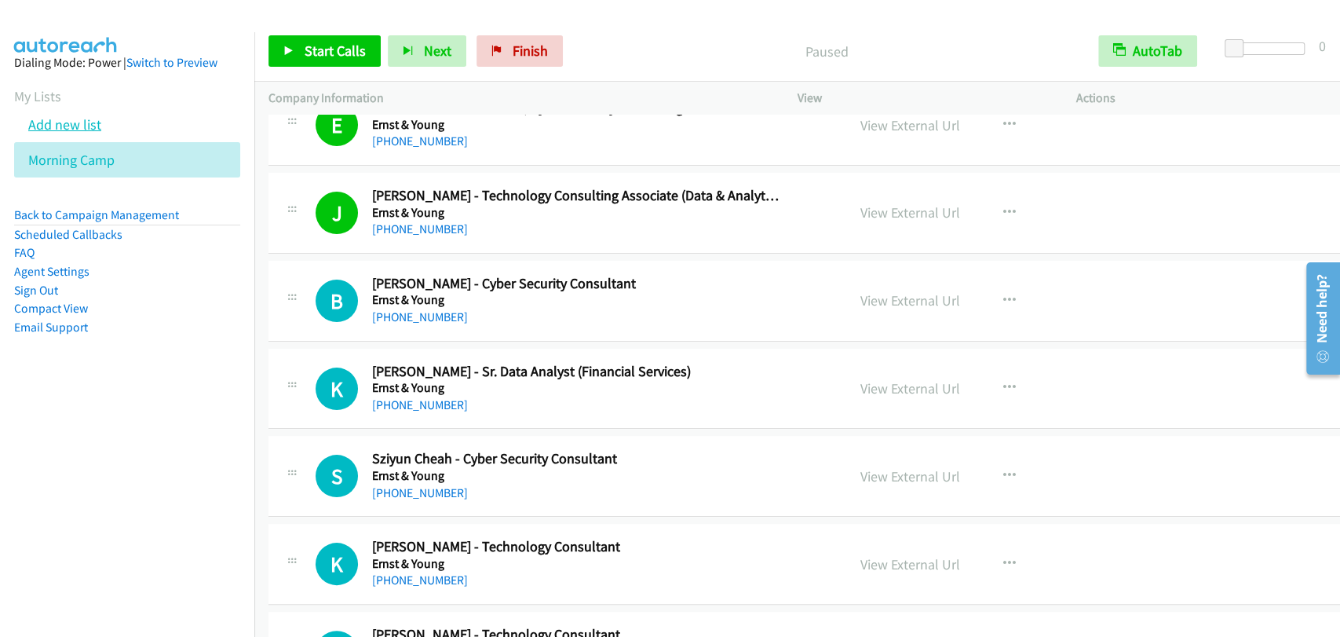
click at [85, 122] on link "Add new list" at bounding box center [64, 124] width 73 height 18
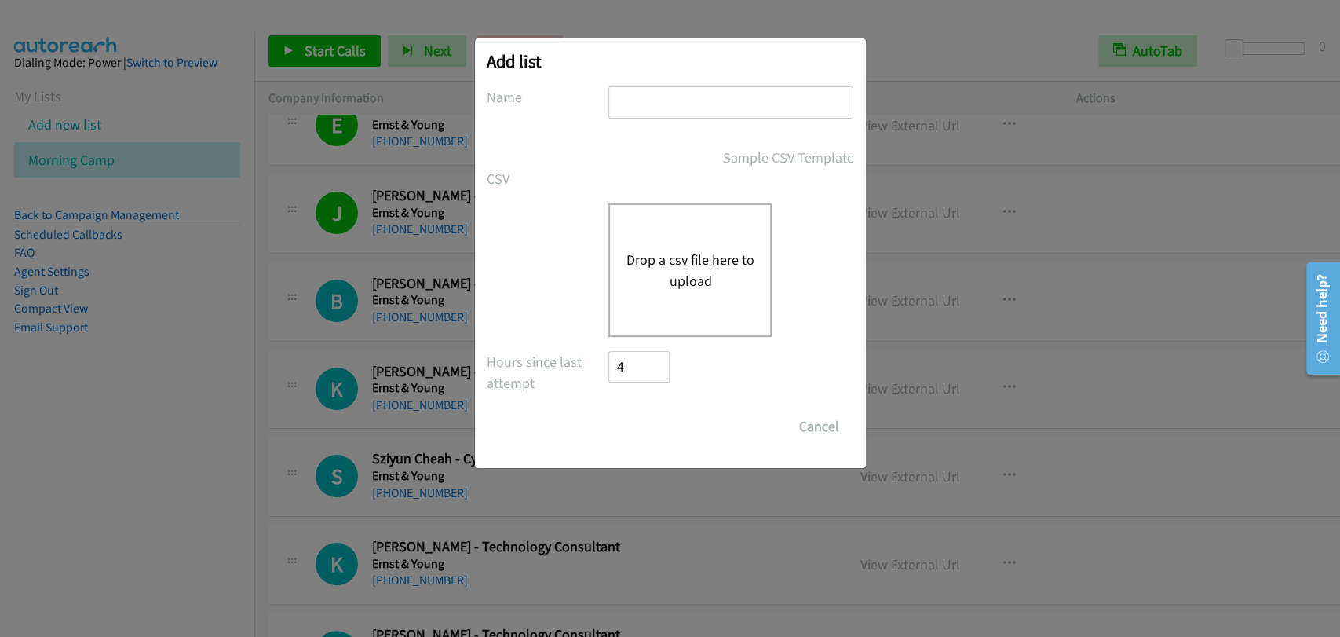
click at [700, 89] on input "text" at bounding box center [730, 102] width 245 height 32
type input "Afternoon Shift"
click at [667, 253] on button "Drop a csv file here to upload" at bounding box center [690, 270] width 129 height 42
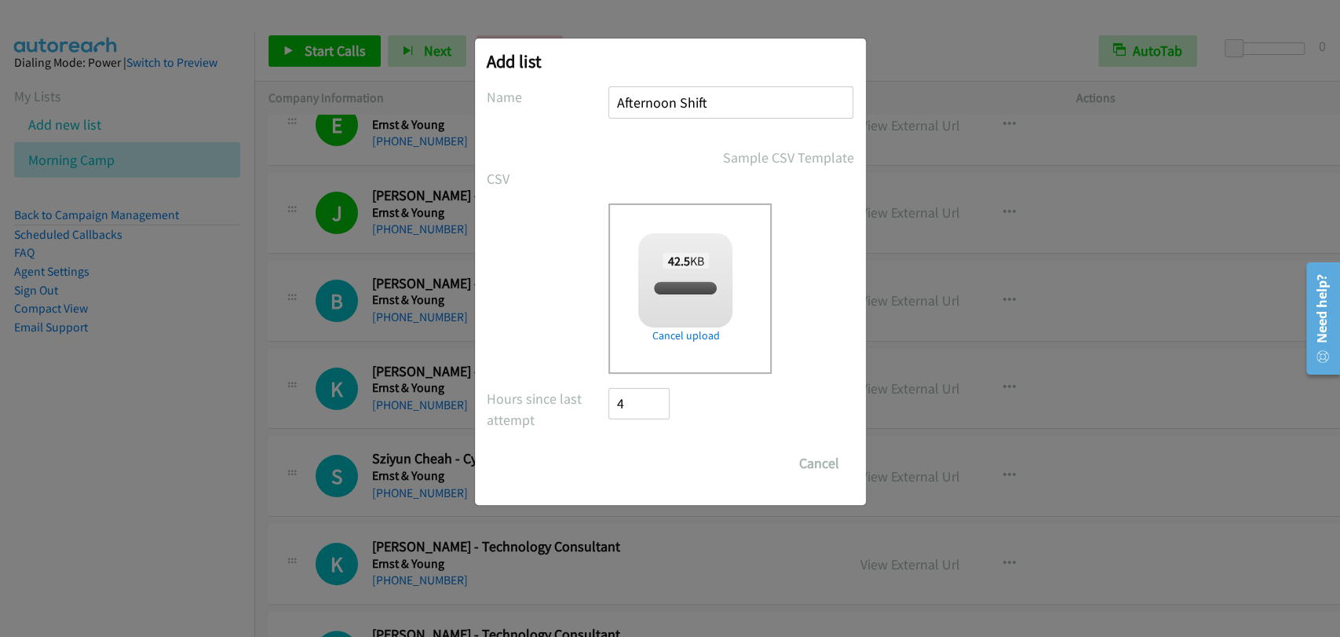
checkbox input "true"
click at [660, 472] on input "Save List" at bounding box center [650, 462] width 82 height 31
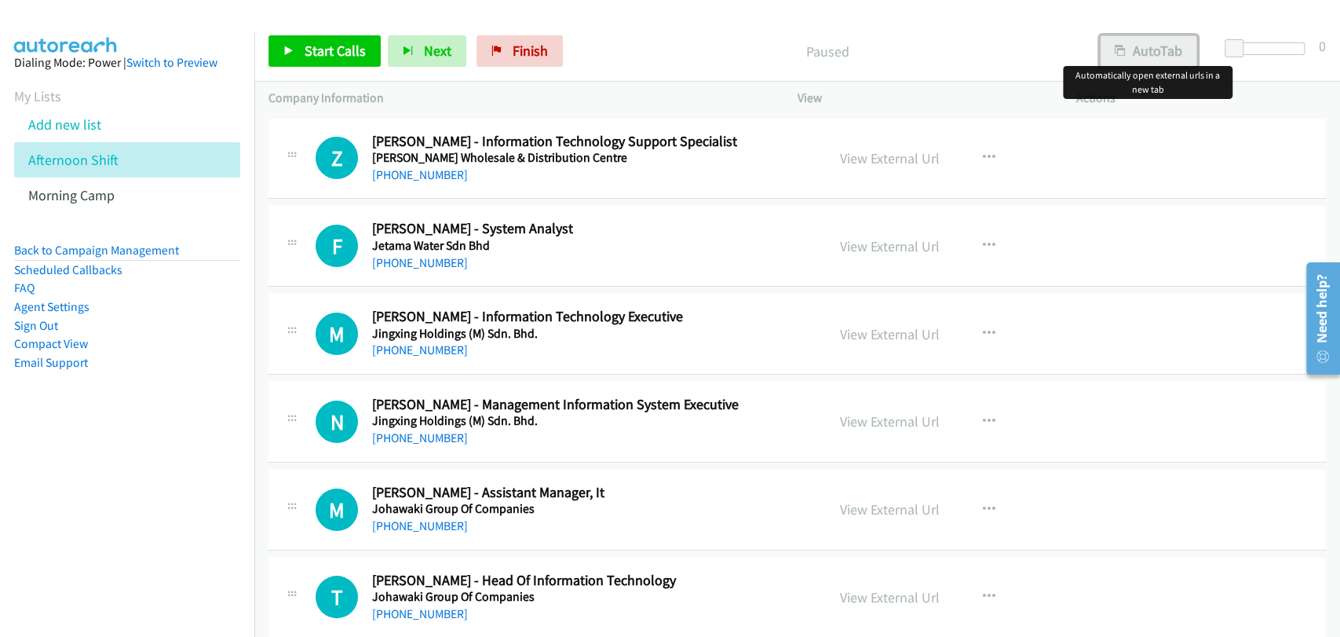
click at [1167, 52] on button "AutoTab" at bounding box center [1148, 50] width 97 height 31
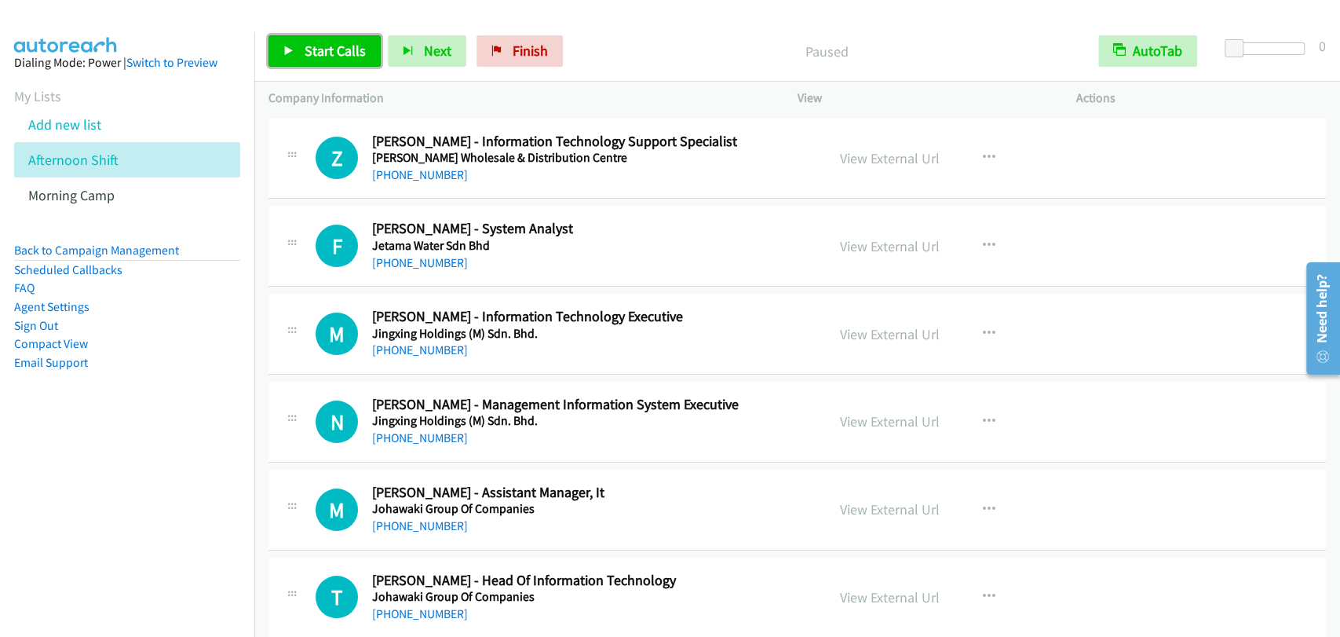
click at [340, 52] on span "Start Calls" at bounding box center [335, 51] width 61 height 18
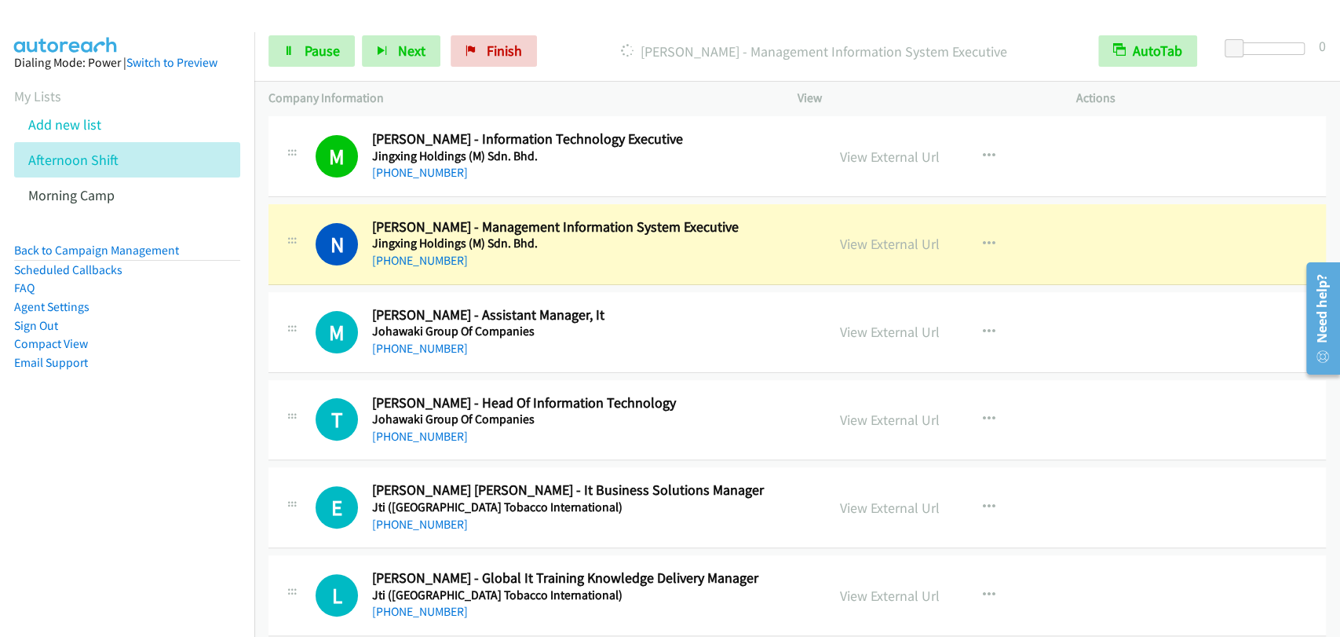
scroll to position [144, 0]
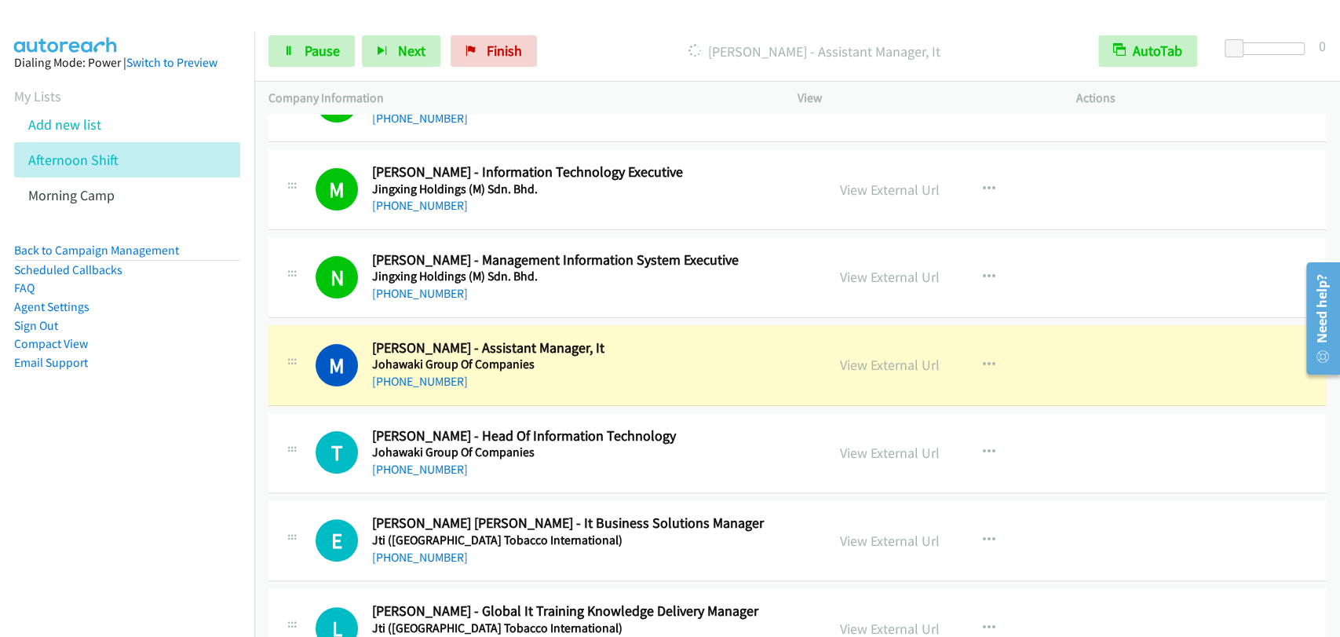
click at [1042, 571] on div "E Callback Scheduled Elizabeth Chin Lee Ying - It Business Solutions Manager Jt…" at bounding box center [797, 540] width 1058 height 81
click at [296, 46] on link "Pause" at bounding box center [311, 50] width 86 height 31
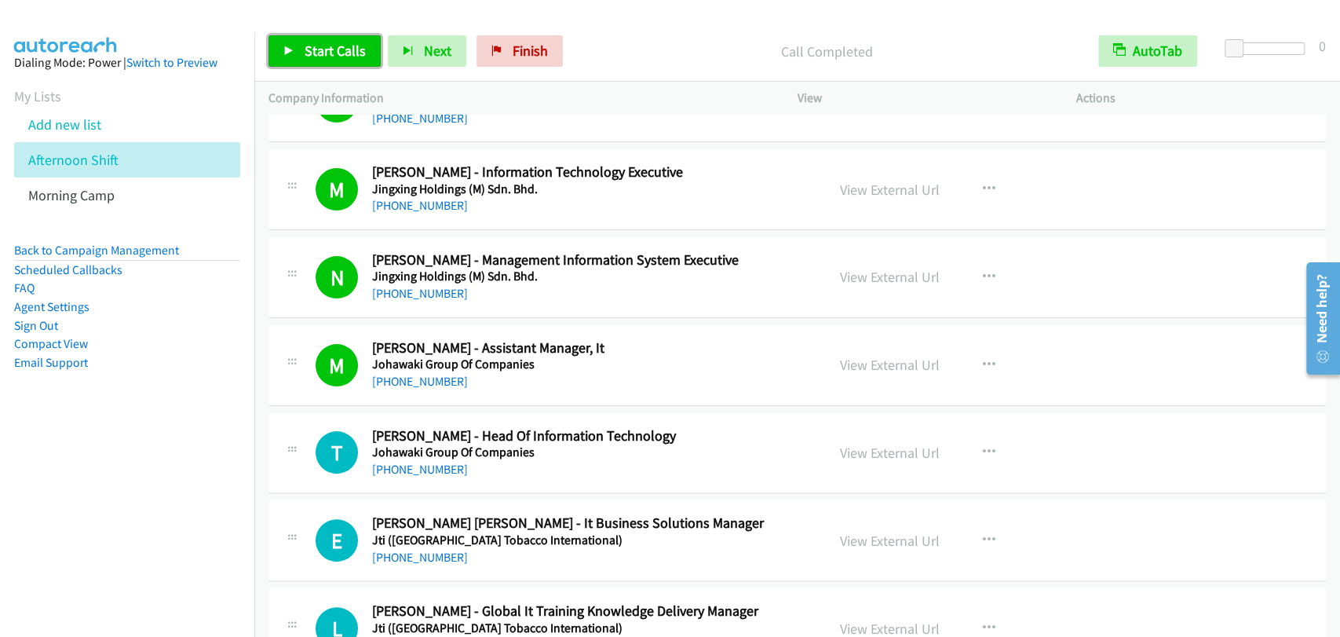
click at [349, 57] on span "Start Calls" at bounding box center [335, 51] width 61 height 18
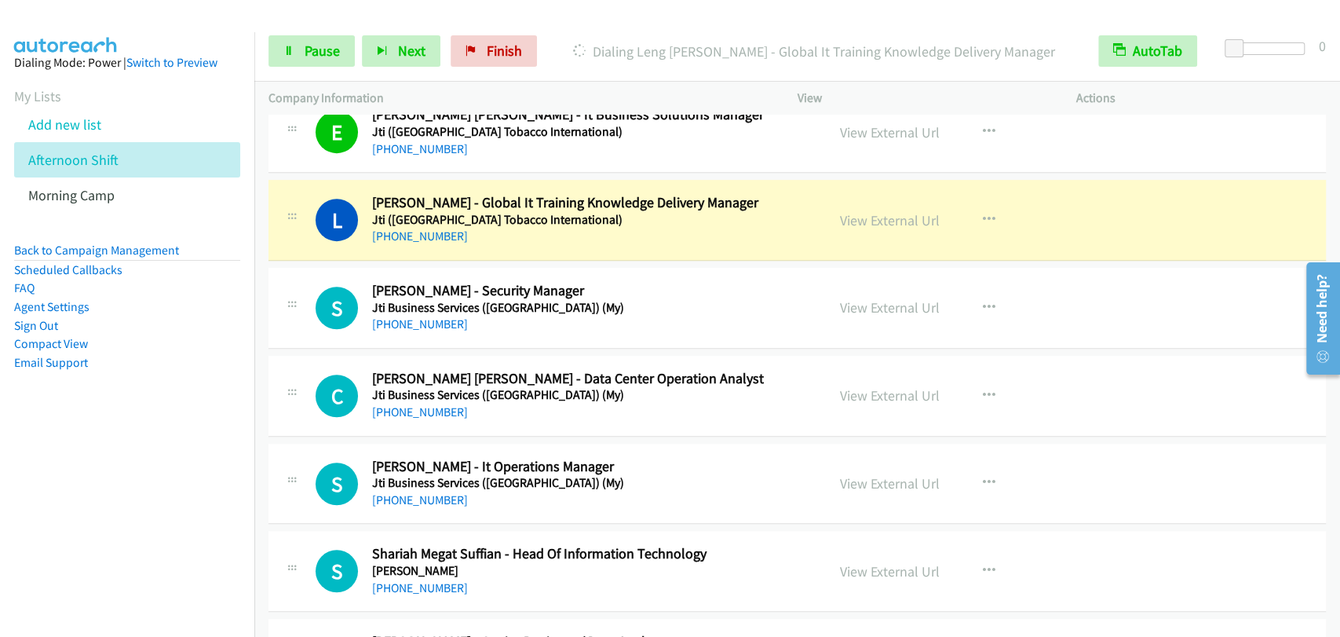
scroll to position [581, 0]
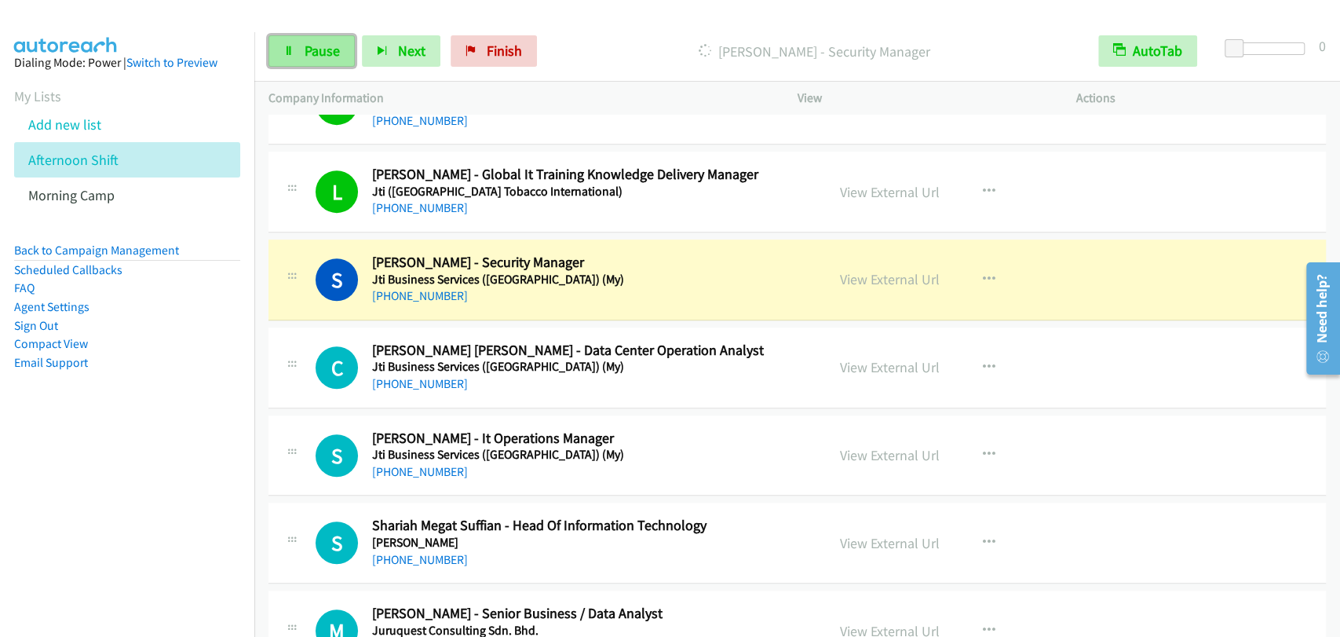
click at [321, 37] on link "Pause" at bounding box center [311, 50] width 86 height 31
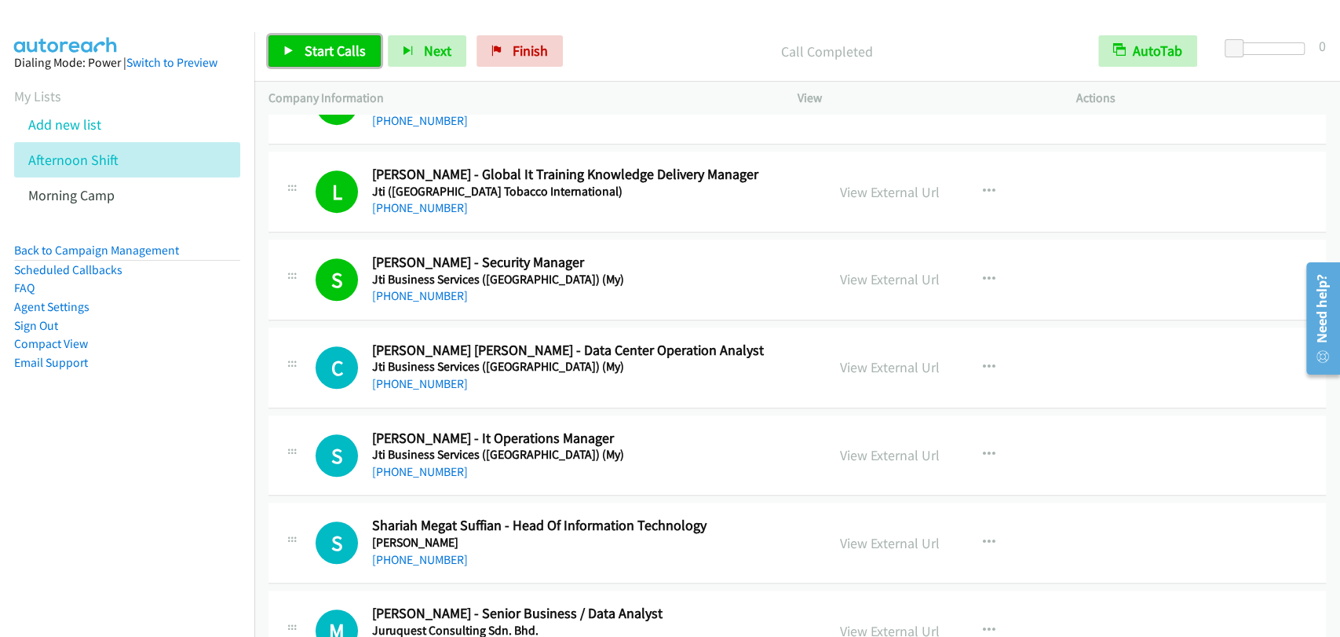
click at [334, 50] on span "Start Calls" at bounding box center [335, 51] width 61 height 18
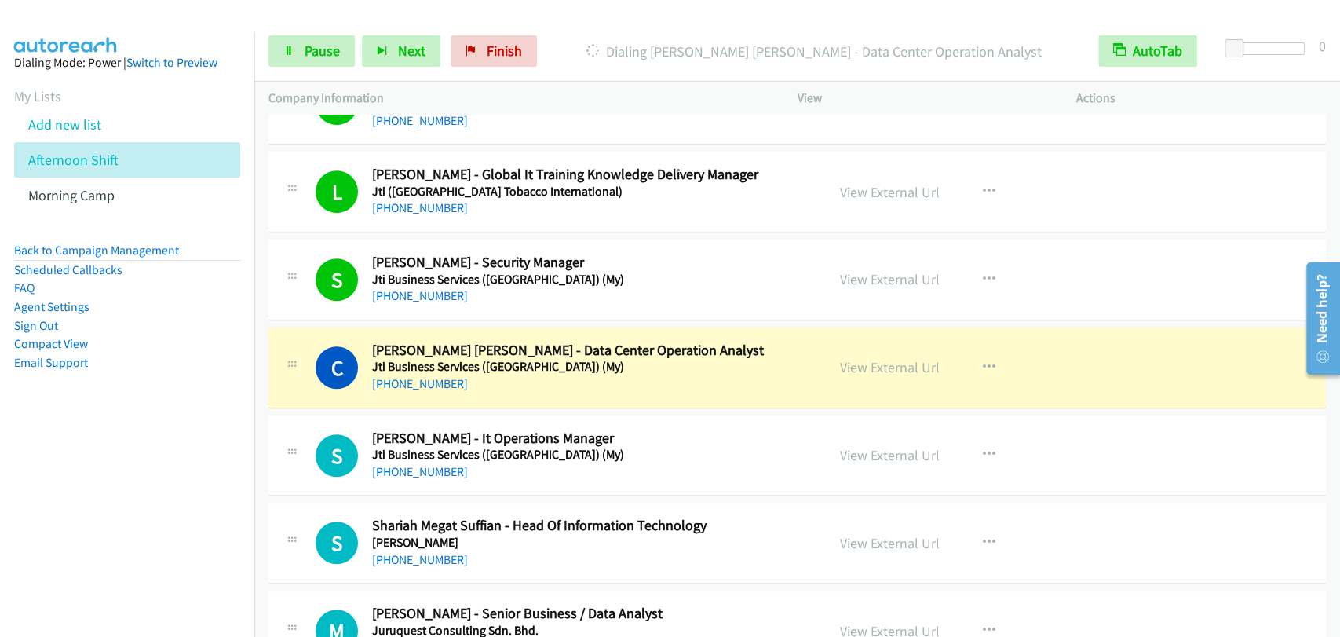
scroll to position [727, 0]
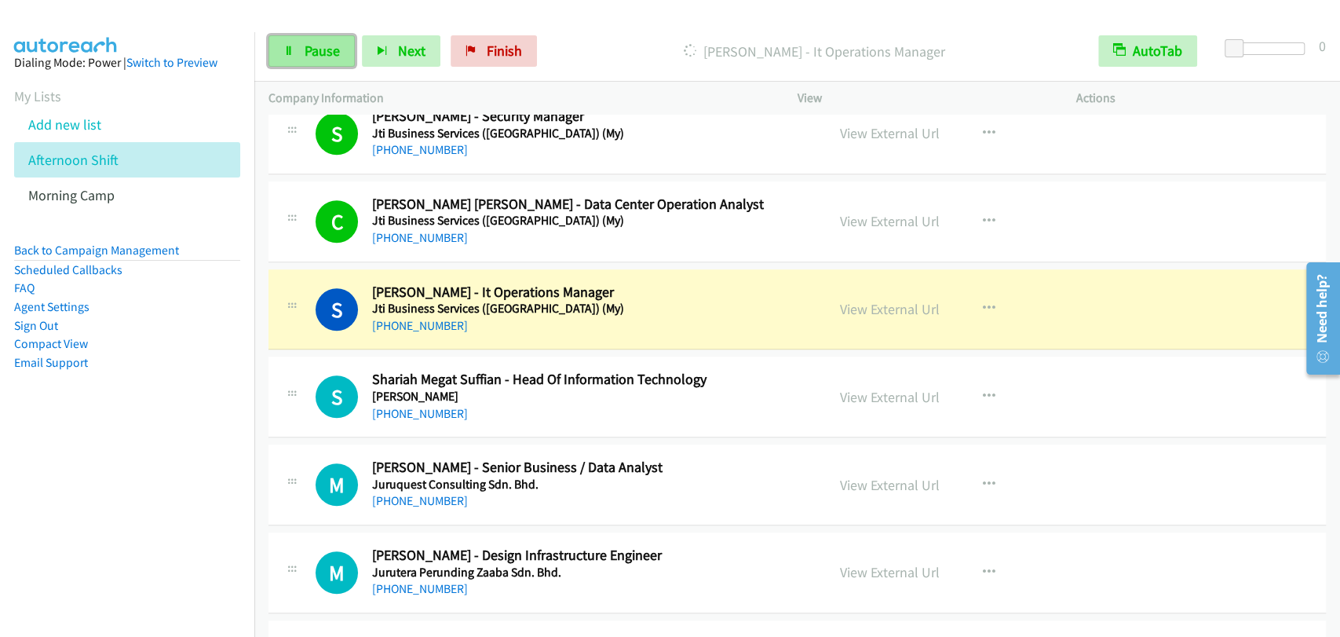
click at [290, 49] on icon at bounding box center [288, 51] width 11 height 11
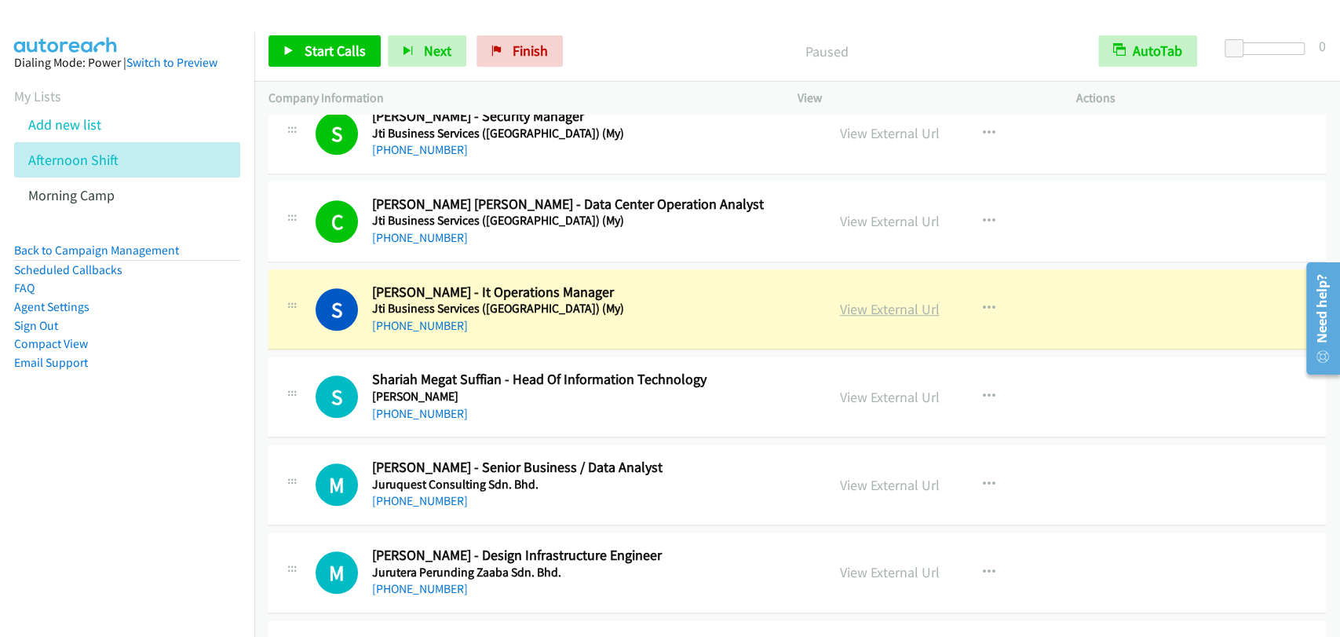
drag, startPoint x: 864, startPoint y: 301, endPoint x: 876, endPoint y: 302, distance: 11.9
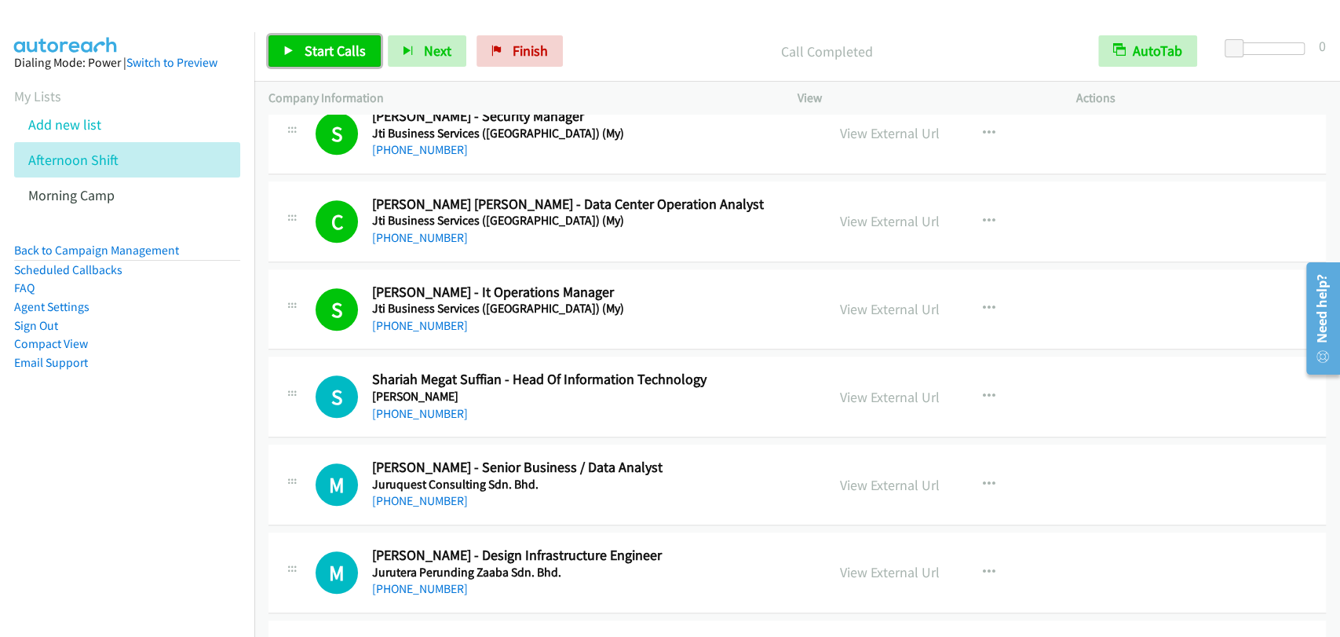
click at [324, 42] on span "Start Calls" at bounding box center [335, 51] width 61 height 18
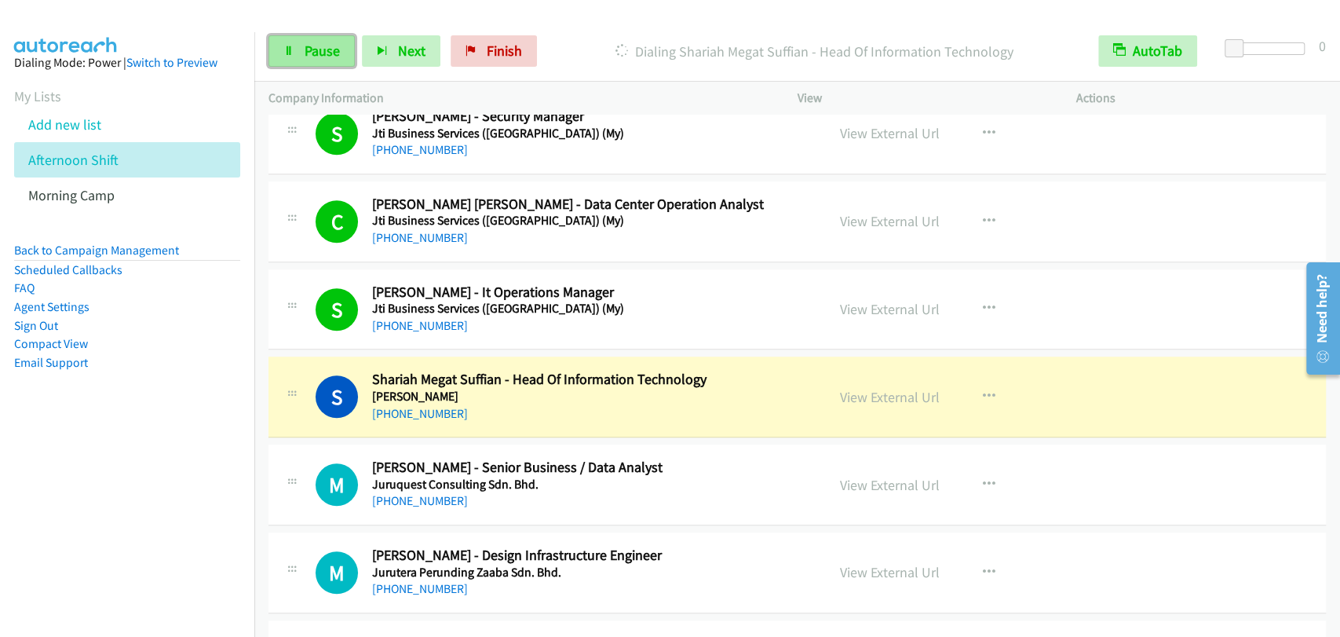
click at [291, 53] on icon at bounding box center [288, 51] width 11 height 11
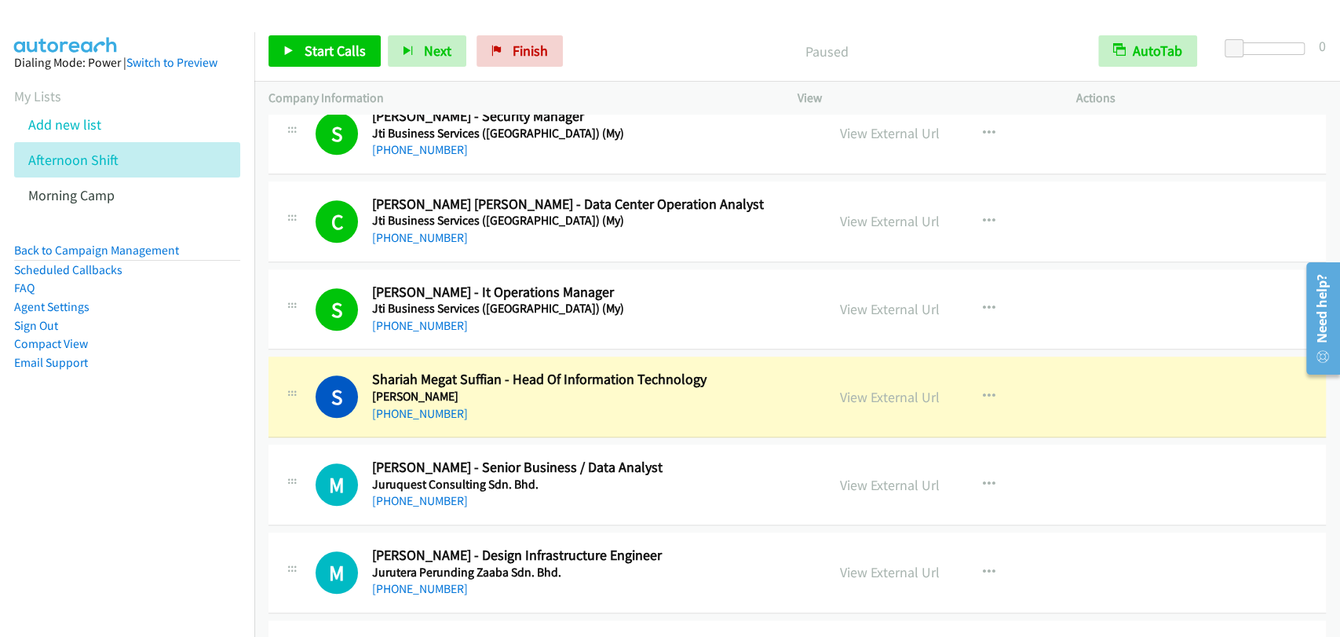
scroll to position [872, 0]
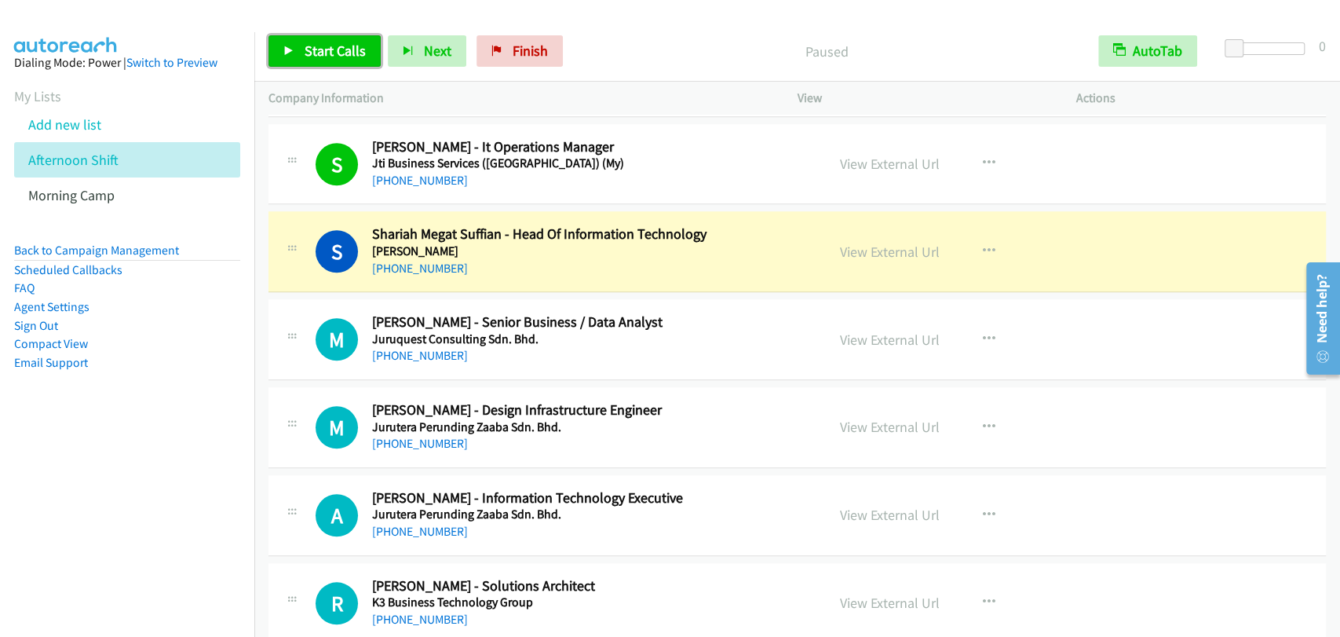
click at [352, 42] on span "Start Calls" at bounding box center [335, 51] width 61 height 18
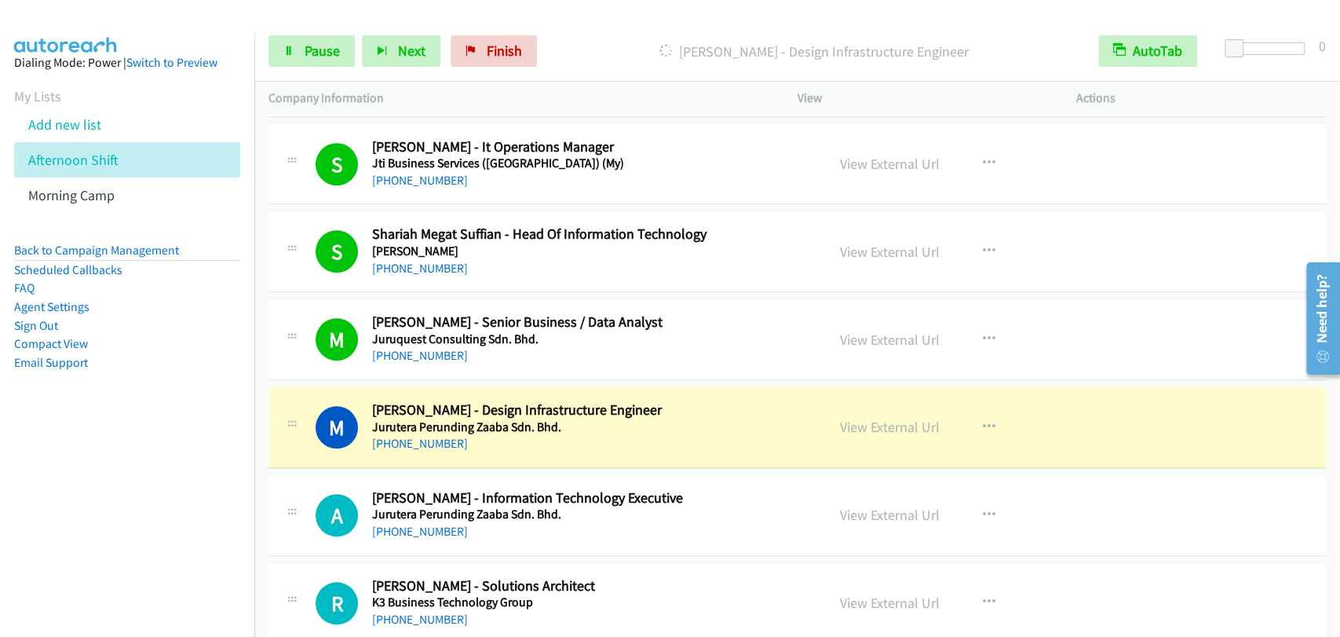
click at [999, 577] on div "View External Url View External Url Schedule/Manage Callback Start Calls Here R…" at bounding box center [972, 603] width 293 height 52
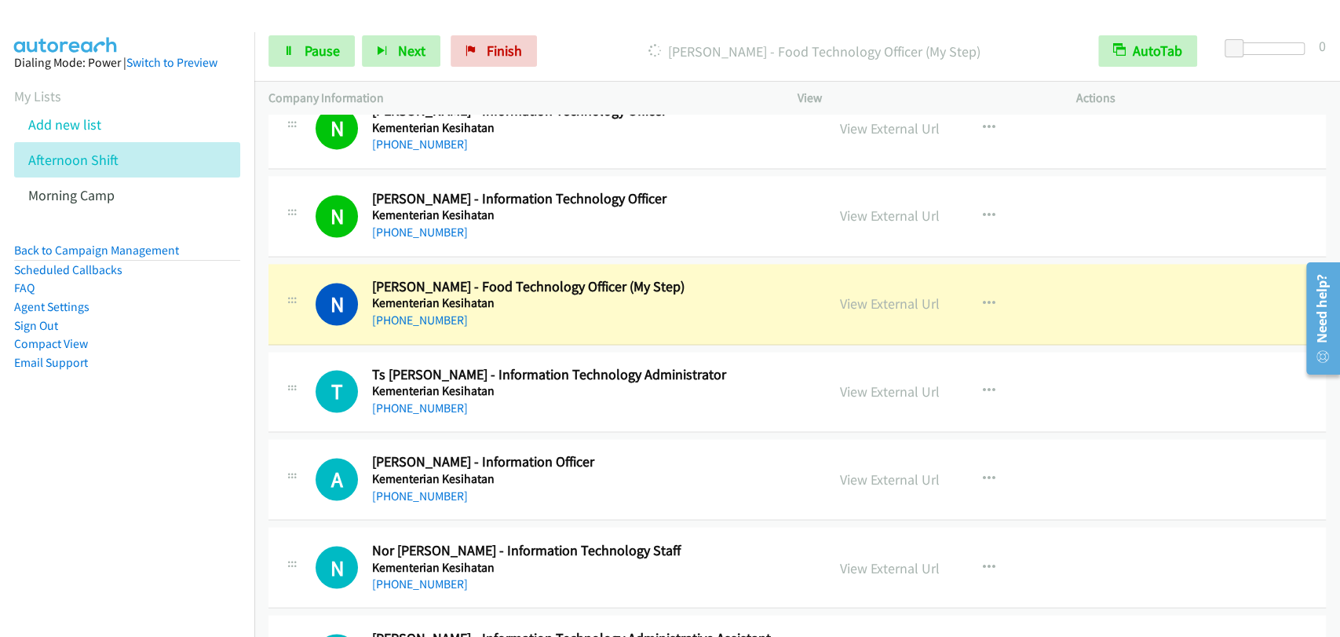
scroll to position [1744, 0]
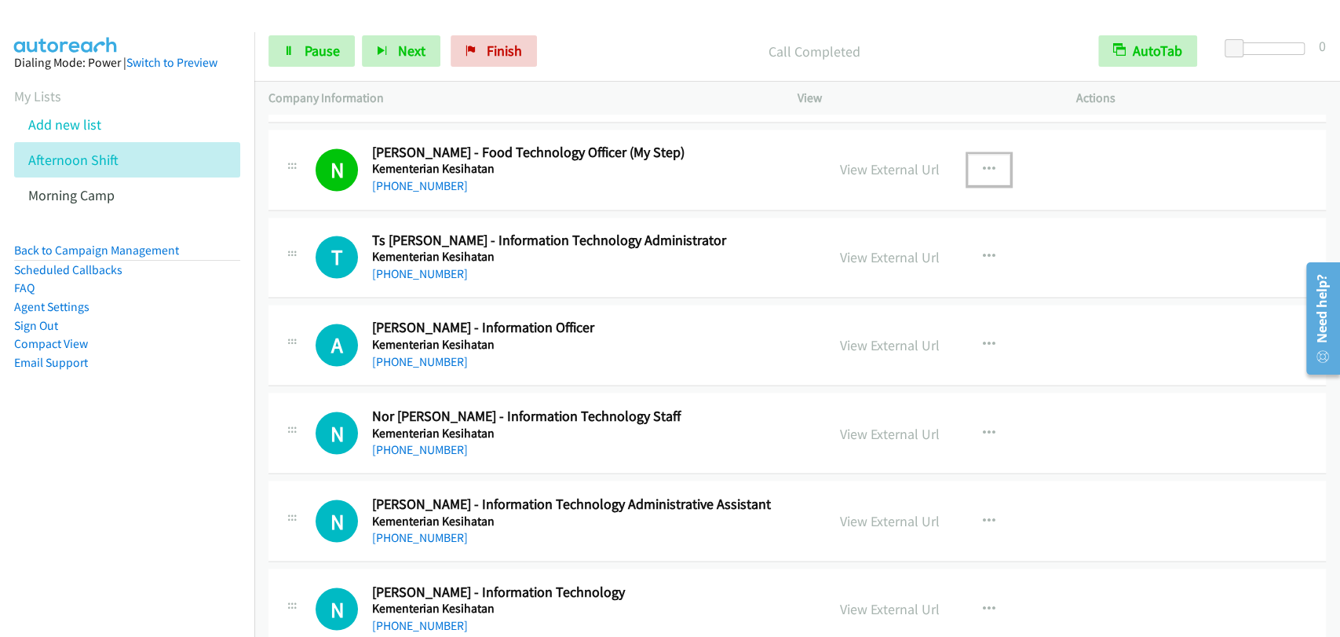
click at [983, 164] on icon "button" at bounding box center [989, 169] width 13 height 13
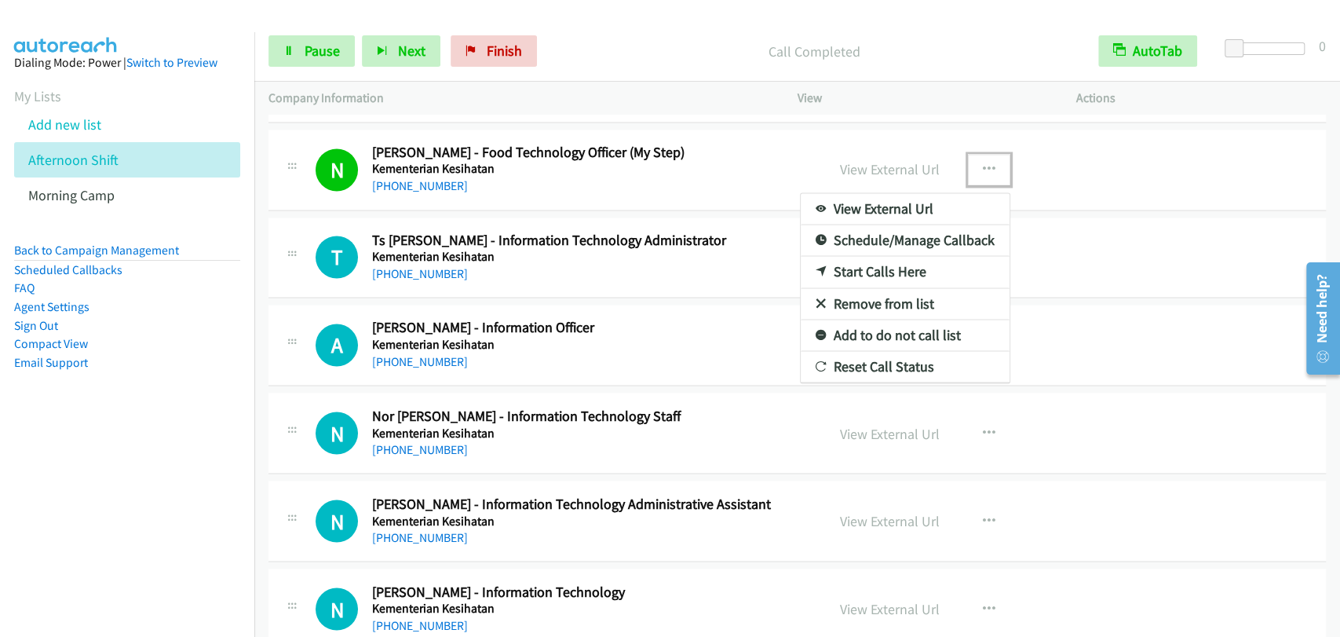
click at [561, 148] on div at bounding box center [670, 318] width 1340 height 637
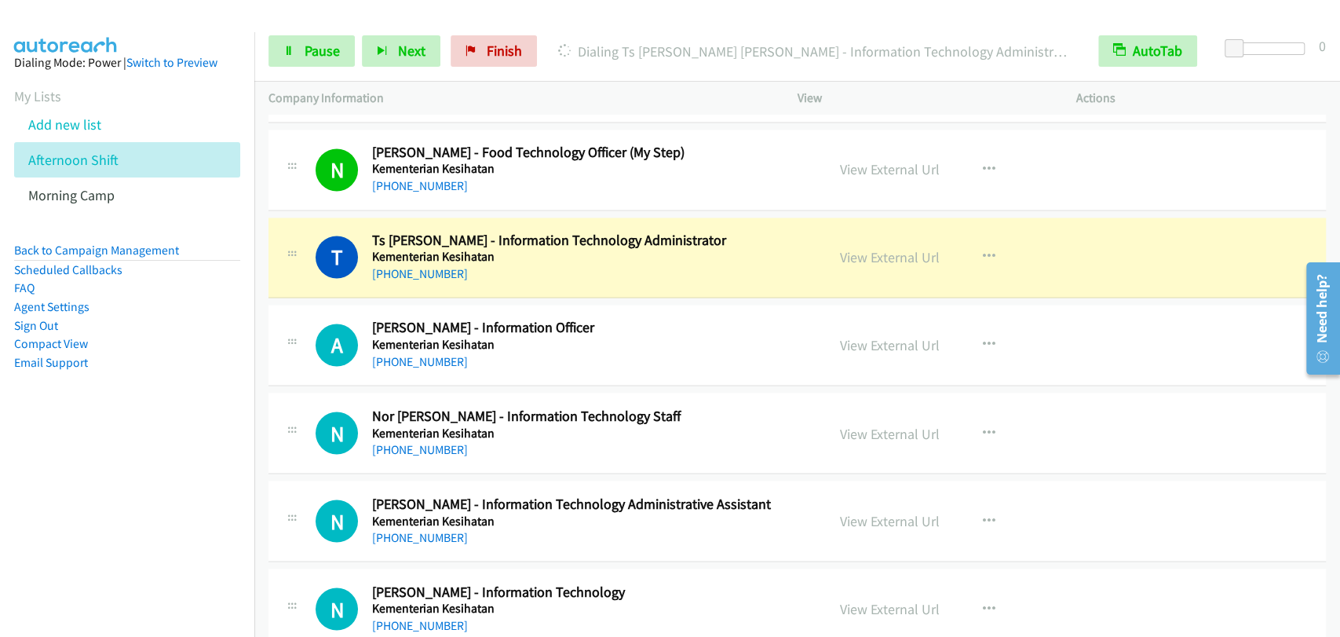
drag, startPoint x: 859, startPoint y: 167, endPoint x: 1021, endPoint y: 210, distance: 167.4
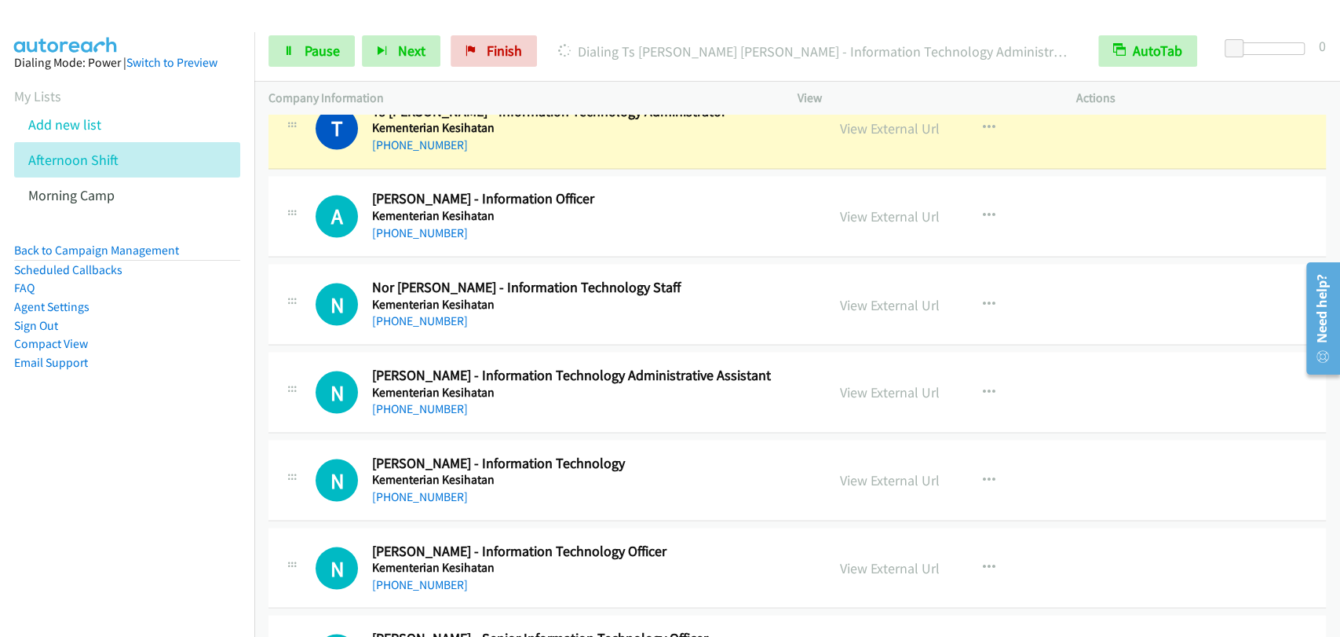
scroll to position [1890, 0]
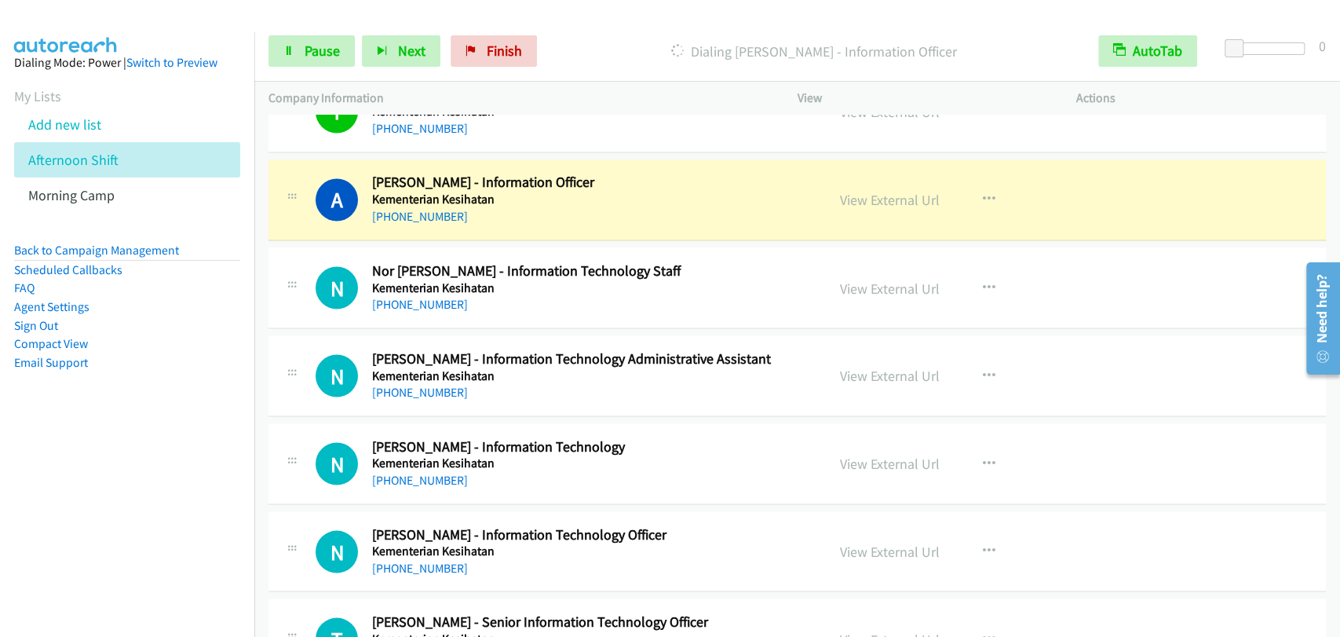
click at [1055, 437] on div "View External Url View External Url Schedule/Manage Callback Start Calls Here R…" at bounding box center [972, 463] width 293 height 52
click at [308, 56] on span "Pause" at bounding box center [322, 51] width 35 height 18
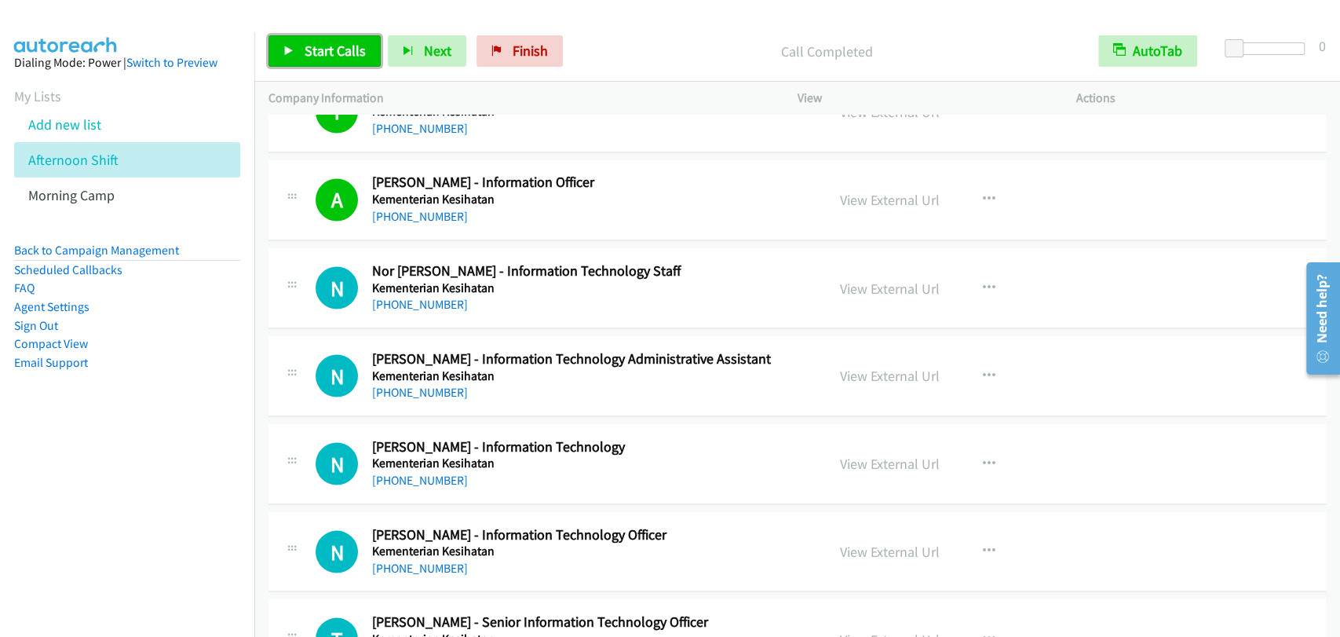
click at [319, 42] on span "Start Calls" at bounding box center [335, 51] width 61 height 18
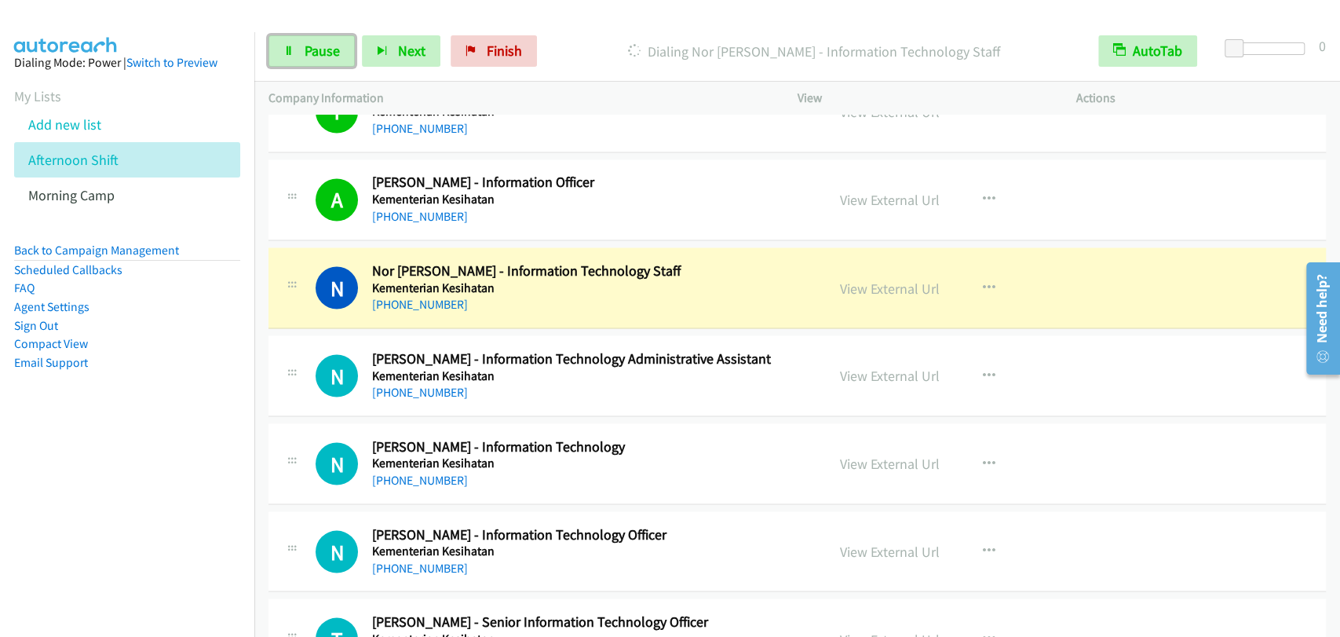
click at [309, 57] on span "Pause" at bounding box center [322, 51] width 35 height 18
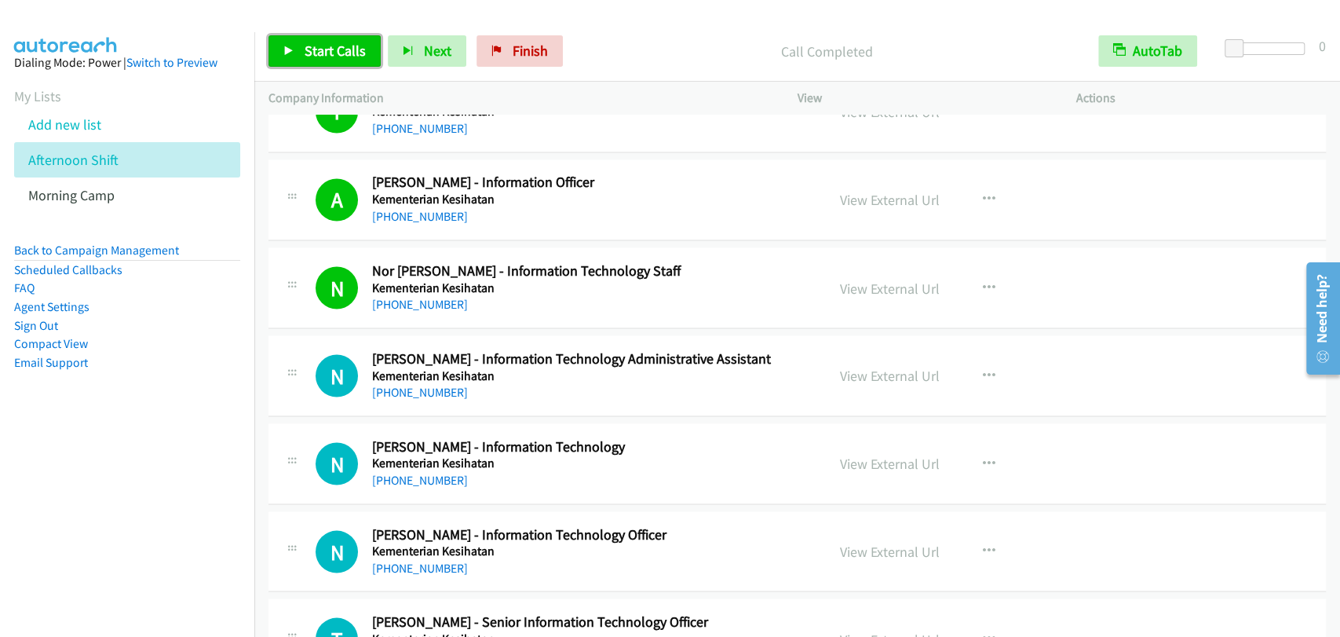
click at [305, 49] on span "Start Calls" at bounding box center [335, 51] width 61 height 18
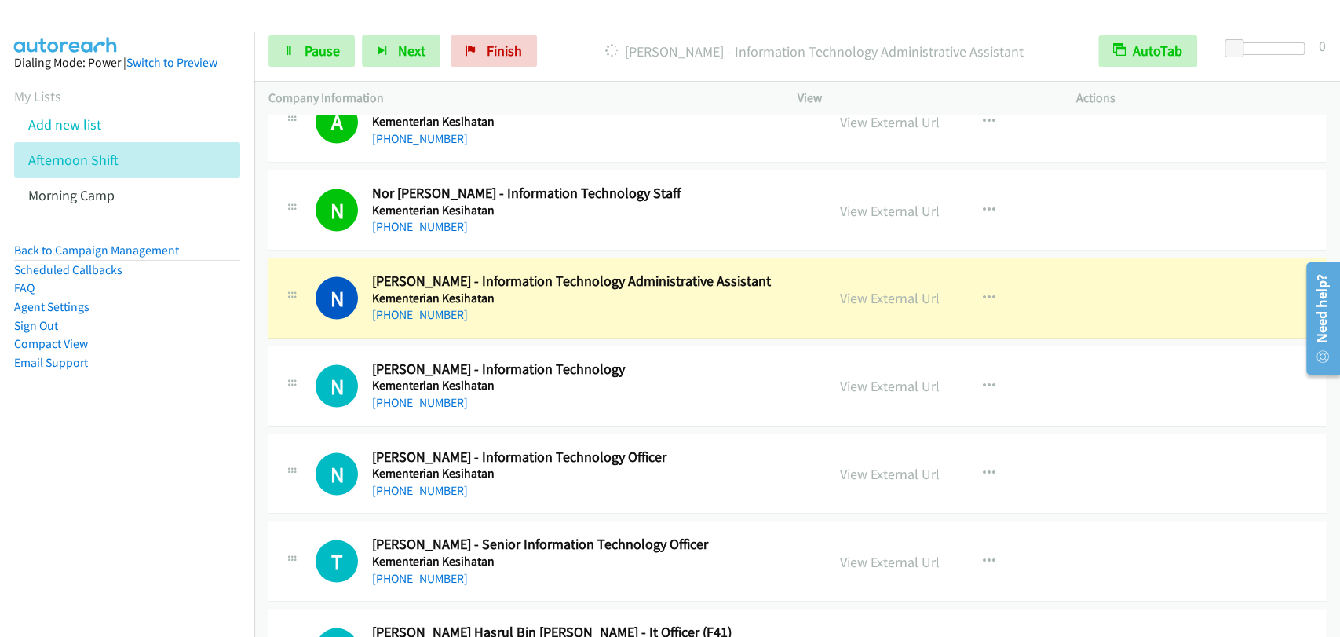
scroll to position [2035, 0]
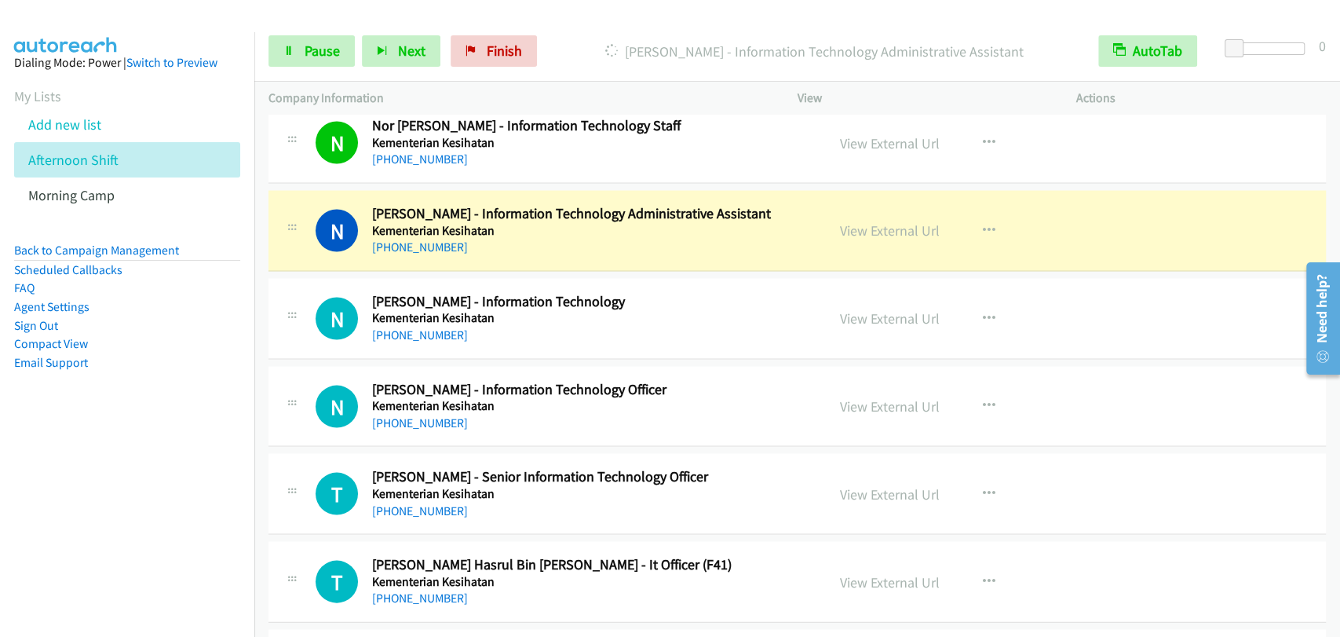
click at [276, 306] on div "N Callback Scheduled Nik Wolseley - Information Technology Kementerian Kesihata…" at bounding box center [546, 318] width 557 height 52
click at [292, 51] on icon at bounding box center [288, 51] width 11 height 11
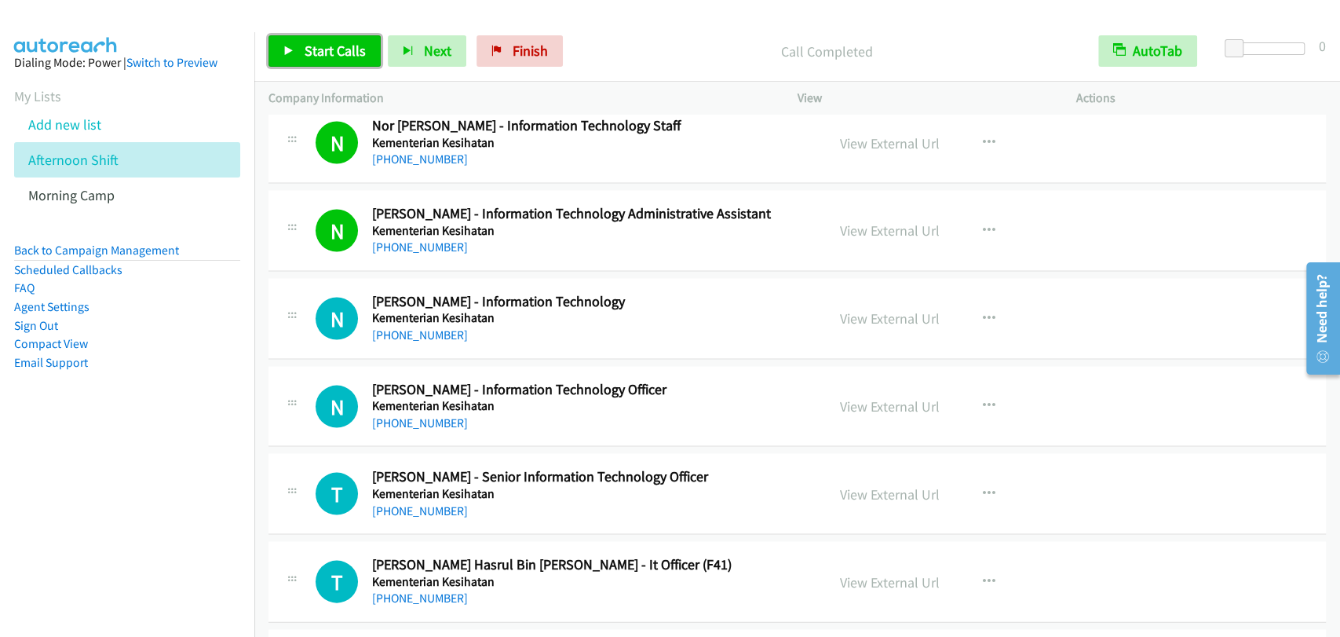
click at [309, 52] on span "Start Calls" at bounding box center [335, 51] width 61 height 18
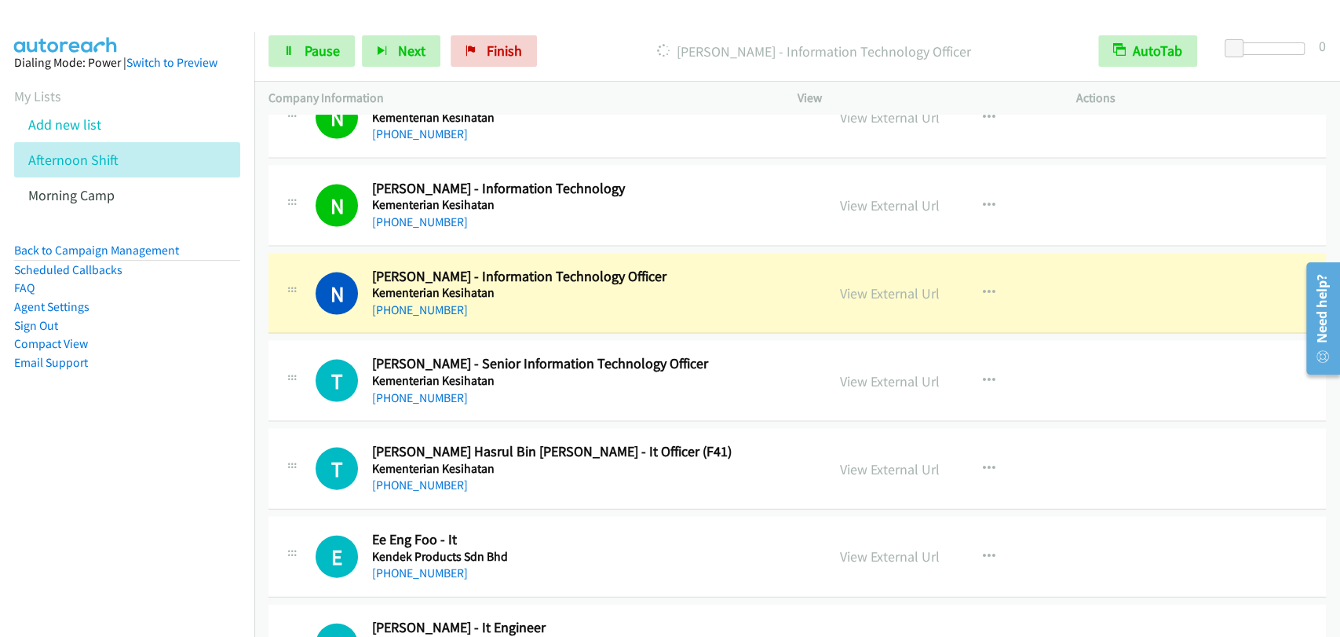
scroll to position [2180, 0]
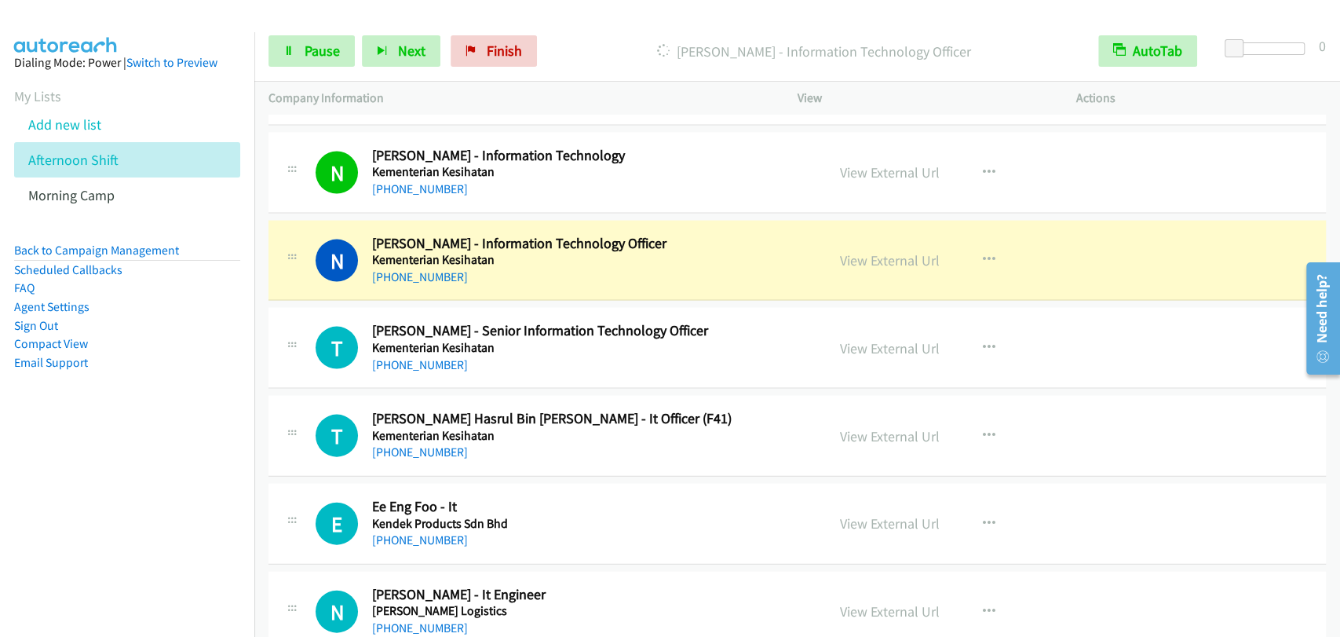
click at [1216, 427] on div "T Callback Scheduled Ts Ahmad Hasrul Bin Hussin - It Officer (F41) Kementerian …" at bounding box center [797, 436] width 1058 height 81
click at [298, 57] on link "Pause" at bounding box center [311, 50] width 86 height 31
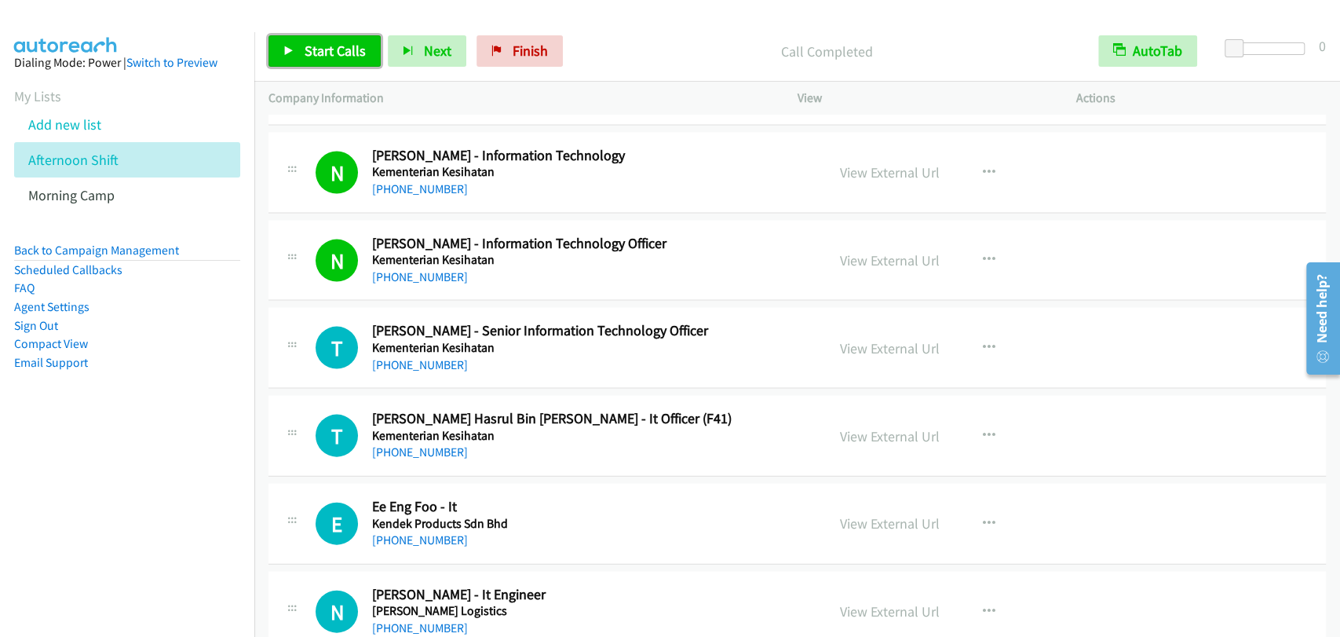
click at [294, 56] on link "Start Calls" at bounding box center [324, 50] width 112 height 31
drag, startPoint x: 900, startPoint y: 255, endPoint x: 930, endPoint y: 265, distance: 31.3
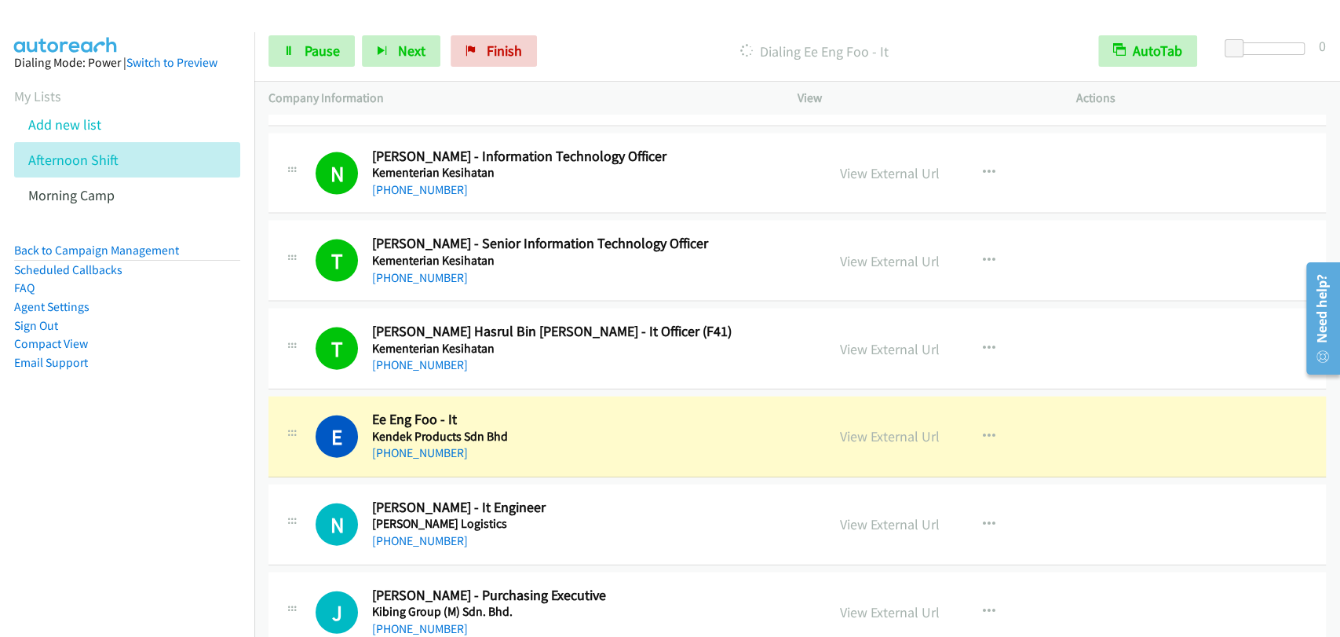
scroll to position [2471, 0]
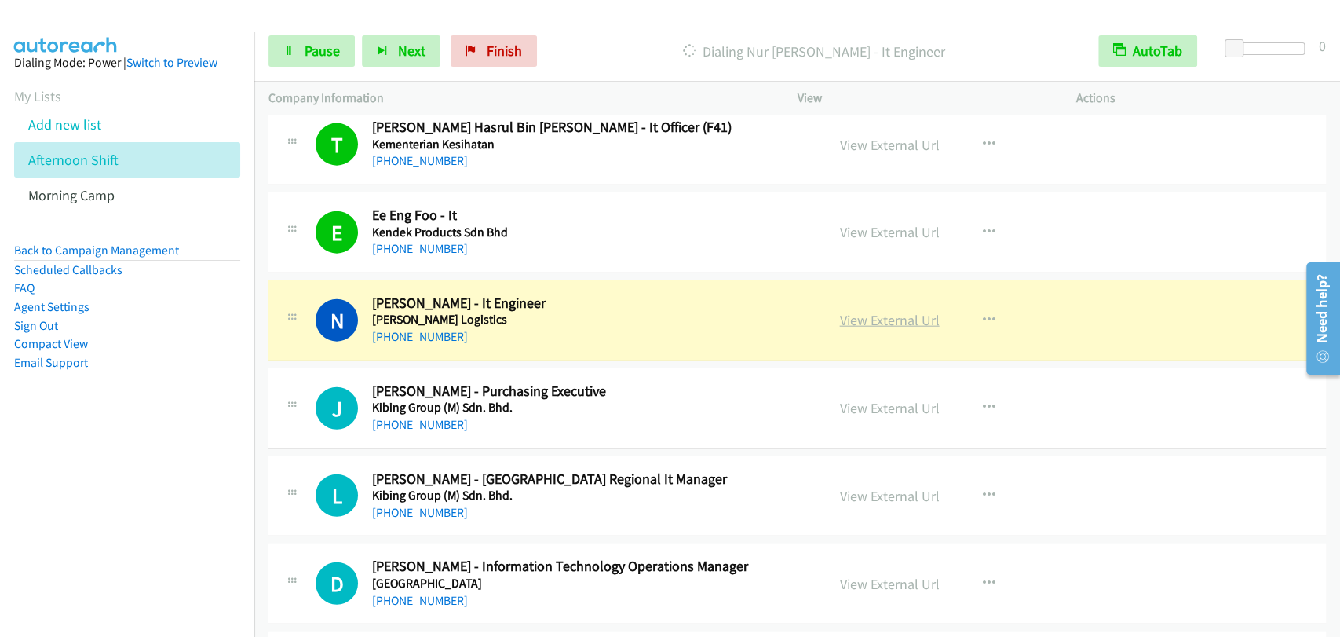
drag, startPoint x: 856, startPoint y: 316, endPoint x: 869, endPoint y: 317, distance: 13.4
click at [300, 31] on div "Start Calls Pause Next Finish Dialing Nur Danial Ibrahim - It Engineer AutoTab …" at bounding box center [797, 51] width 1086 height 60
click at [302, 53] on link "Pause" at bounding box center [311, 50] width 86 height 31
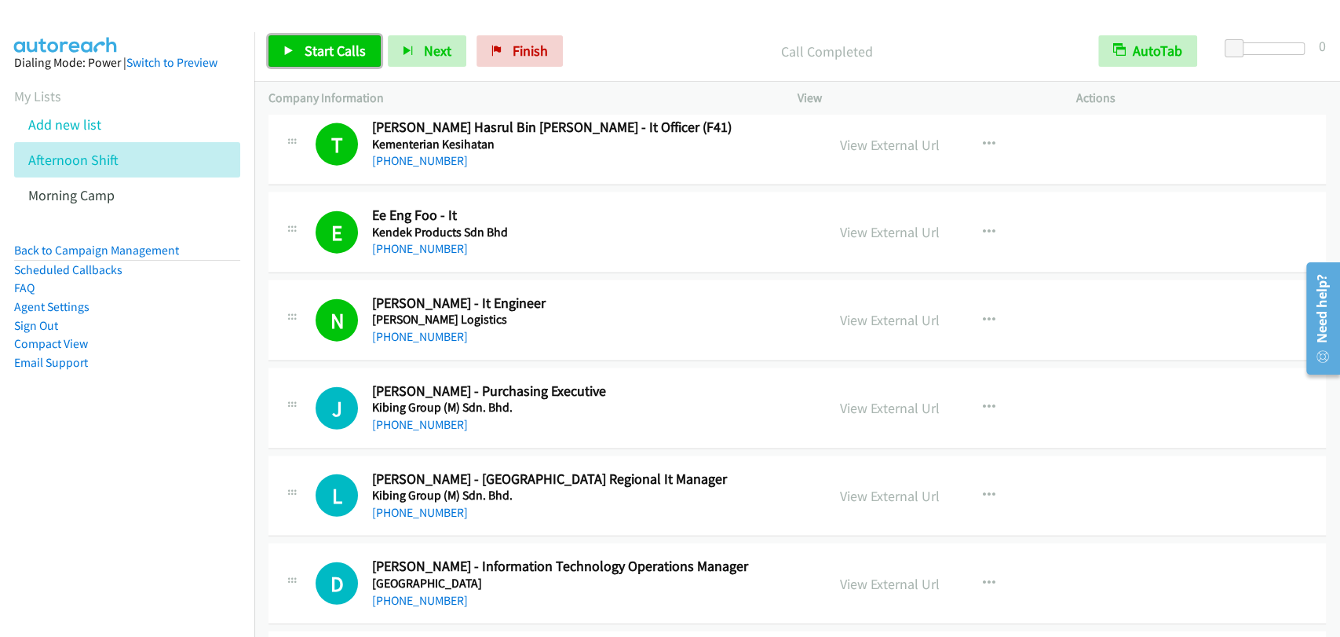
click at [298, 53] on link "Start Calls" at bounding box center [324, 50] width 112 height 31
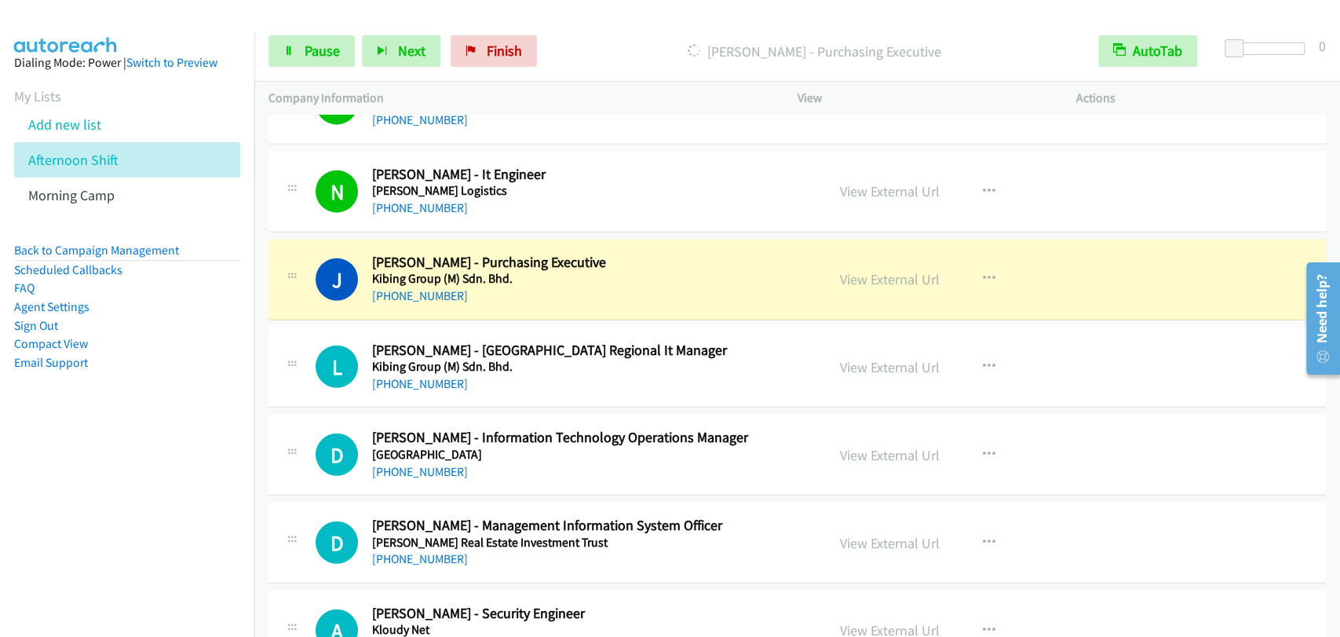
scroll to position [2617, 0]
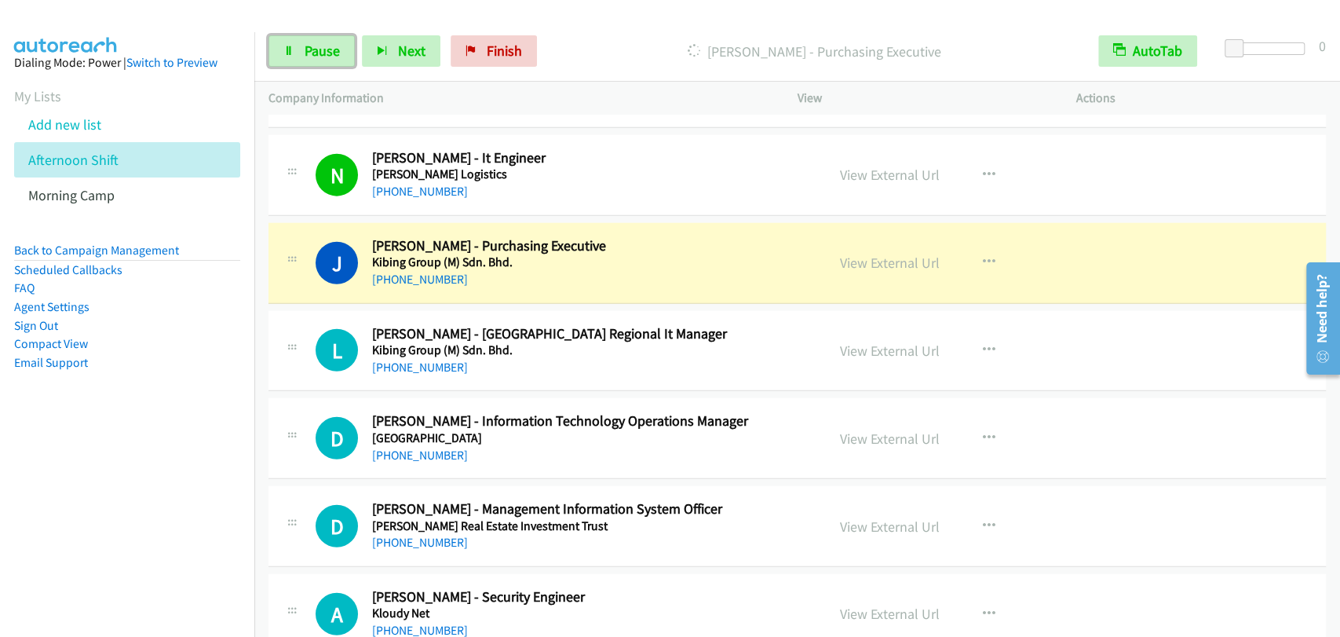
drag, startPoint x: 301, startPoint y: 47, endPoint x: 314, endPoint y: 68, distance: 24.4
click at [301, 47] on link "Pause" at bounding box center [311, 50] width 86 height 31
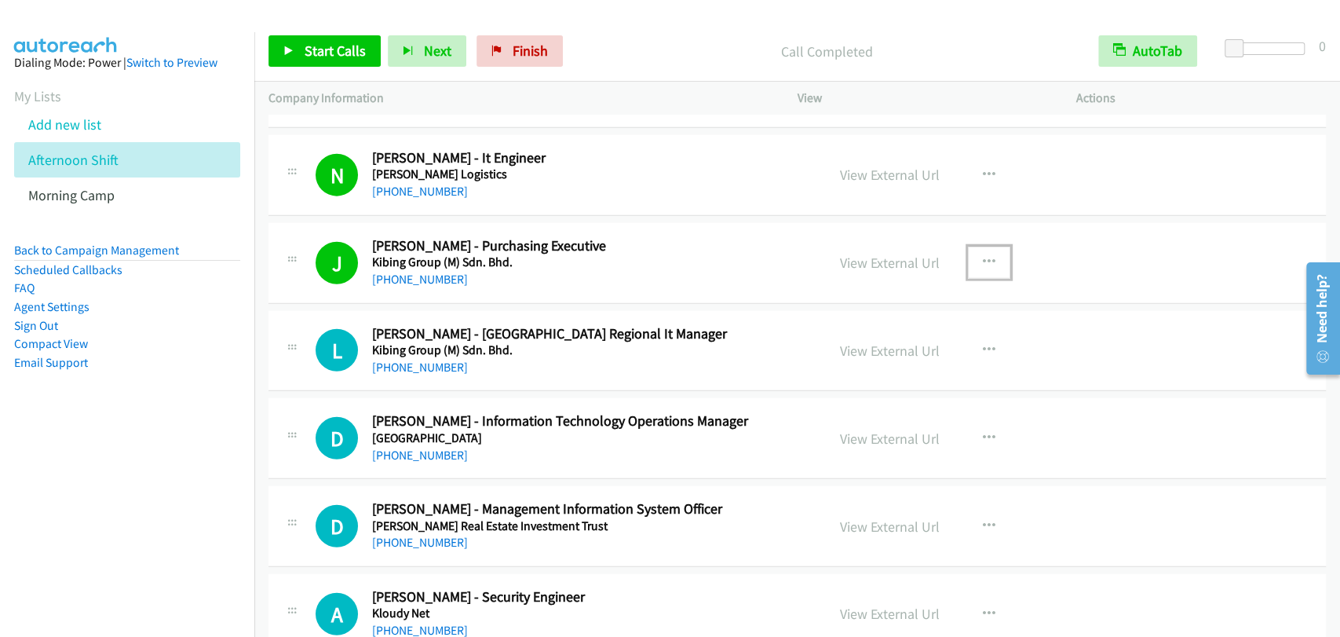
click at [992, 253] on button "button" at bounding box center [989, 262] width 42 height 31
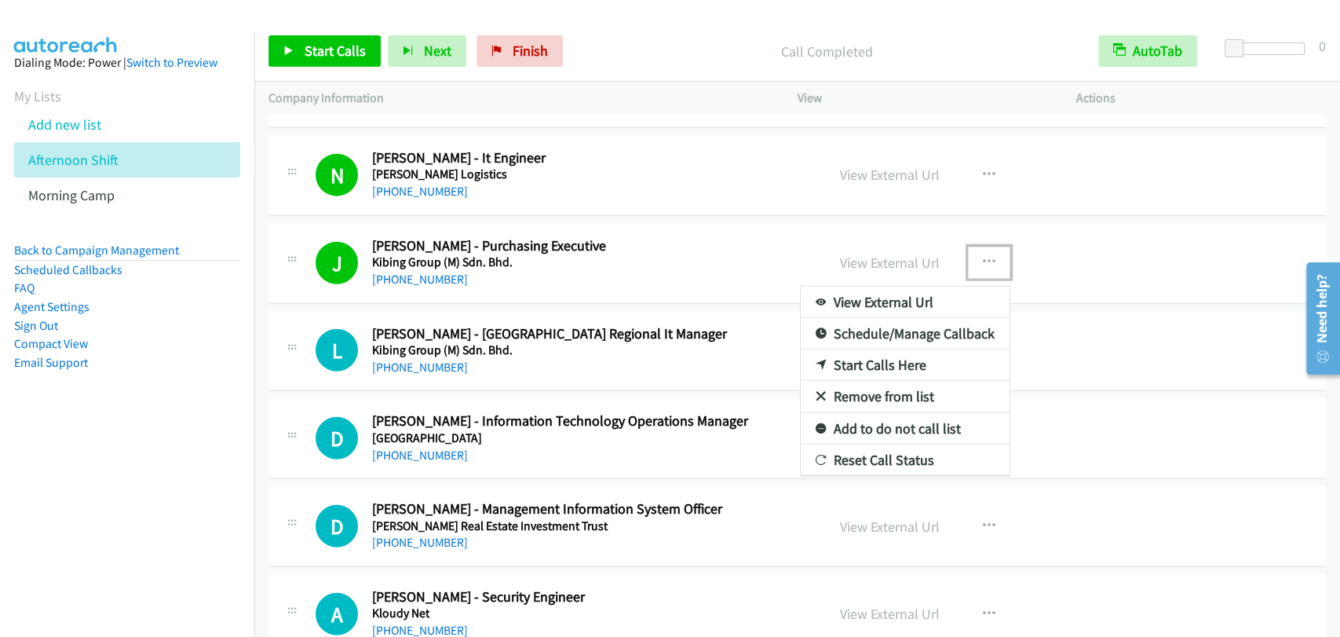
click at [886, 393] on link "Remove from list" at bounding box center [905, 396] width 209 height 31
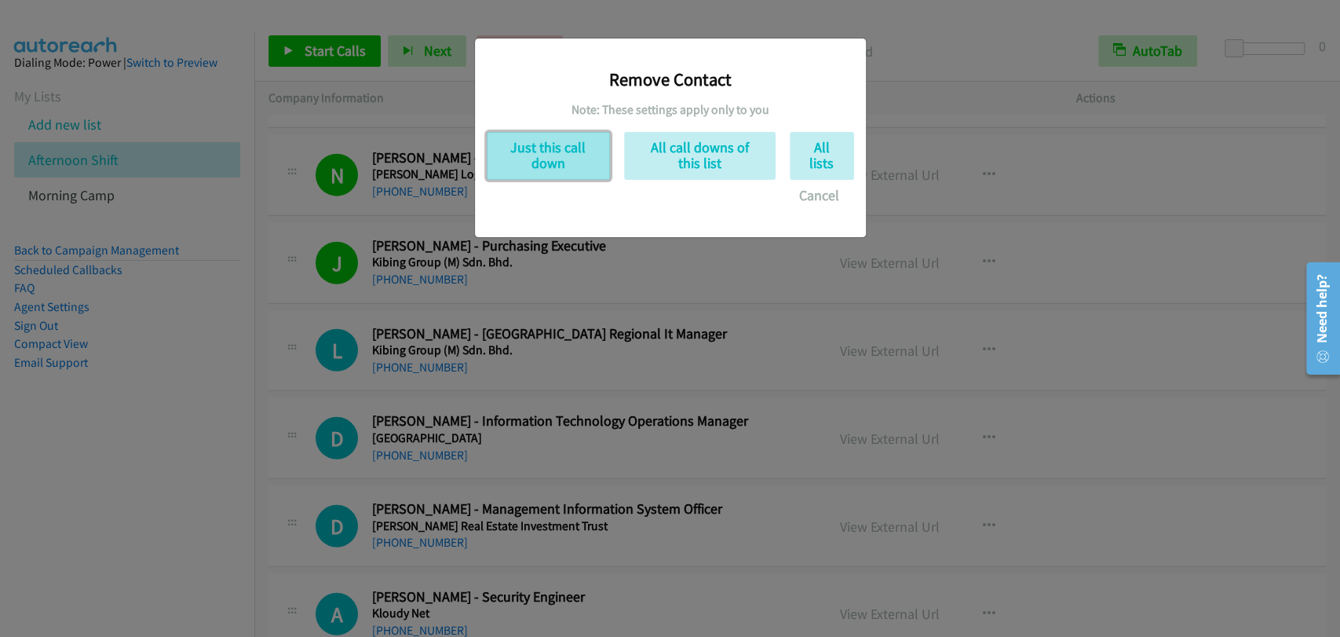
click at [555, 157] on button "Just this call down" at bounding box center [548, 156] width 123 height 48
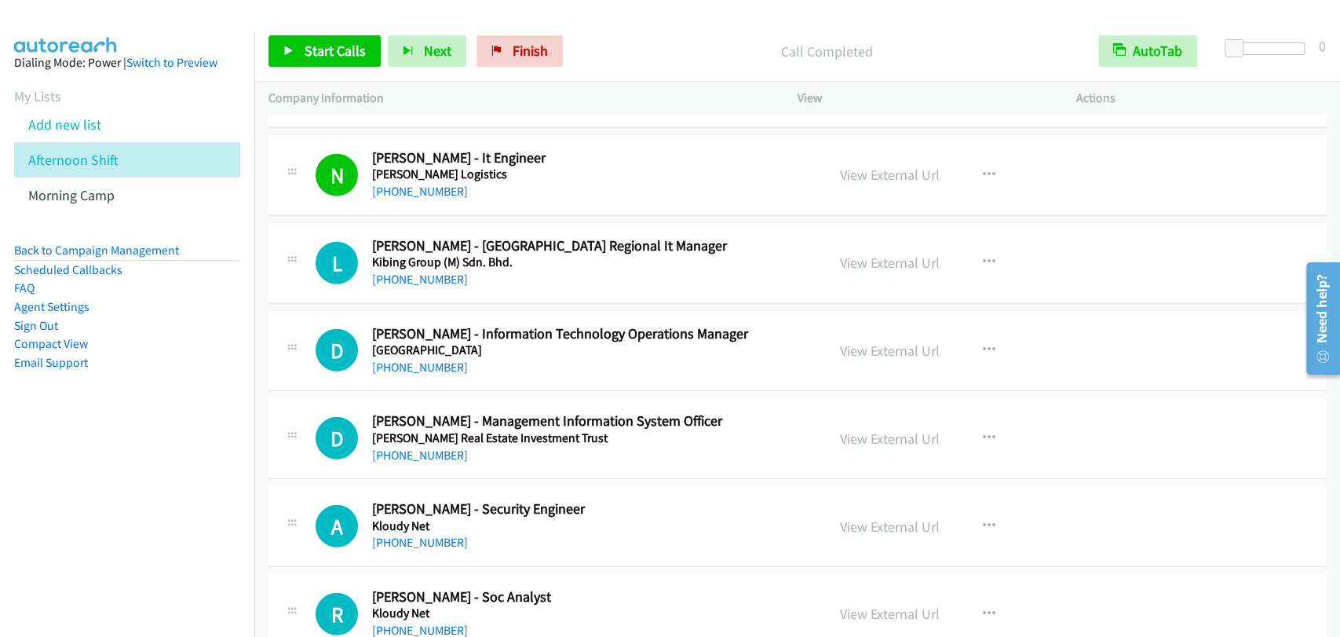
click at [1011, 466] on div "D Callback Scheduled Darris Lim - Management Information System Officer Kip Rea…" at bounding box center [797, 438] width 1058 height 81
click at [345, 37] on link "Start Calls" at bounding box center [324, 50] width 112 height 31
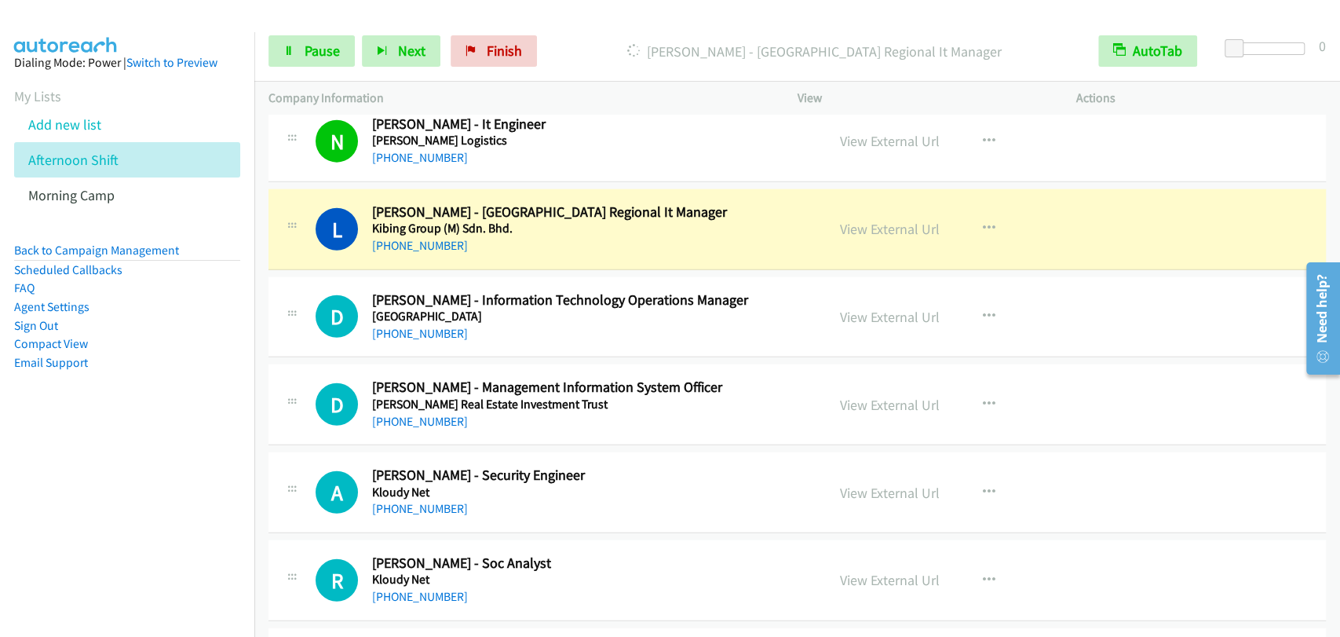
scroll to position [2617, 0]
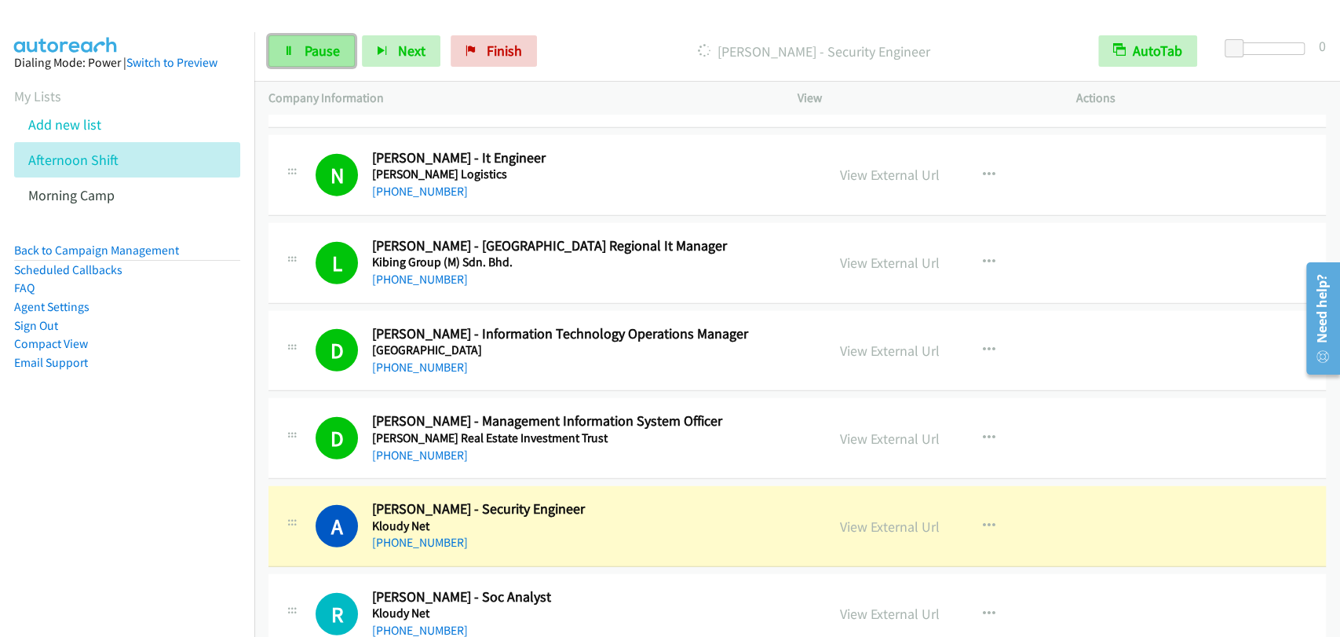
click at [289, 60] on link "Pause" at bounding box center [311, 50] width 86 height 31
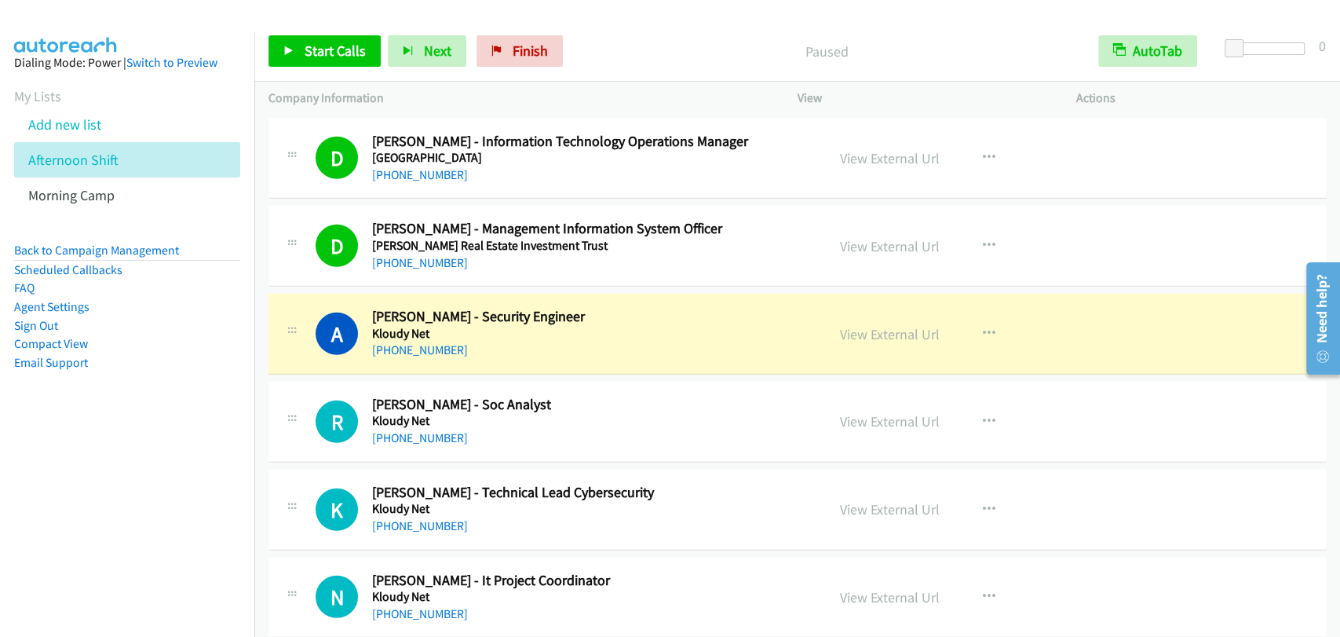
scroll to position [2908, 0]
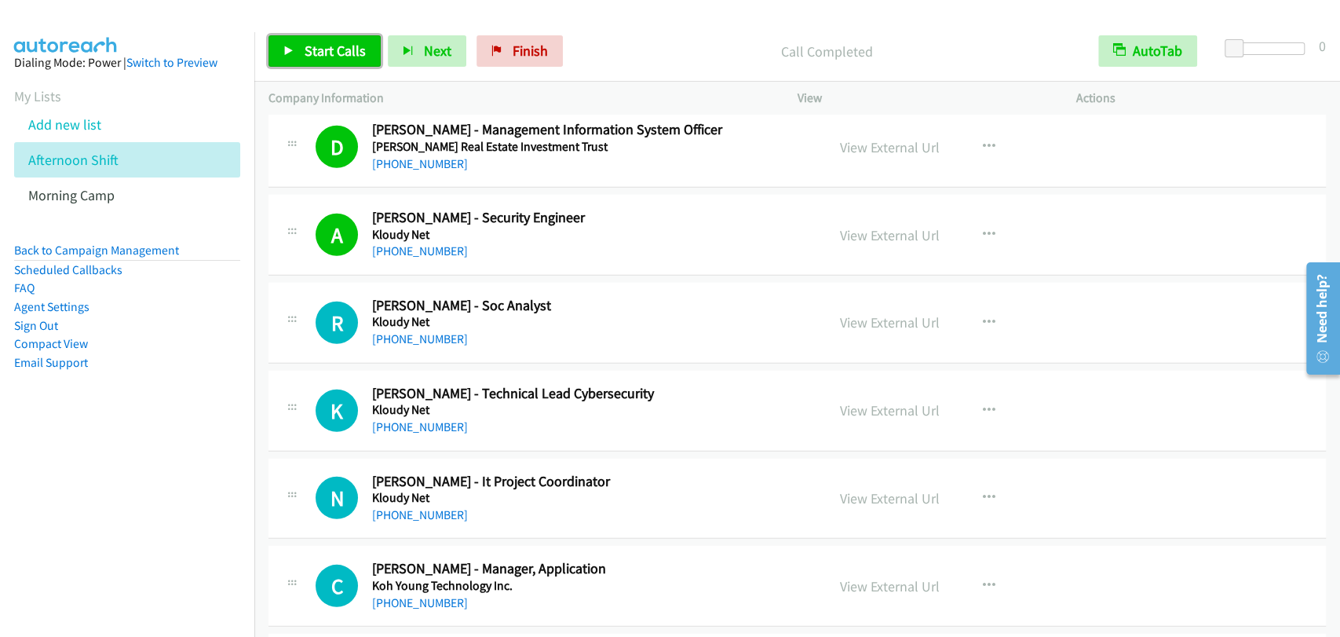
click at [342, 48] on span "Start Calls" at bounding box center [335, 51] width 61 height 18
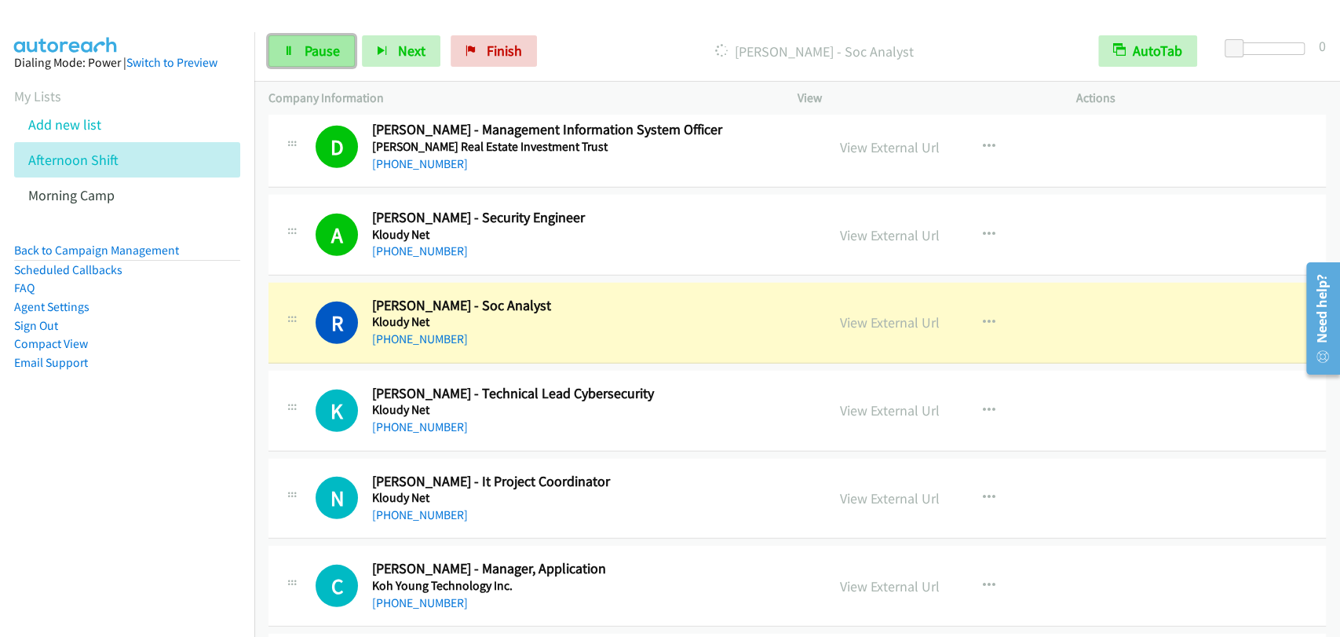
click at [327, 46] on span "Pause" at bounding box center [322, 51] width 35 height 18
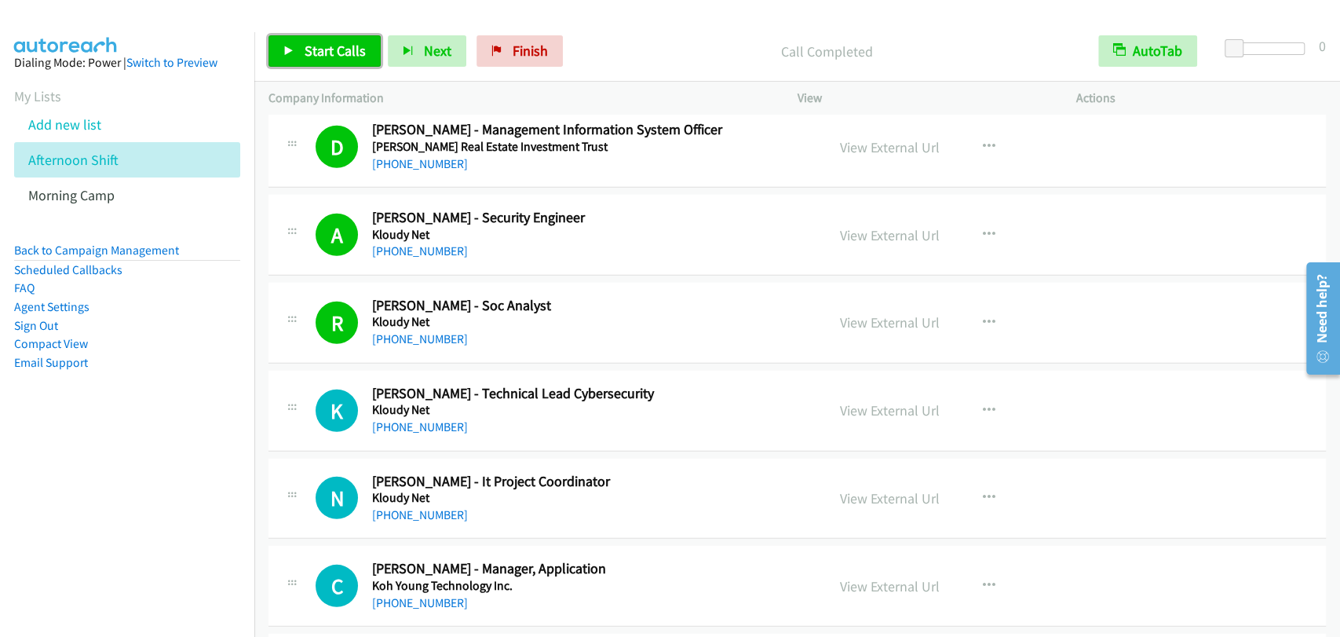
click at [342, 45] on span "Start Calls" at bounding box center [335, 51] width 61 height 18
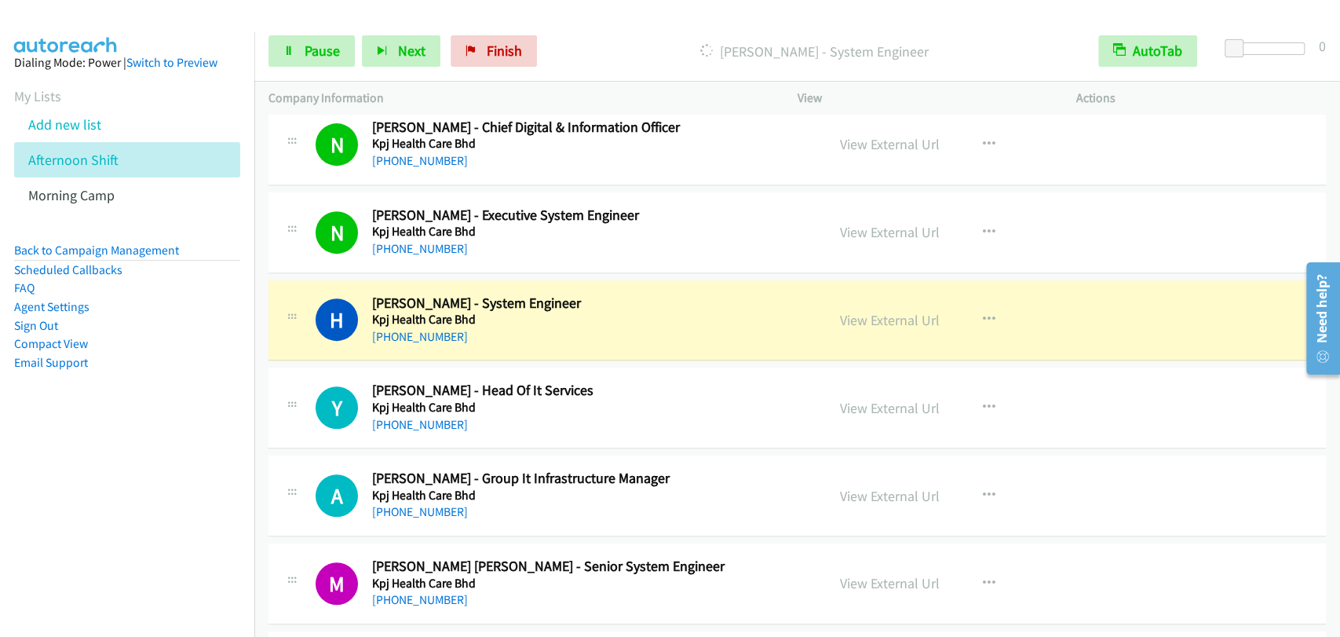
scroll to position [4506, 0]
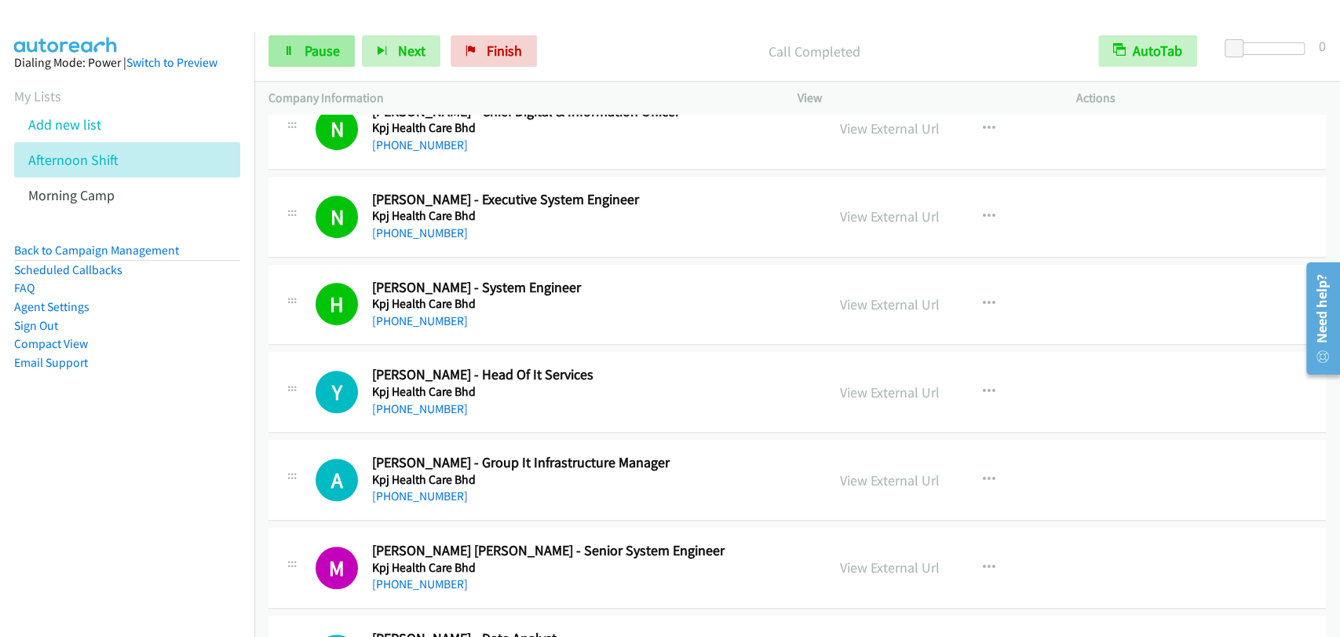
click at [309, 75] on div "Start Calls Pause Next Finish Call Completed AutoTab AutoTab 0" at bounding box center [797, 51] width 1086 height 60
click at [309, 46] on span "Pause" at bounding box center [322, 51] width 35 height 18
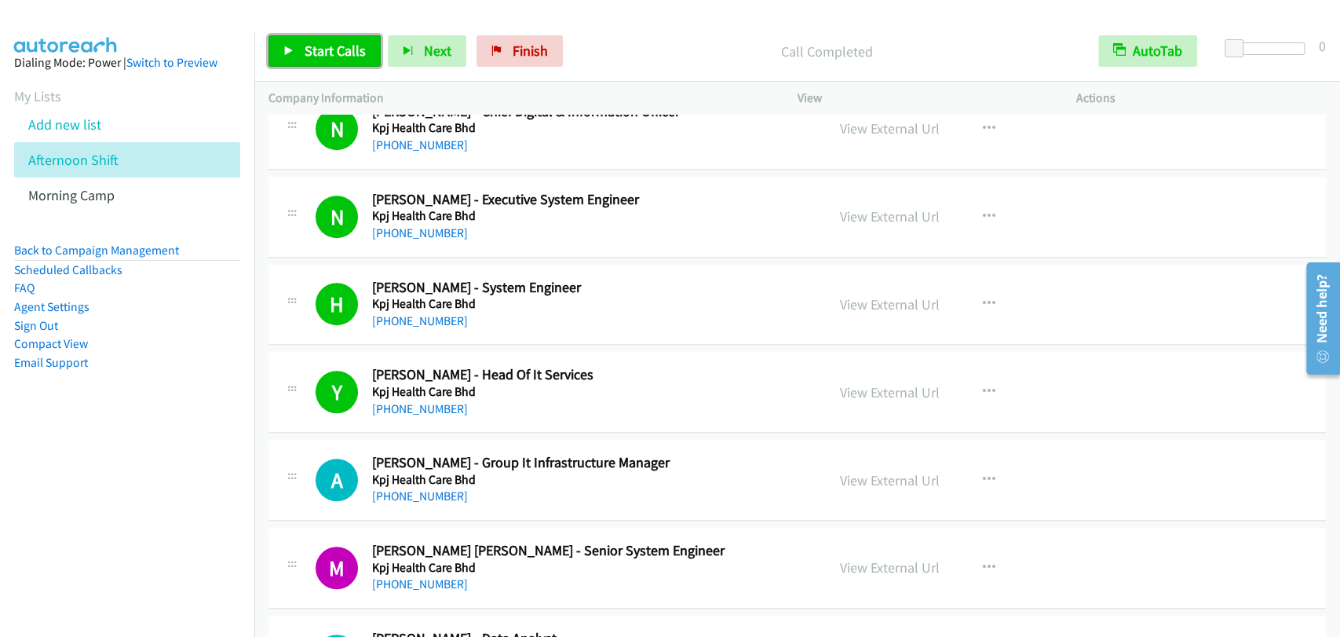
click at [316, 51] on span "Start Calls" at bounding box center [335, 51] width 61 height 18
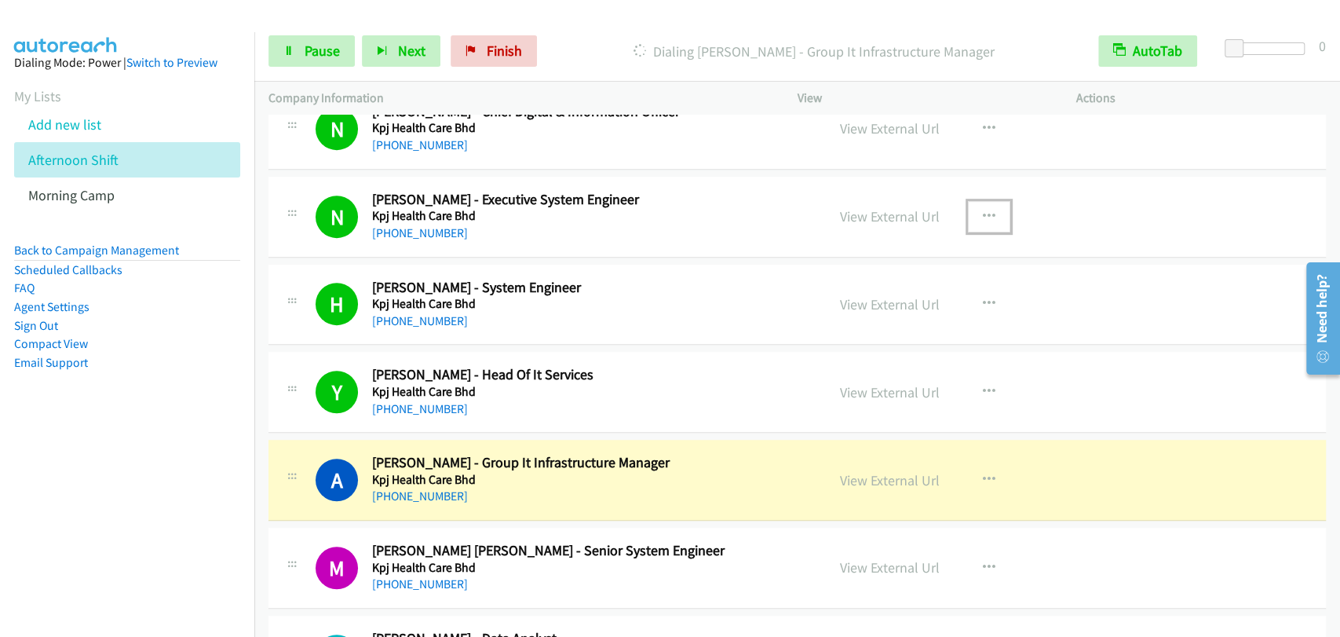
click at [974, 206] on button "button" at bounding box center [989, 216] width 42 height 31
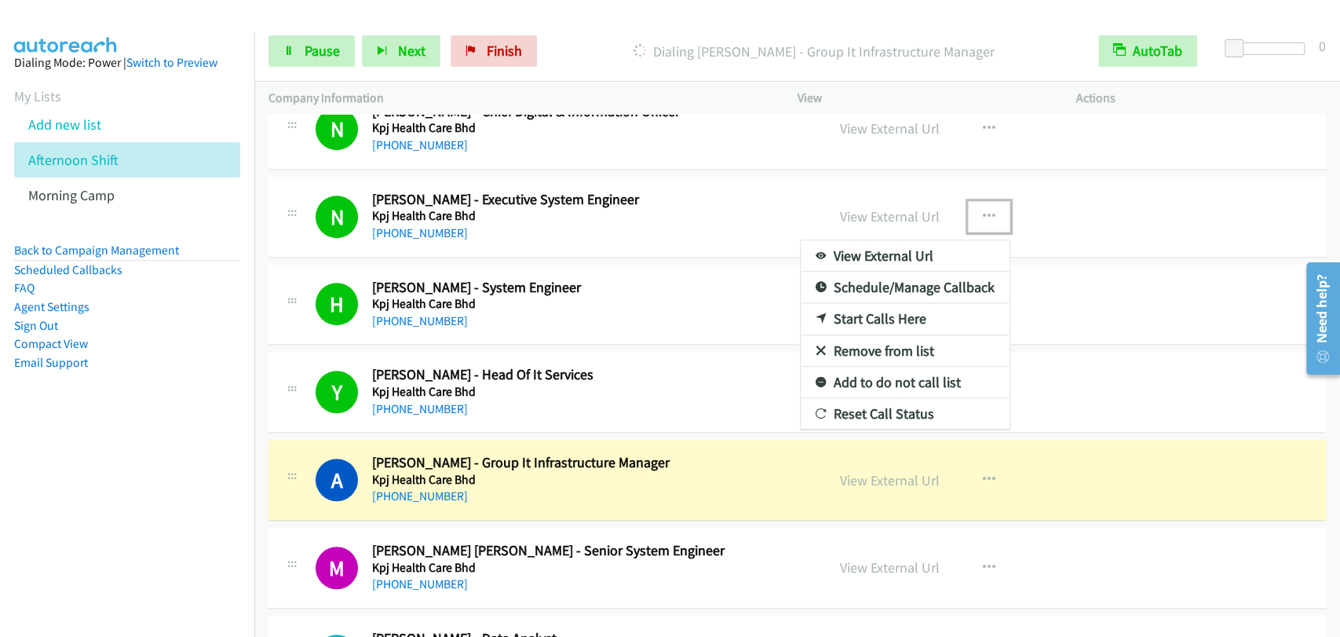
click at [1105, 322] on div at bounding box center [670, 318] width 1340 height 637
click at [1105, 322] on div "View External Url View External Url Schedule/Manage Callback Start Calls Here R…" at bounding box center [972, 305] width 293 height 52
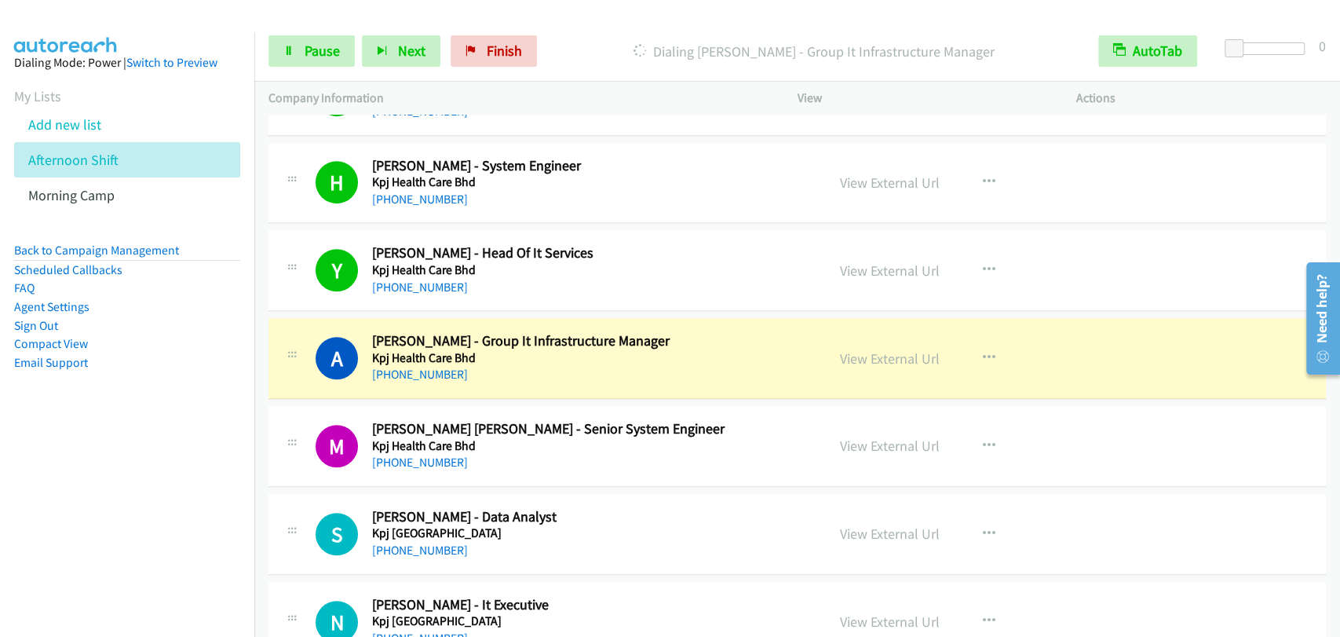
scroll to position [4798, 0]
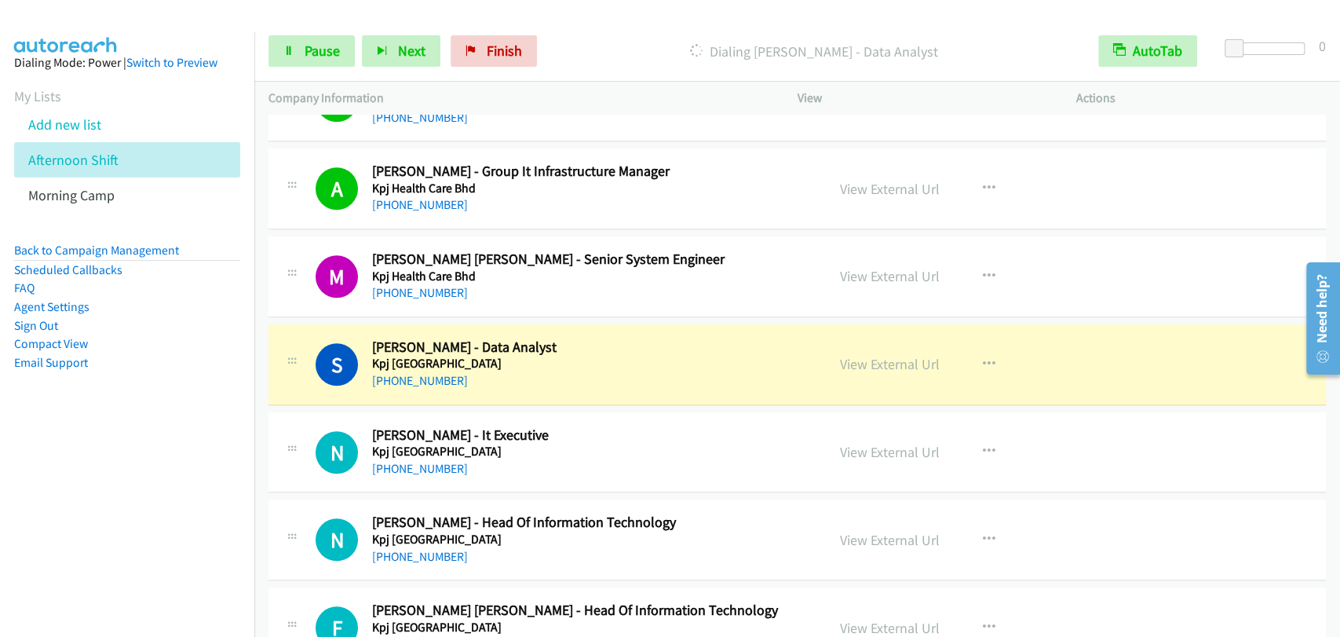
click at [276, 226] on td "A Callback Scheduled Anas Azmi Othman - Group It Infrastructure Manager Kpj Hea…" at bounding box center [797, 189] width 1086 height 88
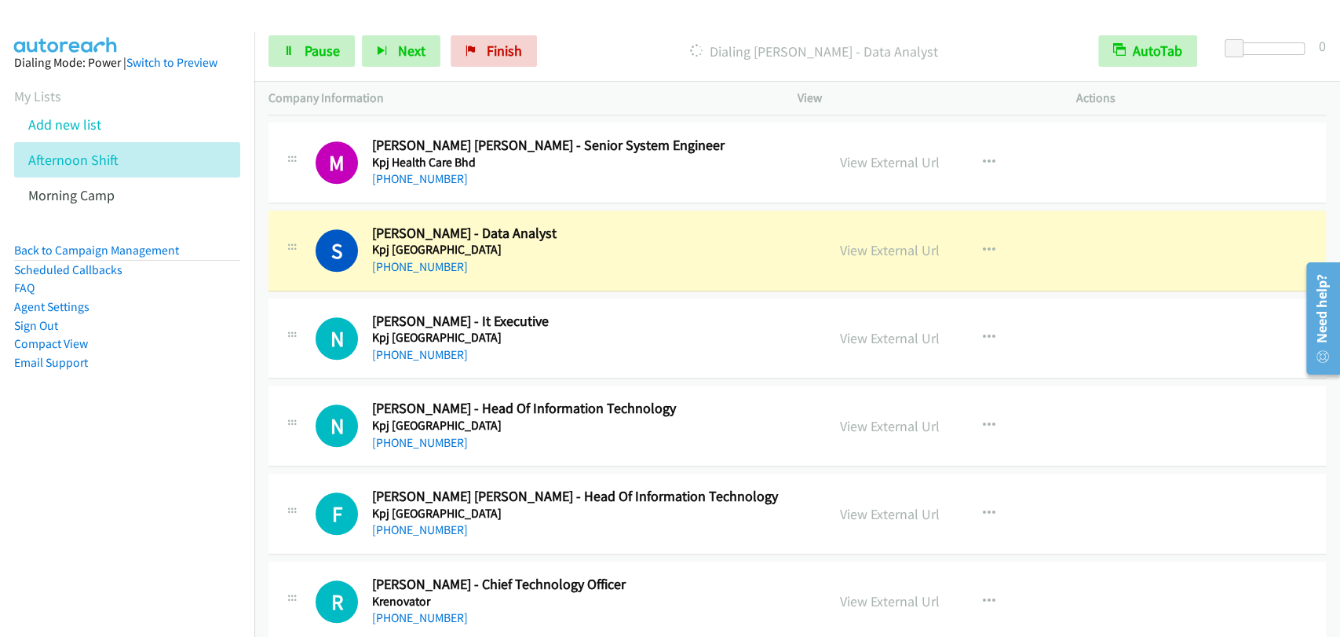
scroll to position [4943, 0]
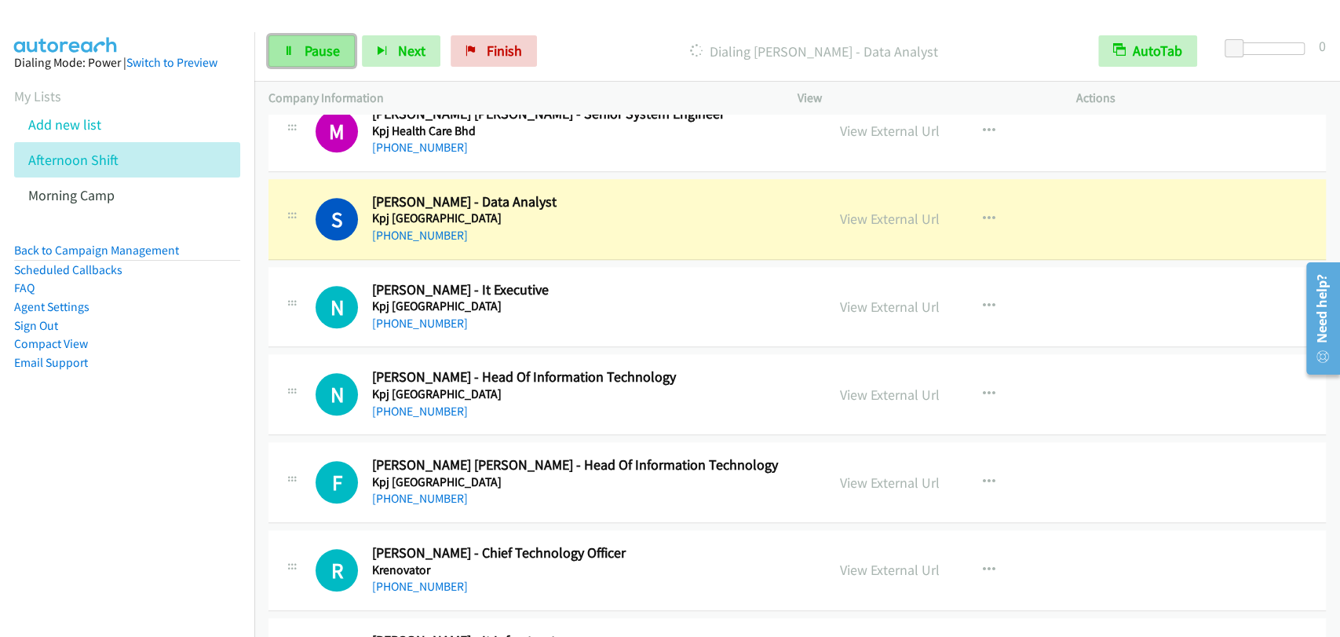
click at [298, 54] on link "Pause" at bounding box center [311, 50] width 86 height 31
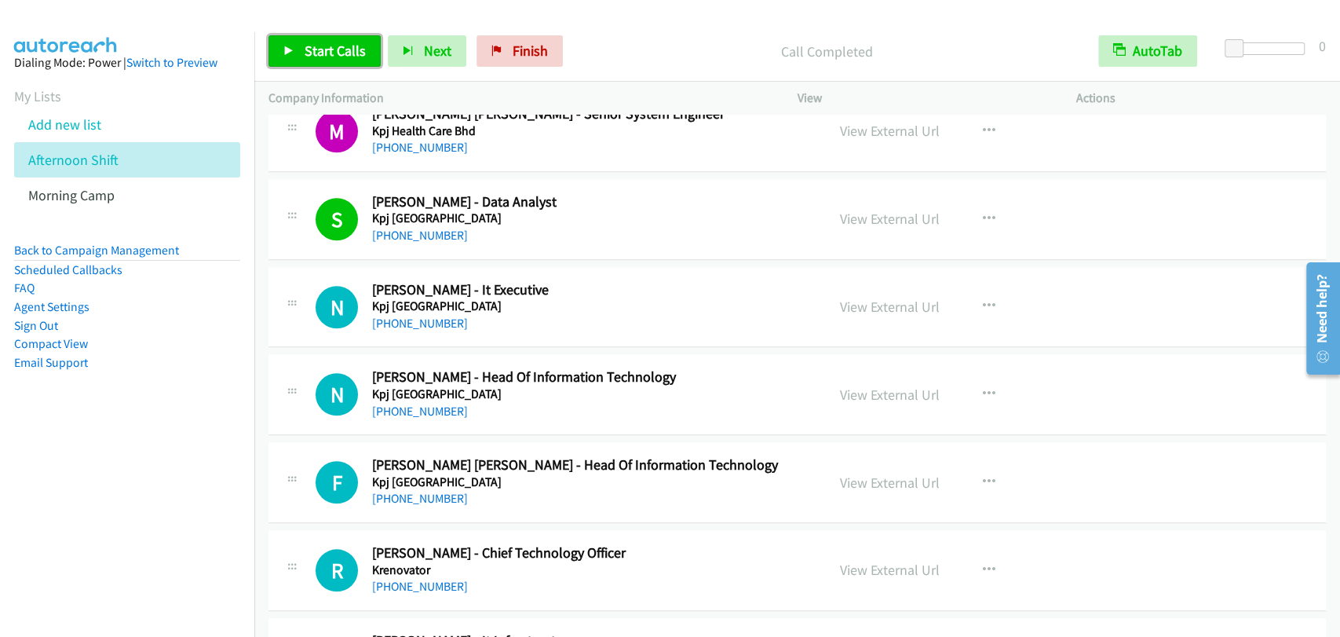
click at [290, 57] on link "Start Calls" at bounding box center [324, 50] width 112 height 31
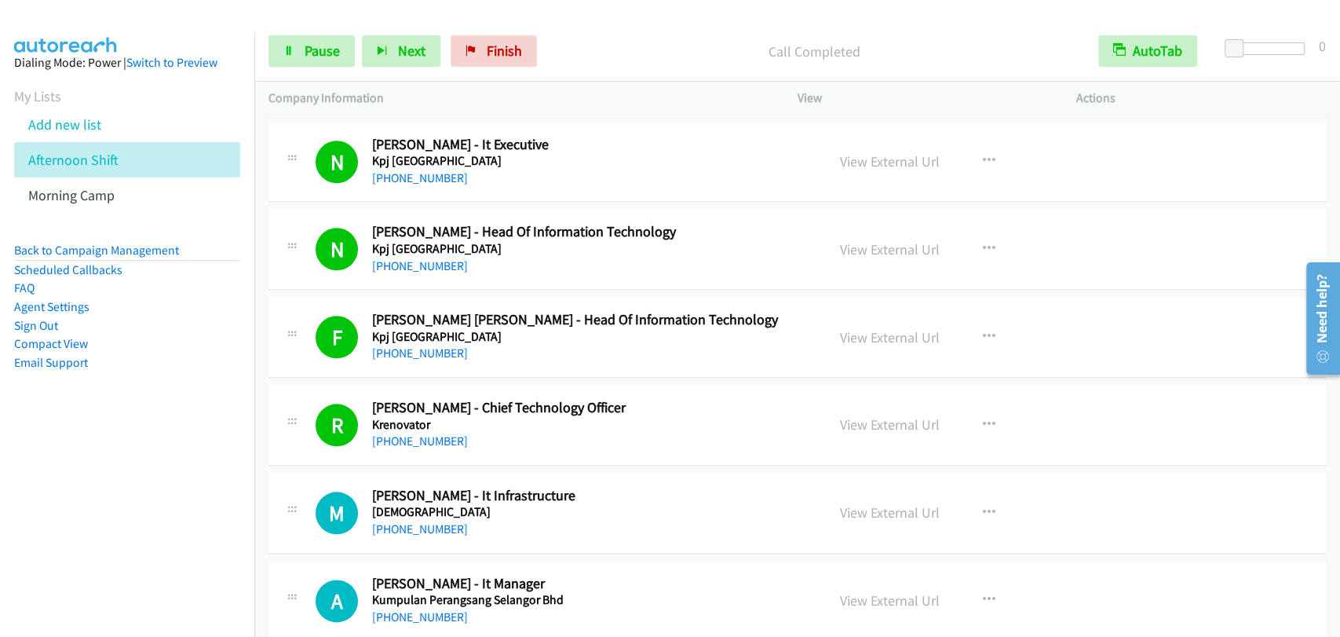
scroll to position [5379, 0]
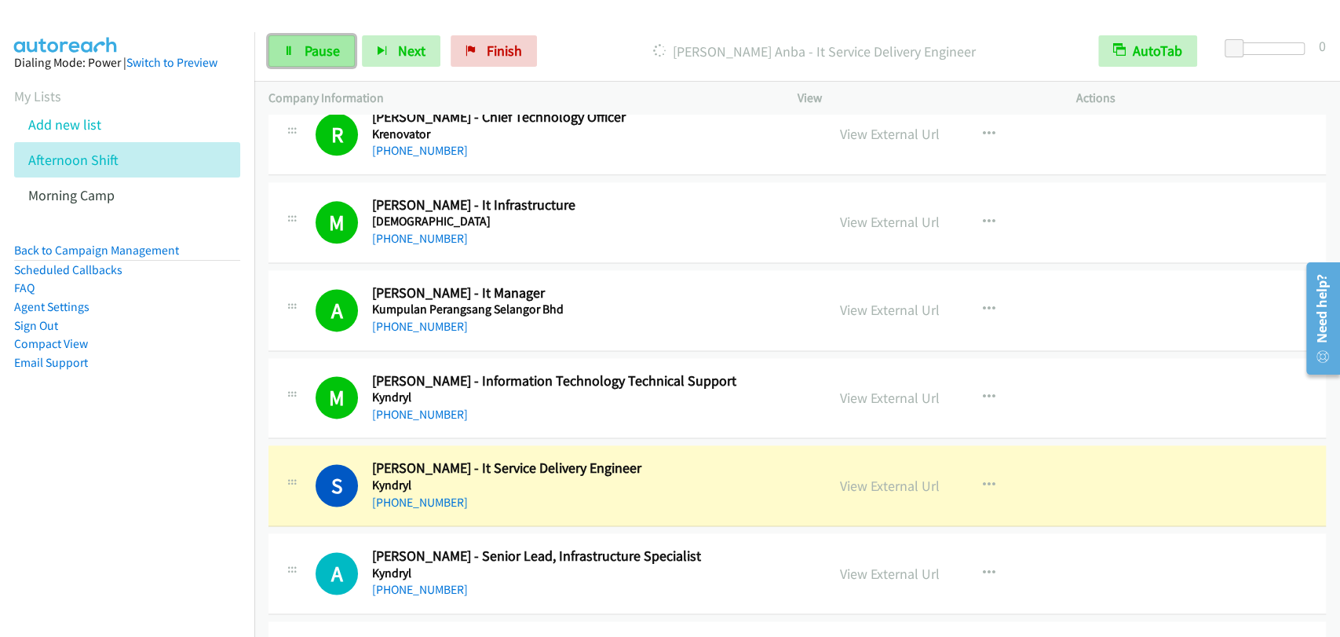
click at [309, 52] on span "Pause" at bounding box center [322, 51] width 35 height 18
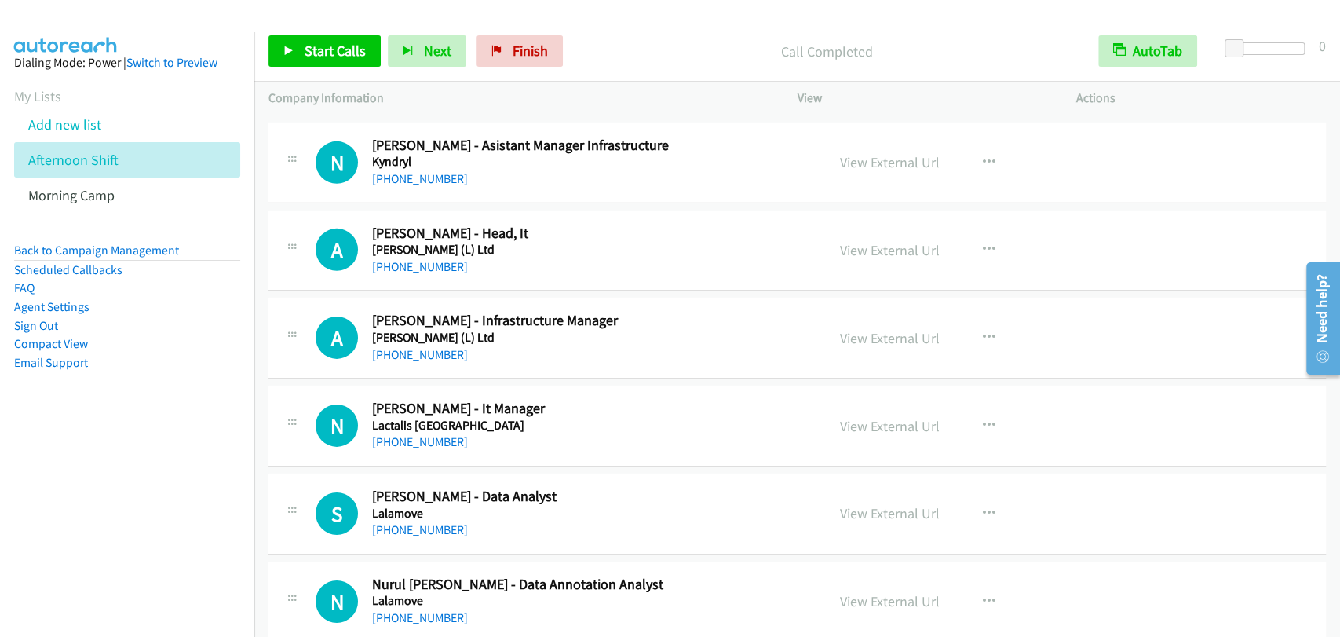
scroll to position [7269, 0]
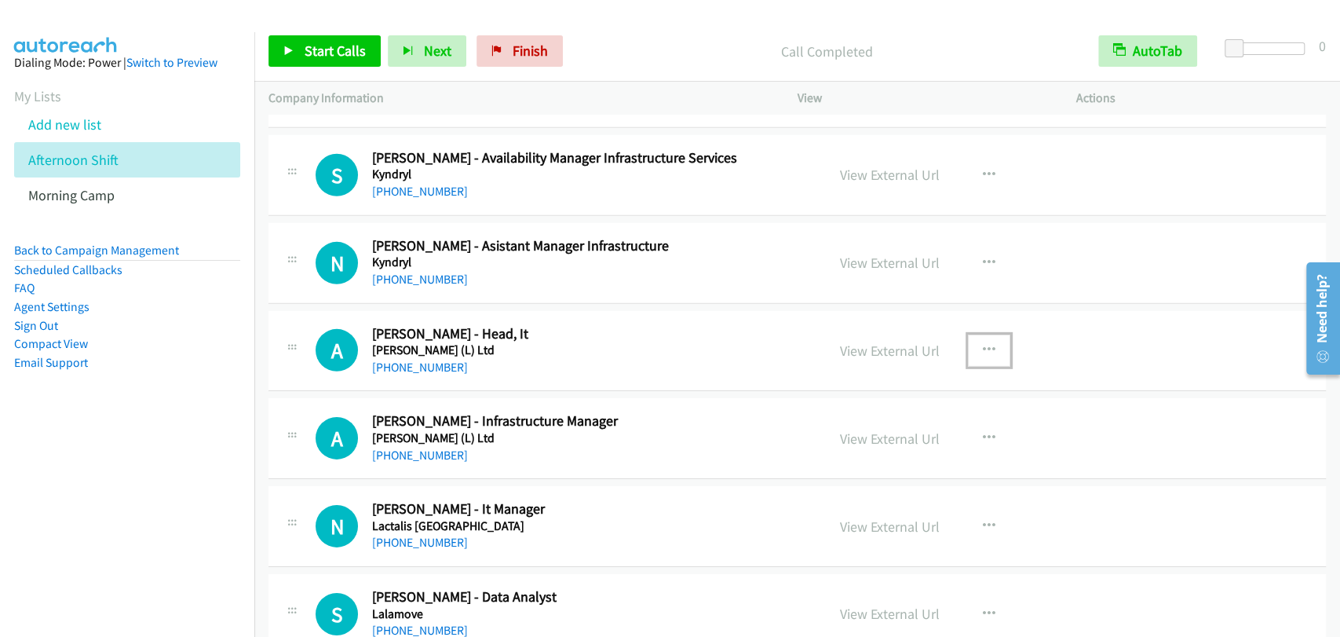
click at [983, 344] on icon "button" at bounding box center [989, 350] width 13 height 13
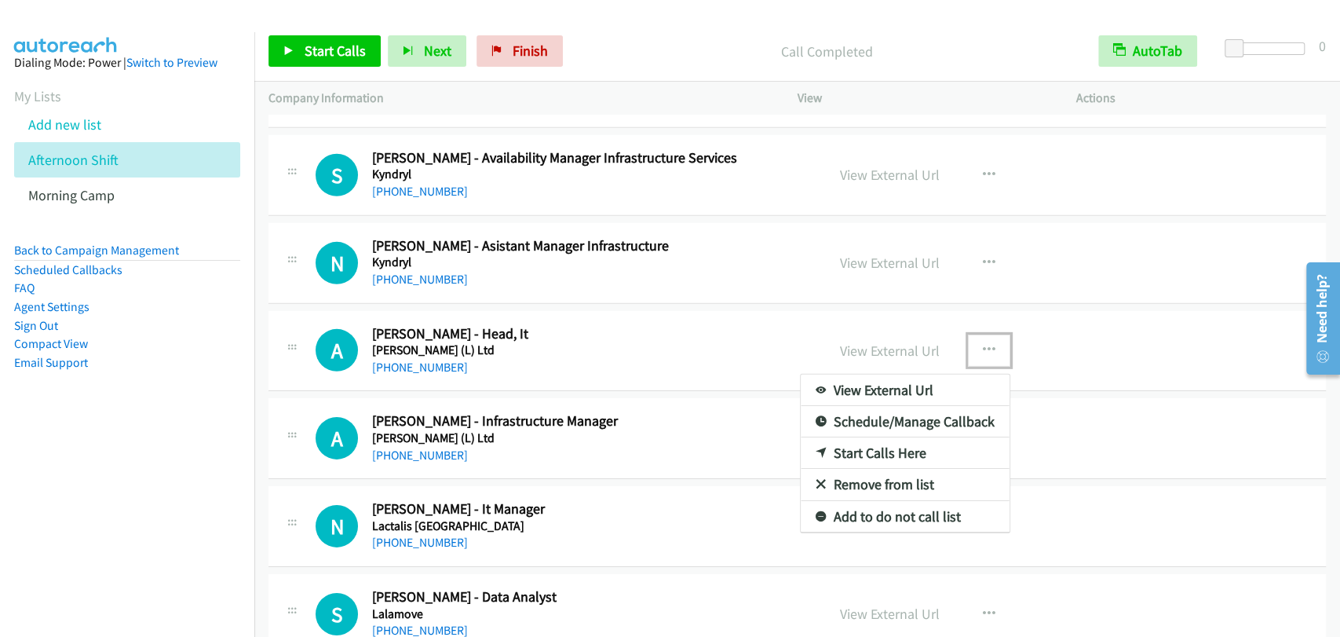
click at [893, 440] on link "Start Calls Here" at bounding box center [905, 452] width 209 height 31
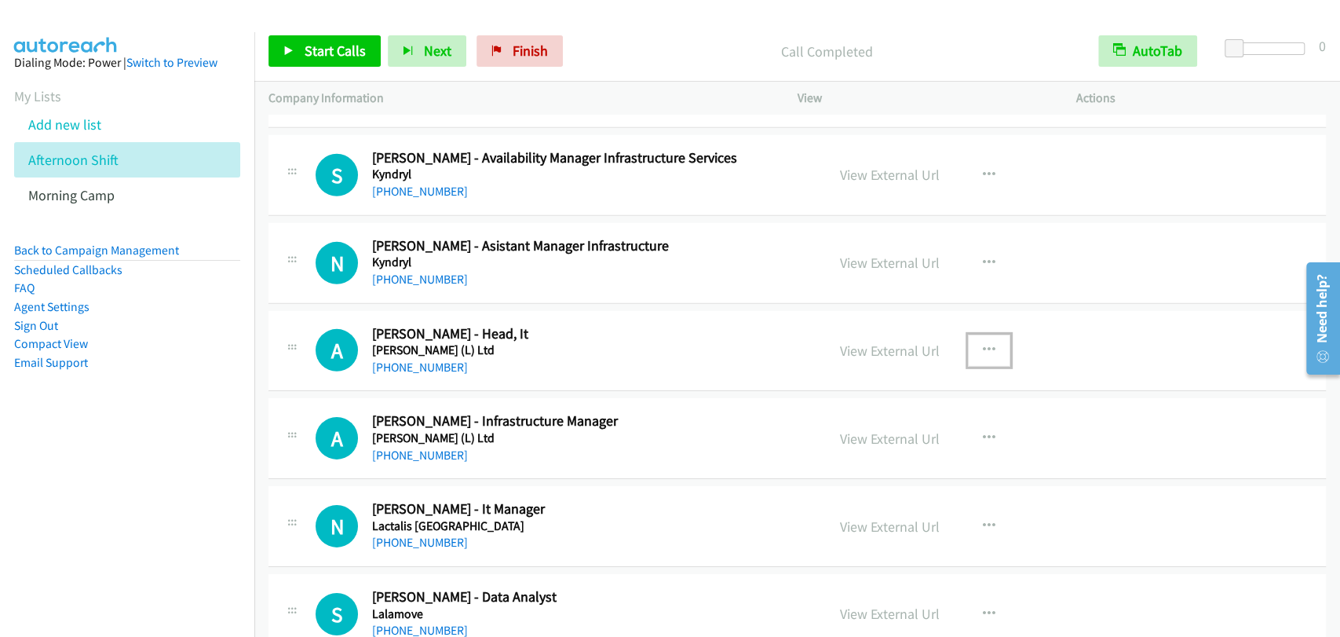
click at [983, 345] on icon "button" at bounding box center [989, 350] width 13 height 13
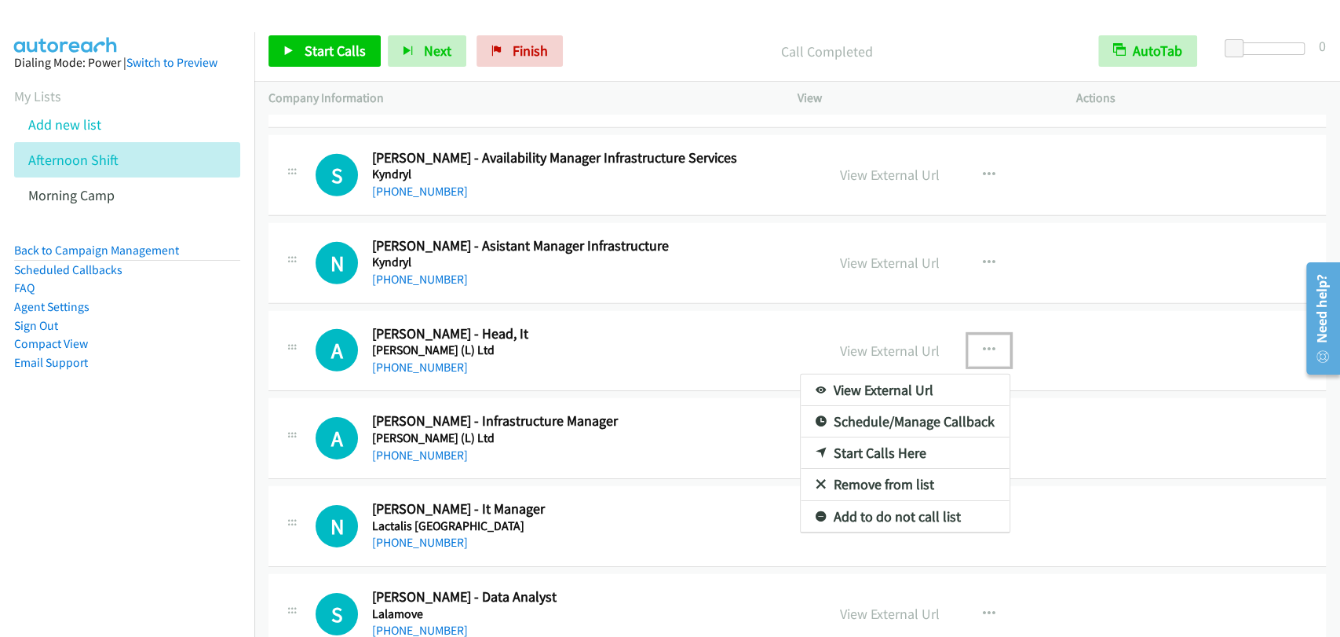
click at [860, 437] on link "Start Calls Here" at bounding box center [905, 452] width 209 height 31
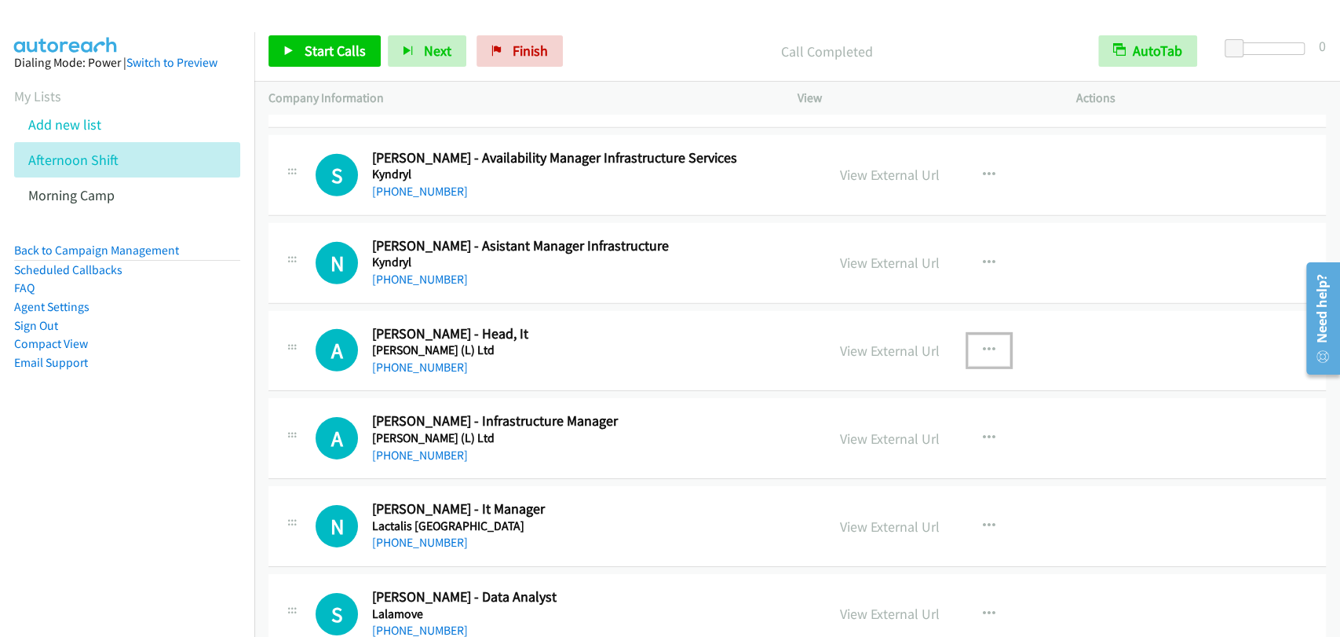
click at [992, 334] on button "button" at bounding box center [989, 349] width 42 height 31
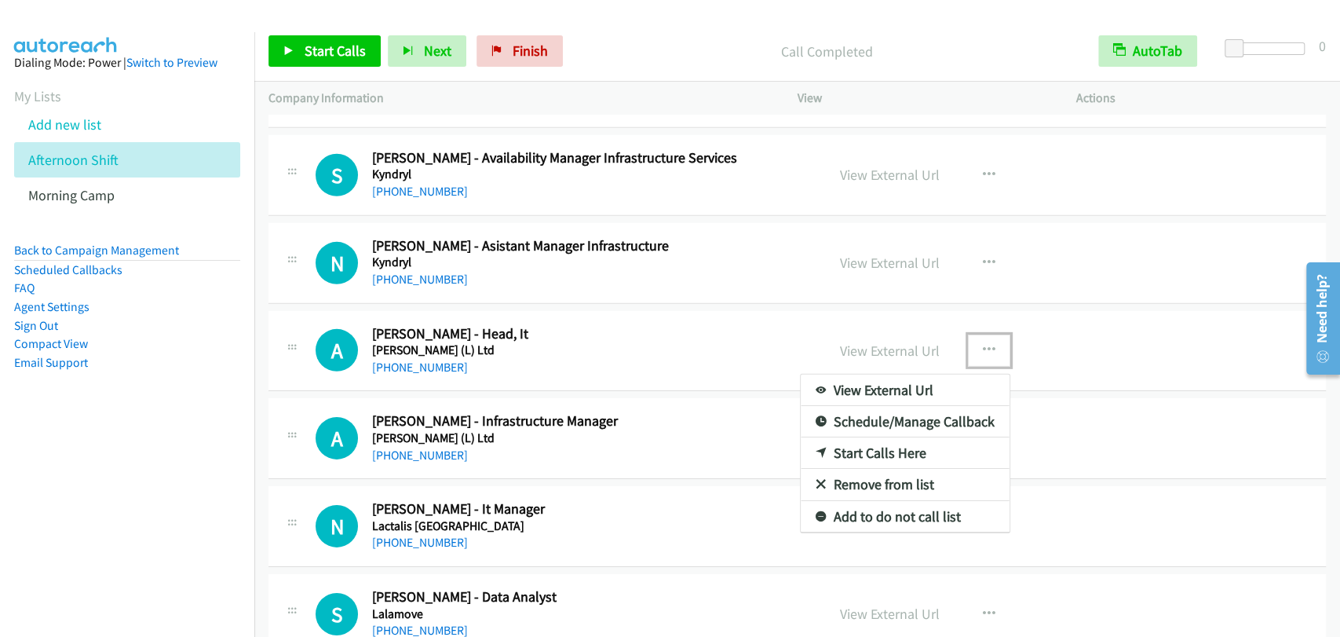
click at [859, 437] on link "Start Calls Here" at bounding box center [905, 452] width 209 height 31
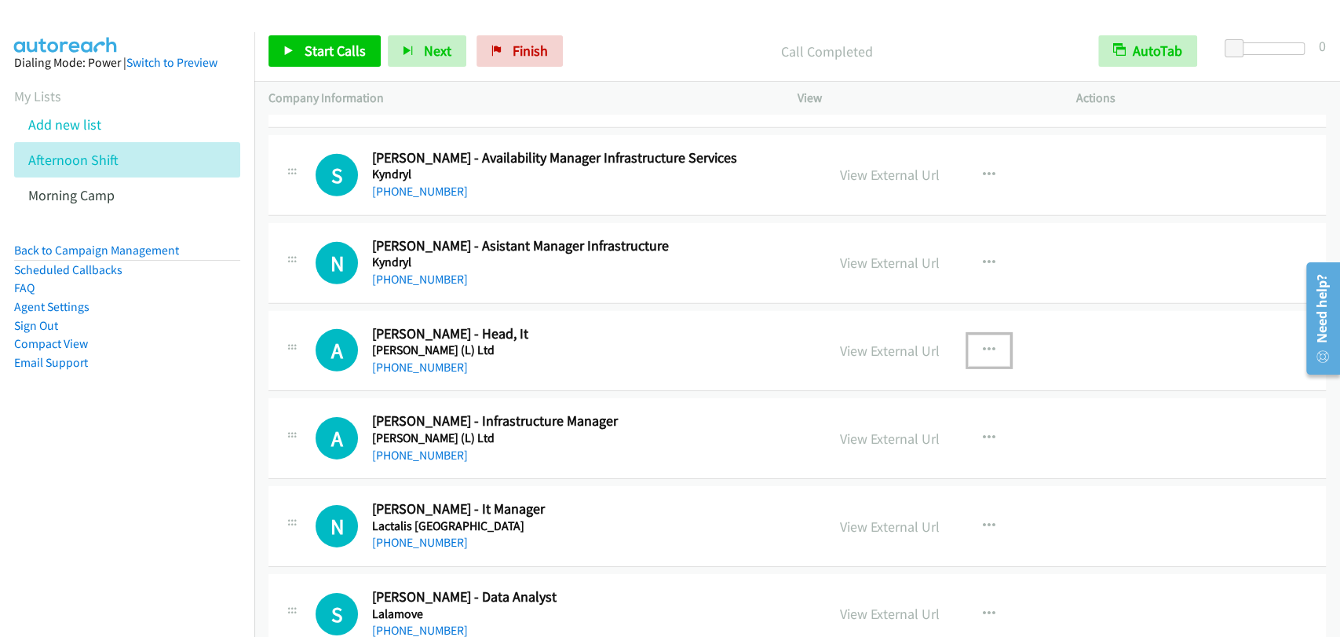
click at [993, 345] on button "button" at bounding box center [989, 349] width 42 height 31
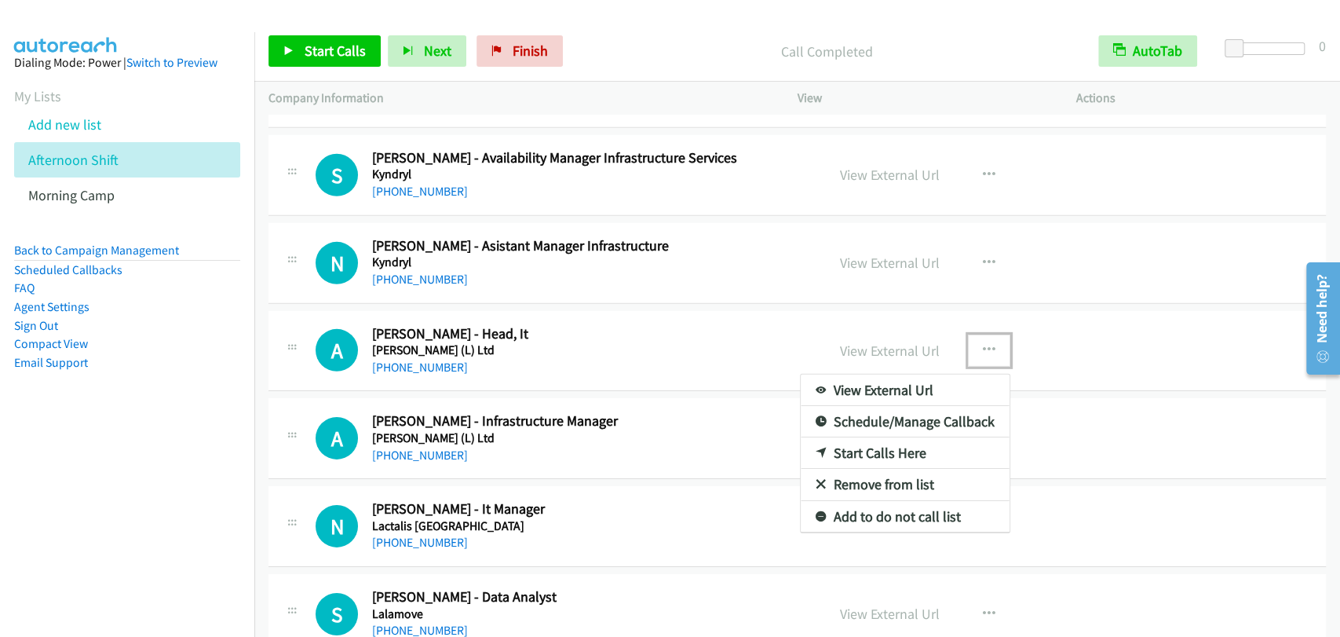
drag, startPoint x: 864, startPoint y: 444, endPoint x: 402, endPoint y: 91, distance: 581.9
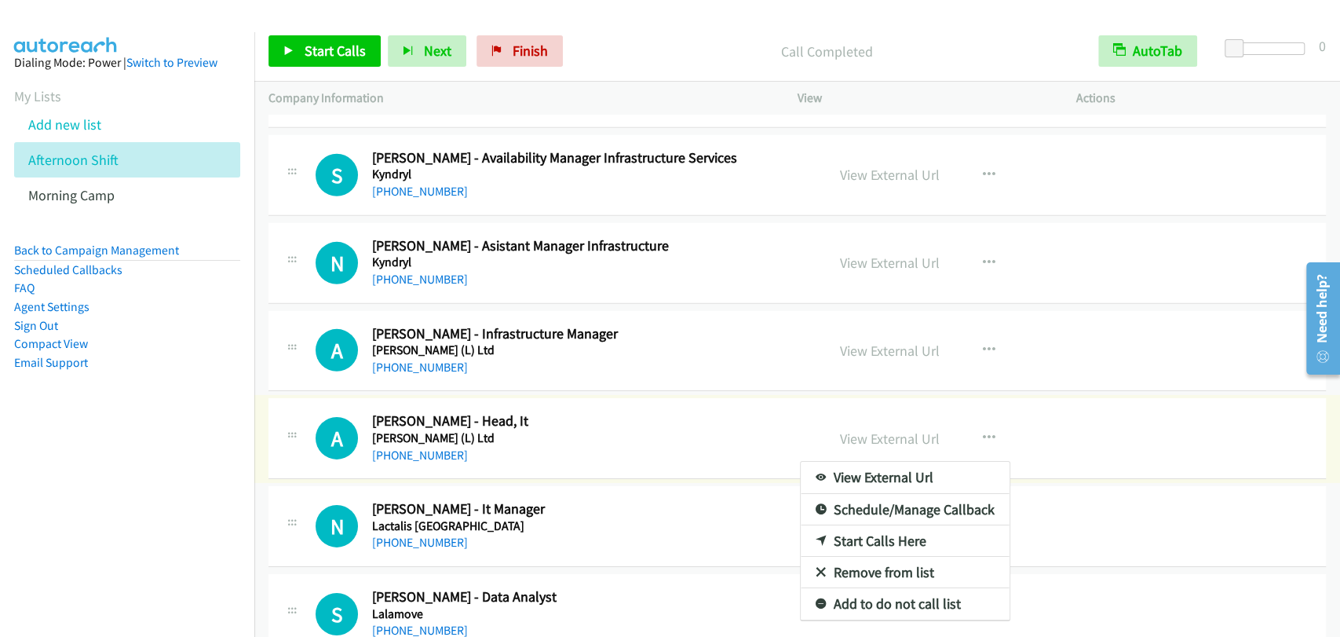
click at [314, 52] on div at bounding box center [670, 318] width 1340 height 637
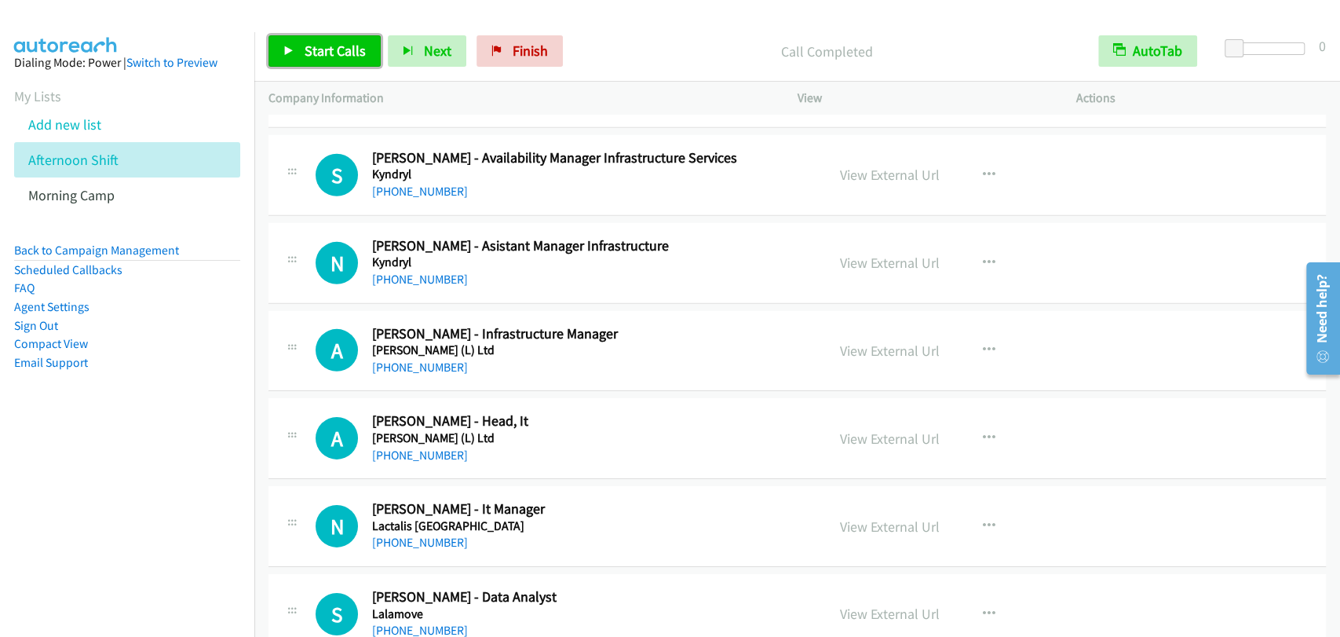
click at [349, 56] on span "Start Calls" at bounding box center [335, 51] width 61 height 18
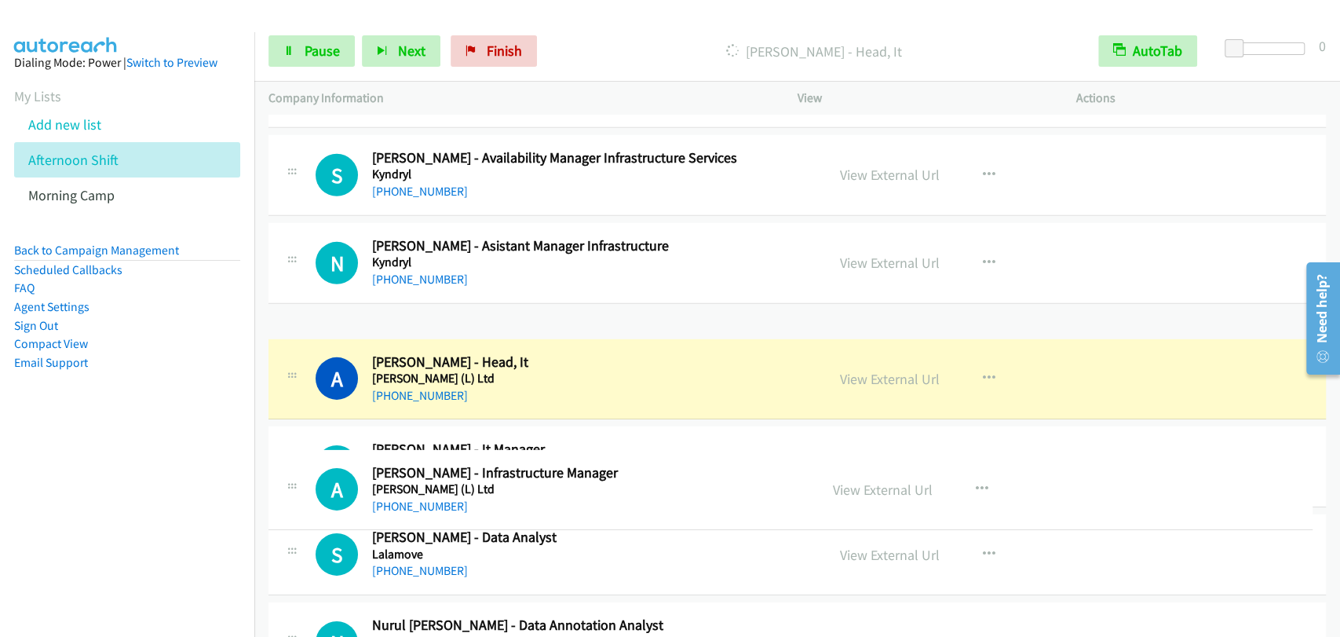
drag, startPoint x: 829, startPoint y: 342, endPoint x: 824, endPoint y: 489, distance: 146.9
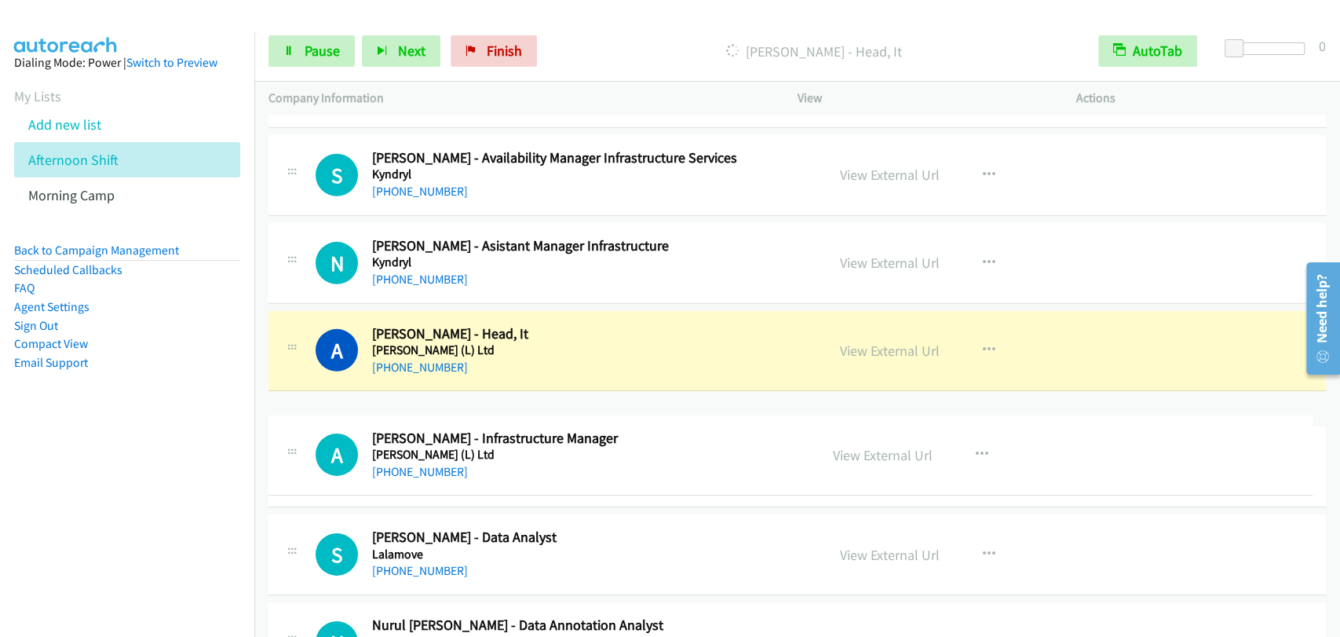
drag, startPoint x: 634, startPoint y: 360, endPoint x: 616, endPoint y: 475, distance: 116.0
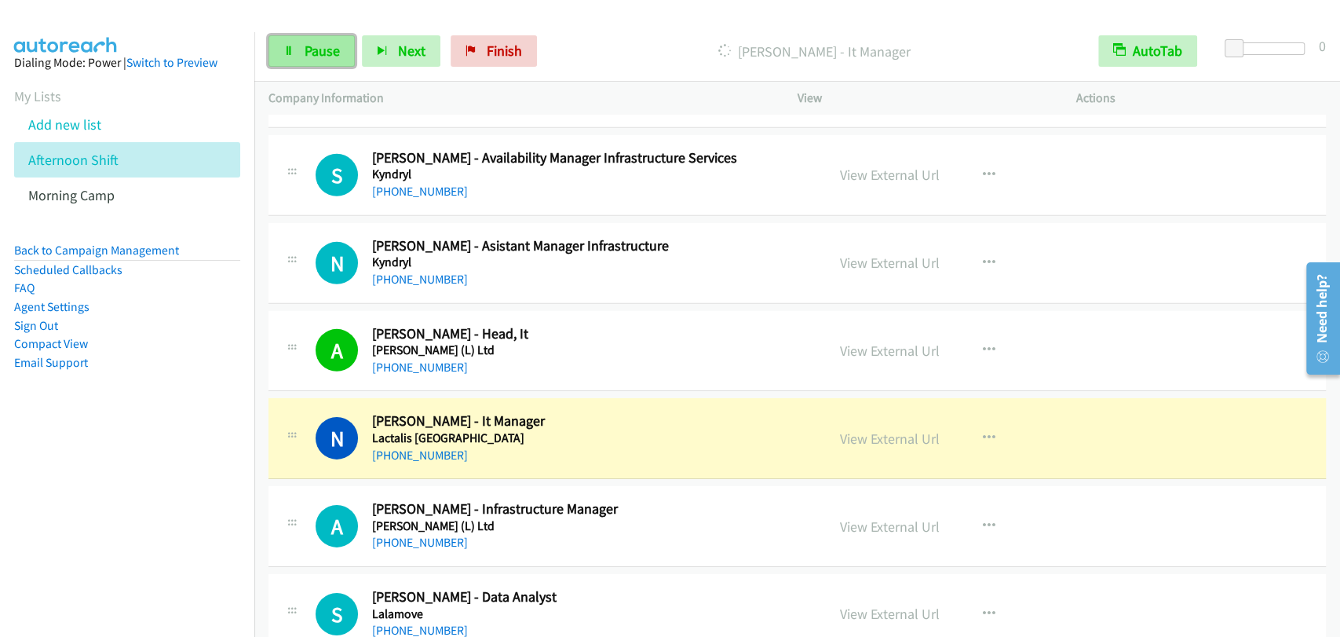
click at [292, 59] on link "Pause" at bounding box center [311, 50] width 86 height 31
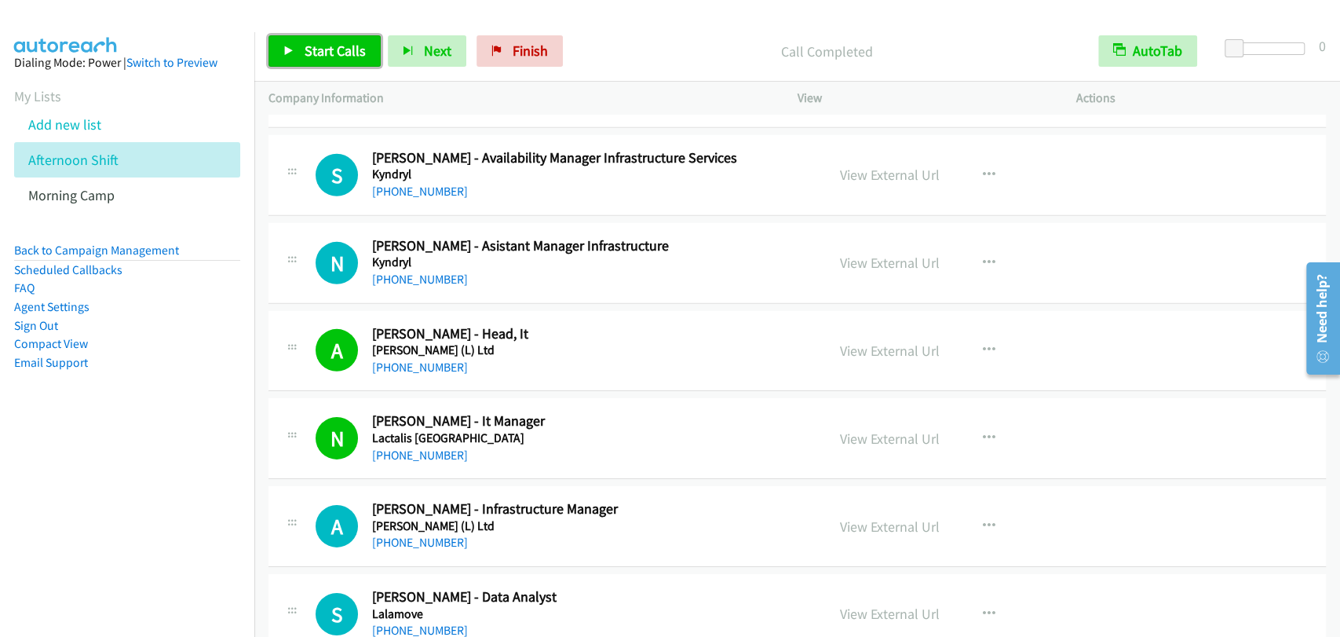
click at [278, 53] on link "Start Calls" at bounding box center [324, 50] width 112 height 31
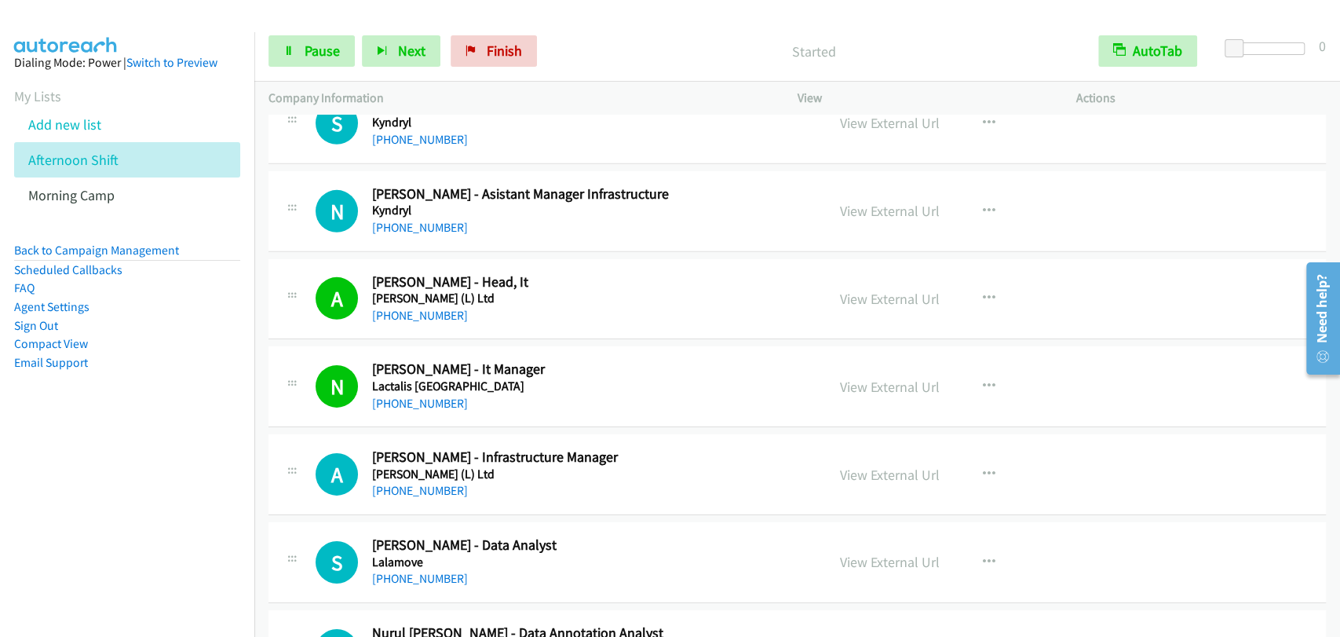
scroll to position [7414, 0]
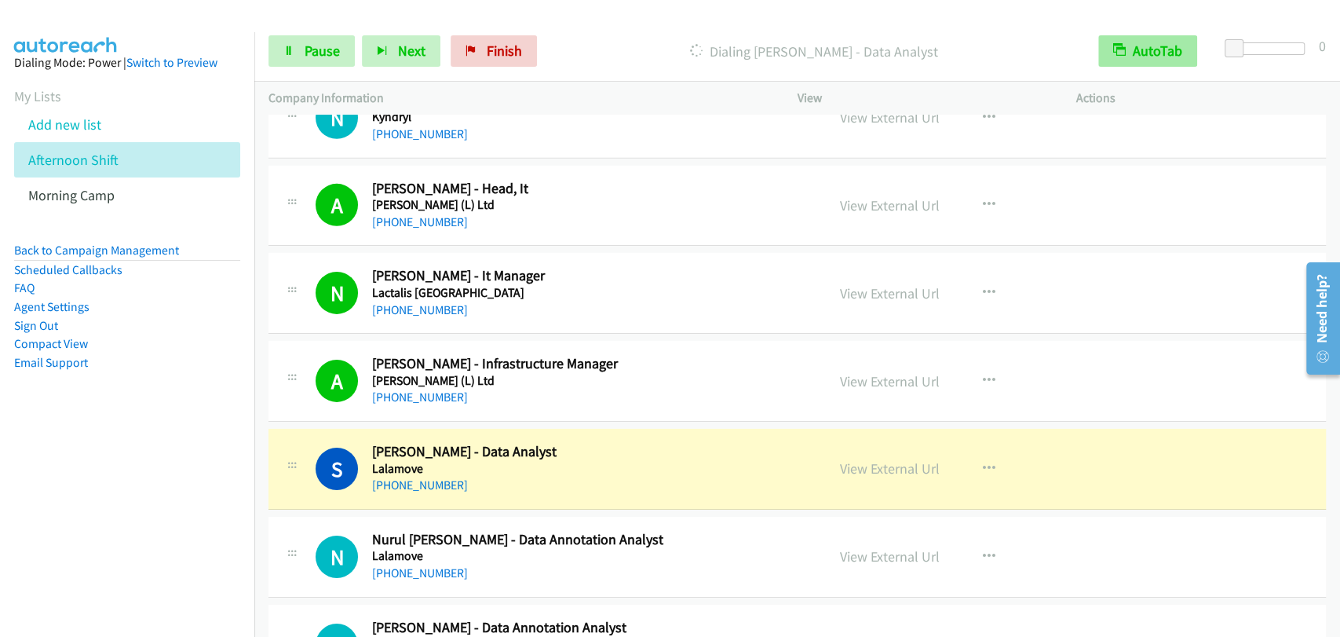
drag, startPoint x: 1104, startPoint y: 51, endPoint x: 1120, endPoint y: 58, distance: 17.2
click at [1132, 14] on div at bounding box center [663, 30] width 1326 height 60
click at [1251, 520] on div "N Callback Scheduled Nurul Izzah Mohd Nazeri - Data Annotation Analyst Lalamove…" at bounding box center [797, 557] width 1058 height 81
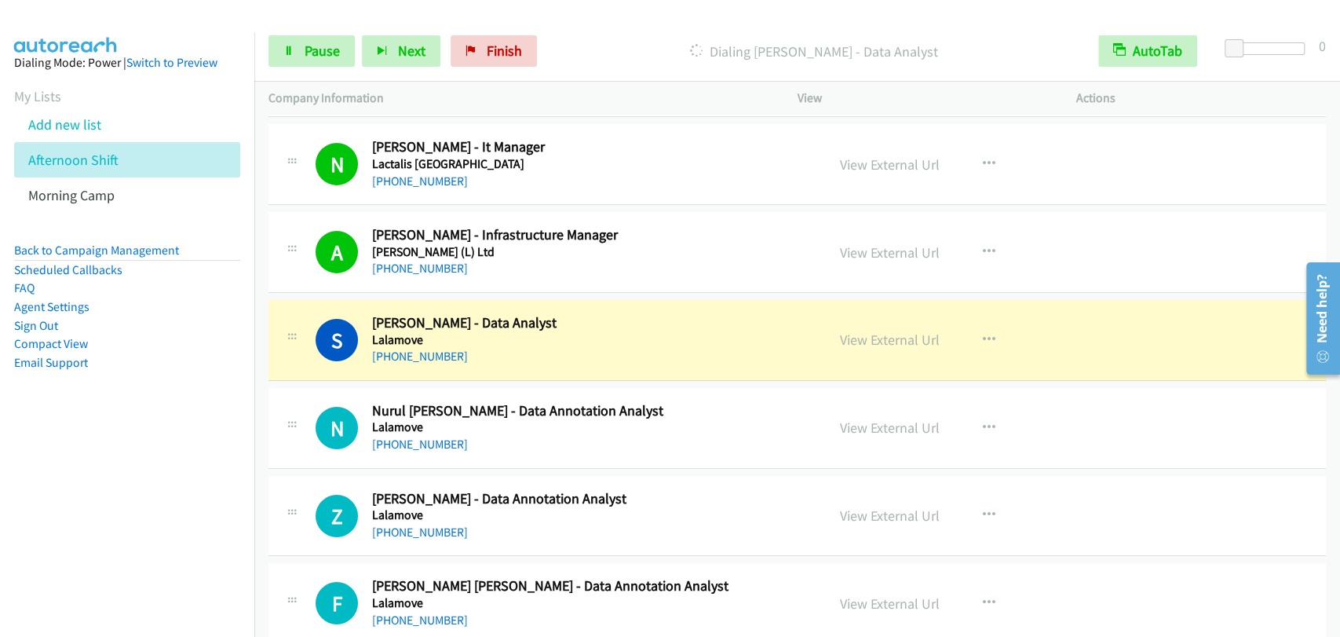
scroll to position [7560, 0]
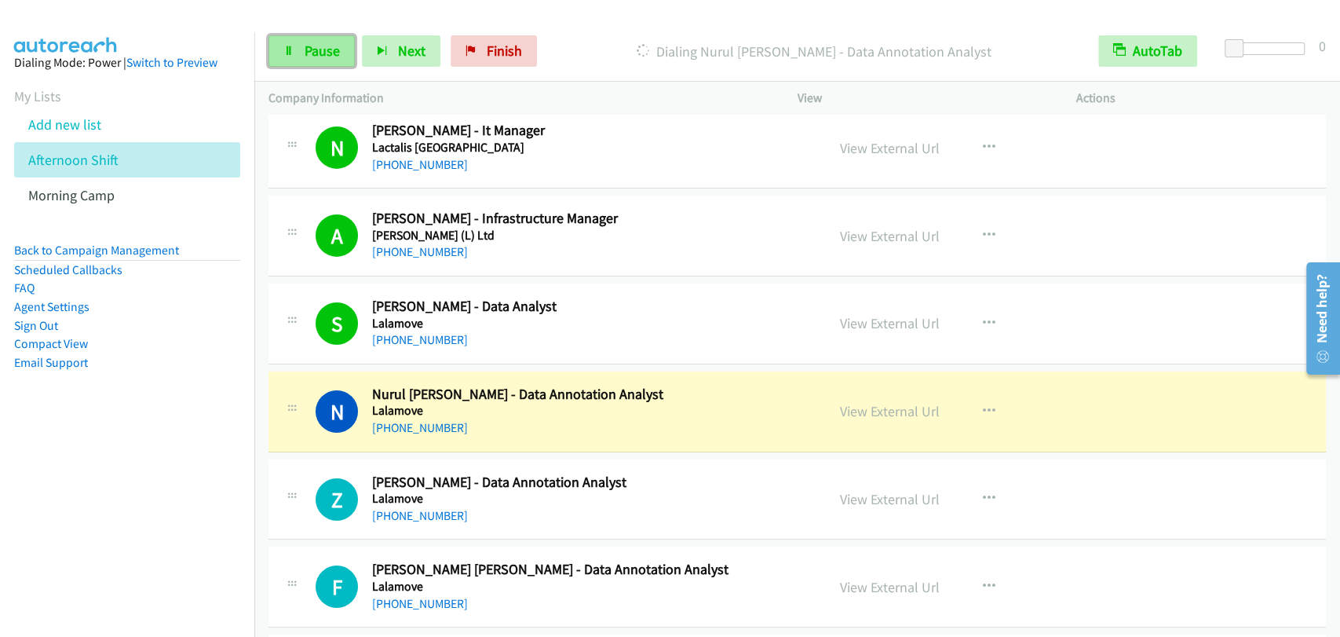
click at [300, 53] on link "Pause" at bounding box center [311, 50] width 86 height 31
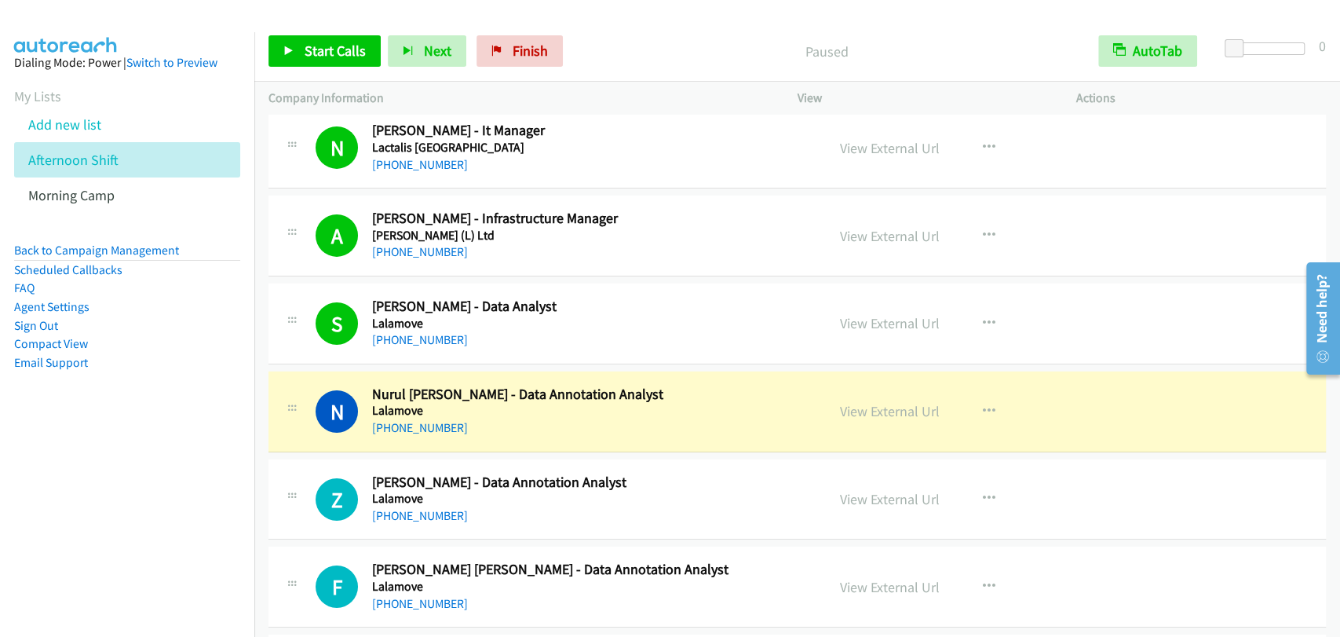
scroll to position [7706, 0]
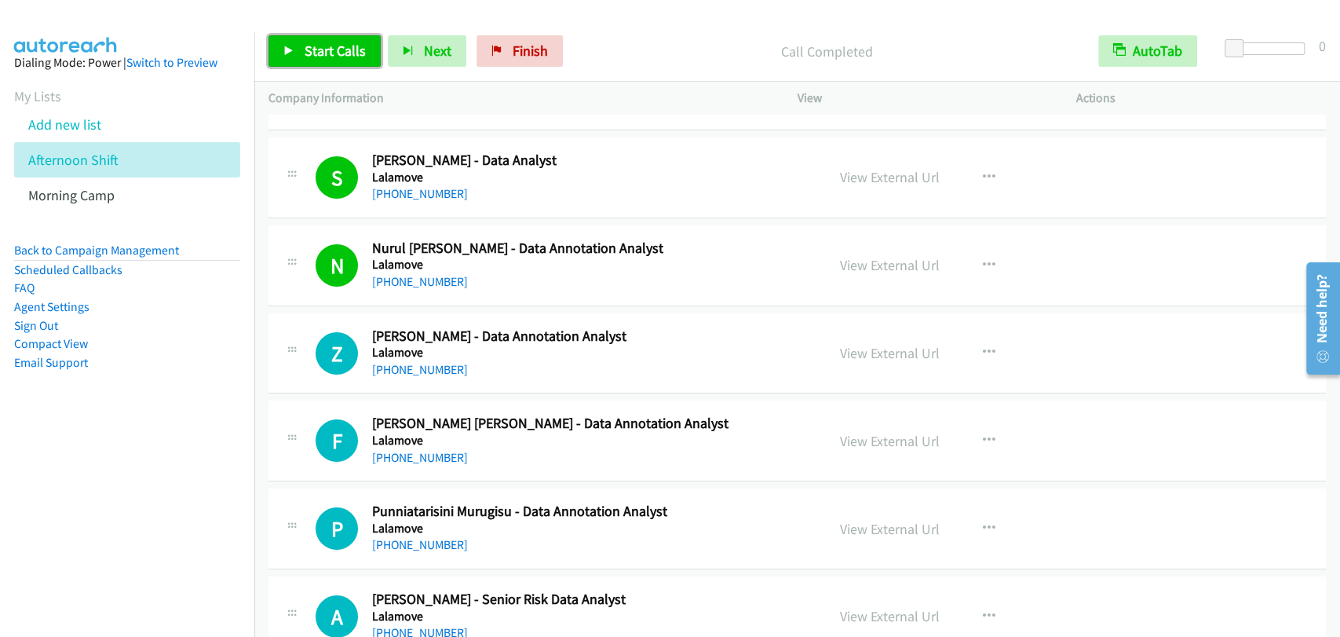
click at [315, 53] on span "Start Calls" at bounding box center [335, 51] width 61 height 18
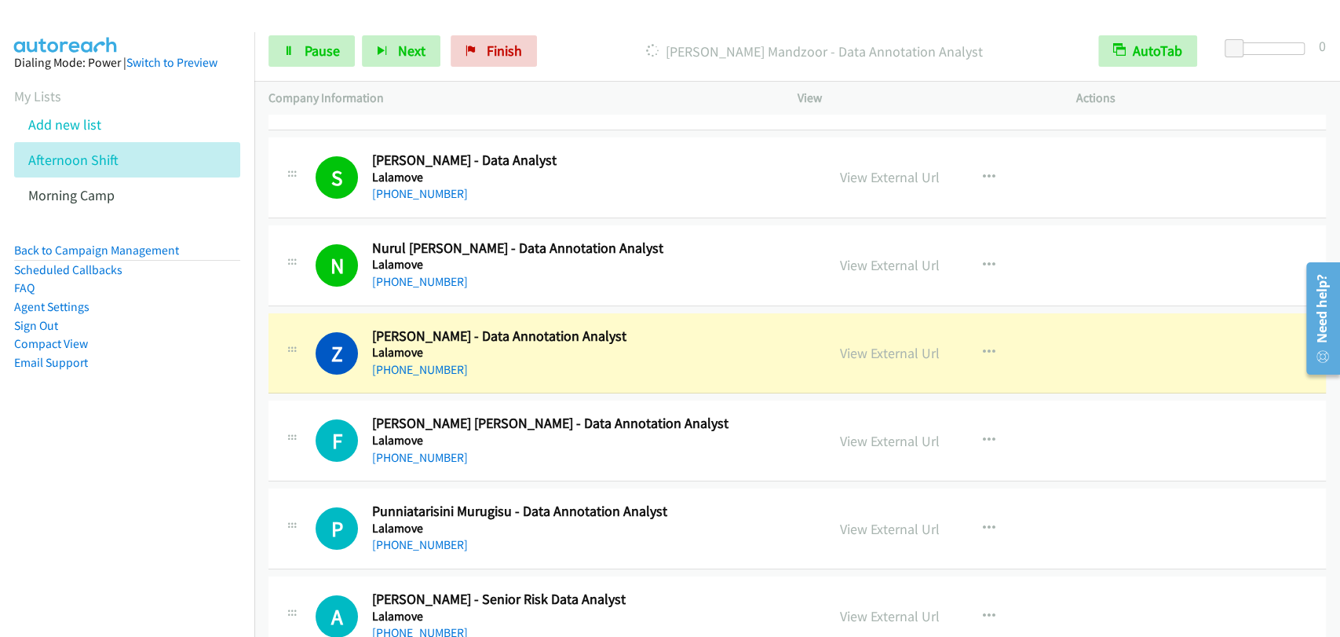
click at [295, 284] on div "N Callback Scheduled Nurul Izzah Mohd Nazeri - Data Annotation Analyst Lalamove…" at bounding box center [797, 265] width 1058 height 81
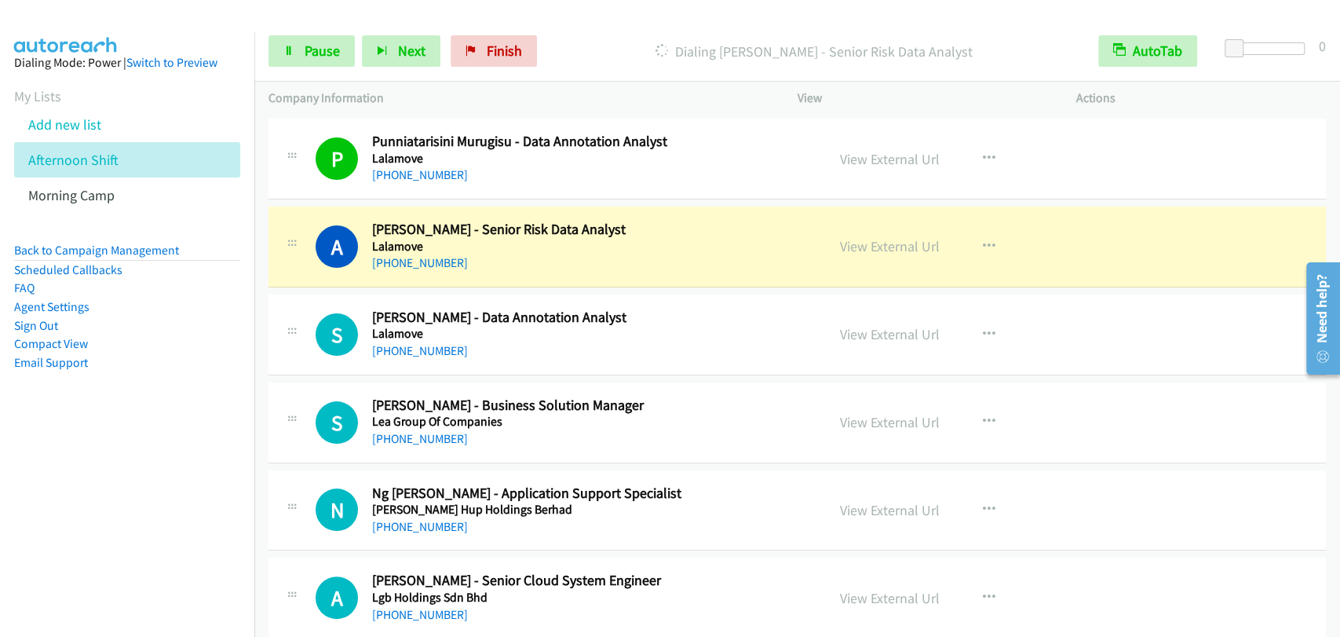
scroll to position [8141, 0]
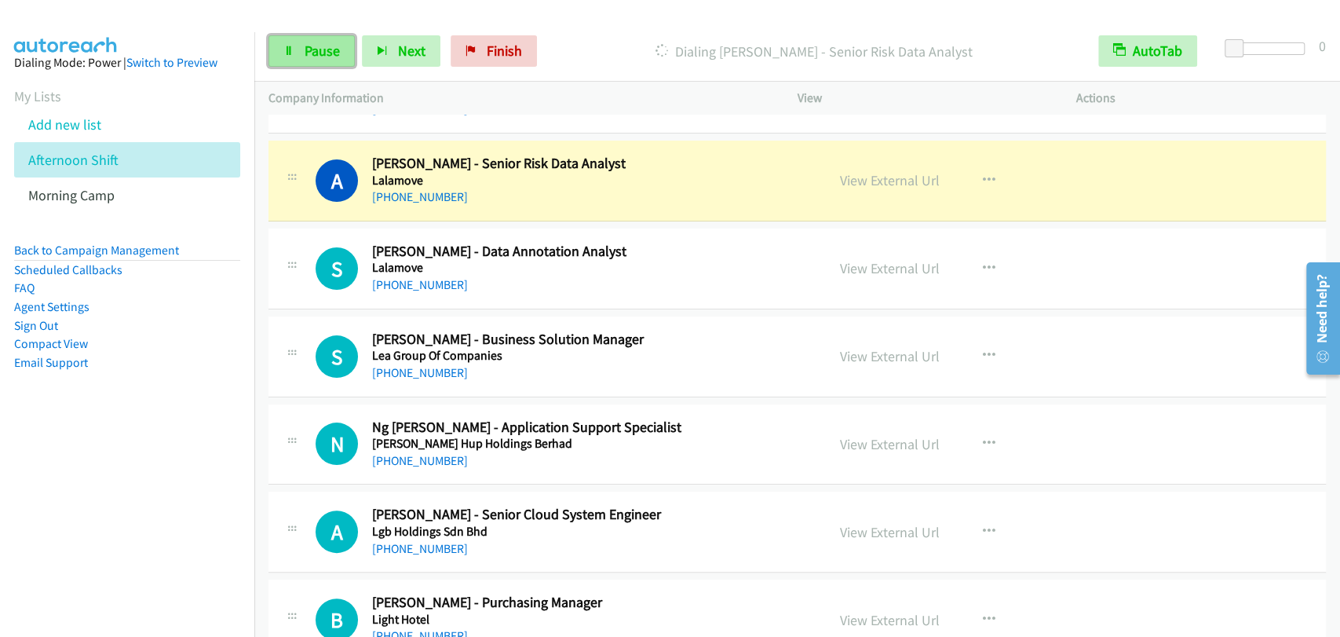
click at [331, 64] on link "Pause" at bounding box center [311, 50] width 86 height 31
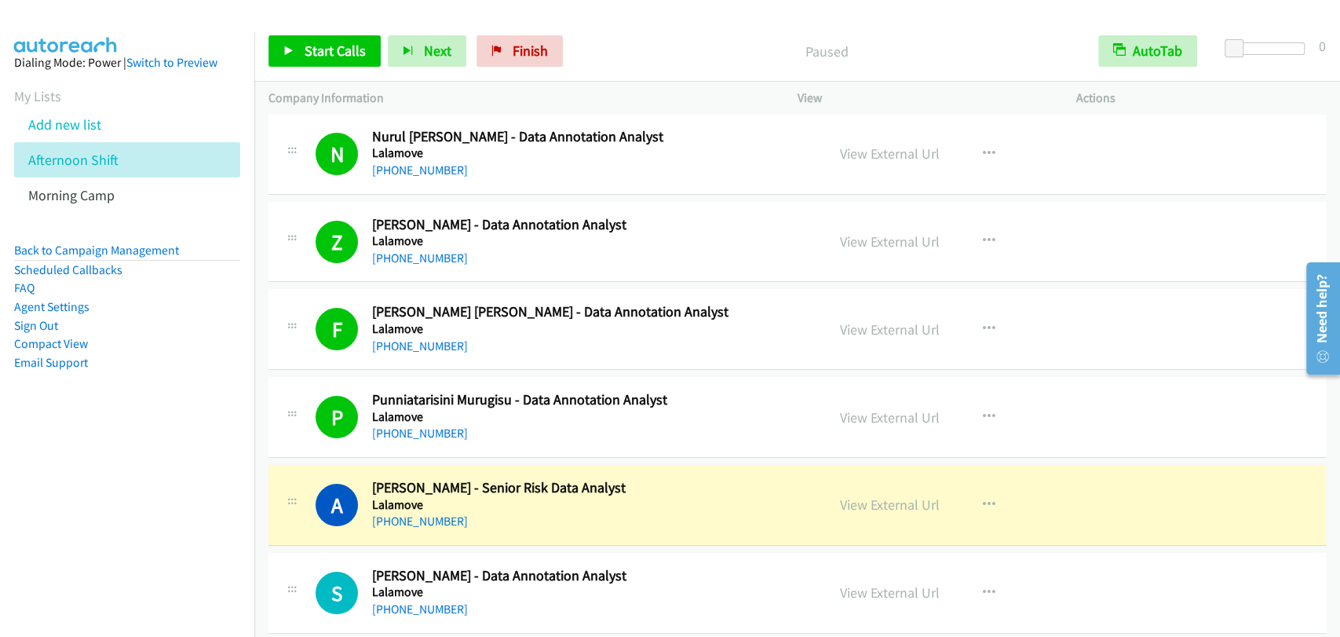
scroll to position [7851, 0]
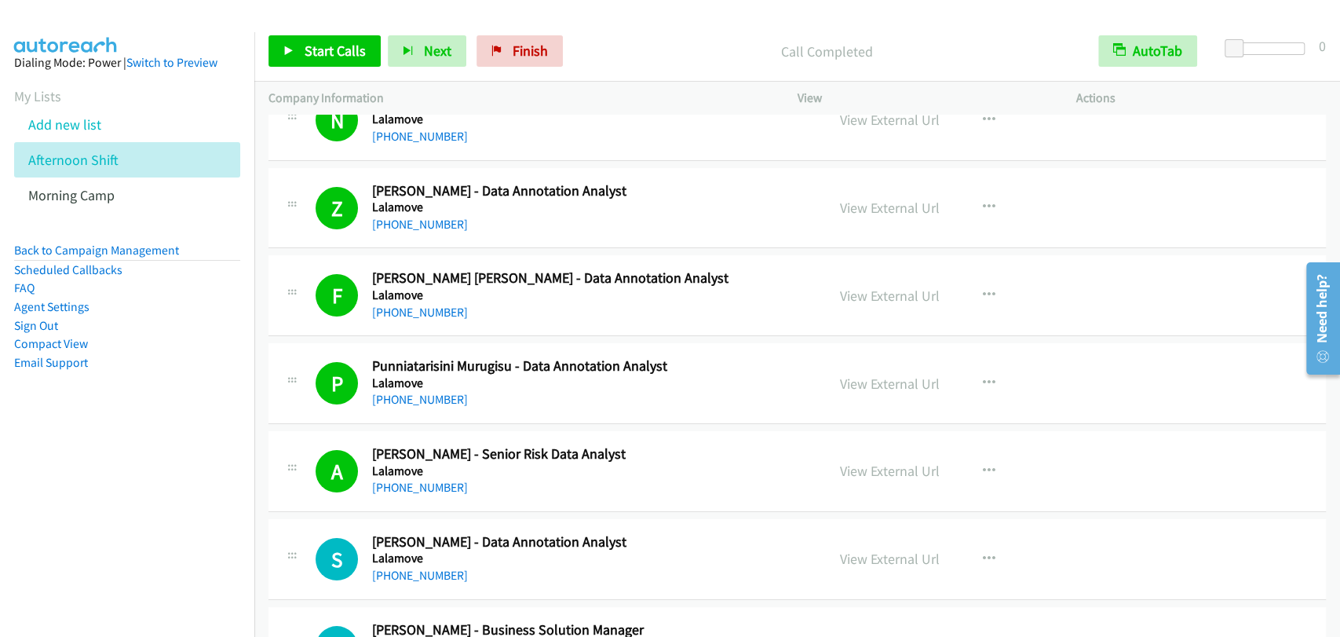
drag, startPoint x: 862, startPoint y: 461, endPoint x: 777, endPoint y: 222, distance: 253.3
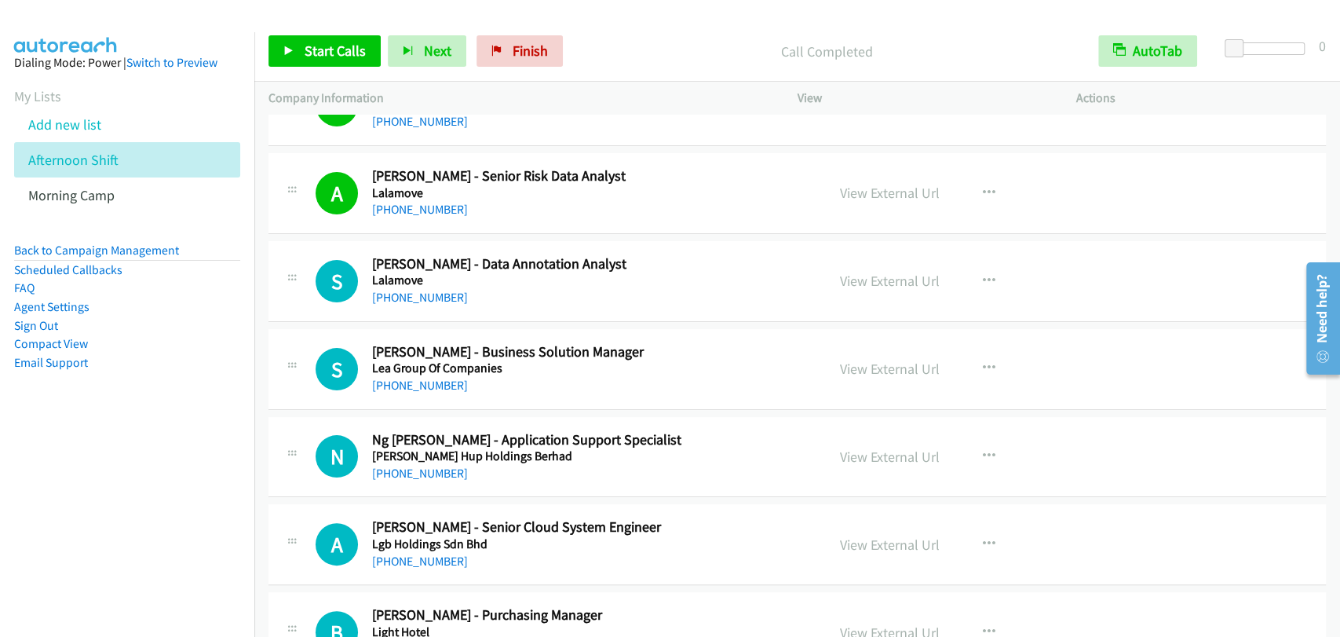
scroll to position [8141, 0]
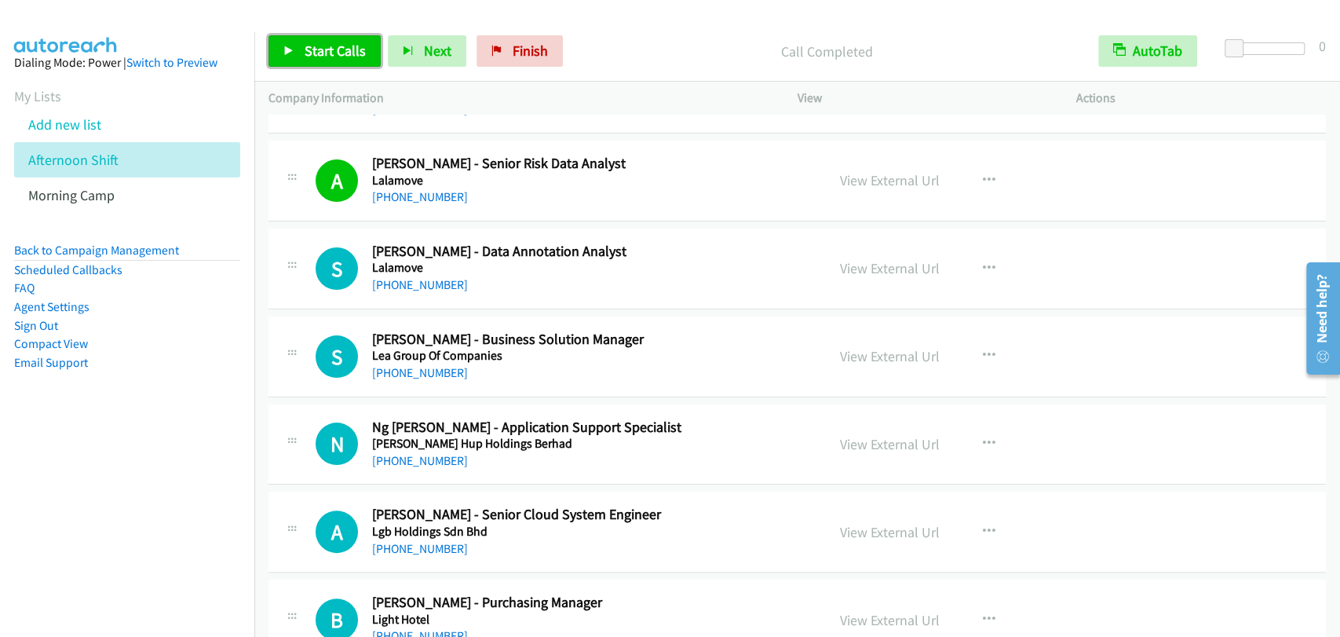
click at [339, 59] on span "Start Calls" at bounding box center [335, 51] width 61 height 18
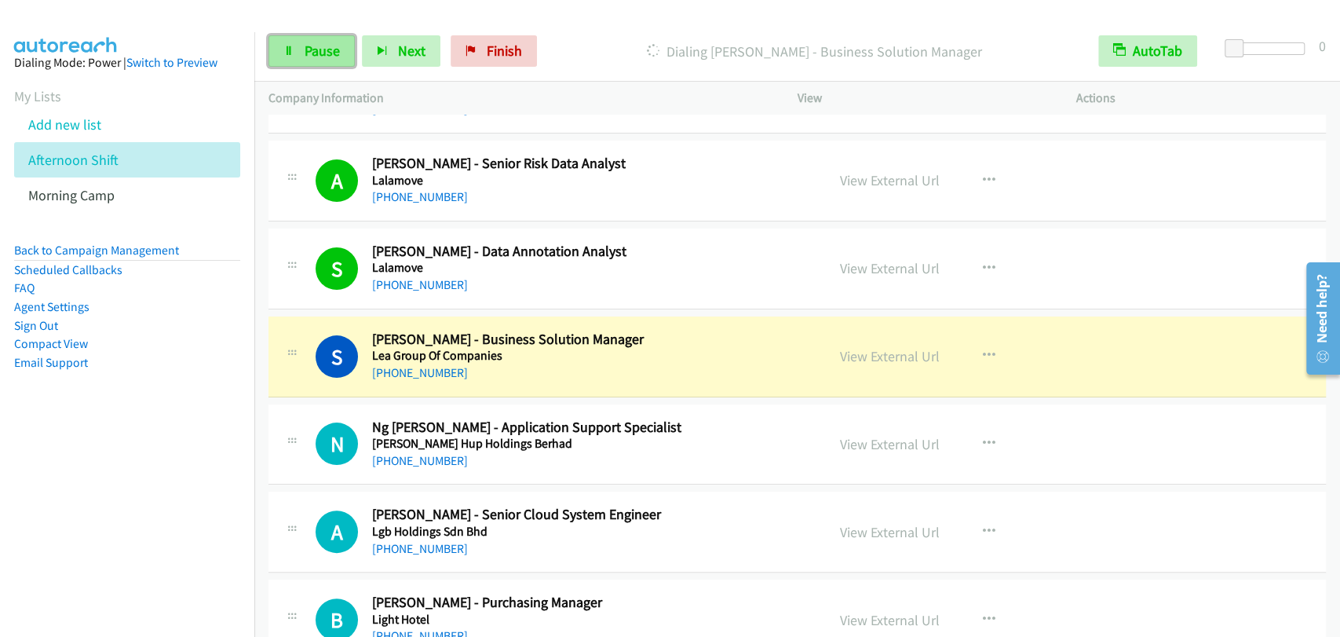
click at [330, 43] on span "Pause" at bounding box center [322, 51] width 35 height 18
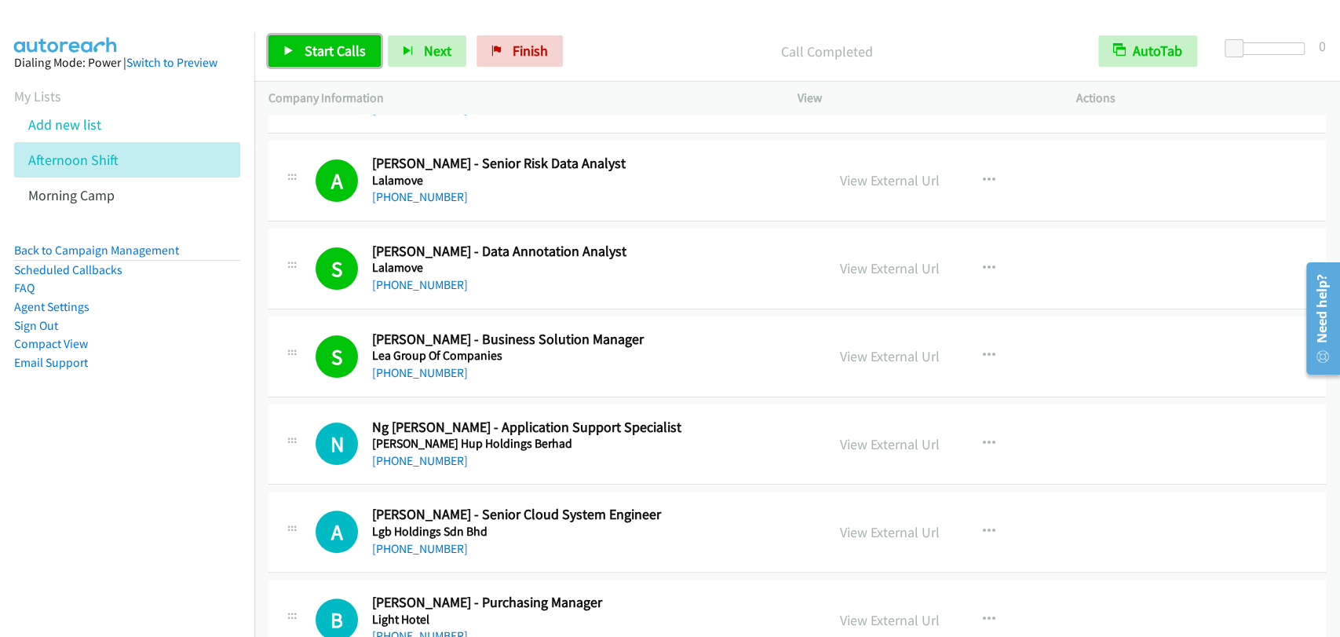
click at [300, 53] on link "Start Calls" at bounding box center [324, 50] width 112 height 31
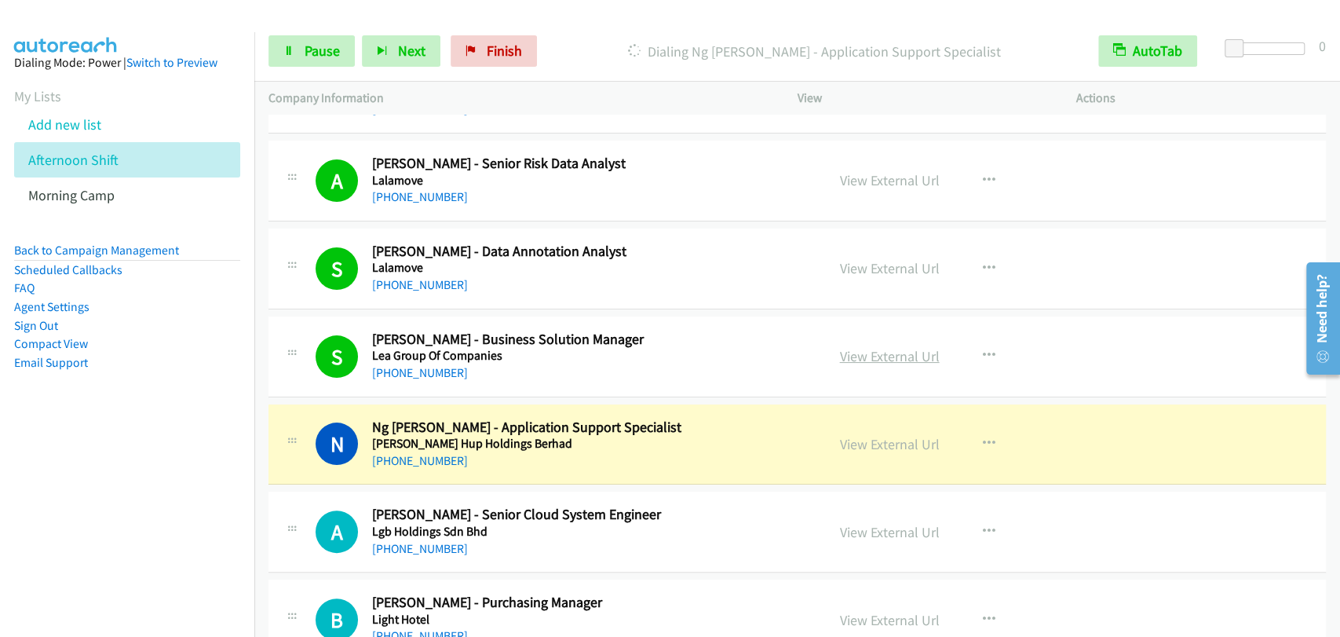
scroll to position [8287, 0]
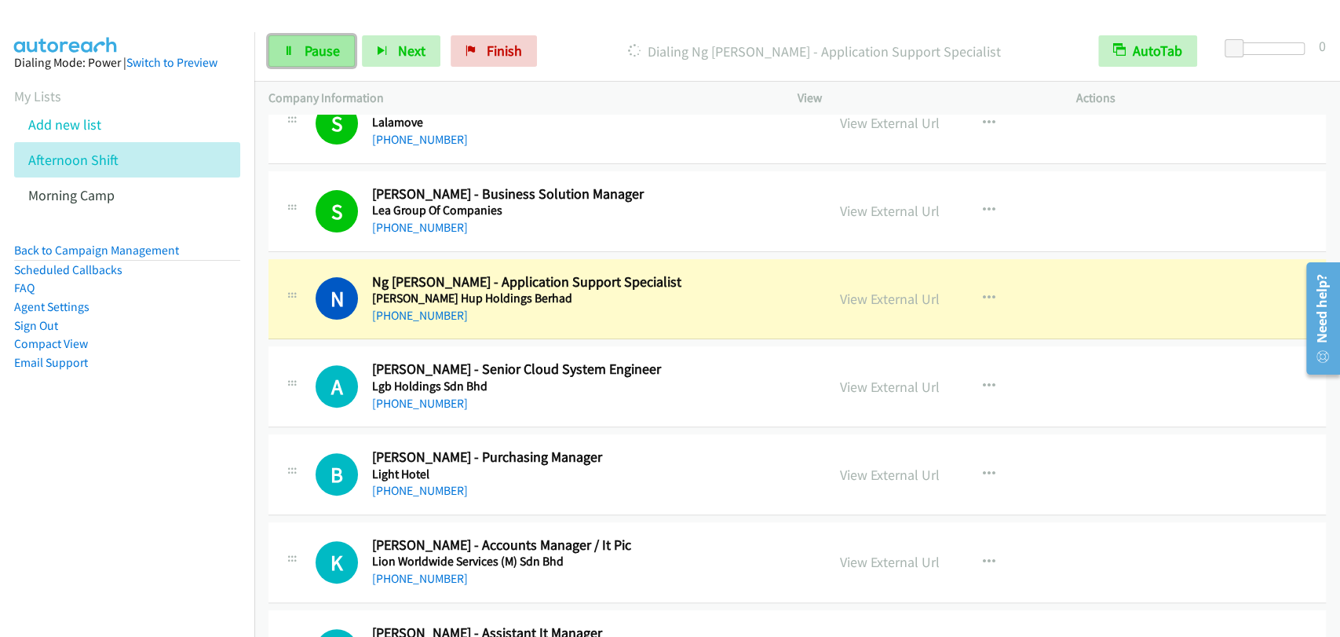
click at [338, 45] on span "Pause" at bounding box center [322, 51] width 35 height 18
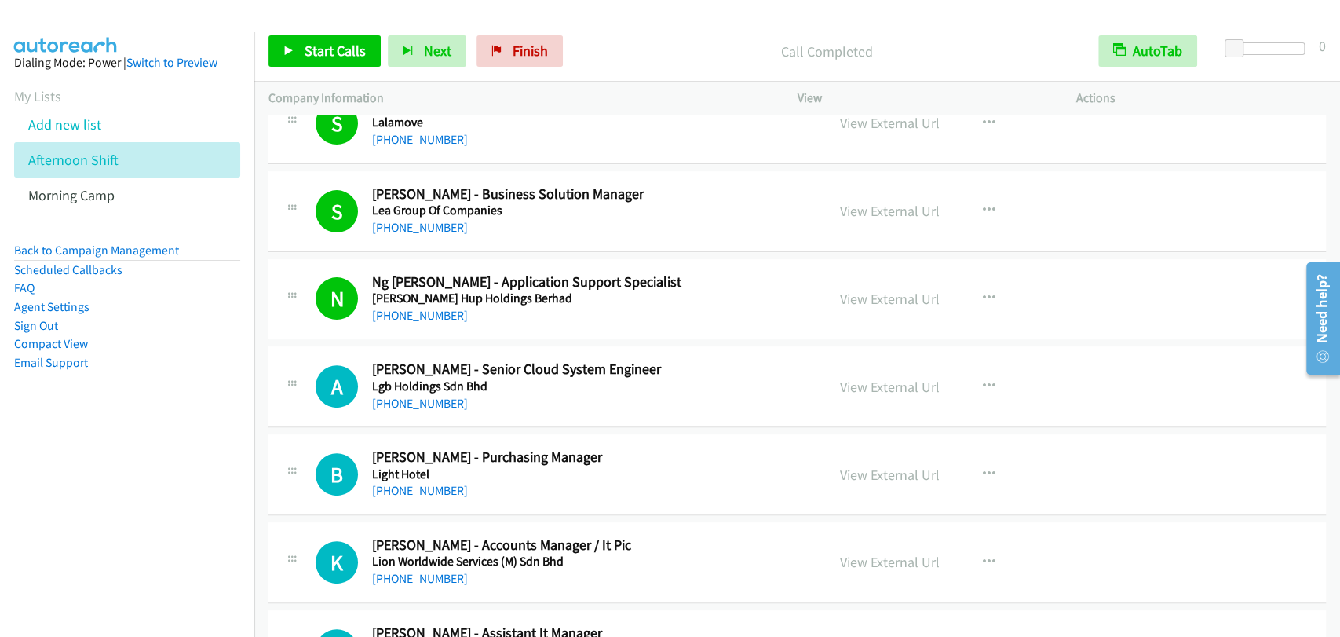
click at [284, 69] on div "Start Calls Pause Next Finish Call Completed AutoTab AutoTab 0" at bounding box center [797, 51] width 1086 height 60
click at [309, 40] on link "Start Calls" at bounding box center [324, 50] width 112 height 31
click at [289, 46] on icon at bounding box center [288, 51] width 11 height 11
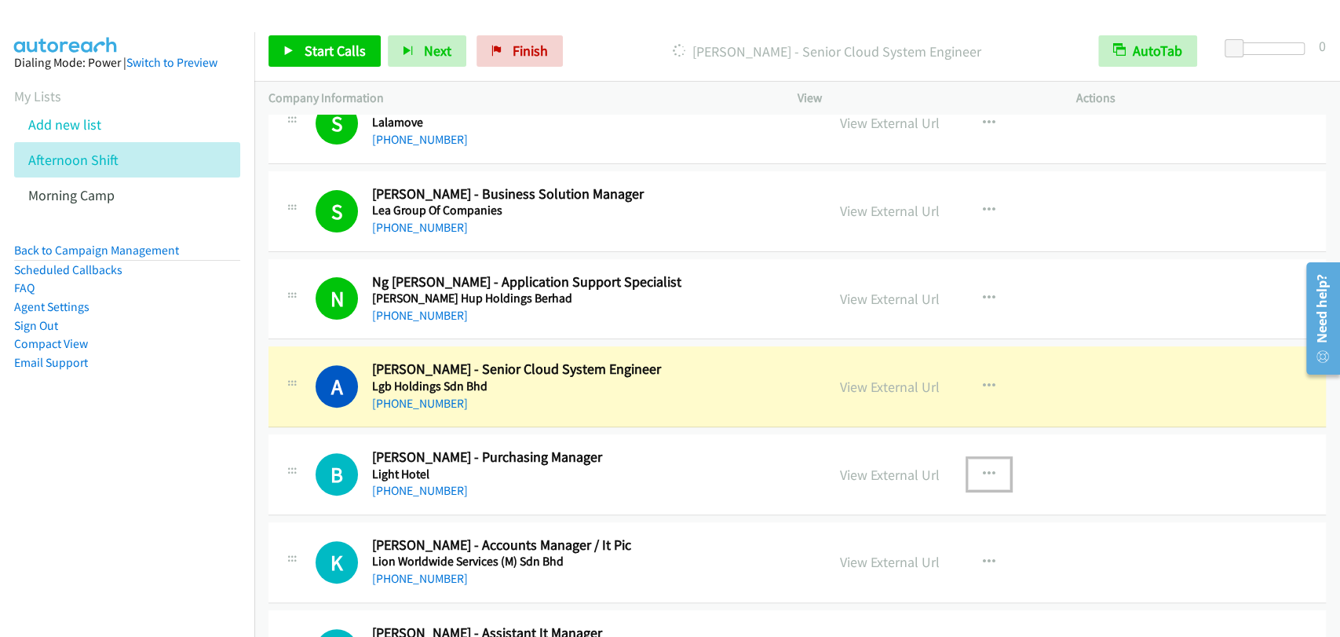
click at [983, 468] on icon "button" at bounding box center [989, 474] width 13 height 13
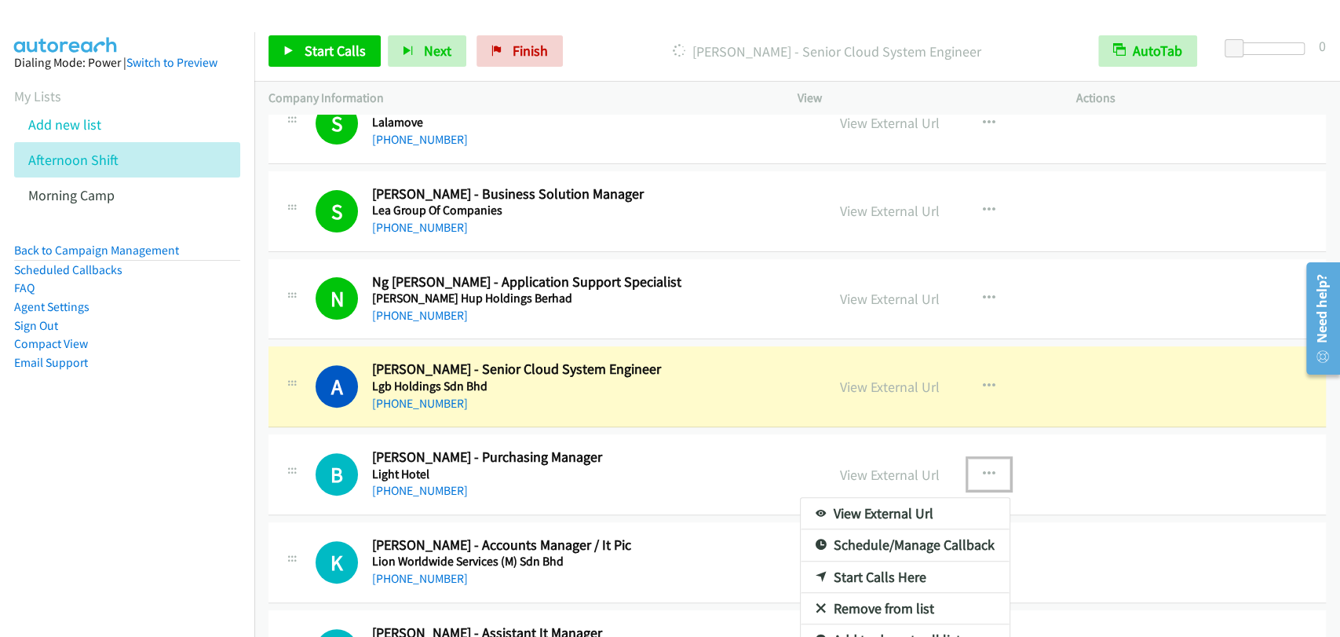
click at [886, 598] on link "Remove from list" at bounding box center [905, 608] width 209 height 31
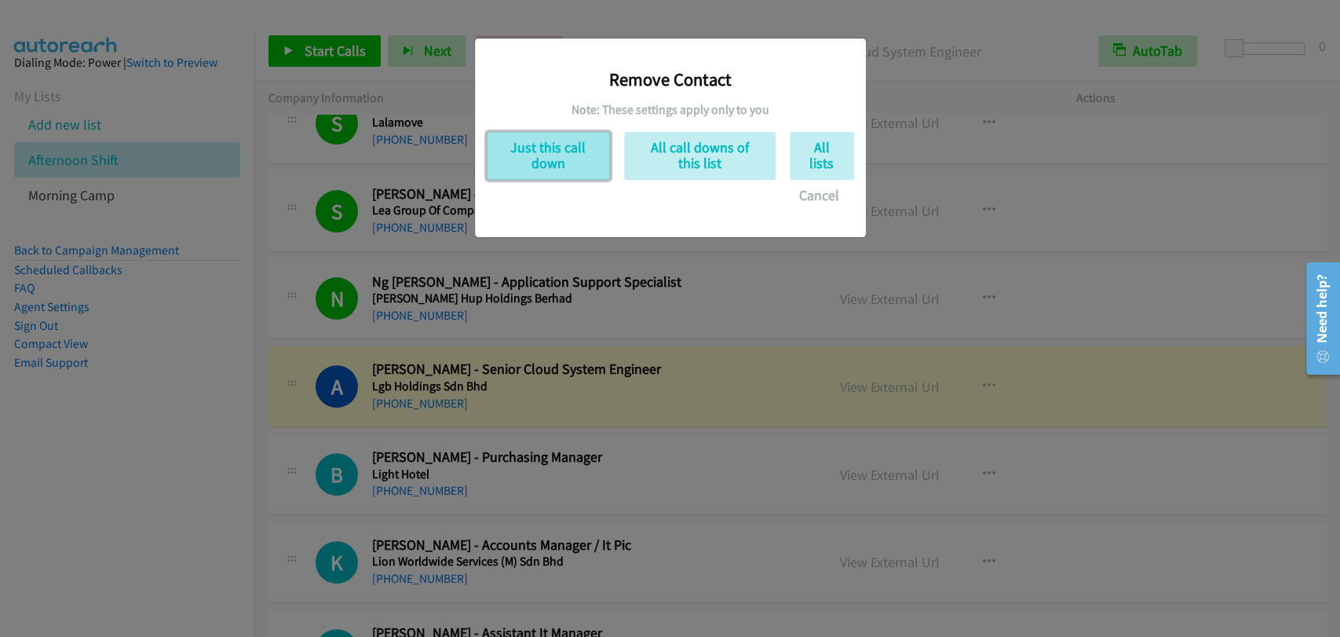
click at [542, 165] on button "Just this call down" at bounding box center [548, 156] width 123 height 48
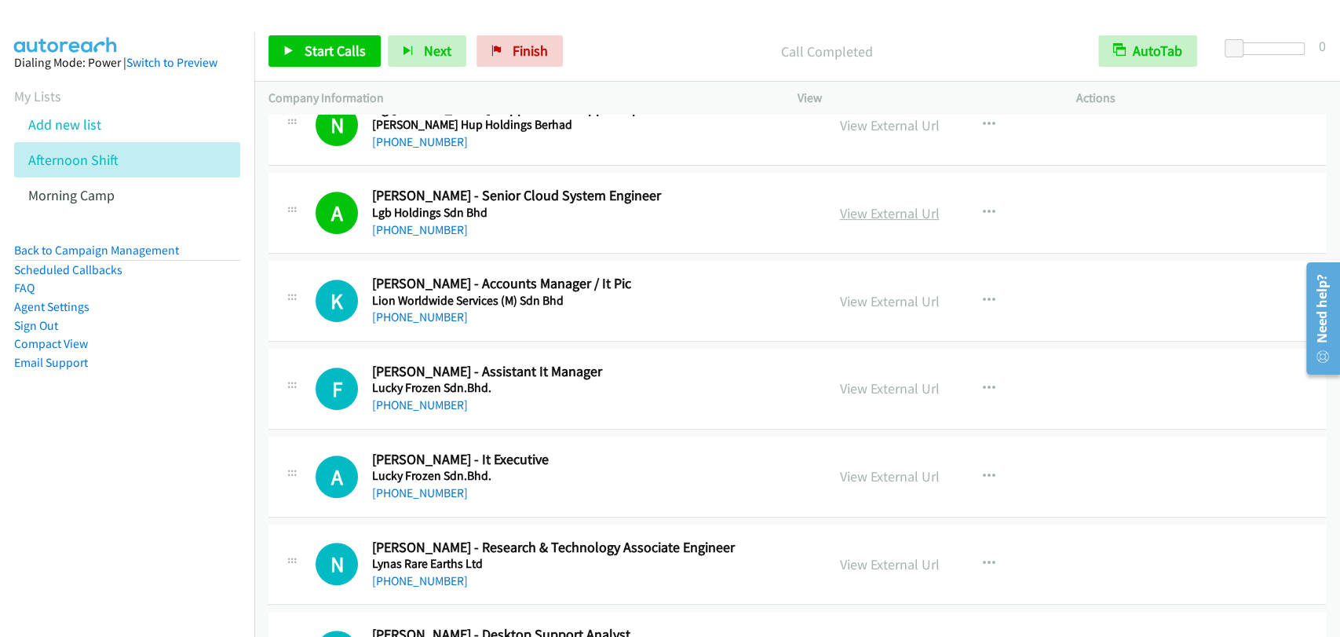
scroll to position [8432, 0]
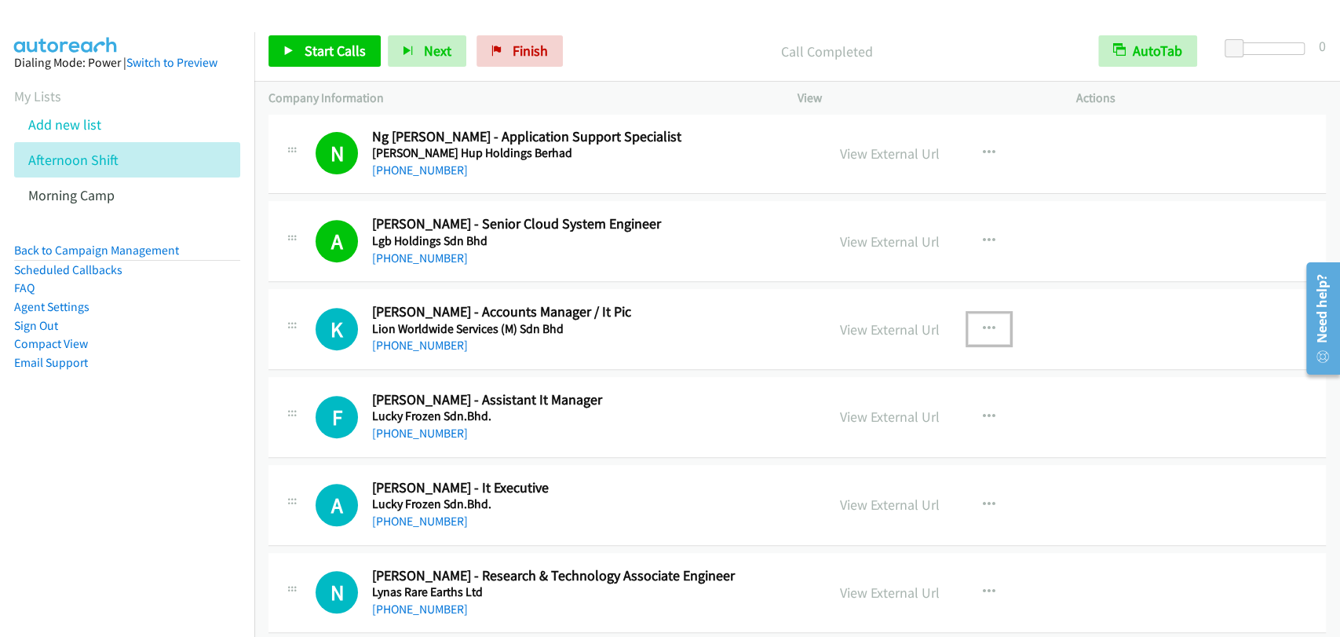
click at [992, 313] on button "button" at bounding box center [989, 328] width 42 height 31
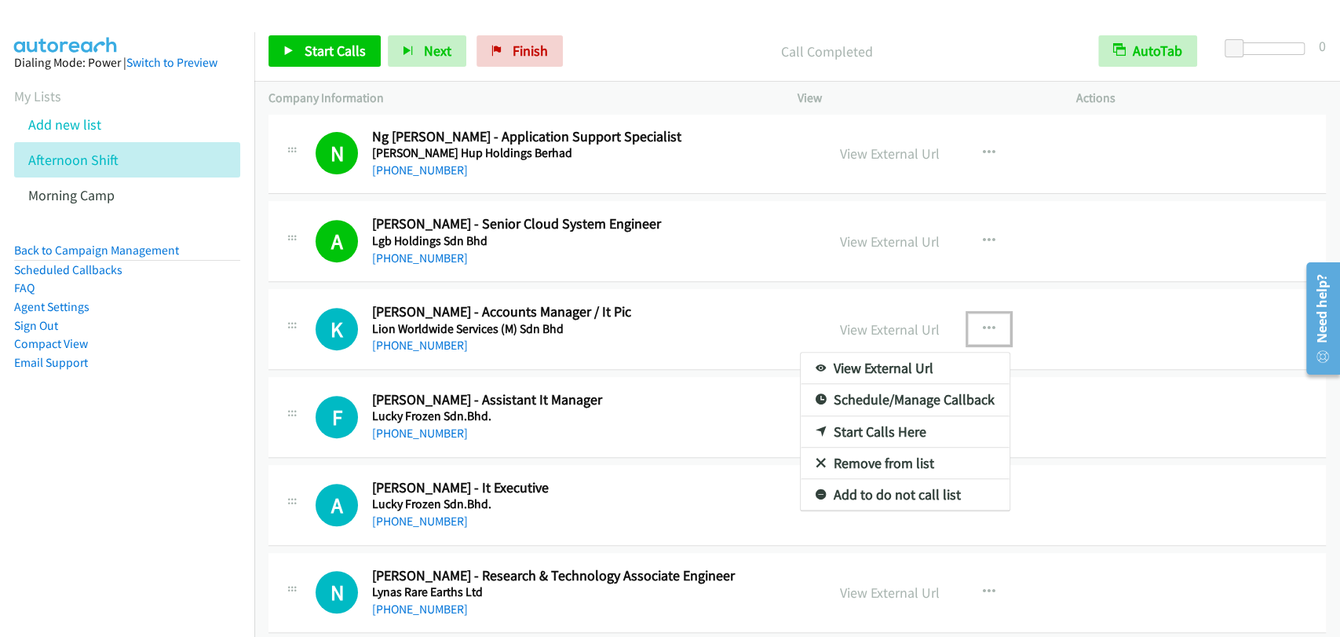
click at [857, 451] on link "Remove from list" at bounding box center [905, 462] width 209 height 31
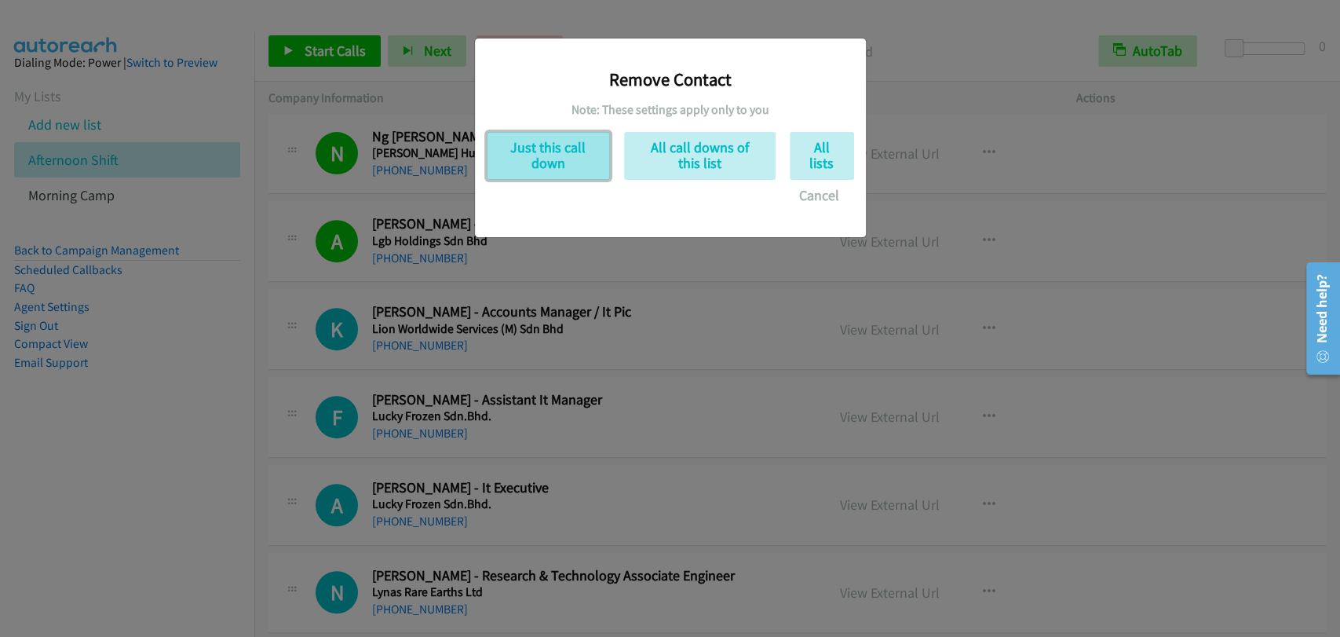
click at [523, 166] on button "Just this call down" at bounding box center [548, 156] width 123 height 48
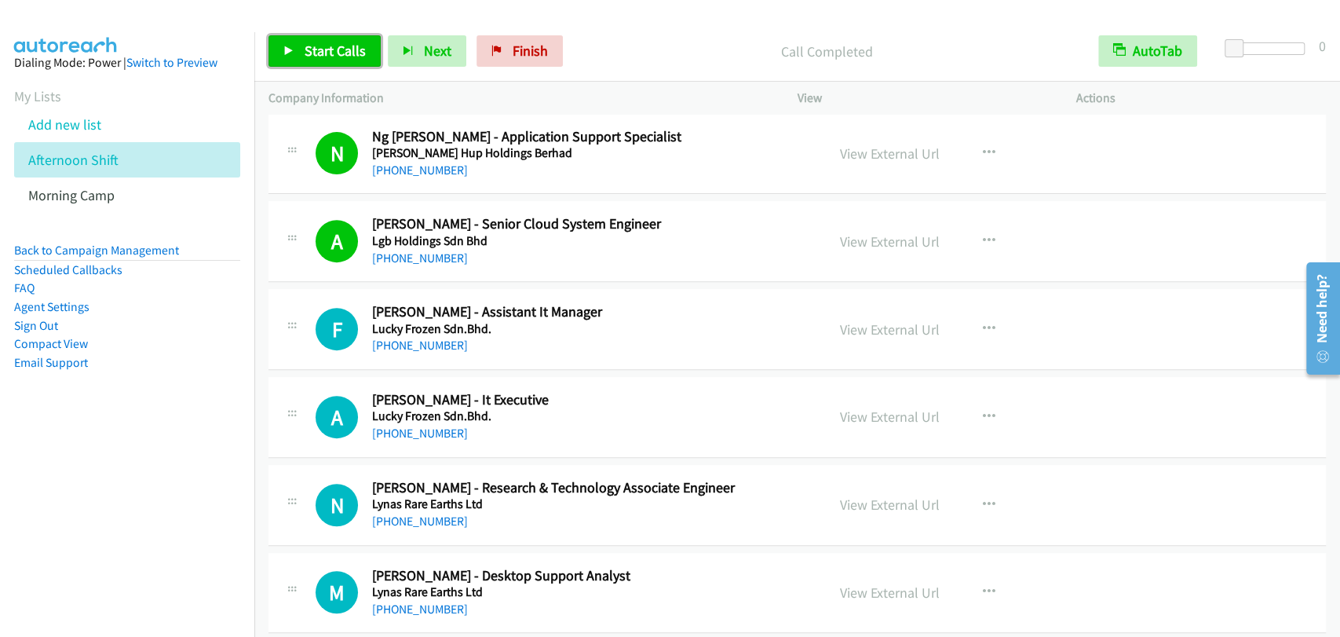
click at [305, 56] on span "Start Calls" at bounding box center [335, 51] width 61 height 18
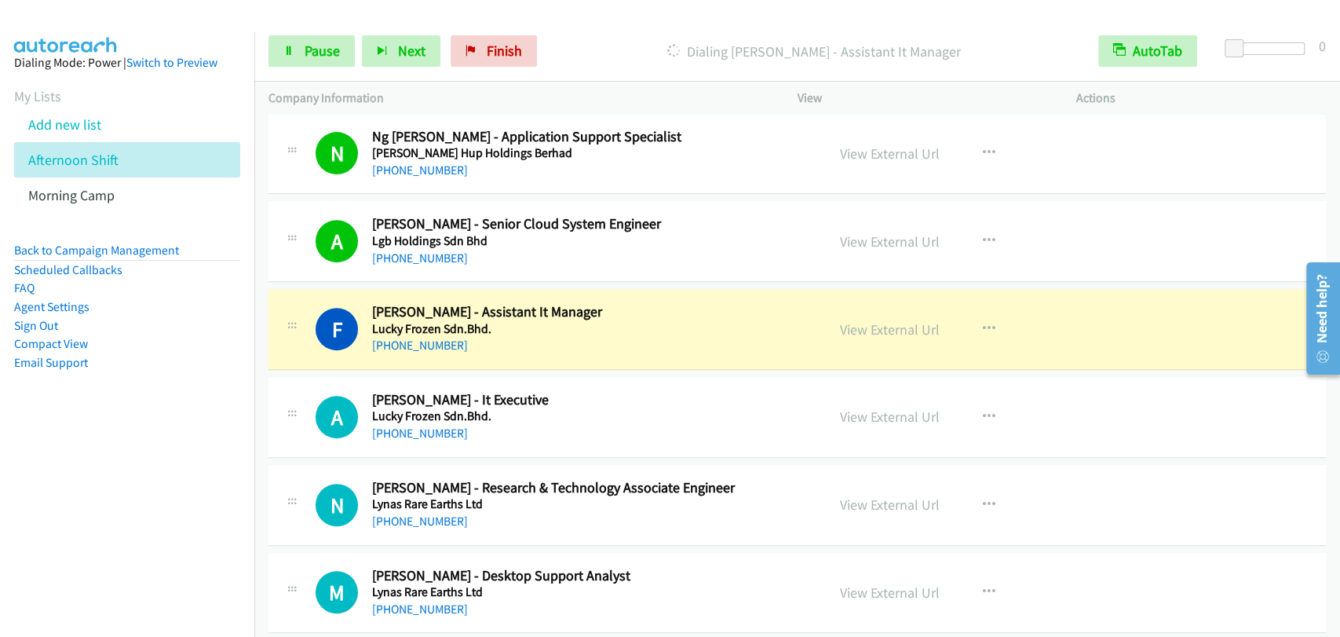
click at [716, 605] on div "+60 19-952 0069" at bounding box center [588, 609] width 433 height 19
click at [268, 46] on link "Pause" at bounding box center [311, 50] width 86 height 31
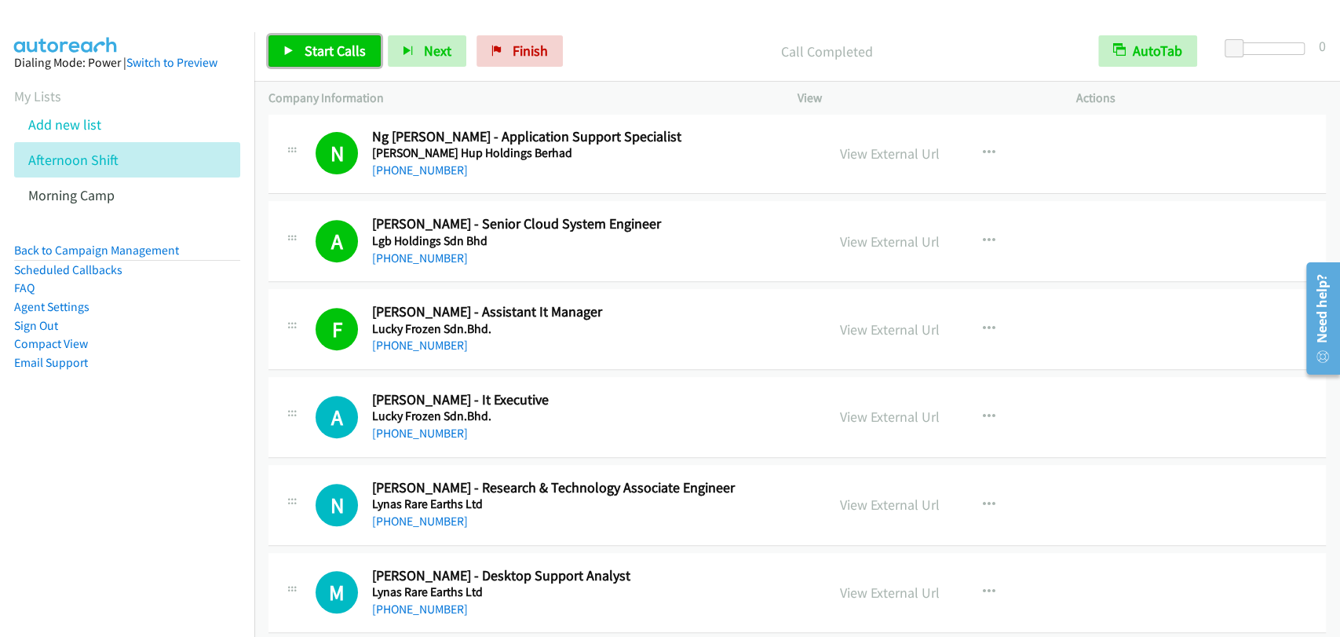
drag, startPoint x: 330, startPoint y: 45, endPoint x: 349, endPoint y: 39, distance: 20.4
click at [331, 45] on span "Start Calls" at bounding box center [335, 51] width 61 height 18
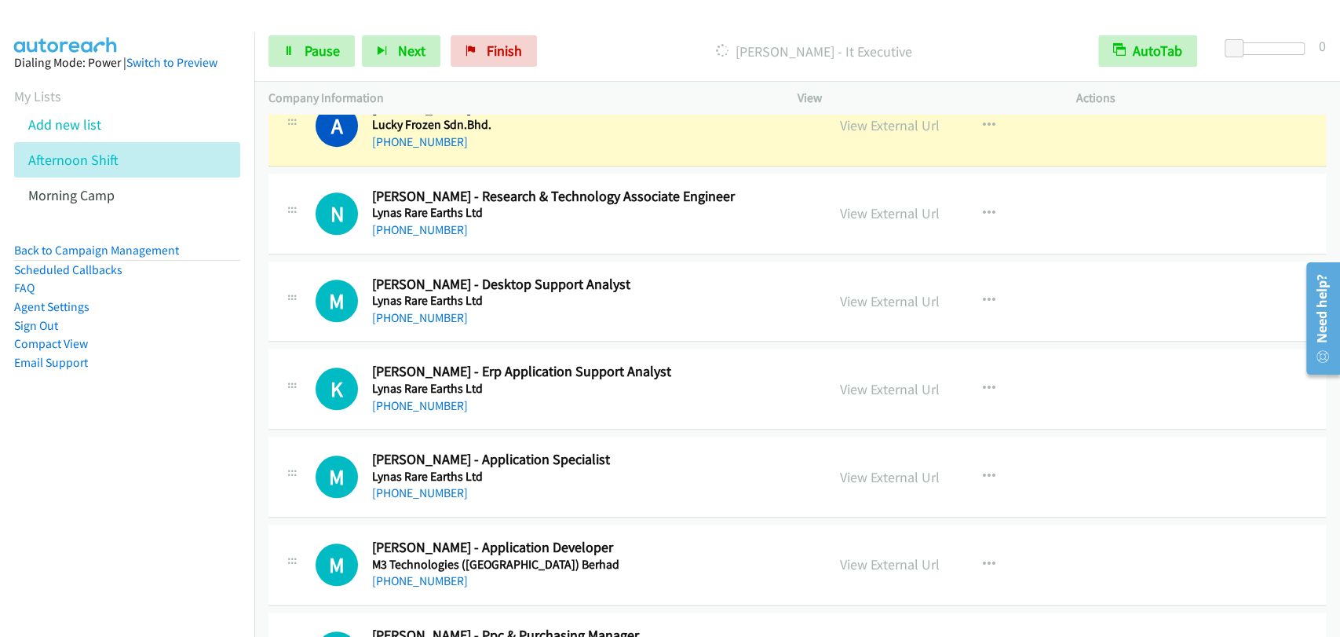
scroll to position [8578, 0]
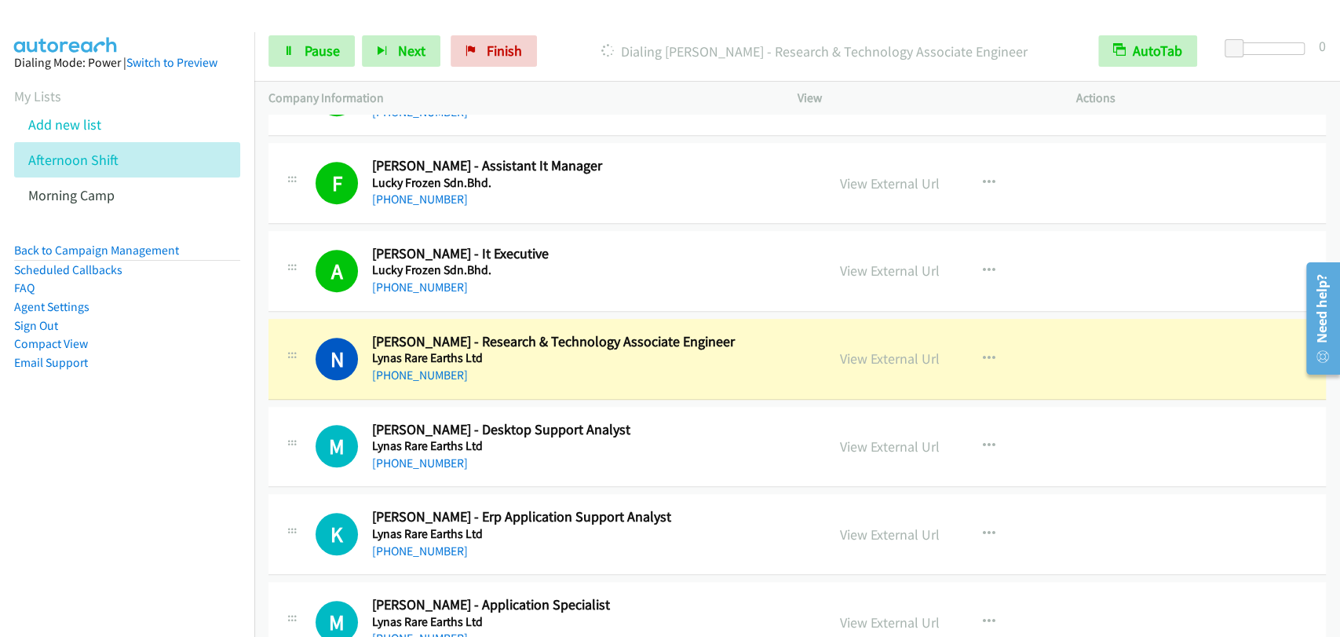
click at [1256, 503] on div "K Callback Scheduled Kumaresan Rajoo - Erp Application Support Analyst Lynas Ra…" at bounding box center [797, 534] width 1058 height 81
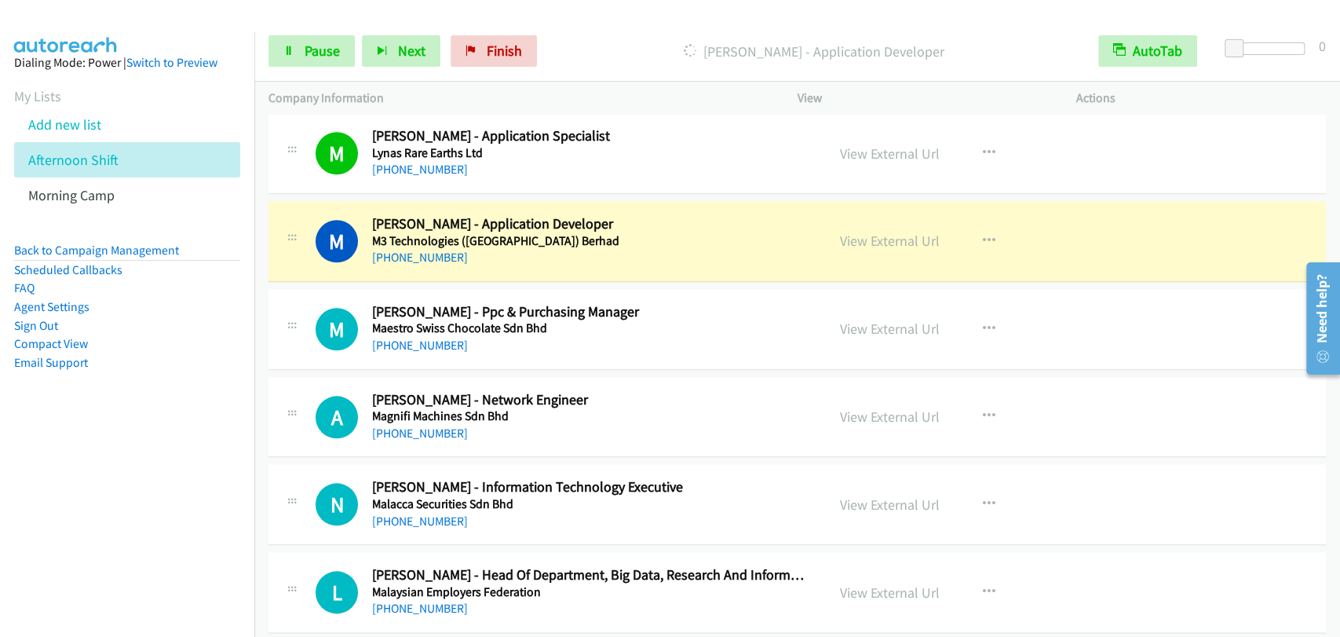
scroll to position [9014, 0]
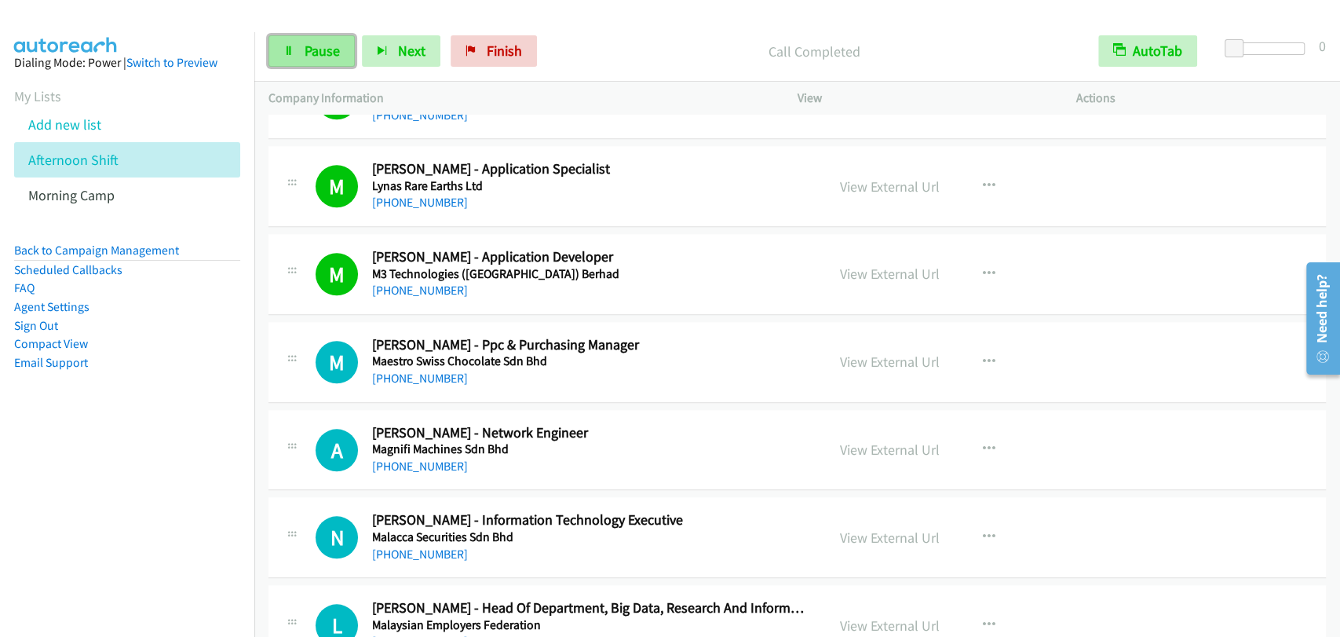
click at [302, 56] on link "Pause" at bounding box center [311, 50] width 86 height 31
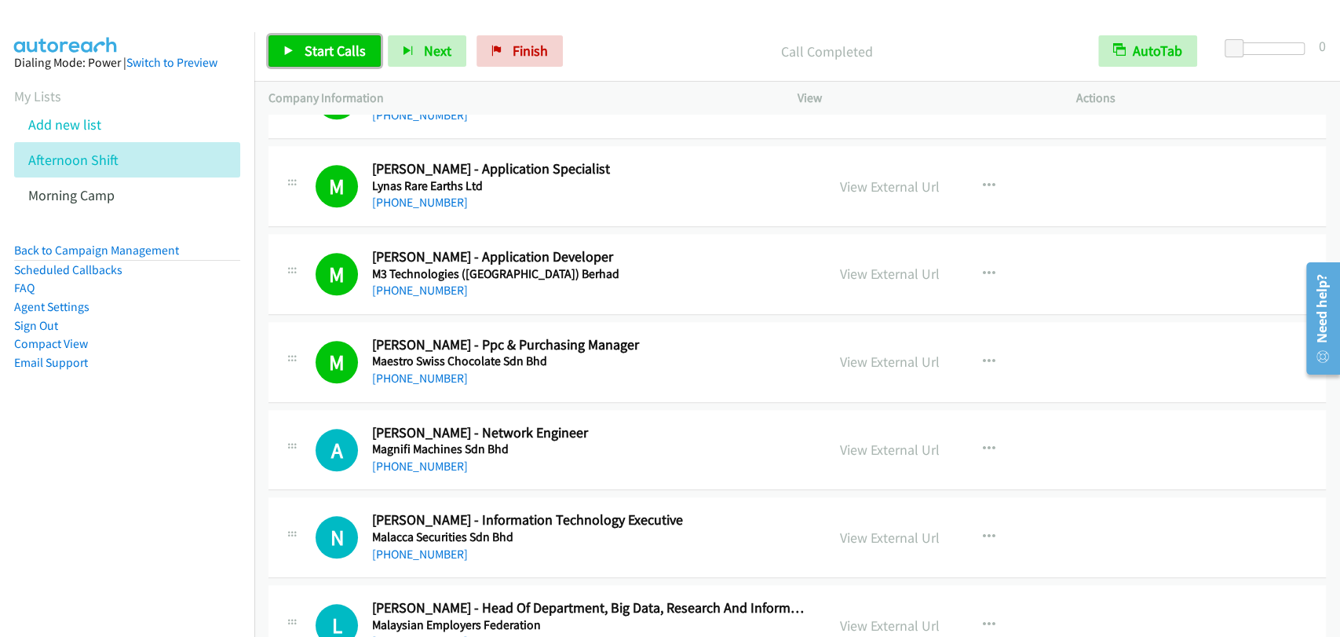
click at [327, 51] on span "Start Calls" at bounding box center [335, 51] width 61 height 18
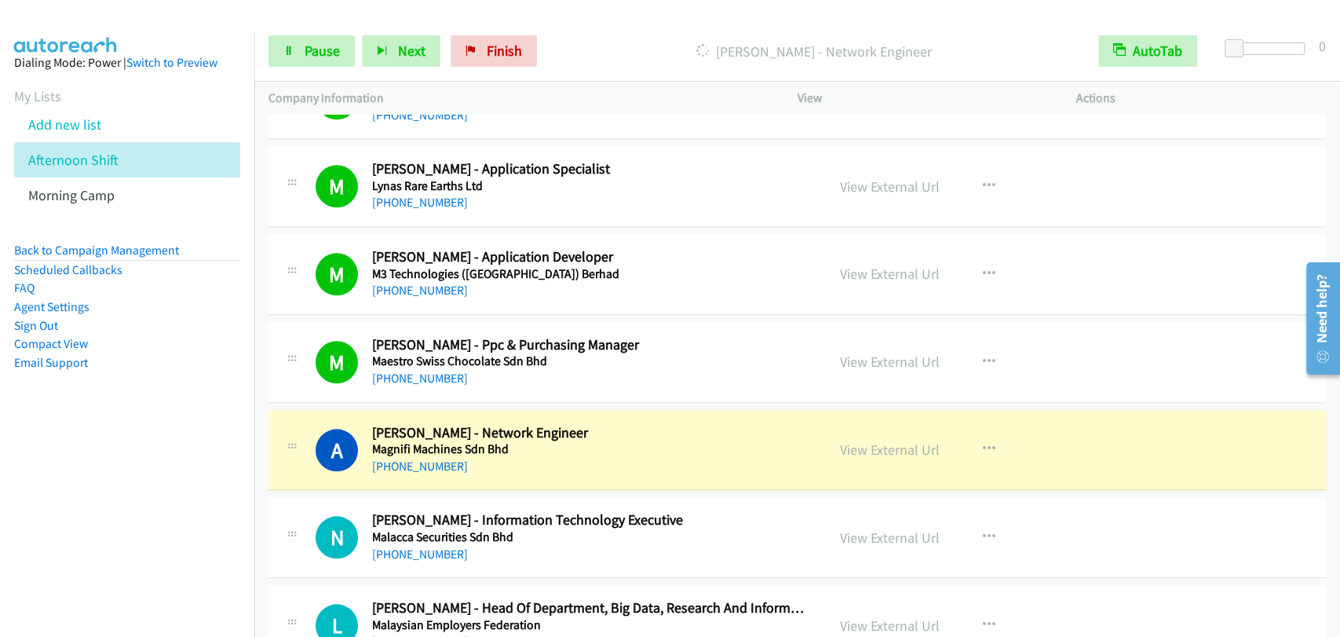
scroll to position [9159, 0]
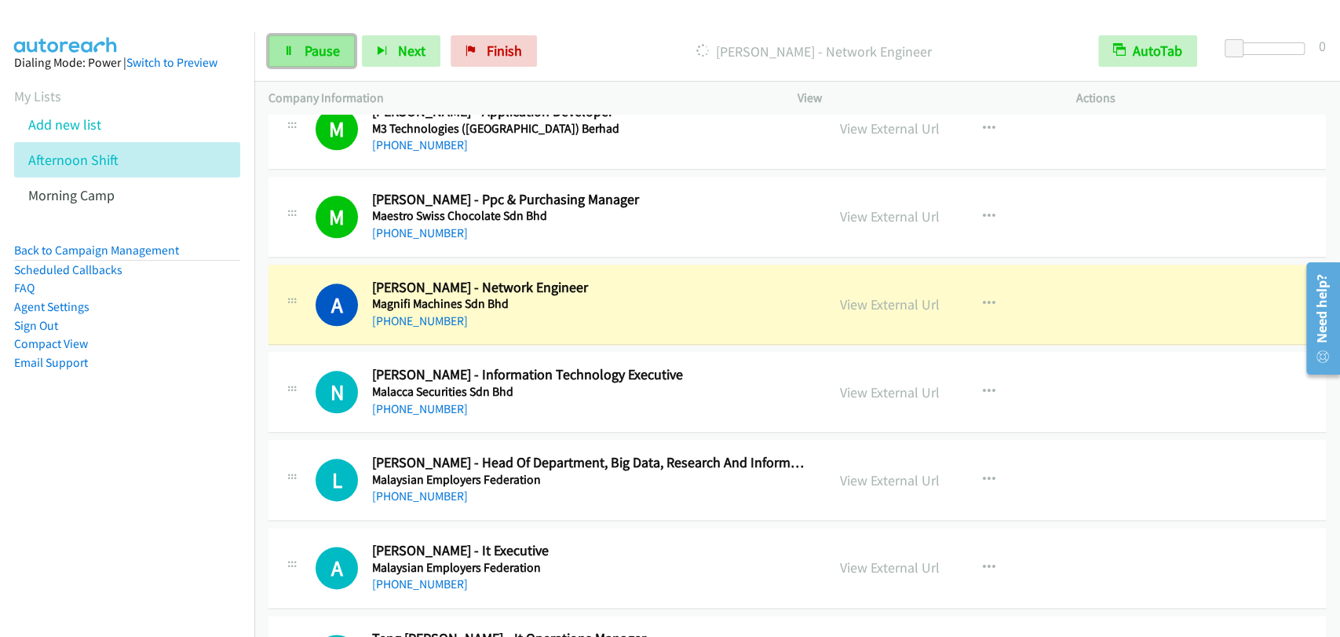
click at [283, 43] on link "Pause" at bounding box center [311, 50] width 86 height 31
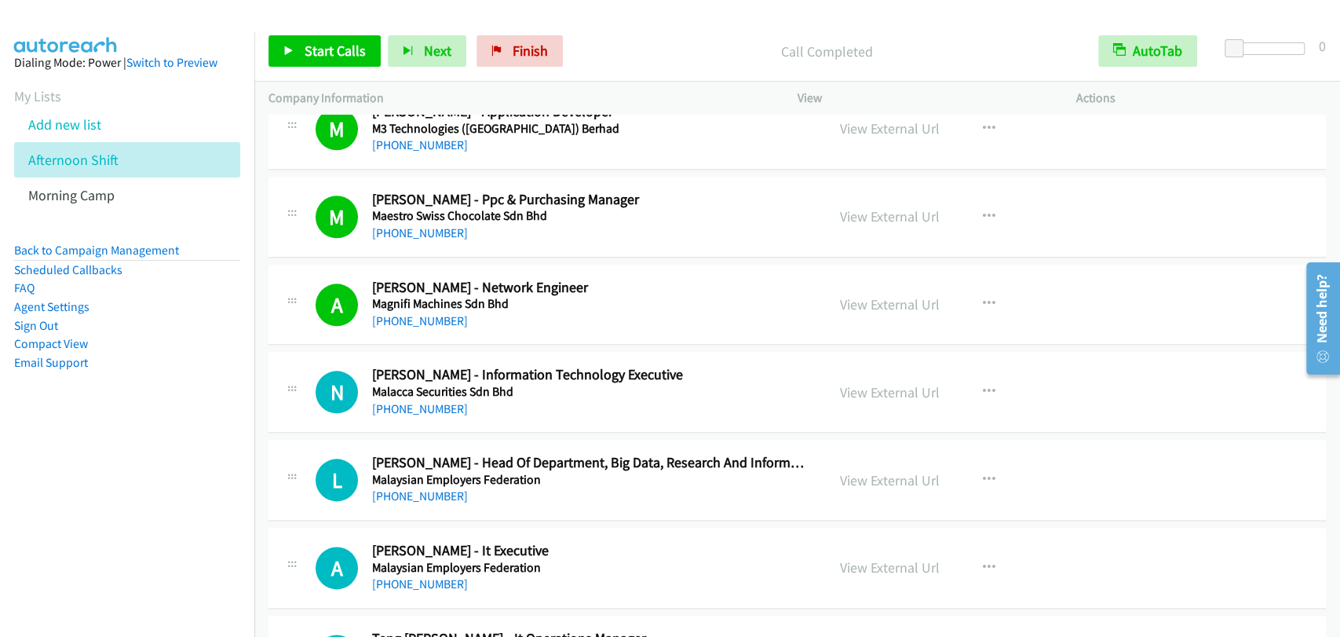
click at [258, 57] on div "Start Calls Pause Next Finish Call Completed AutoTab AutoTab 0" at bounding box center [797, 51] width 1086 height 60
click at [328, 52] on span "Start Calls" at bounding box center [335, 51] width 61 height 18
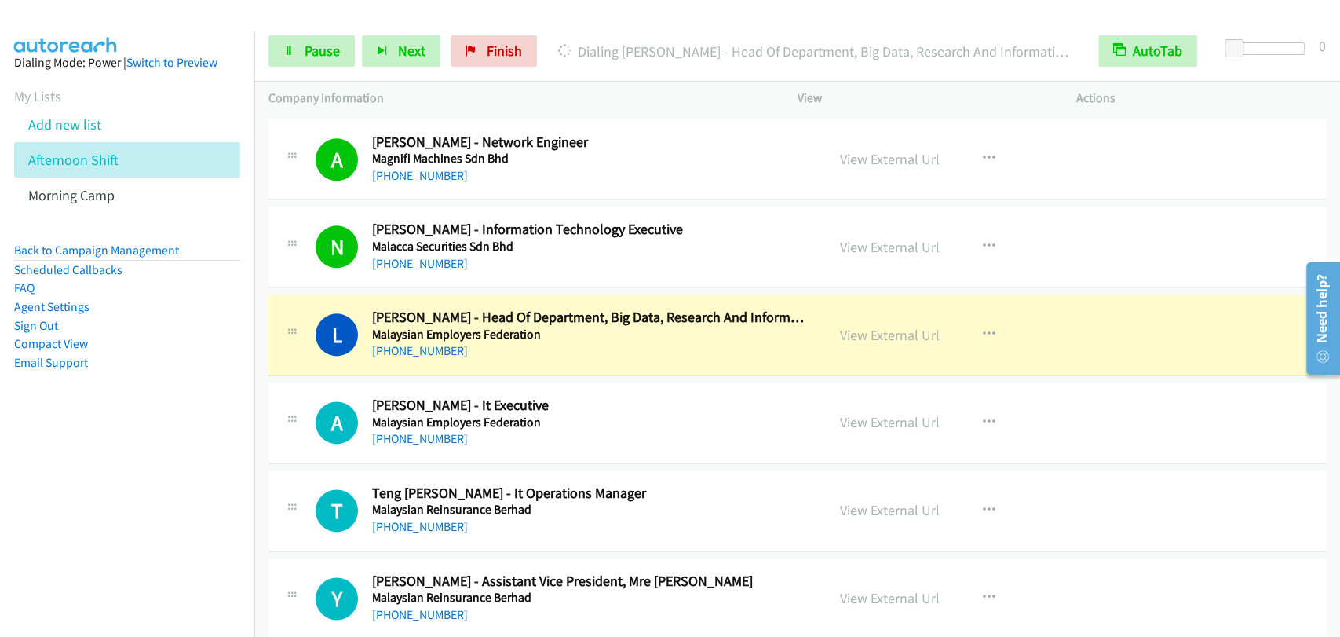
scroll to position [9450, 0]
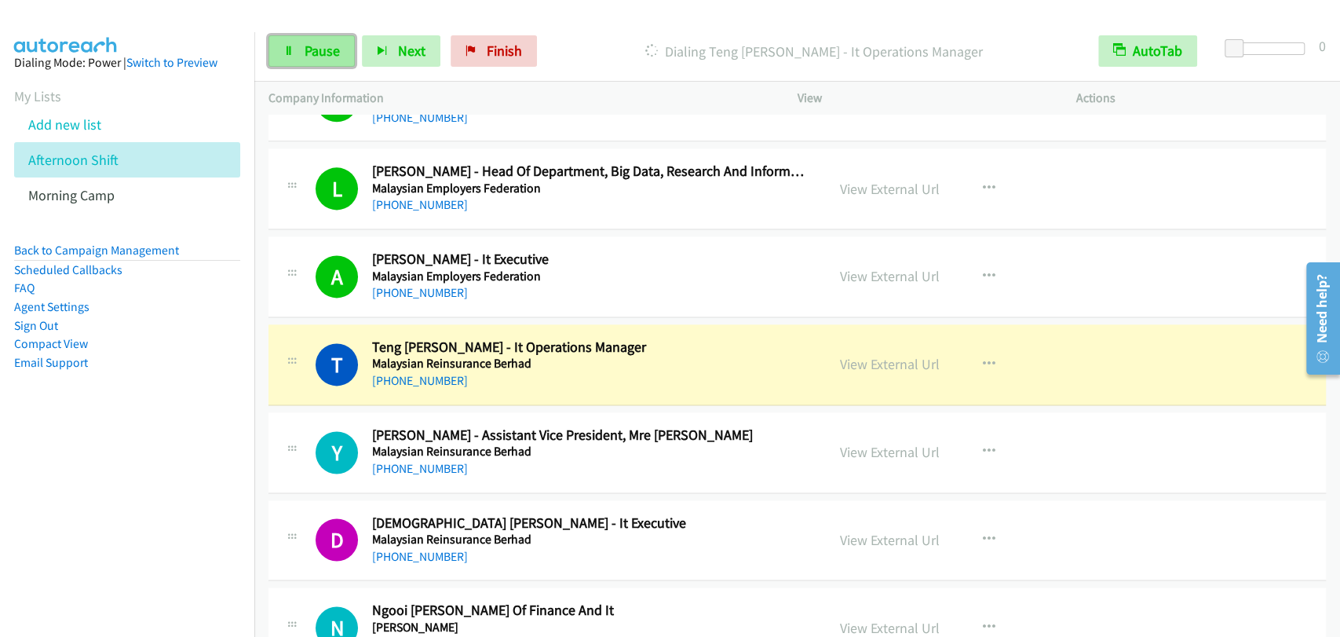
click at [330, 39] on link "Pause" at bounding box center [311, 50] width 86 height 31
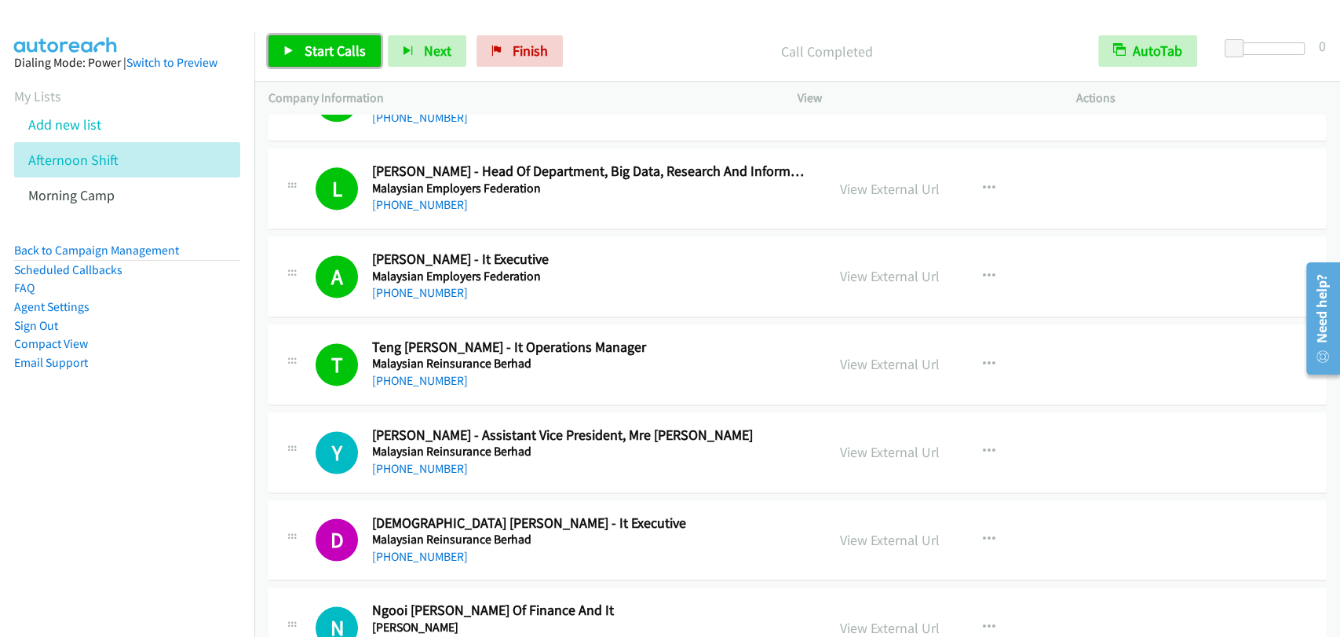
click at [333, 52] on span "Start Calls" at bounding box center [335, 51] width 61 height 18
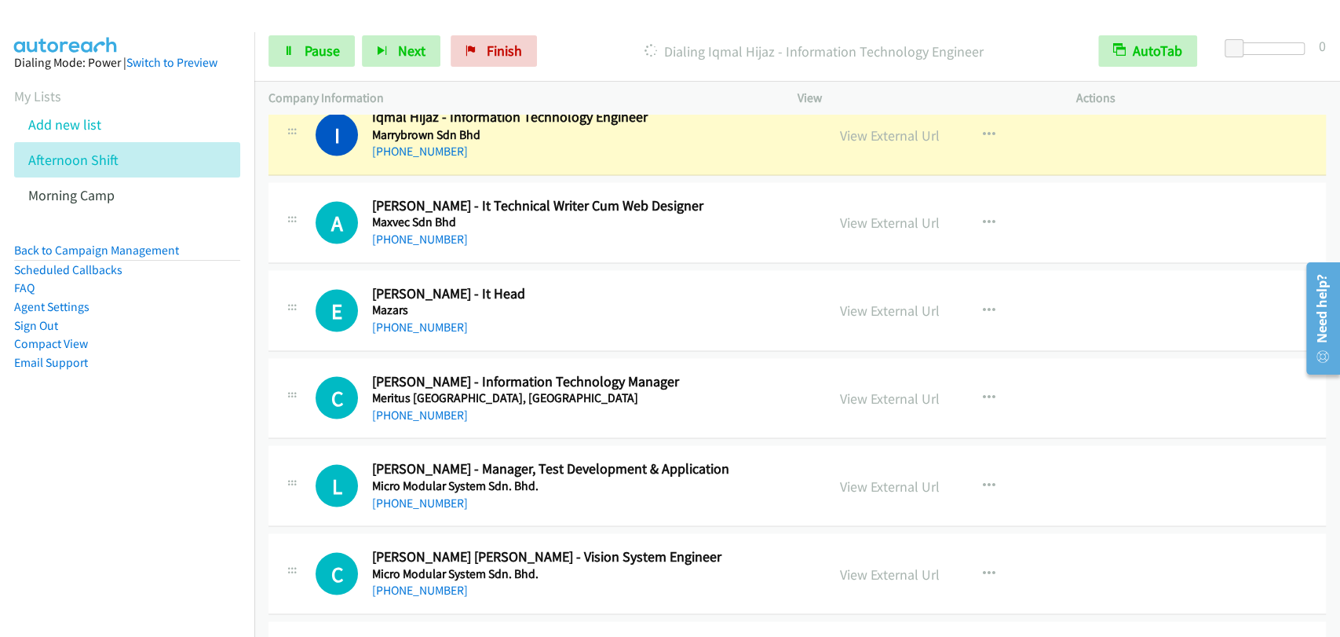
scroll to position [9886, 0]
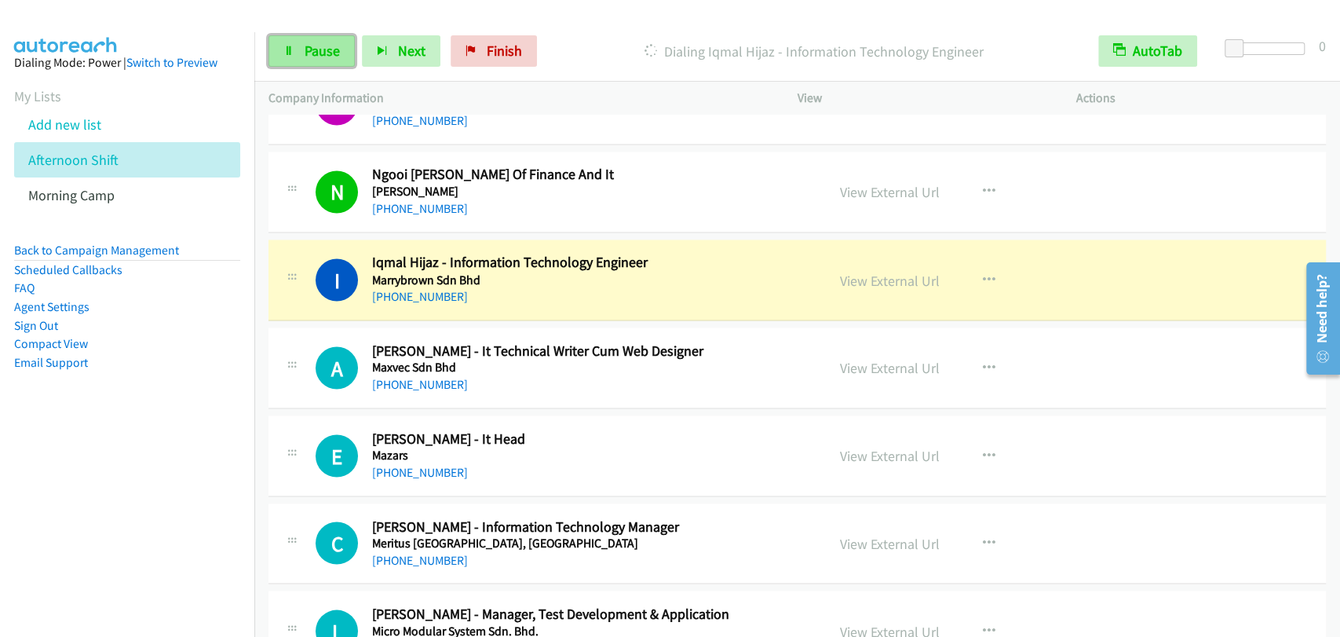
click at [286, 39] on link "Pause" at bounding box center [311, 50] width 86 height 31
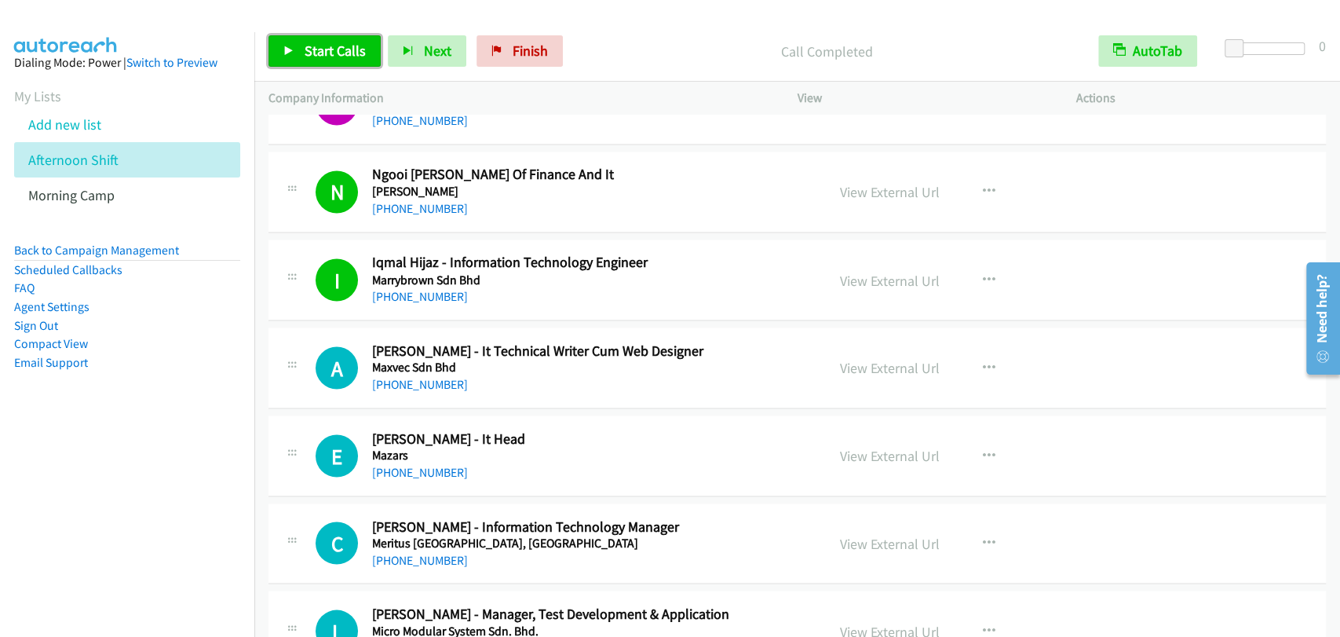
click at [305, 60] on link "Start Calls" at bounding box center [324, 50] width 112 height 31
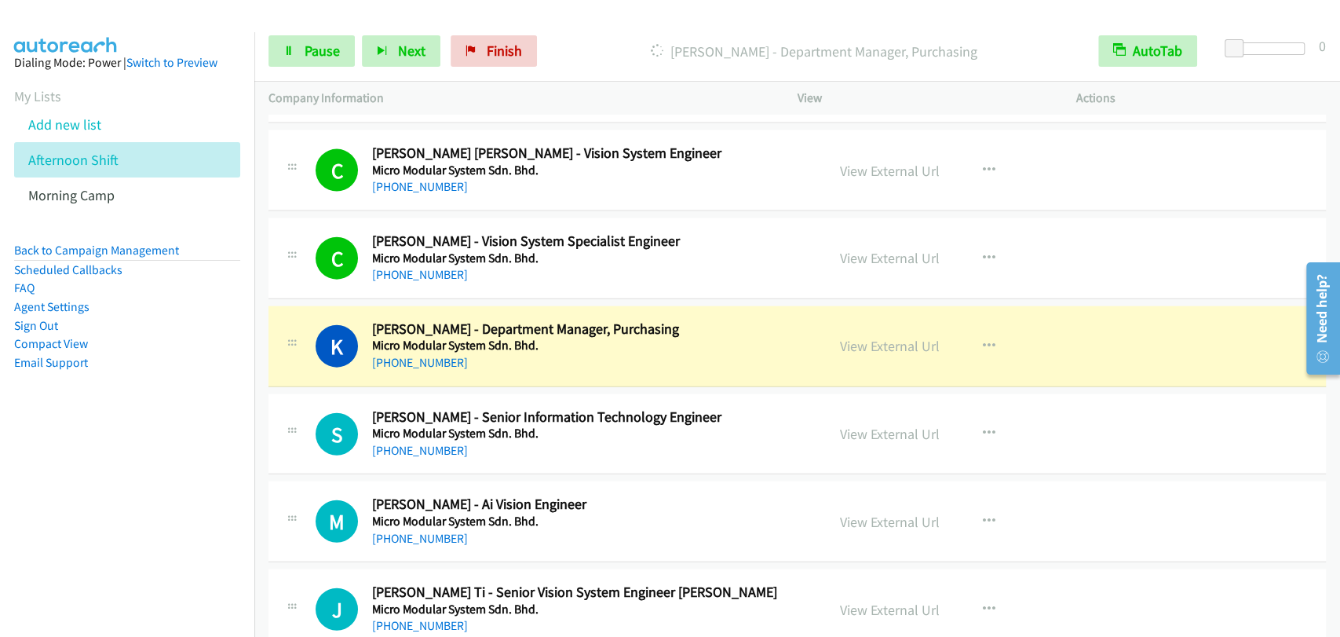
scroll to position [10468, 0]
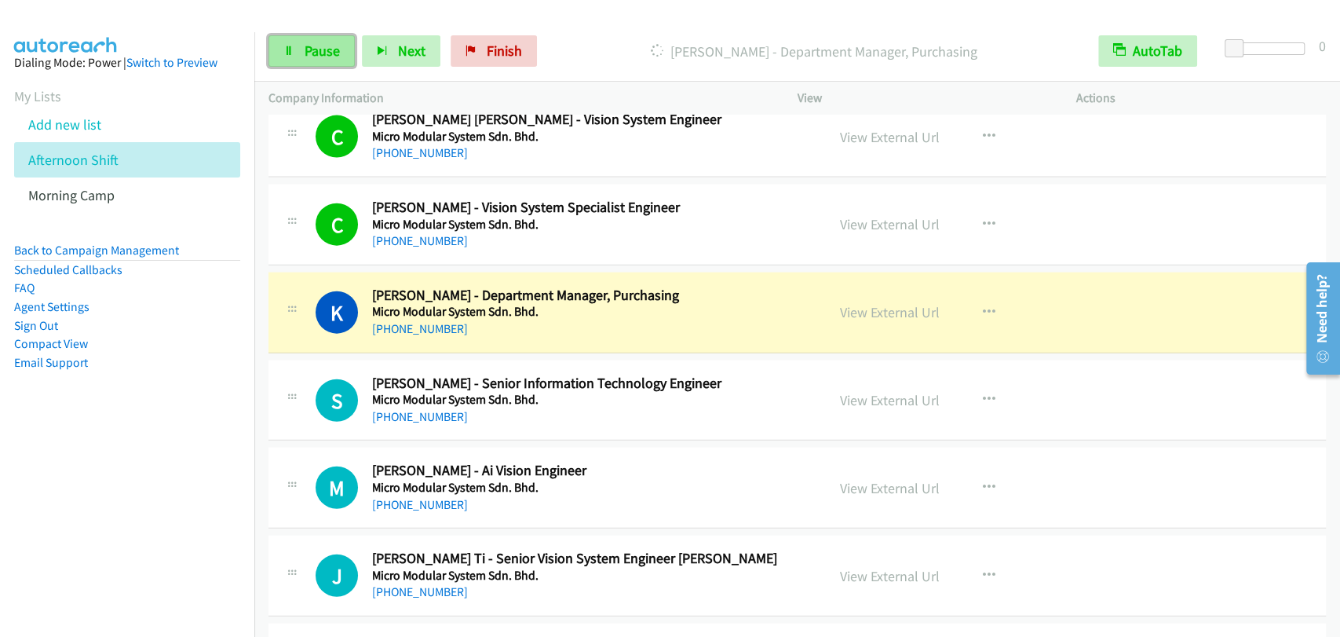
click at [301, 44] on link "Pause" at bounding box center [311, 50] width 86 height 31
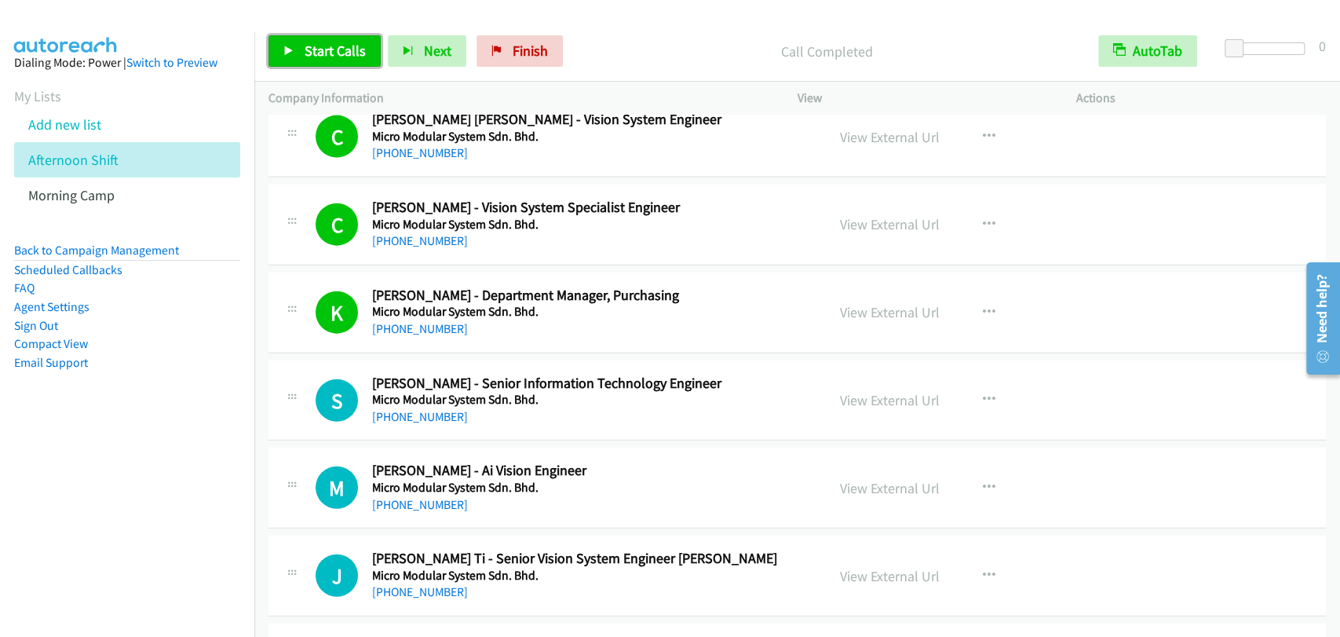
click at [287, 49] on icon at bounding box center [288, 51] width 11 height 11
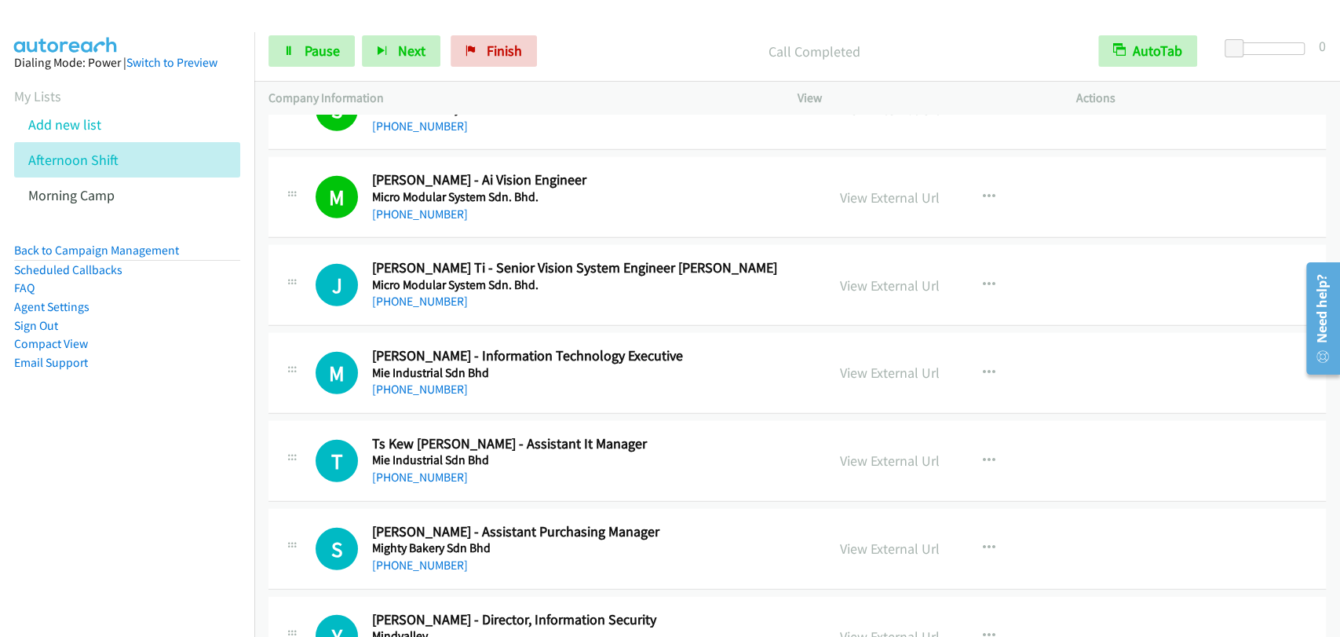
scroll to position [10759, 0]
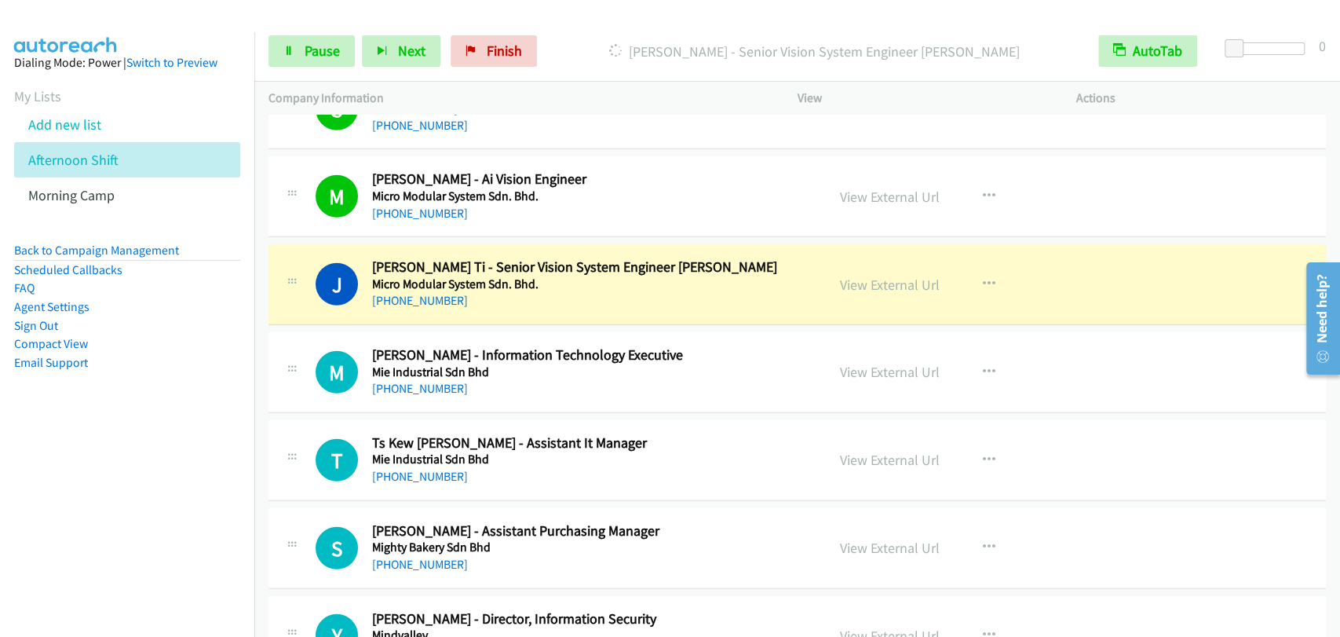
click at [1254, 514] on div "S Callback Scheduled Stella Chin - Assistant Purchasing Manager Mighty Bakery S…" at bounding box center [797, 548] width 1058 height 81
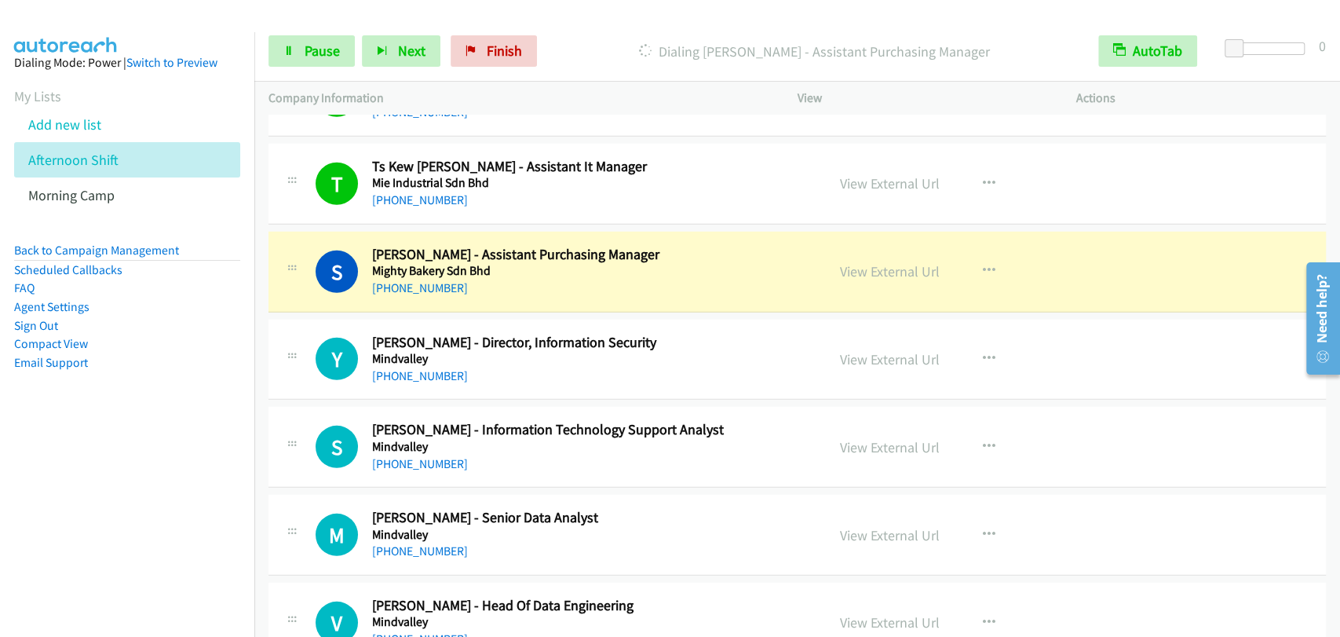
scroll to position [11048, 0]
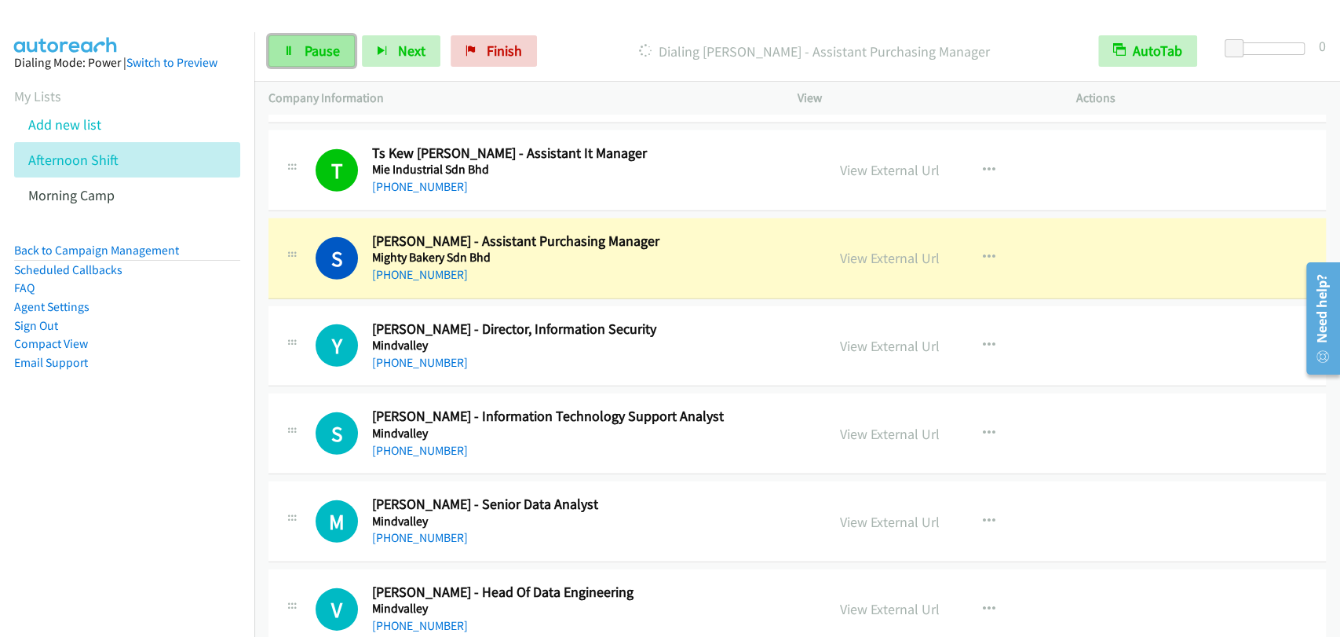
click at [319, 46] on span "Pause" at bounding box center [322, 51] width 35 height 18
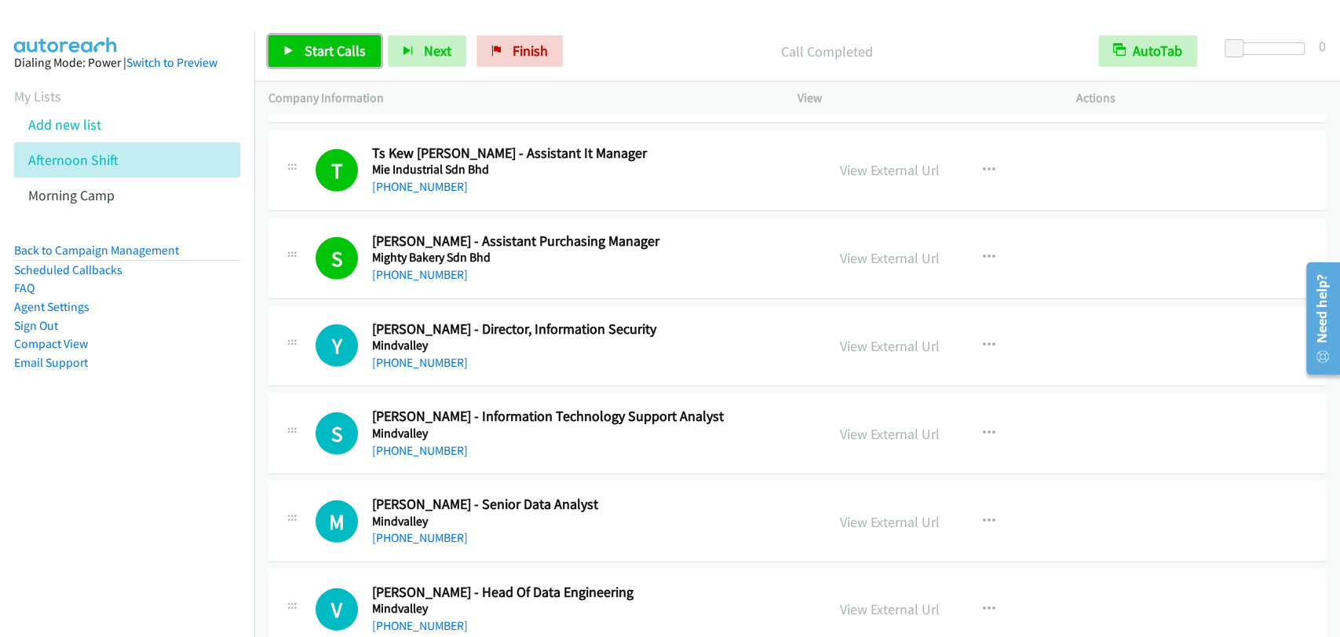
click at [293, 46] on icon at bounding box center [288, 51] width 11 height 11
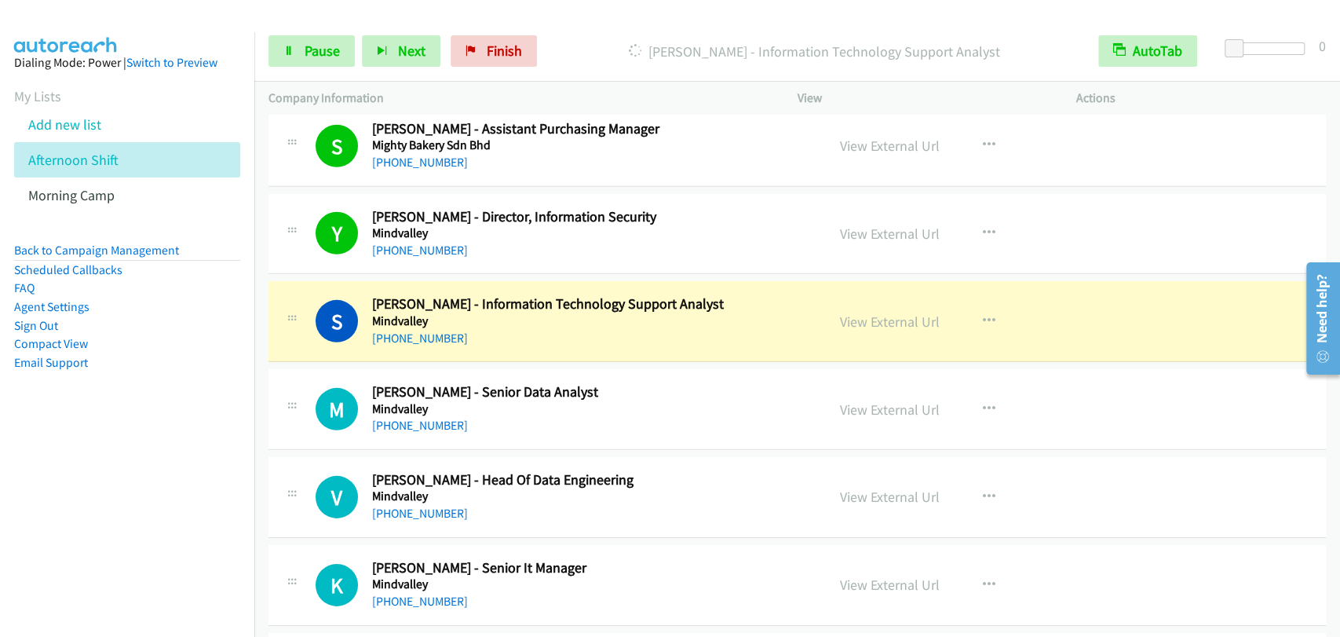
scroll to position [11194, 0]
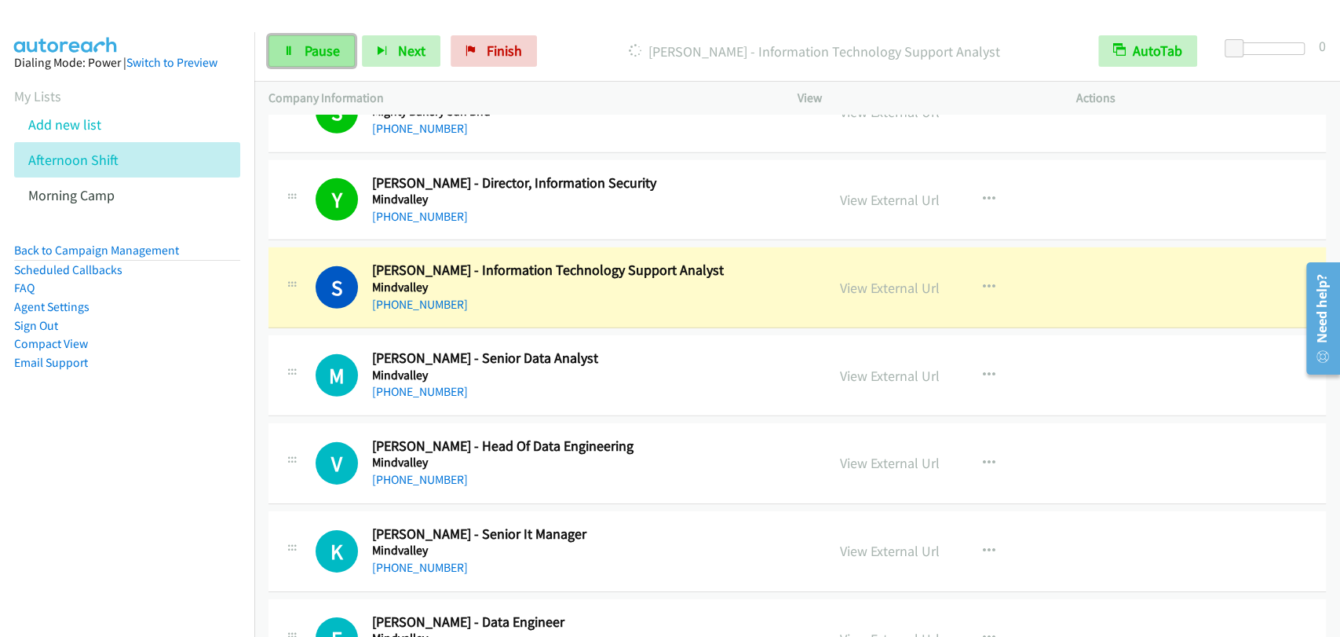
click at [298, 45] on link "Pause" at bounding box center [311, 50] width 86 height 31
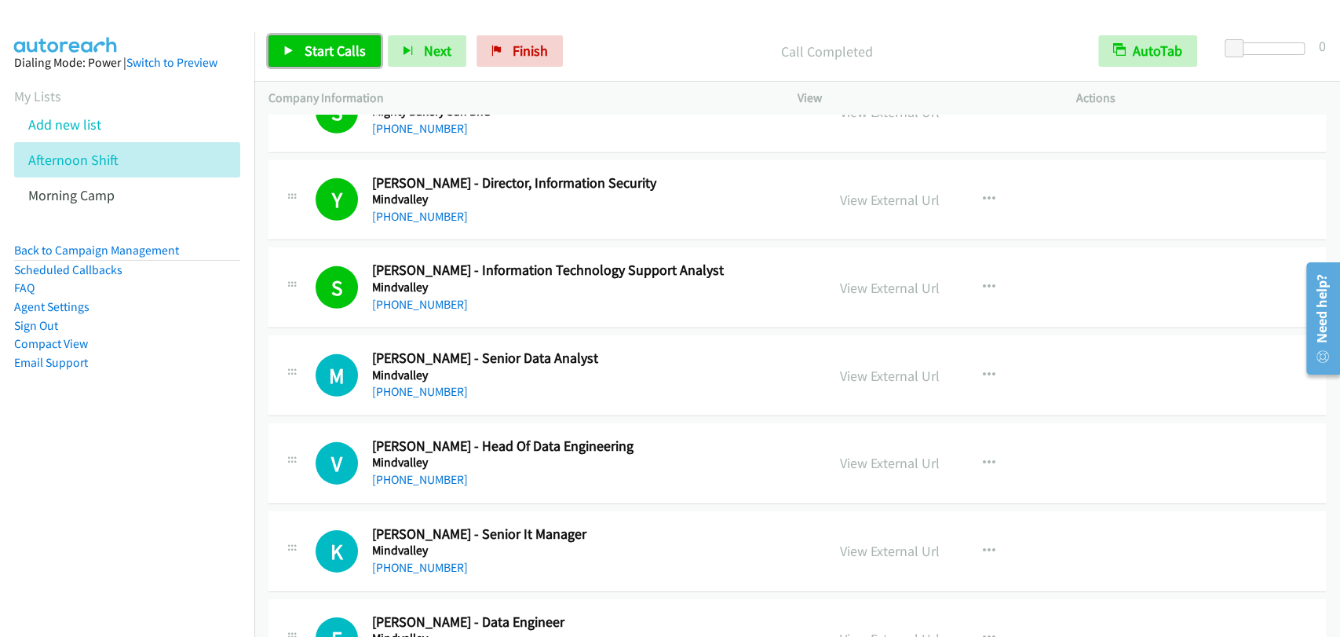
click at [322, 52] on span "Start Calls" at bounding box center [335, 51] width 61 height 18
click at [299, 52] on link "Pause" at bounding box center [311, 50] width 86 height 31
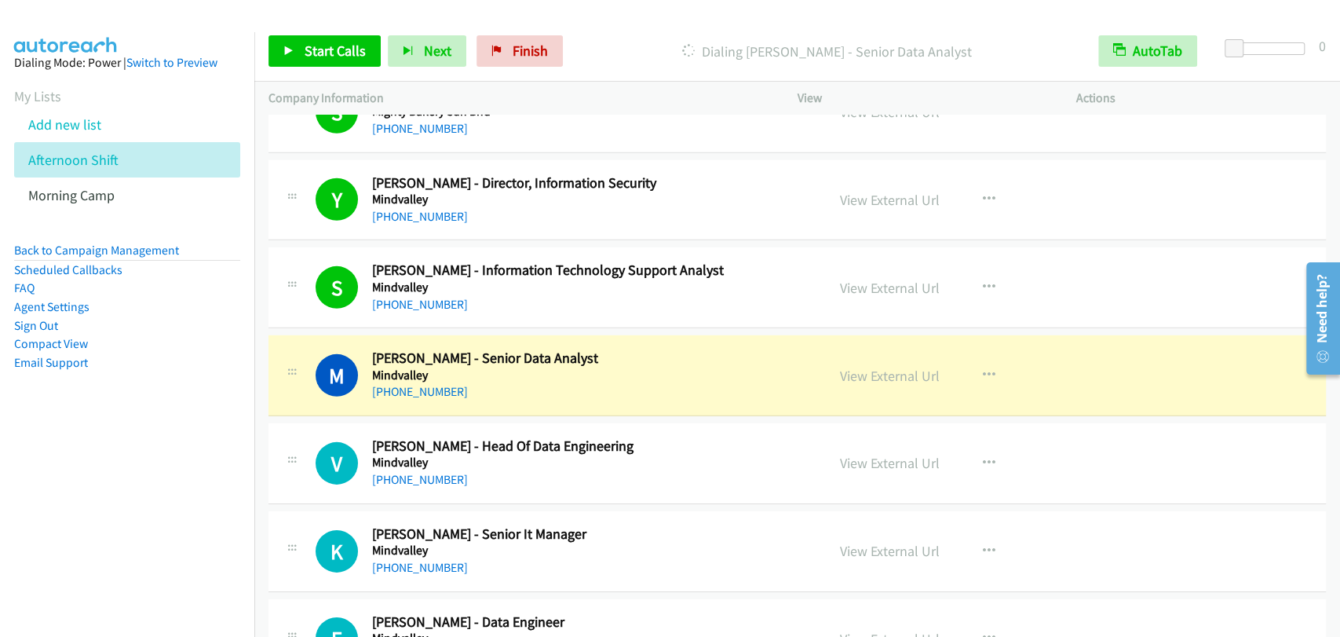
scroll to position [11631, 0]
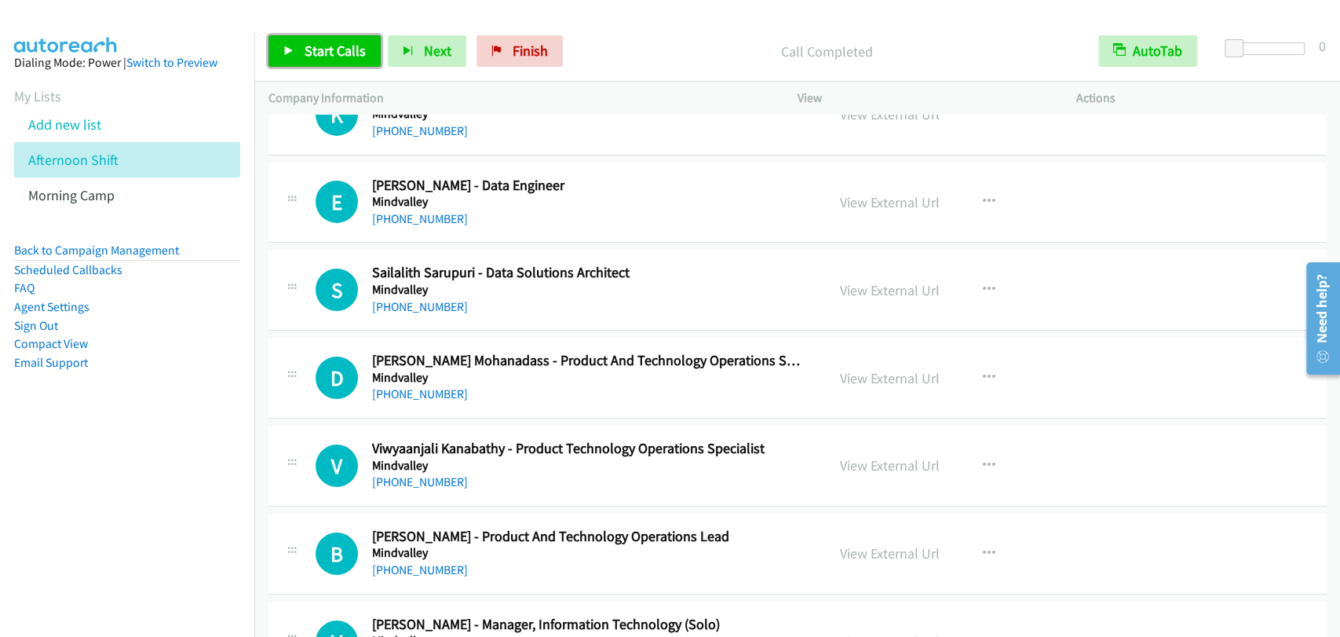
click at [301, 37] on link "Start Calls" at bounding box center [324, 50] width 112 height 31
click at [284, 59] on link "Start Calls" at bounding box center [324, 50] width 112 height 31
click at [320, 46] on span "Start Calls" at bounding box center [335, 51] width 61 height 18
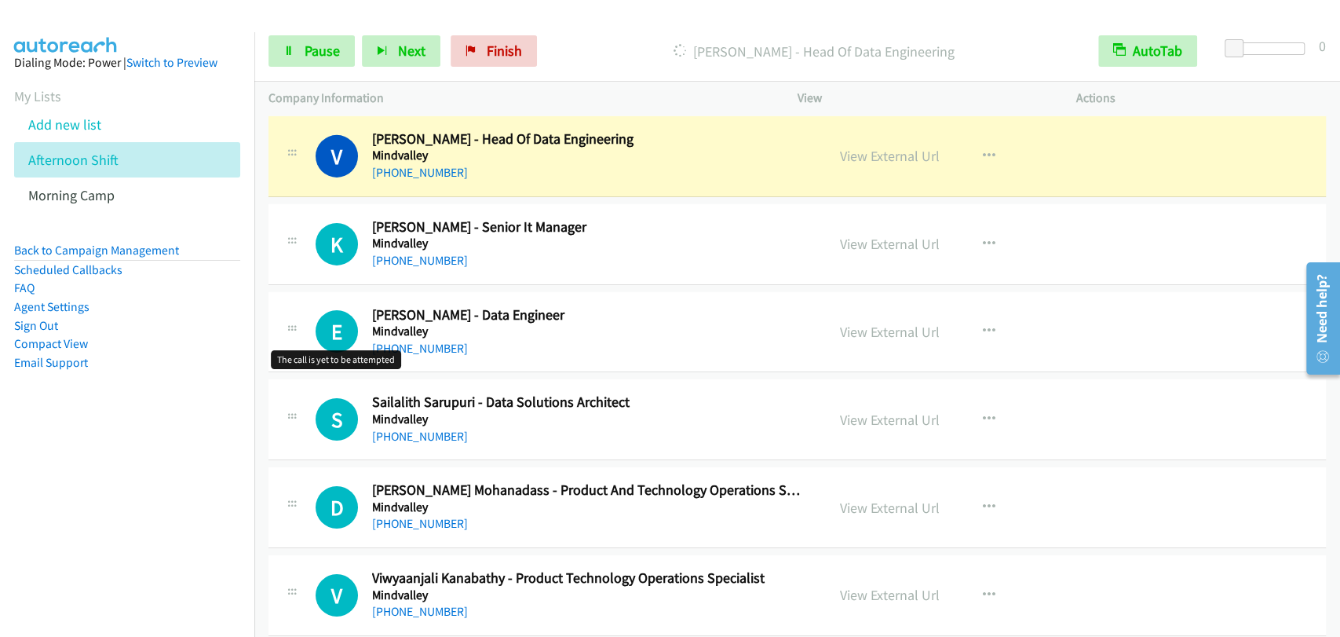
scroll to position [11485, 0]
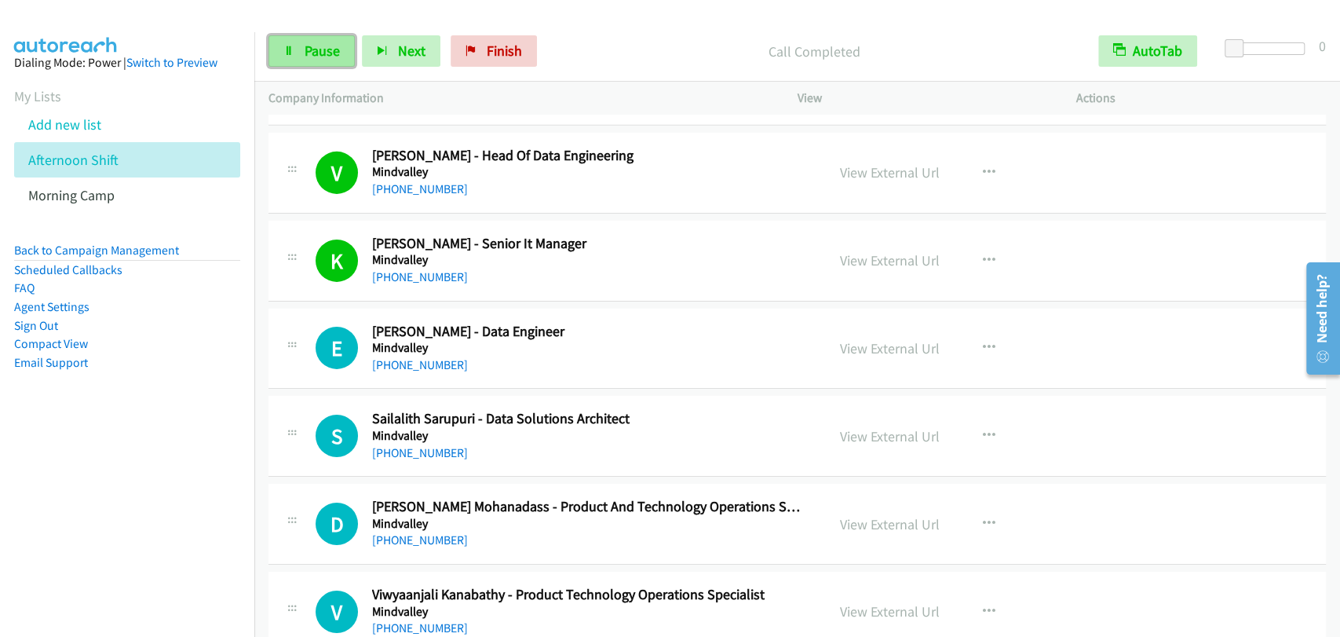
click at [311, 54] on span "Pause" at bounding box center [322, 51] width 35 height 18
click at [312, 56] on span "Pause" at bounding box center [322, 51] width 35 height 18
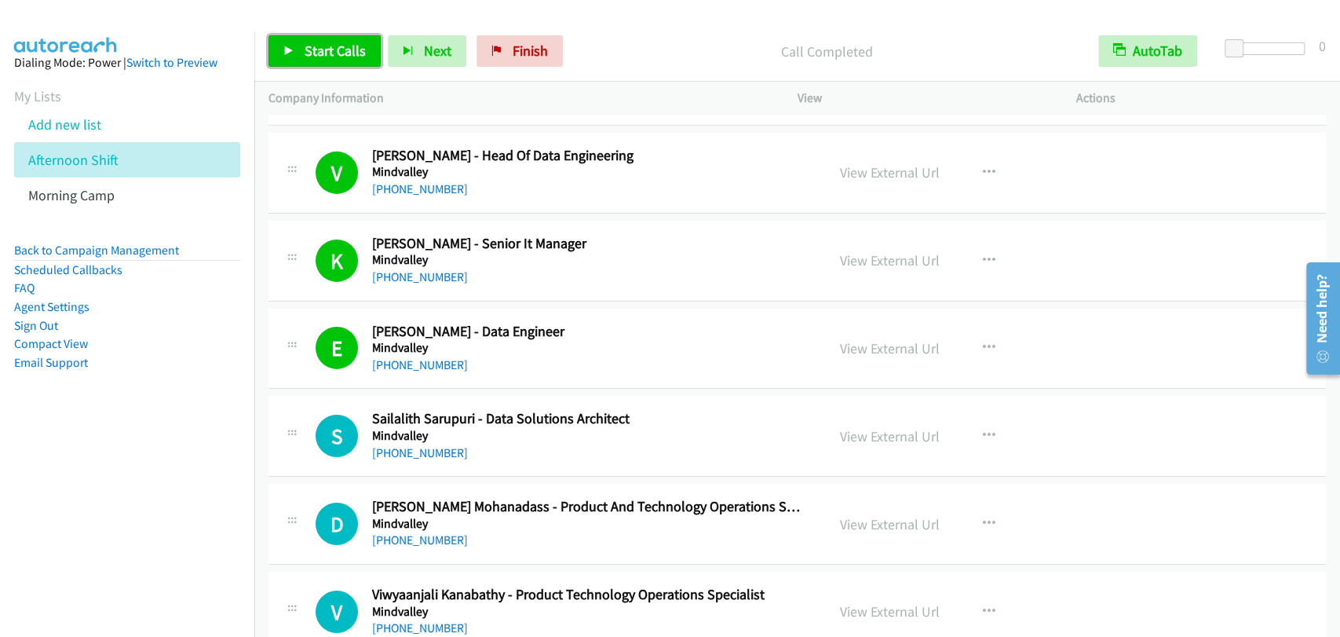
click at [307, 39] on link "Start Calls" at bounding box center [324, 50] width 112 height 31
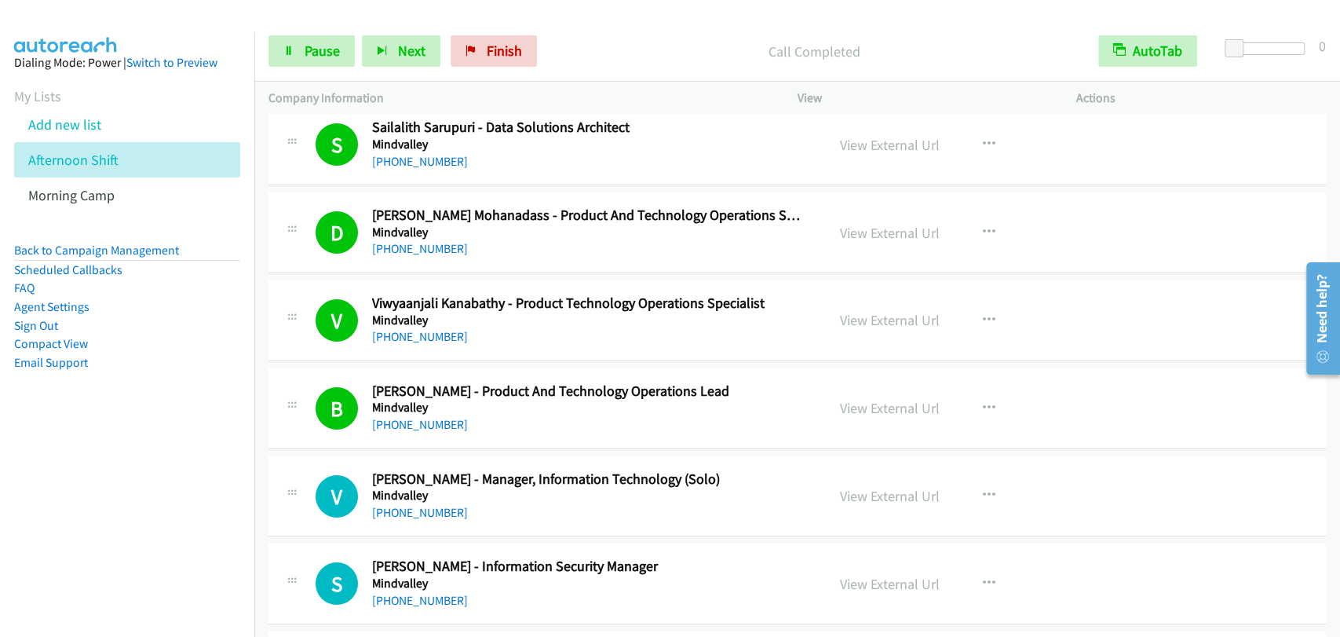
scroll to position [11921, 0]
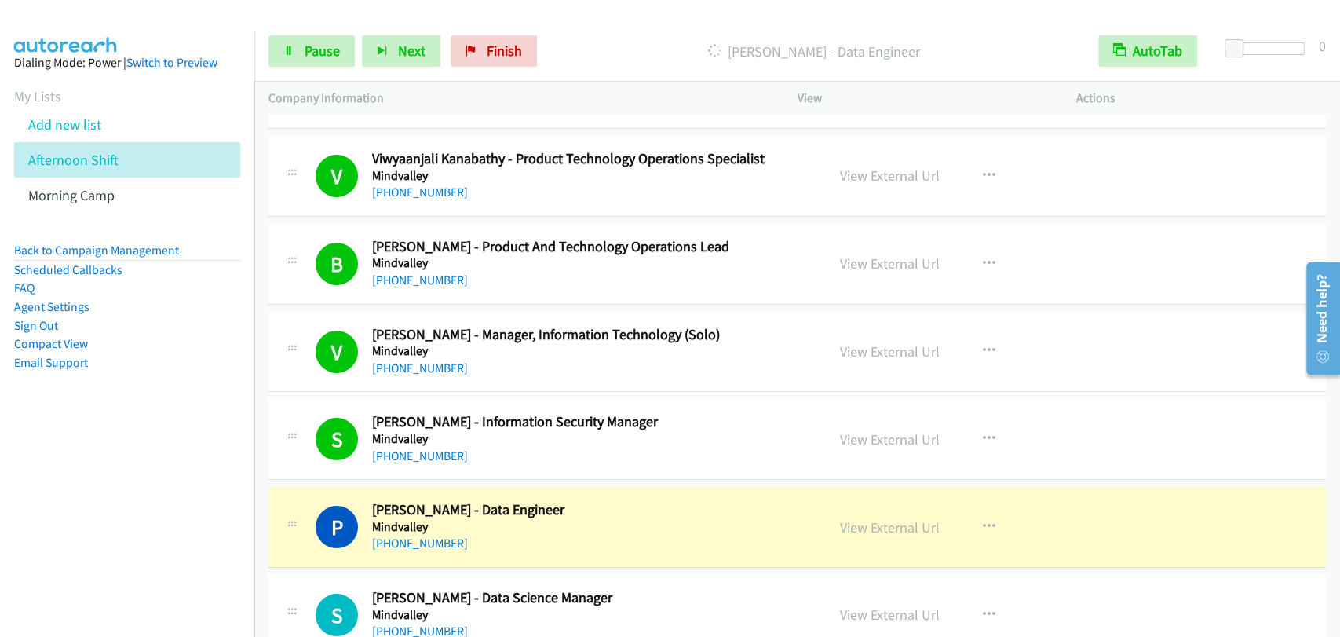
click at [587, 487] on div "P Callback Scheduled Phuong Tran - Data Engineer Mindvalley Asia/Kuching +60 16…" at bounding box center [797, 527] width 1058 height 81
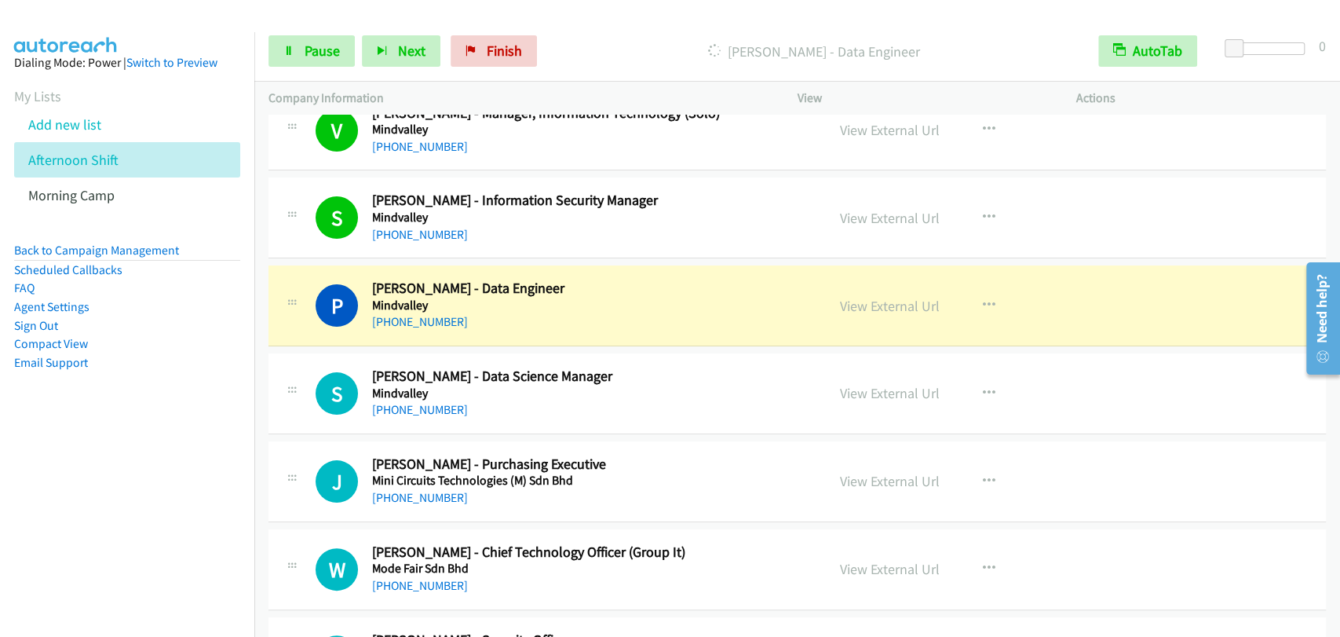
scroll to position [12067, 0]
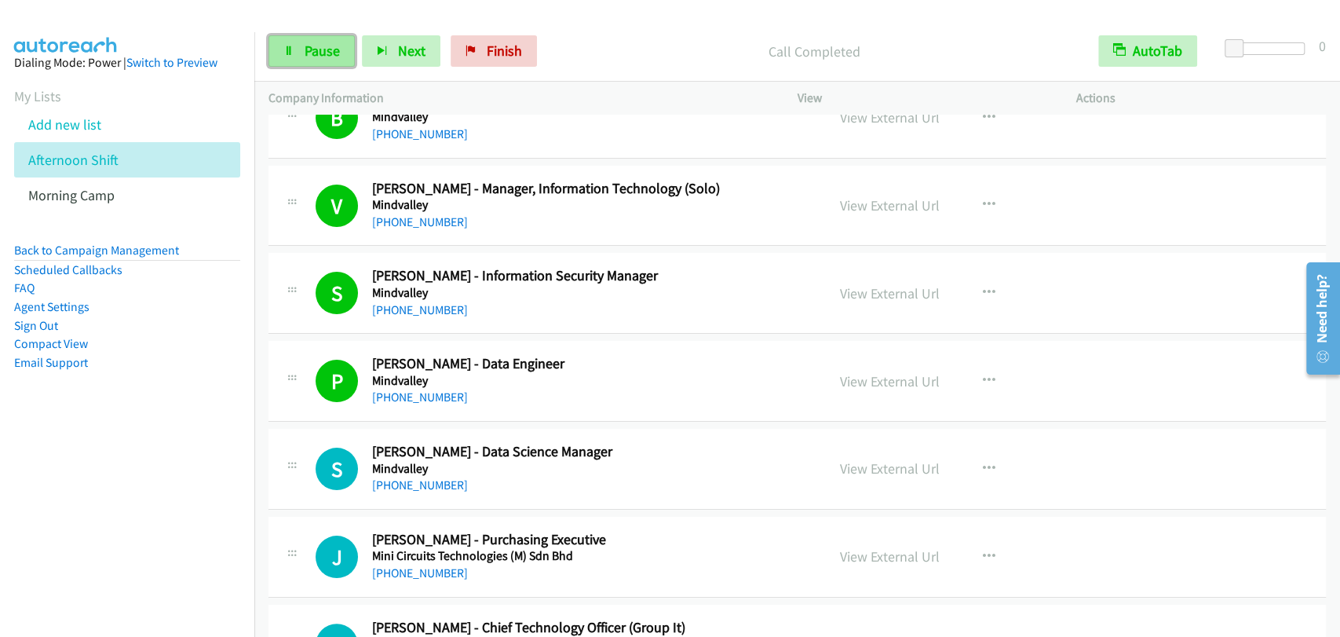
click at [301, 47] on link "Pause" at bounding box center [311, 50] width 86 height 31
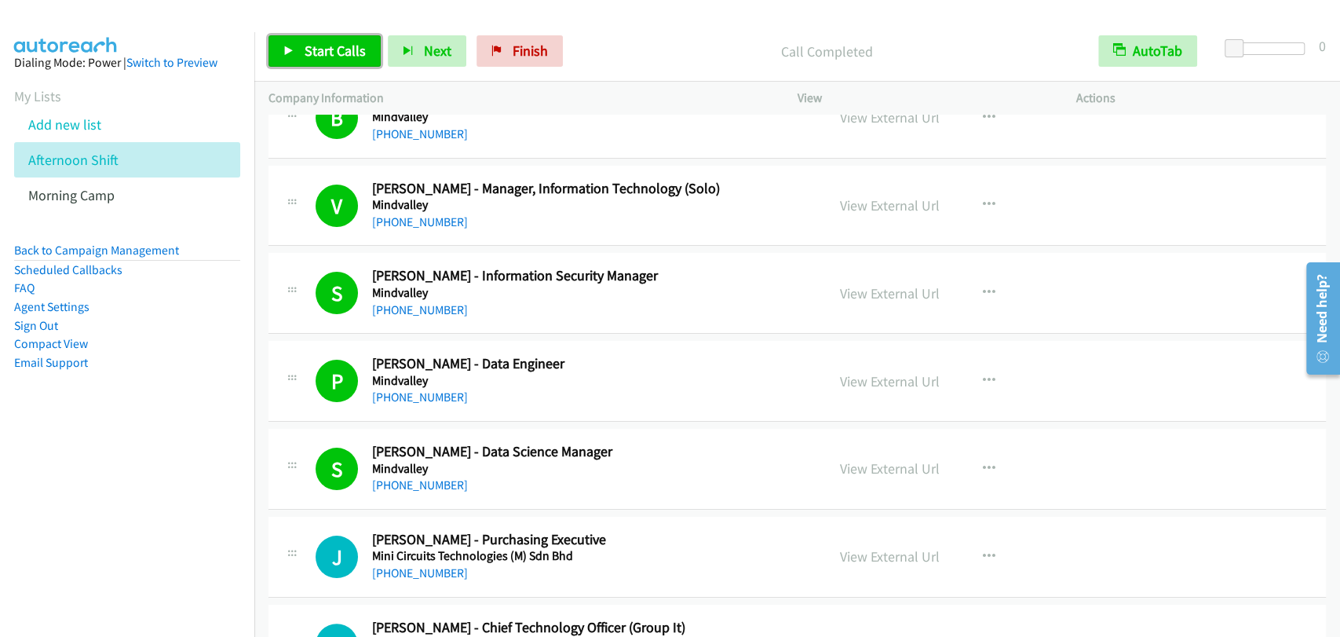
click at [332, 48] on span "Start Calls" at bounding box center [335, 51] width 61 height 18
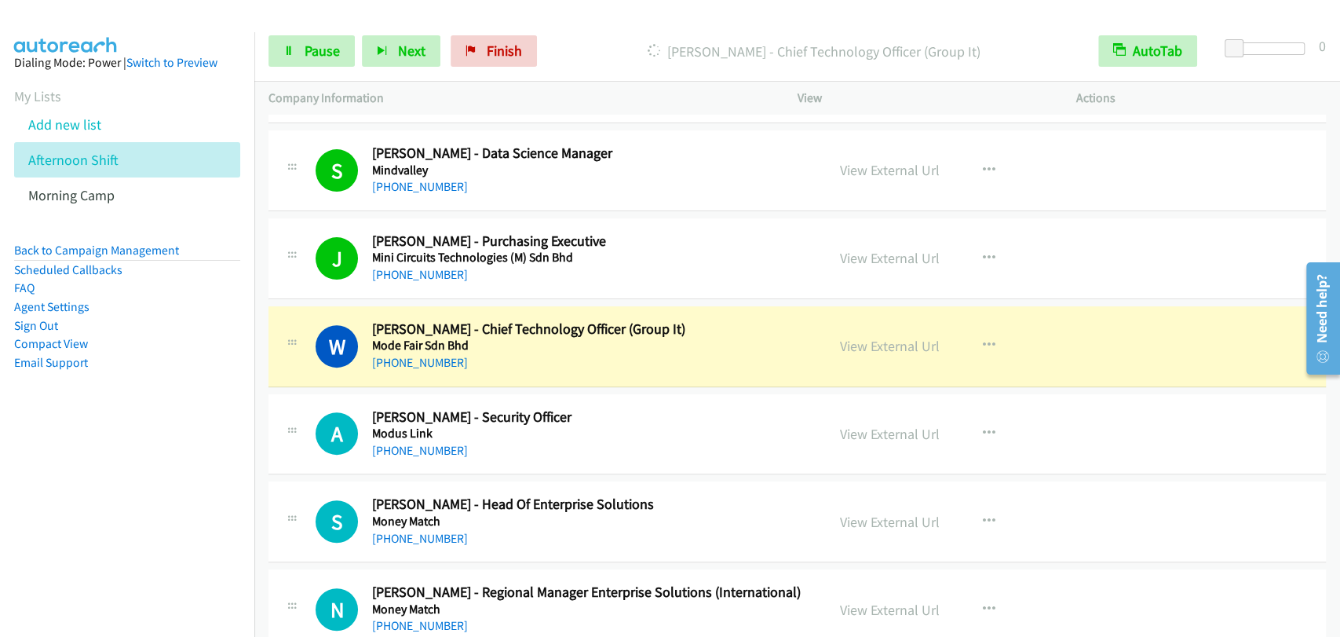
scroll to position [12503, 0]
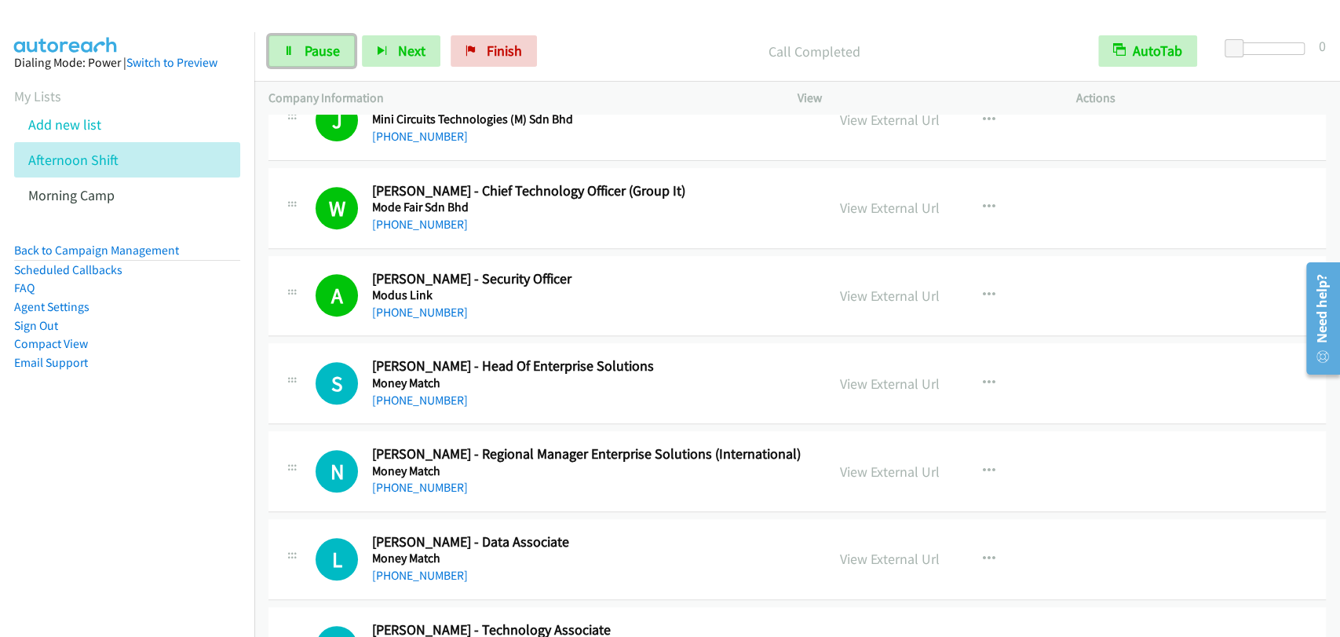
drag, startPoint x: 314, startPoint y: 52, endPoint x: 363, endPoint y: 125, distance: 87.8
click at [313, 52] on span "Pause" at bounding box center [322, 51] width 35 height 18
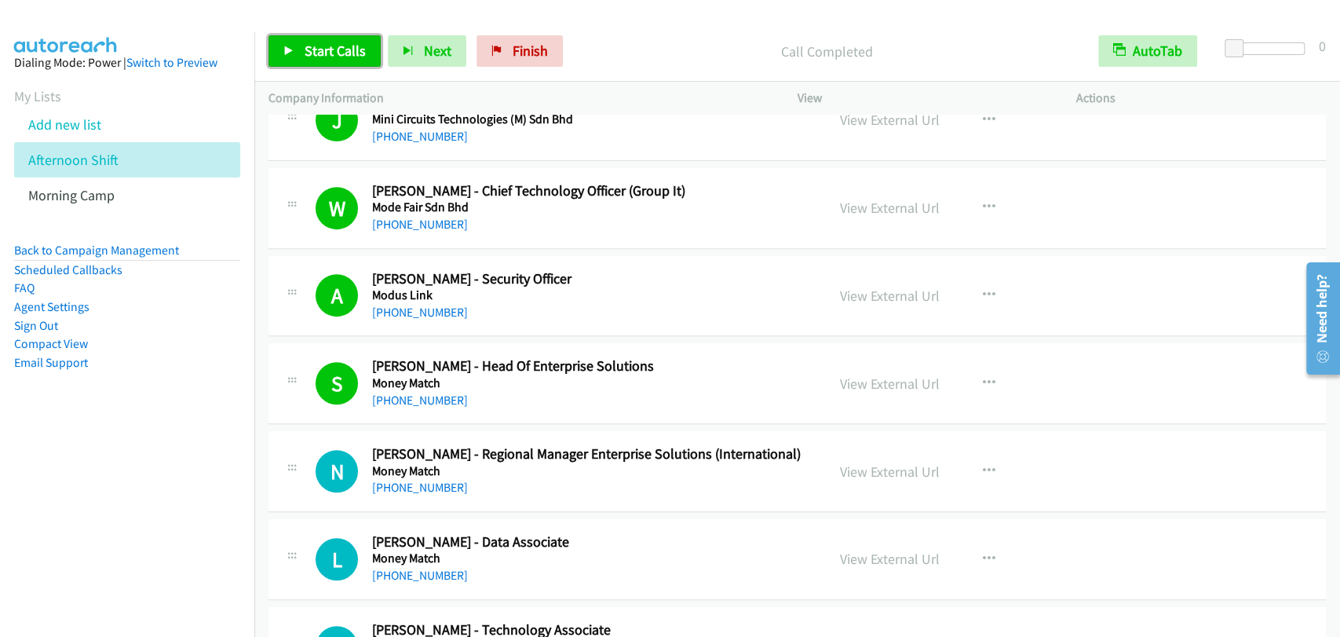
click at [322, 46] on span "Start Calls" at bounding box center [335, 51] width 61 height 18
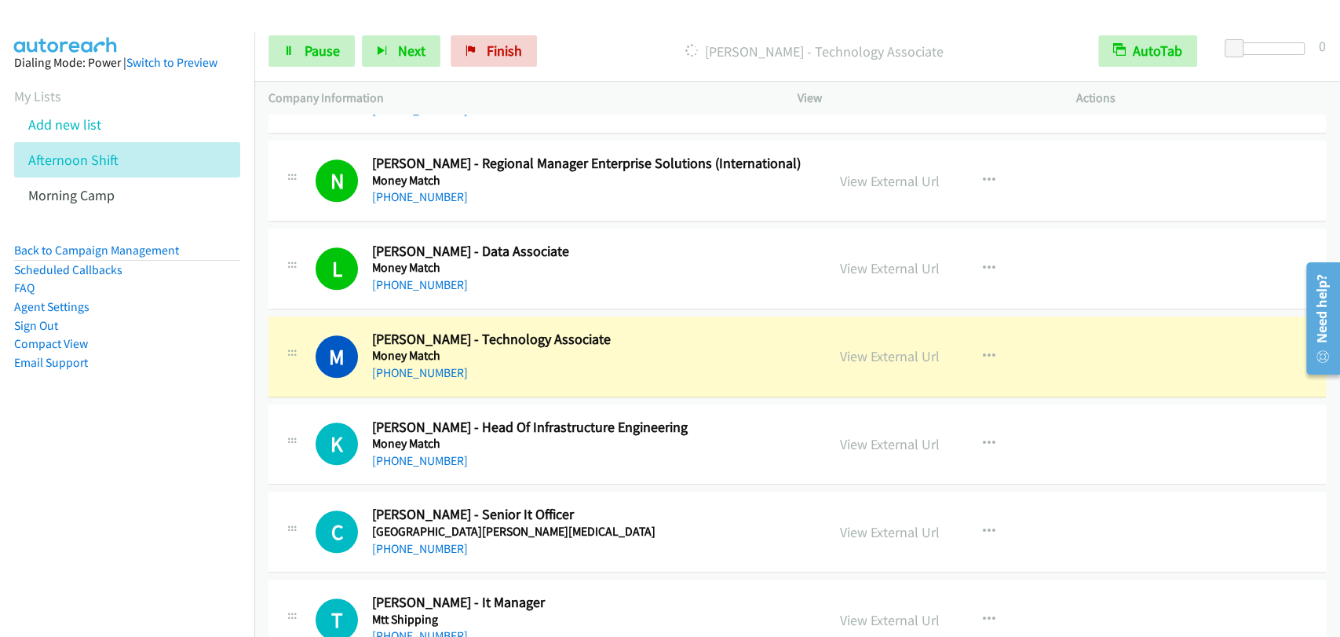
scroll to position [12939, 0]
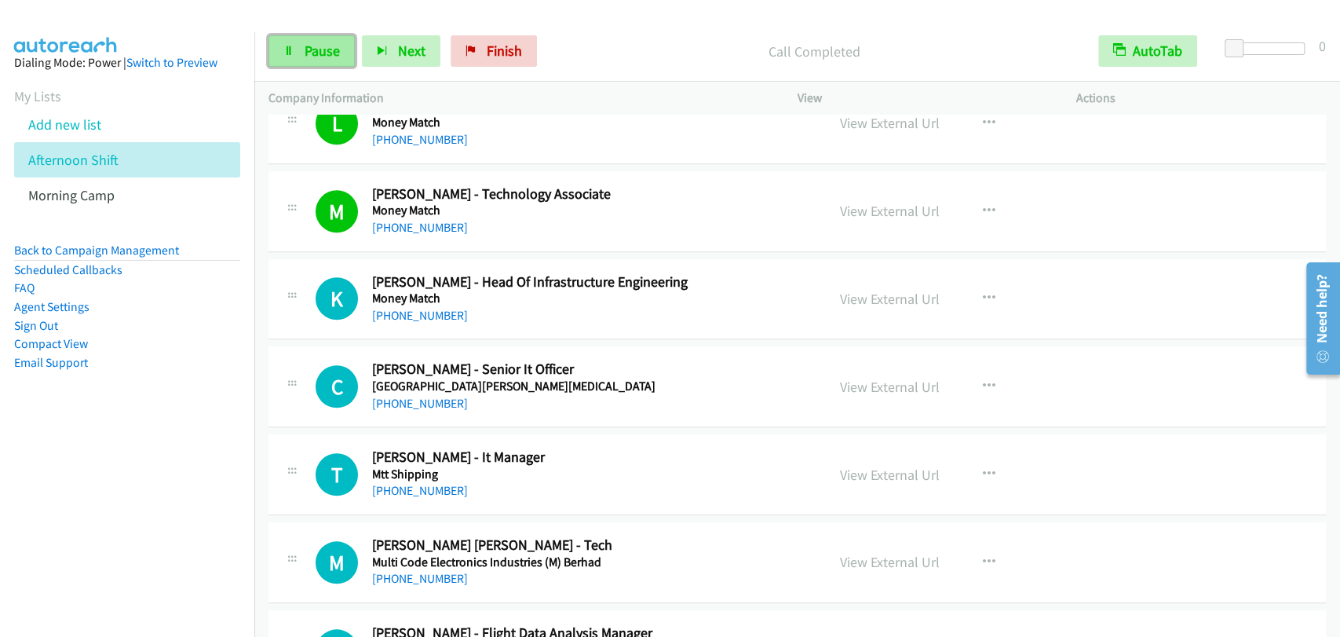
click at [339, 49] on link "Pause" at bounding box center [311, 50] width 86 height 31
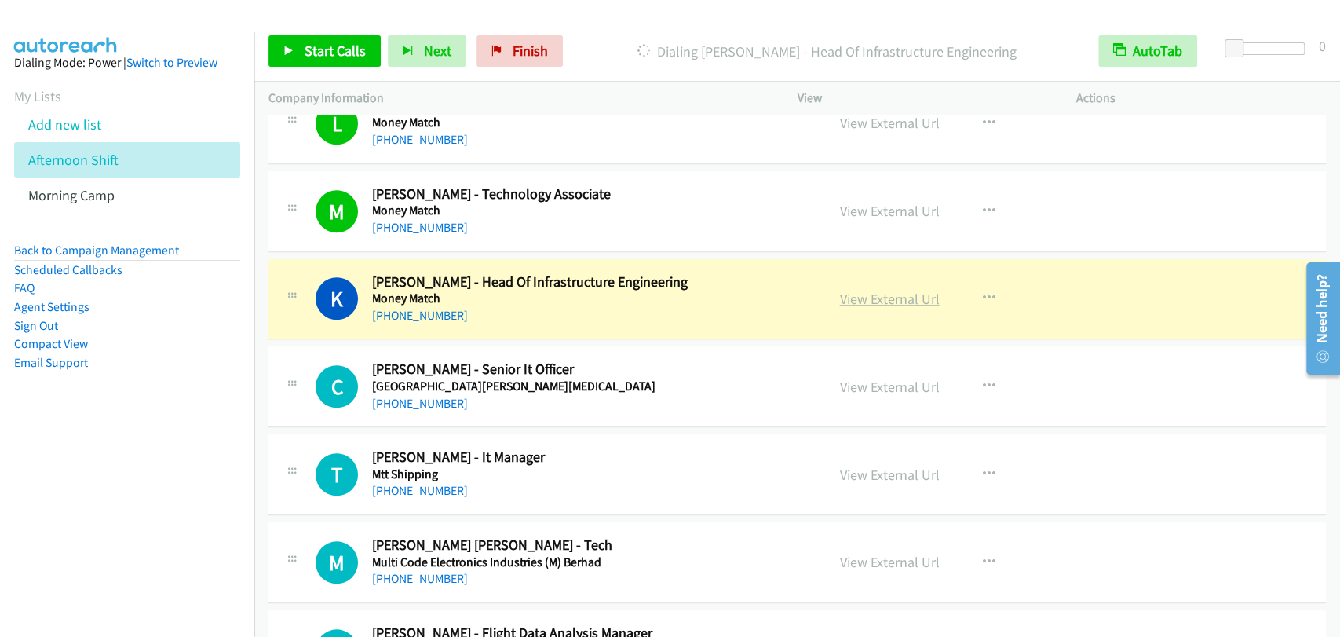
drag, startPoint x: 918, startPoint y: 276, endPoint x: 930, endPoint y: 284, distance: 14.2
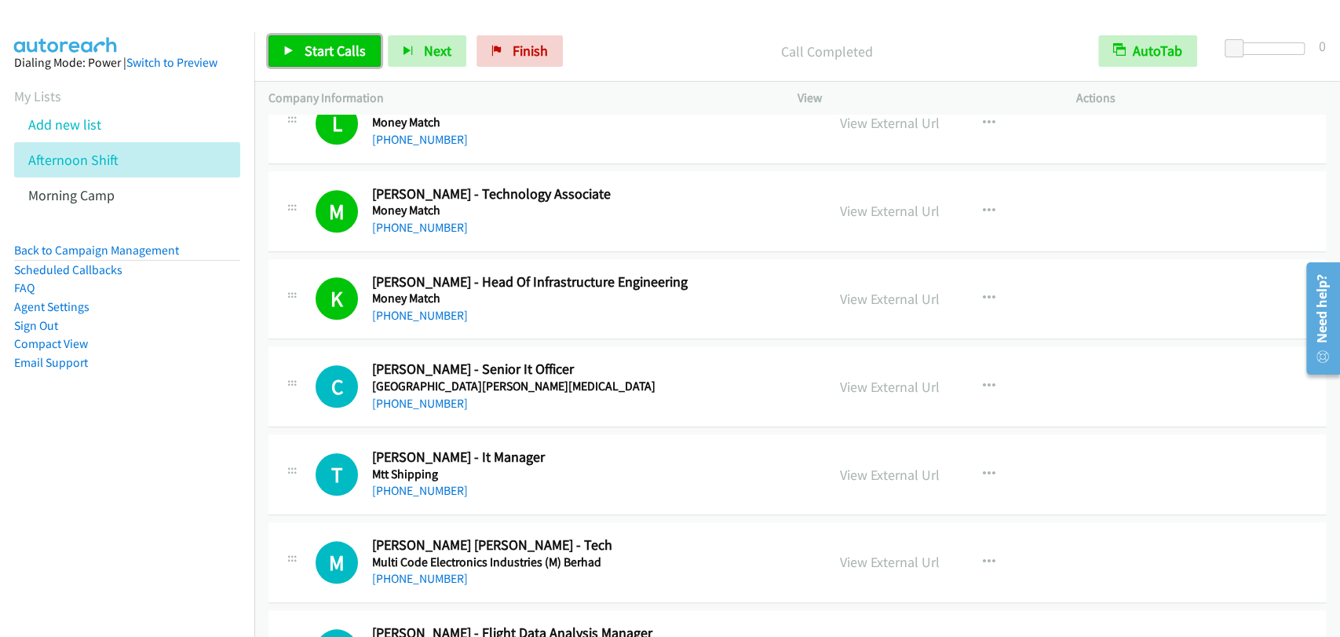
click at [320, 50] on span "Start Calls" at bounding box center [335, 51] width 61 height 18
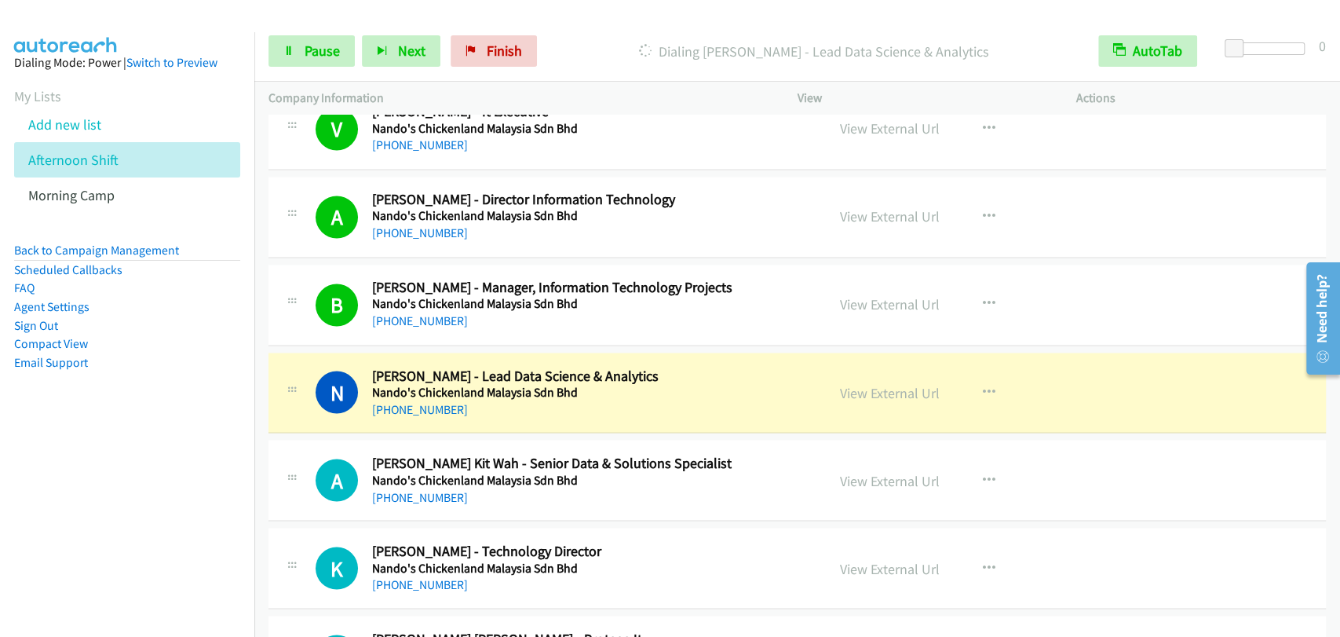
scroll to position [13956, 0]
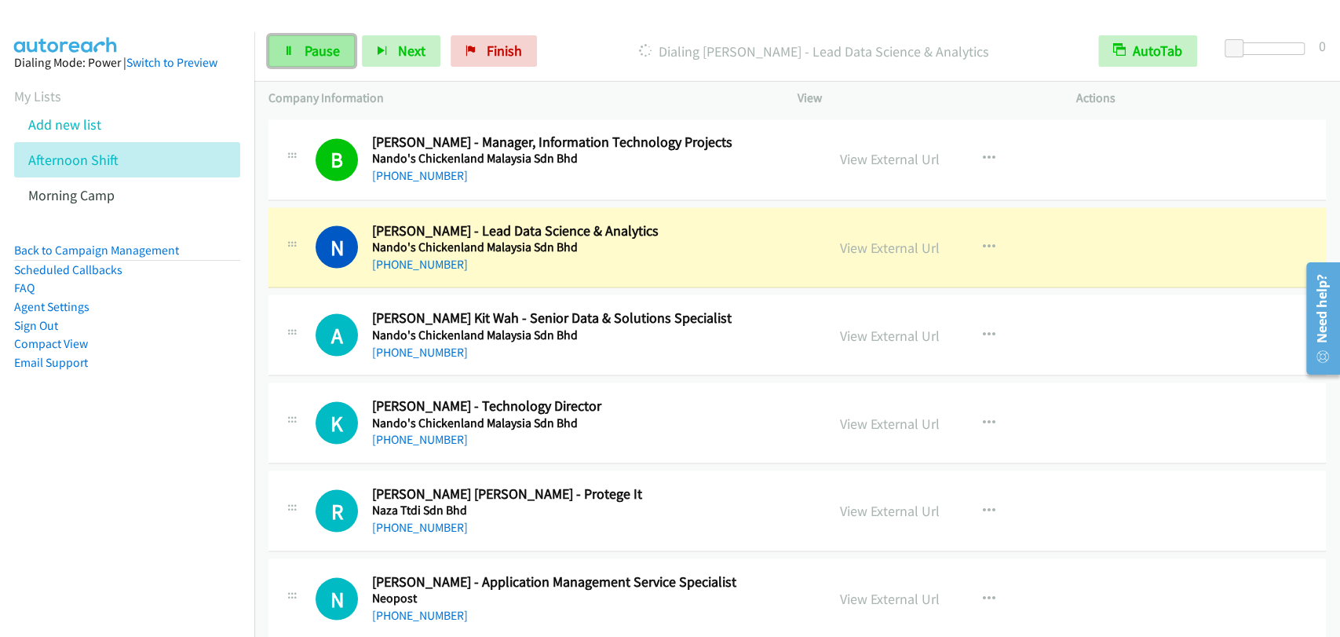
click at [316, 58] on span "Pause" at bounding box center [322, 51] width 35 height 18
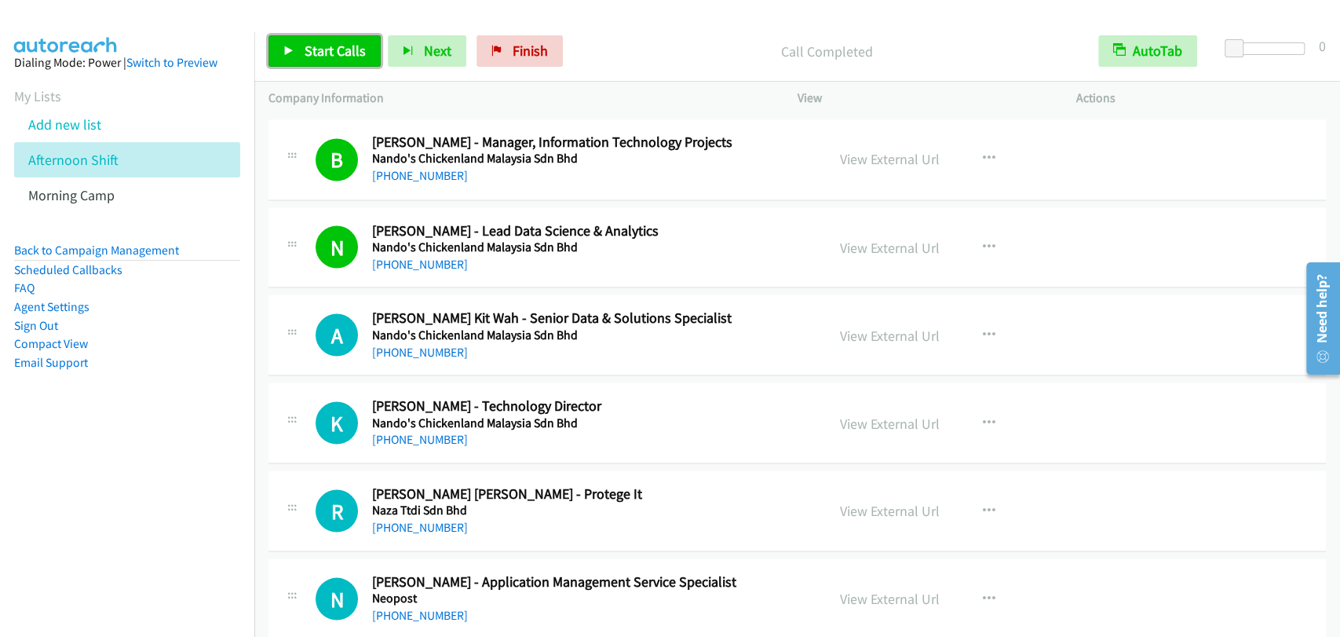
click at [310, 43] on span "Start Calls" at bounding box center [335, 51] width 61 height 18
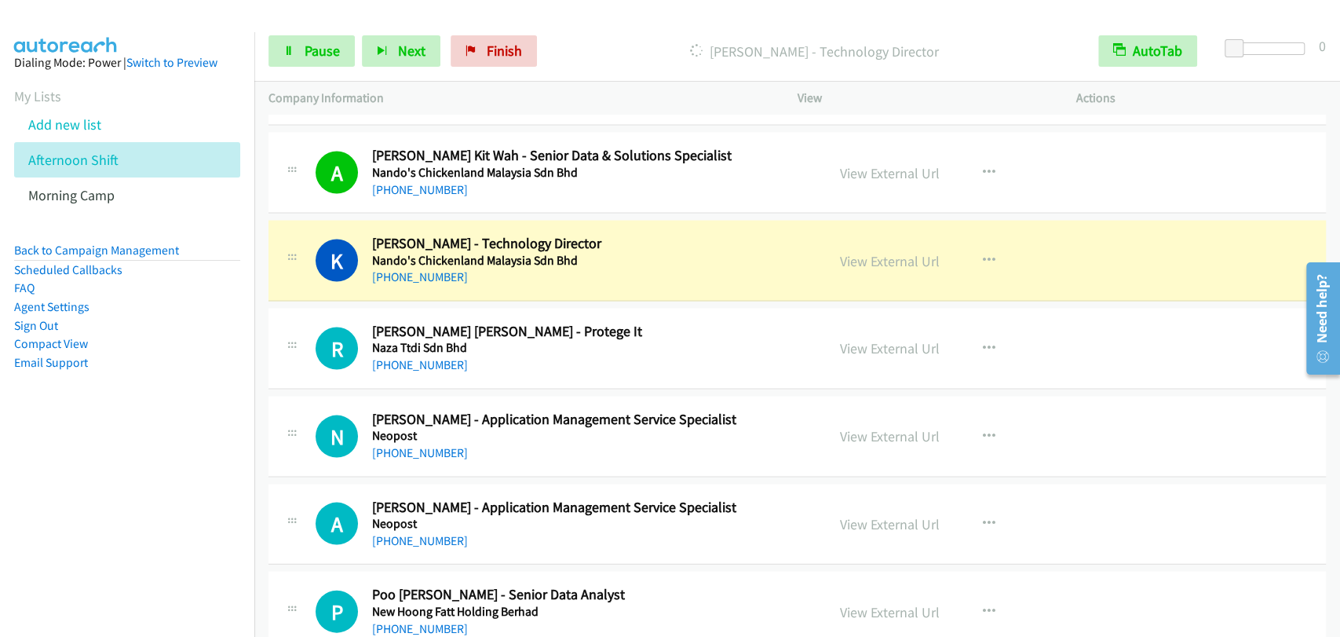
scroll to position [14102, 0]
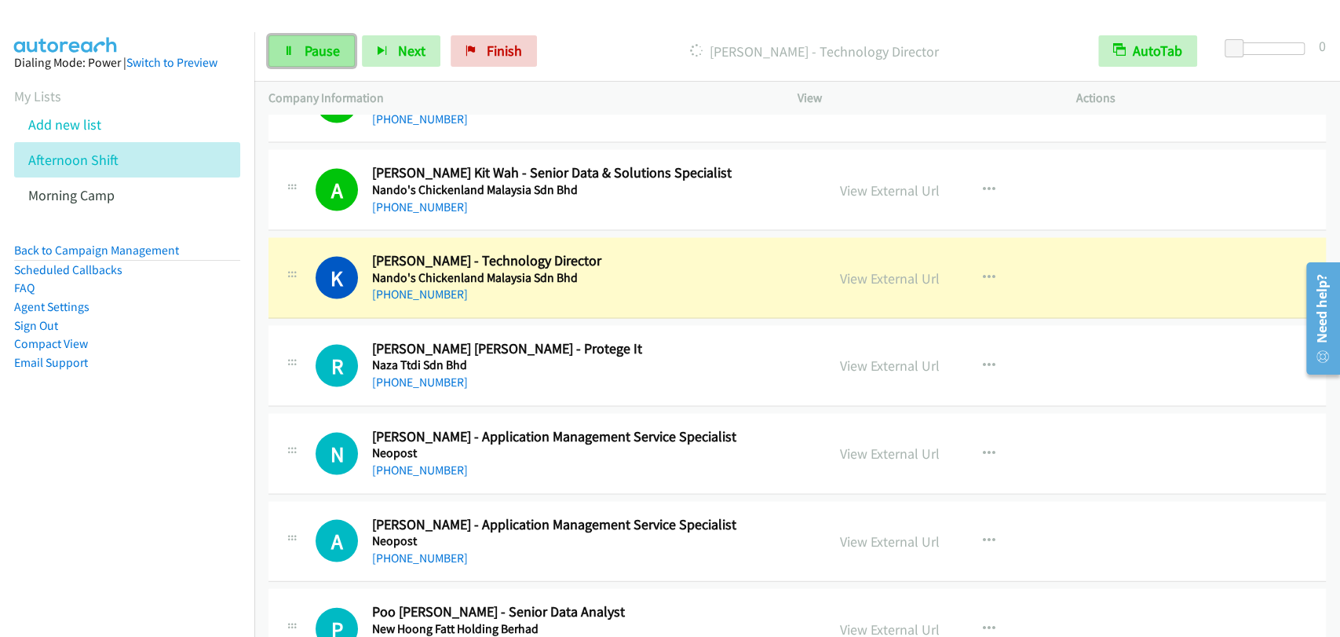
click at [297, 50] on link "Pause" at bounding box center [311, 50] width 86 height 31
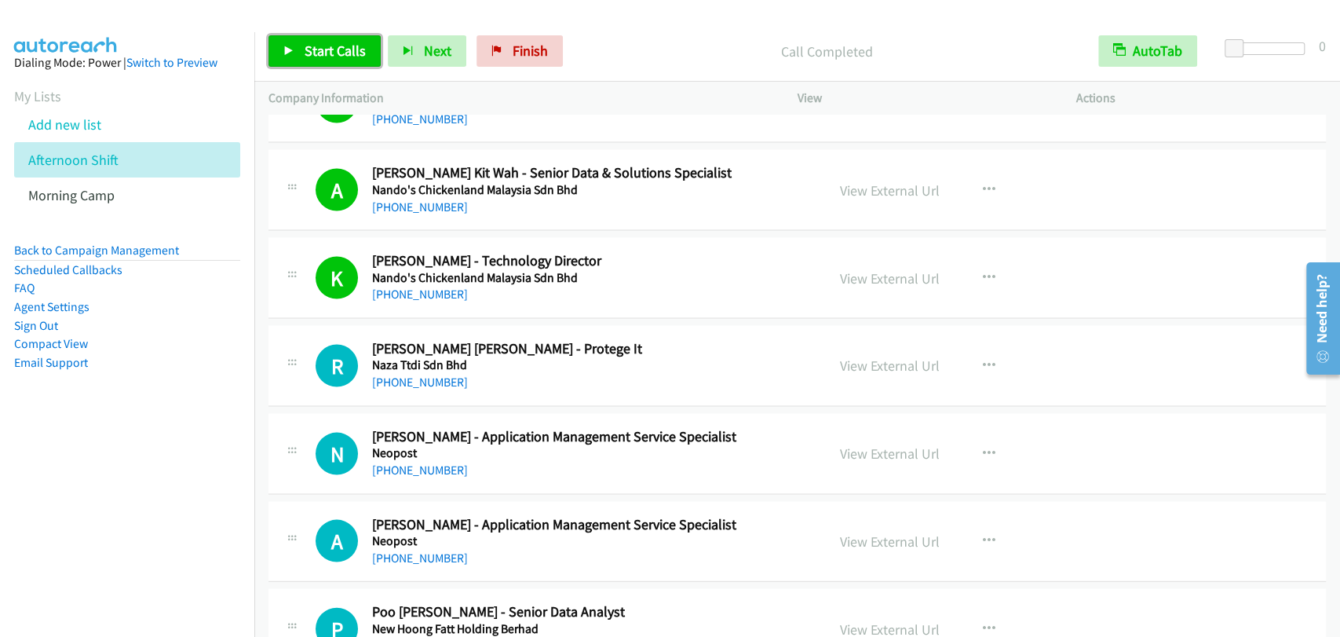
click at [300, 46] on link "Start Calls" at bounding box center [324, 50] width 112 height 31
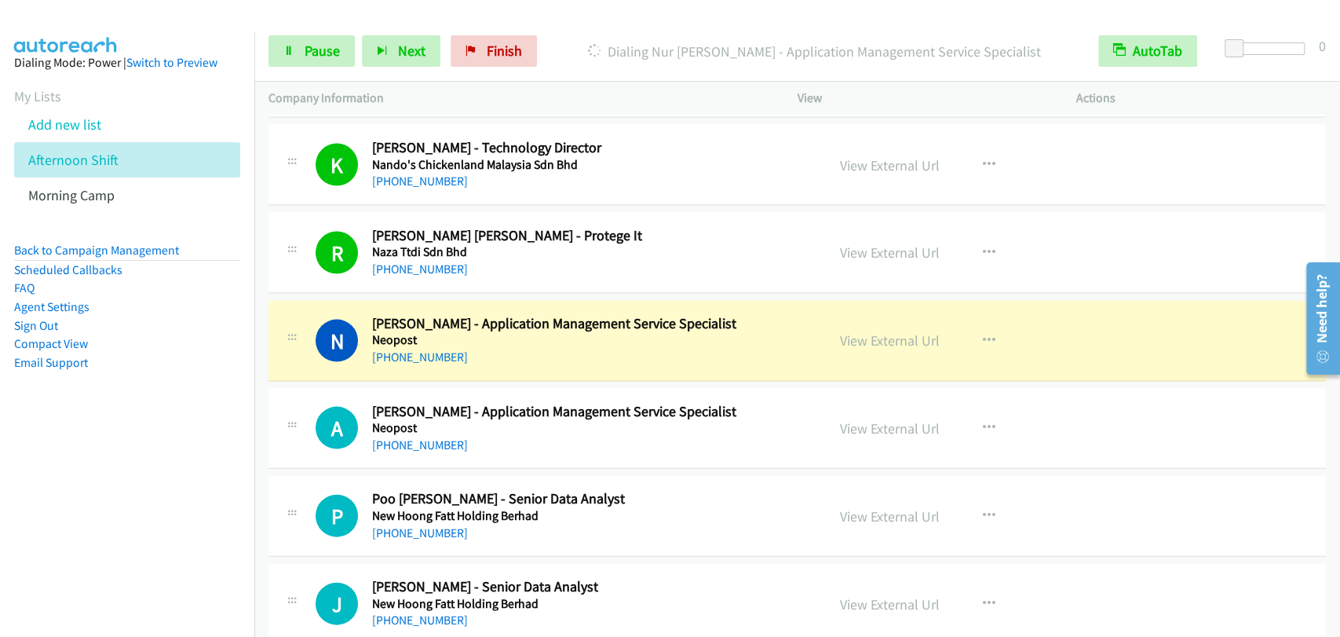
scroll to position [14248, 0]
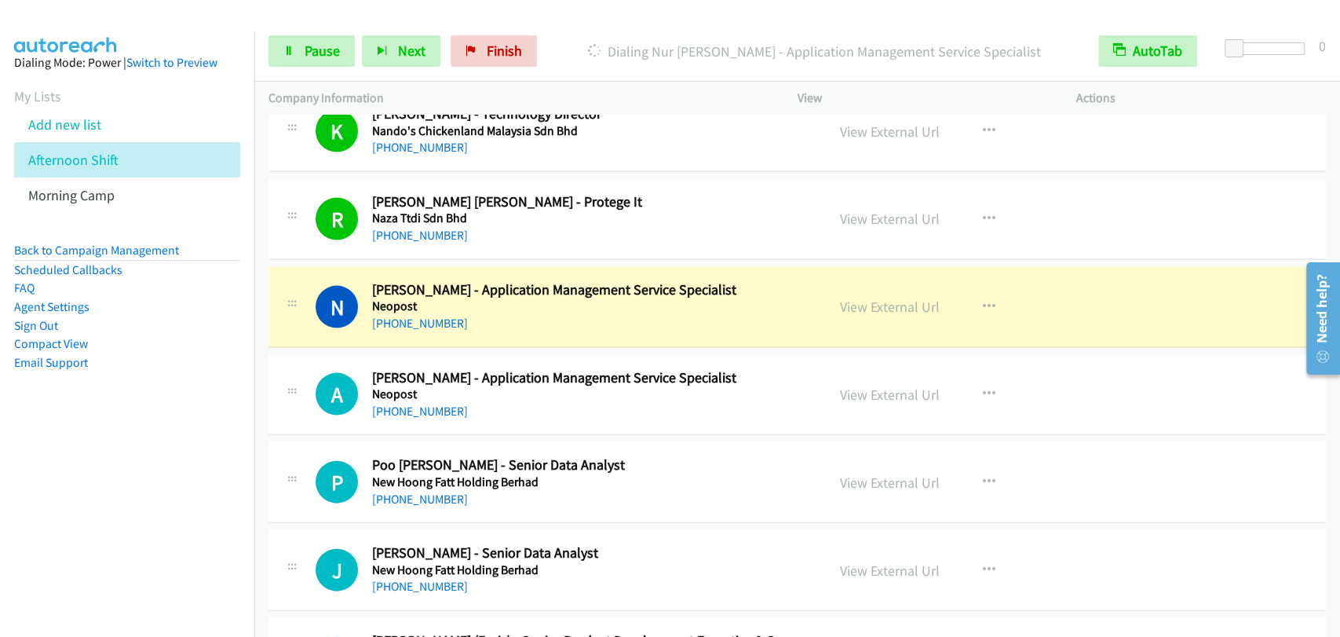
click at [306, 379] on div "A Callback Scheduled Asyraf Afiff Bin Ahmad - Application Management Service Sp…" at bounding box center [547, 395] width 529 height 52
click at [331, 46] on span "Pause" at bounding box center [322, 51] width 35 height 18
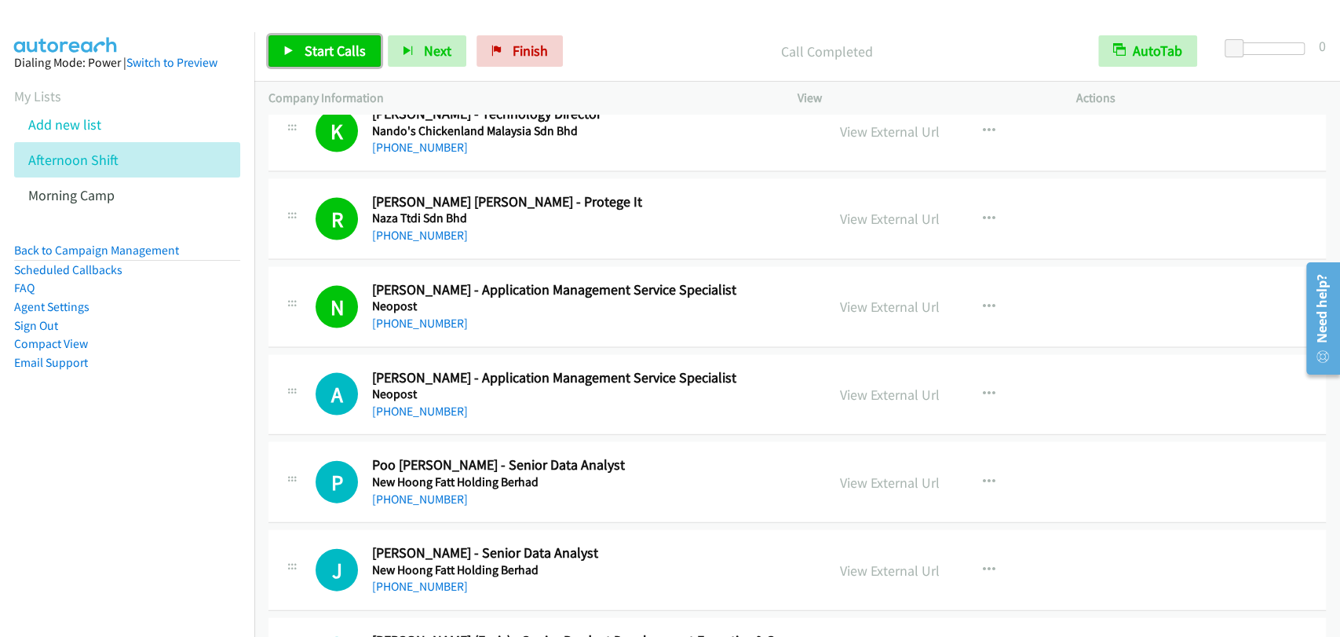
click at [325, 57] on span "Start Calls" at bounding box center [335, 51] width 61 height 18
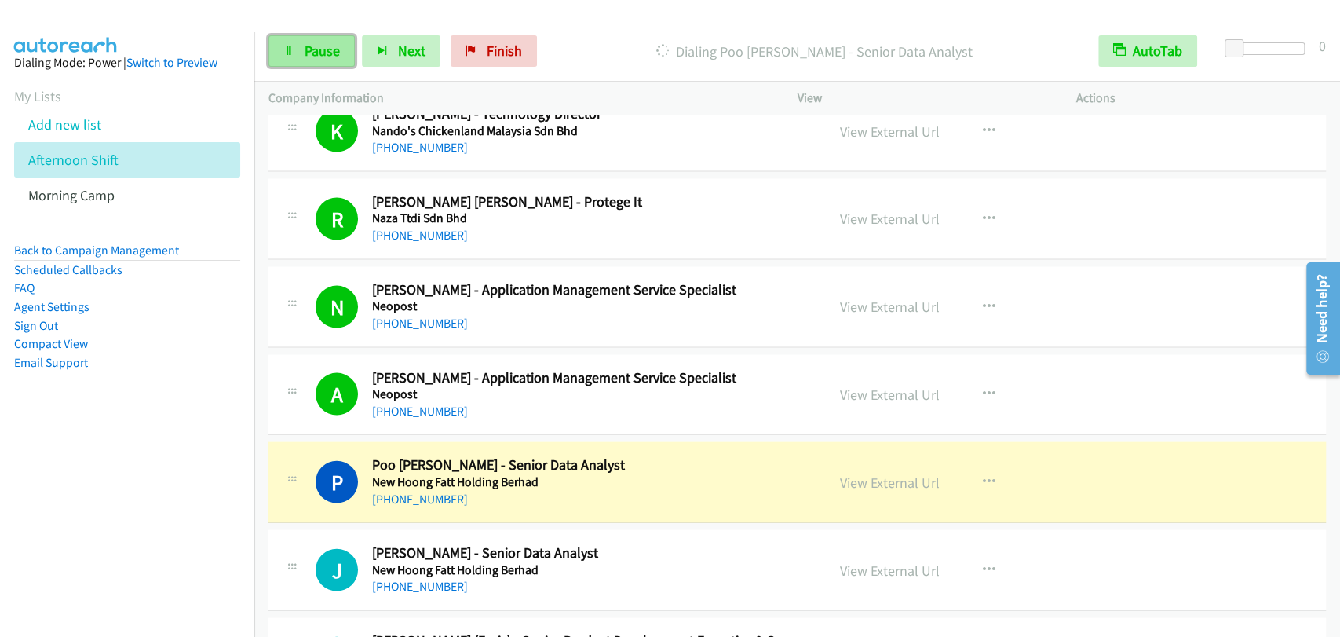
click at [292, 63] on link "Pause" at bounding box center [311, 50] width 86 height 31
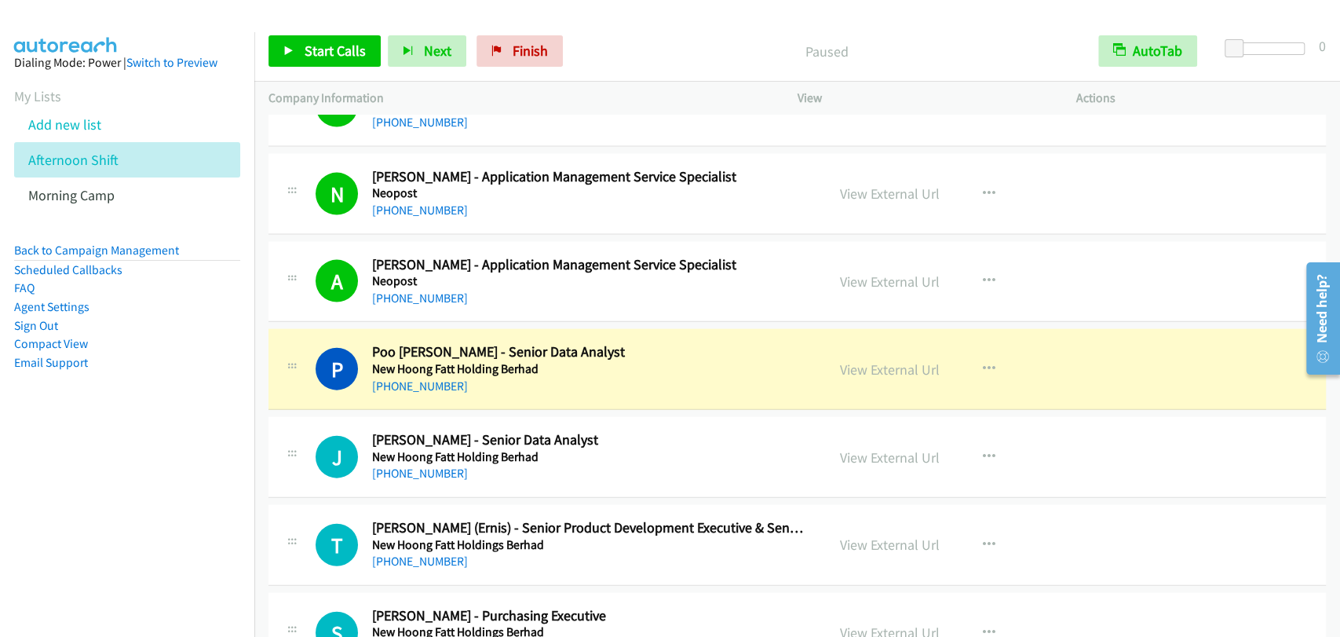
scroll to position [14393, 0]
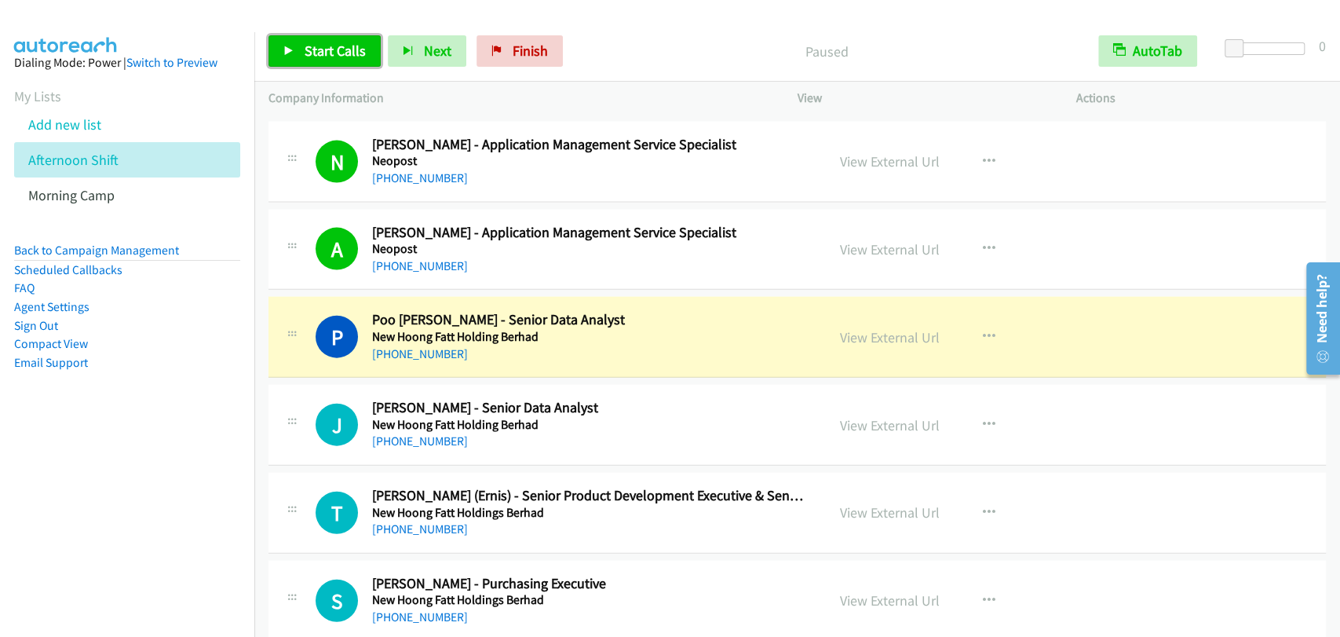
click at [290, 53] on icon at bounding box center [288, 51] width 11 height 11
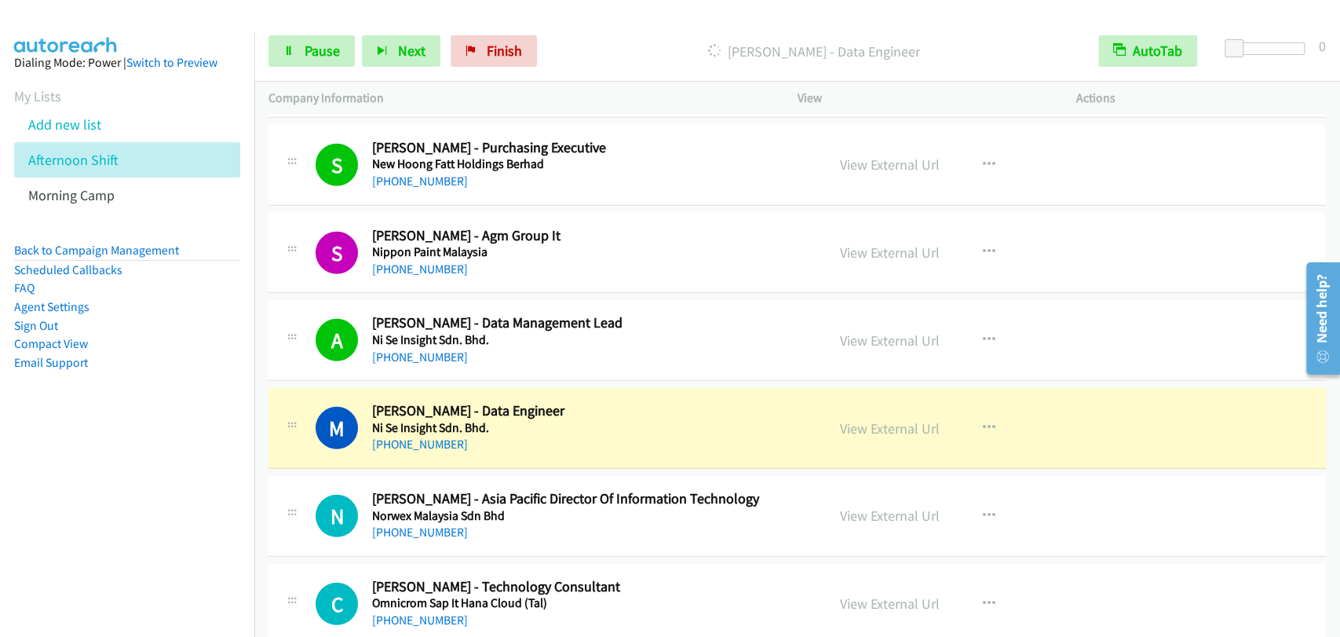
scroll to position [14974, 0]
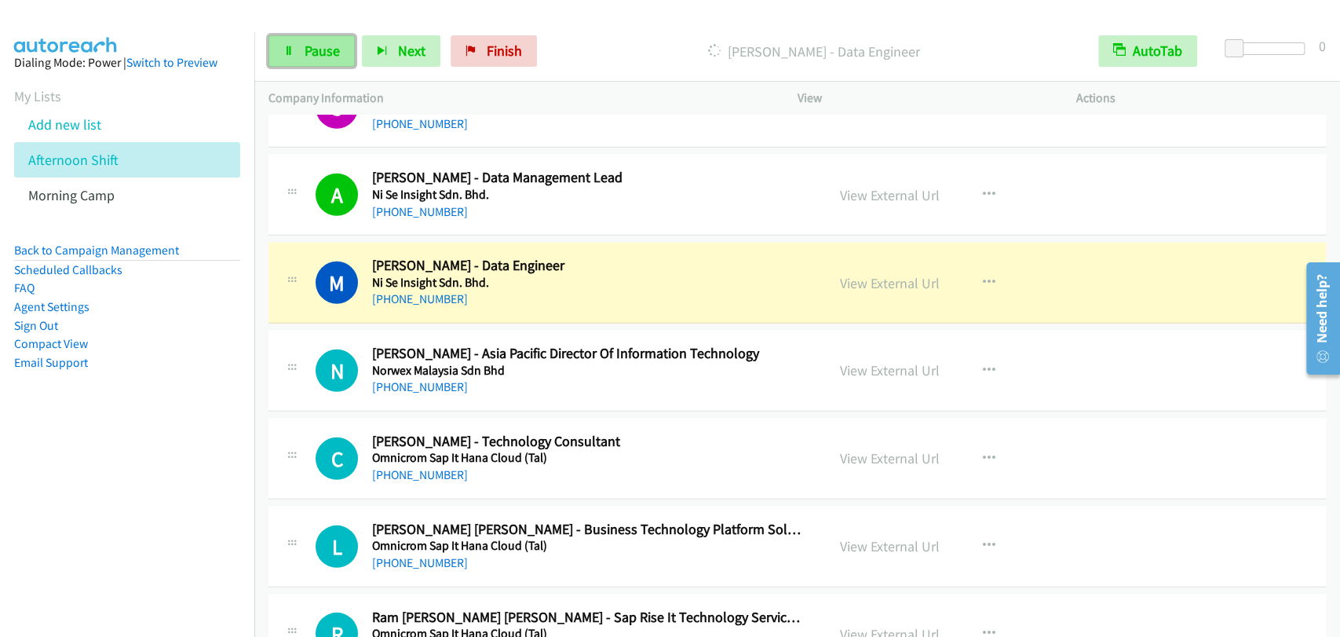
click at [301, 46] on link "Pause" at bounding box center [311, 50] width 86 height 31
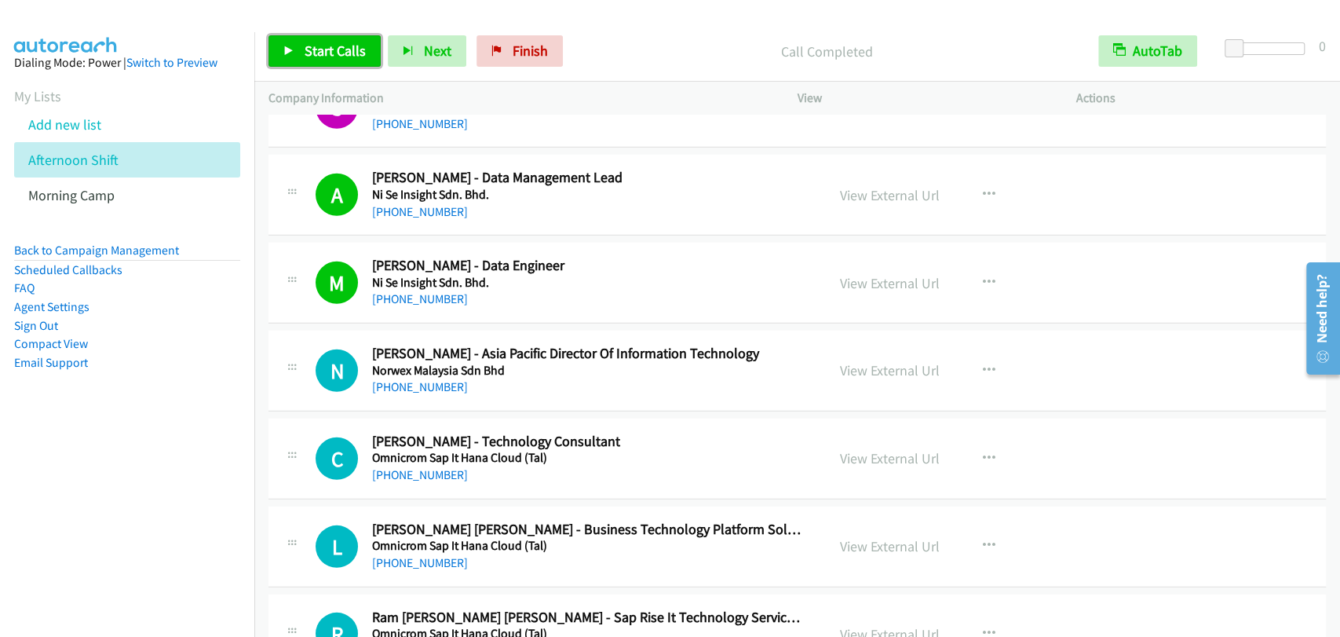
click at [328, 57] on span "Start Calls" at bounding box center [335, 51] width 61 height 18
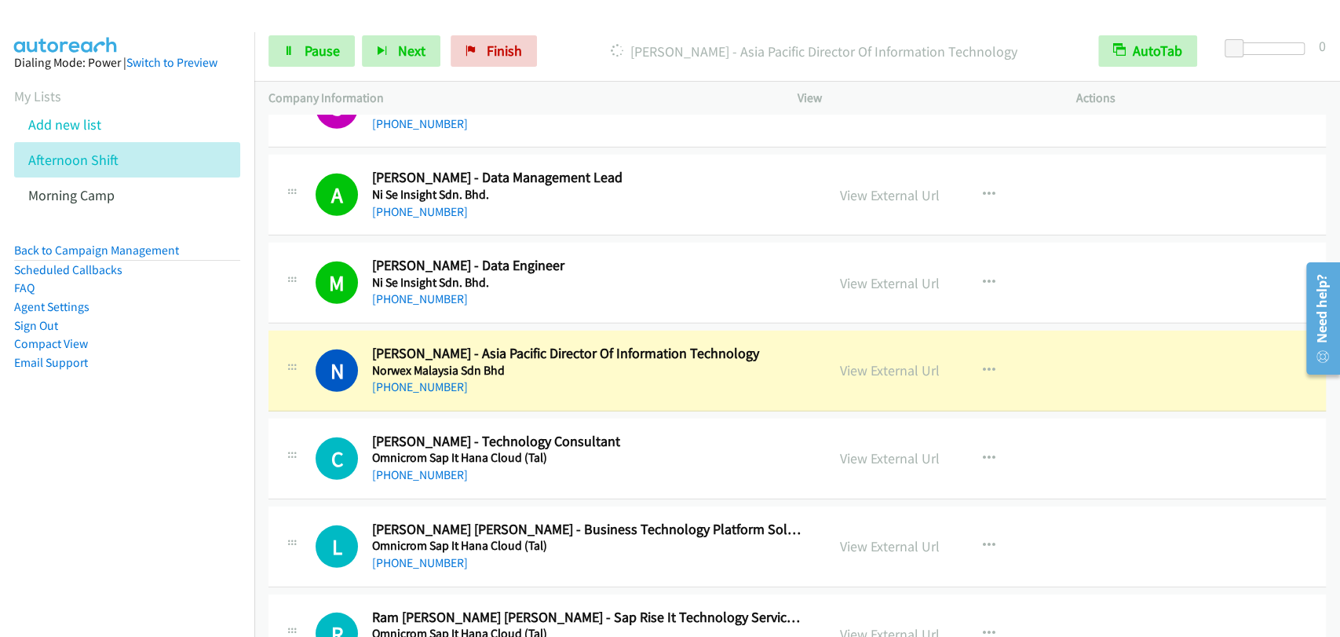
scroll to position [15120, 0]
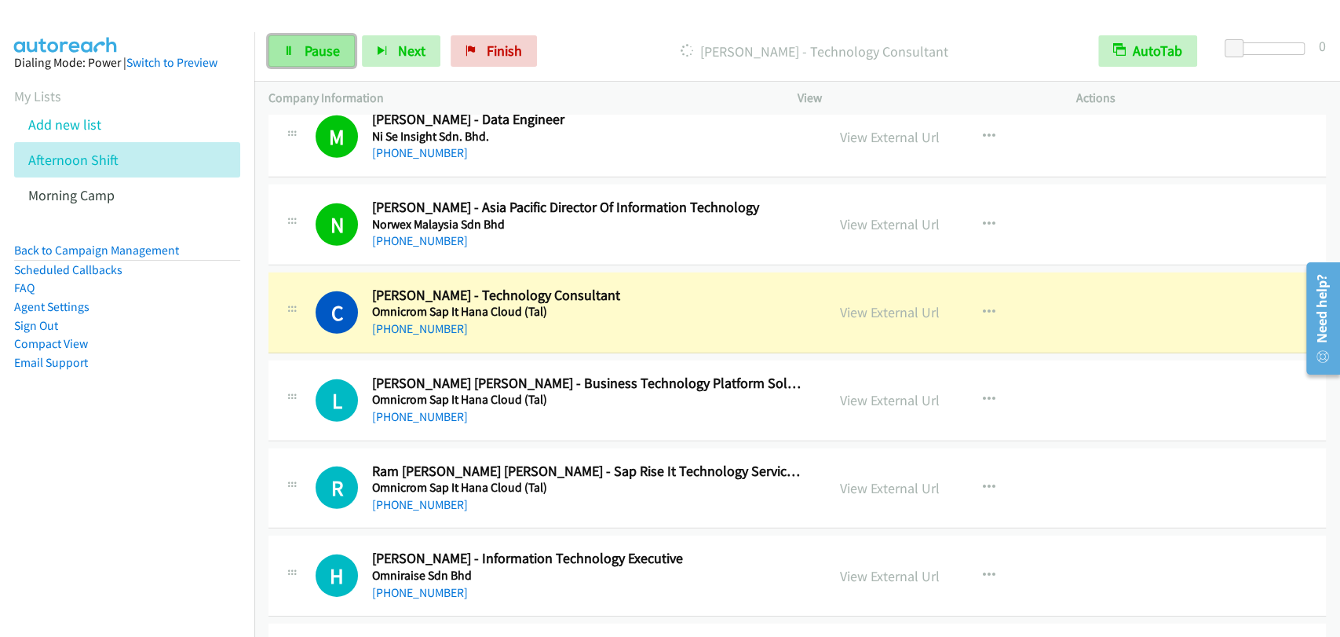
click at [300, 52] on link "Pause" at bounding box center [311, 50] width 86 height 31
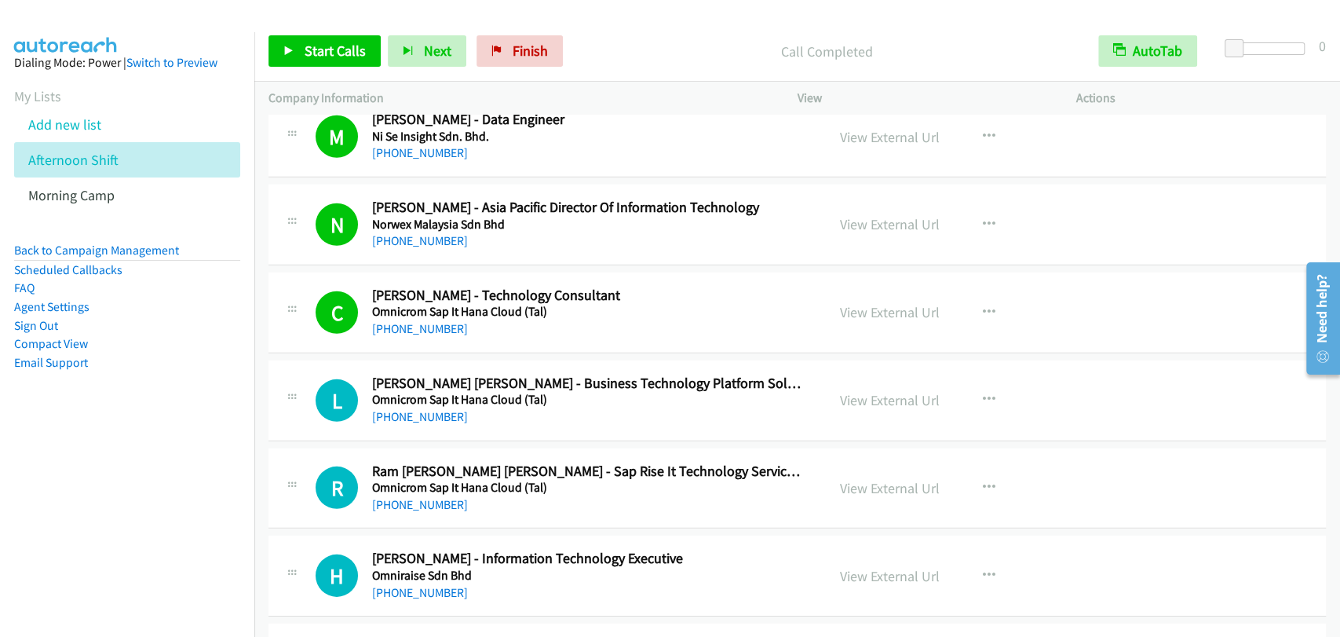
click at [320, 23] on div "Start Calls Pause Next Finish Call Completed AutoTab AutoTab 0" at bounding box center [797, 51] width 1086 height 60
click at [319, 40] on link "Start Calls" at bounding box center [324, 50] width 112 height 31
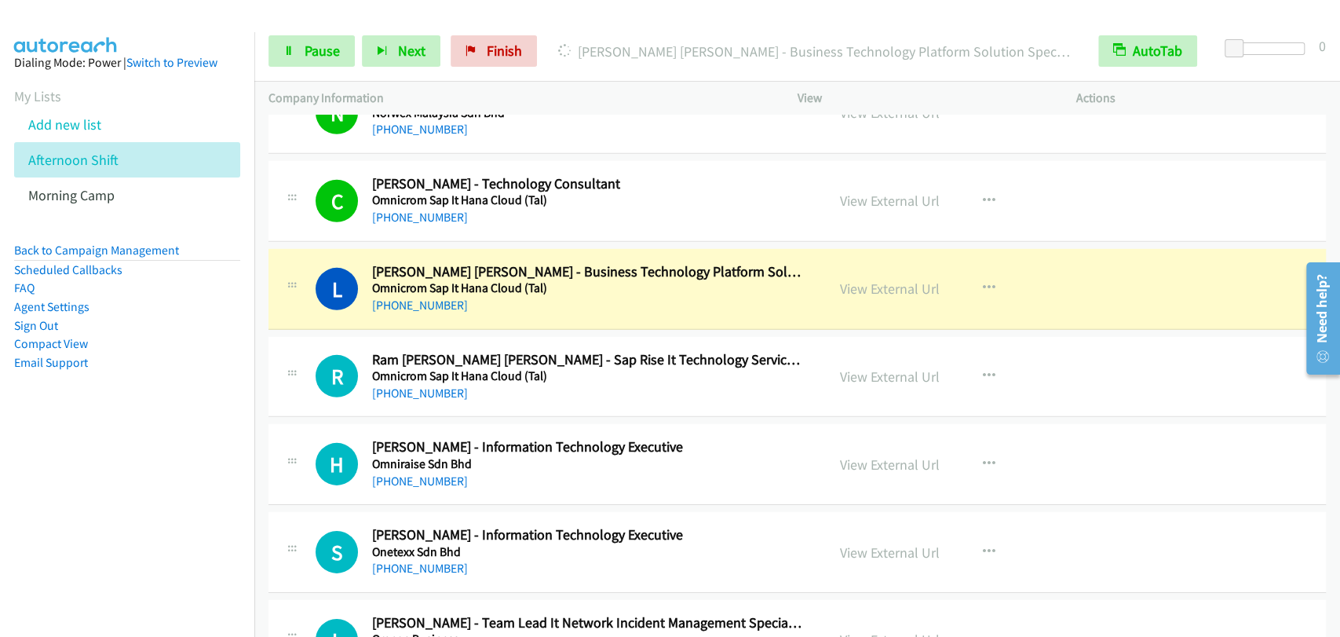
scroll to position [15265, 0]
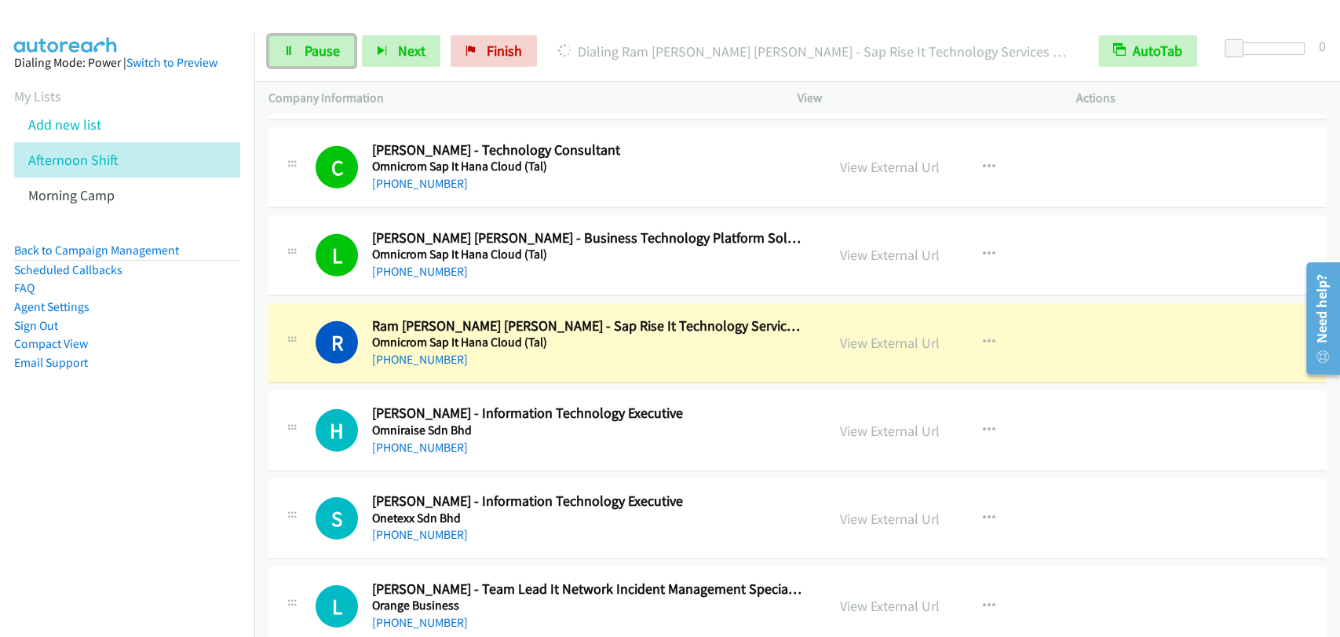
drag, startPoint x: 314, startPoint y: 43, endPoint x: 468, endPoint y: 290, distance: 291.3
click at [314, 44] on span "Pause" at bounding box center [322, 51] width 35 height 18
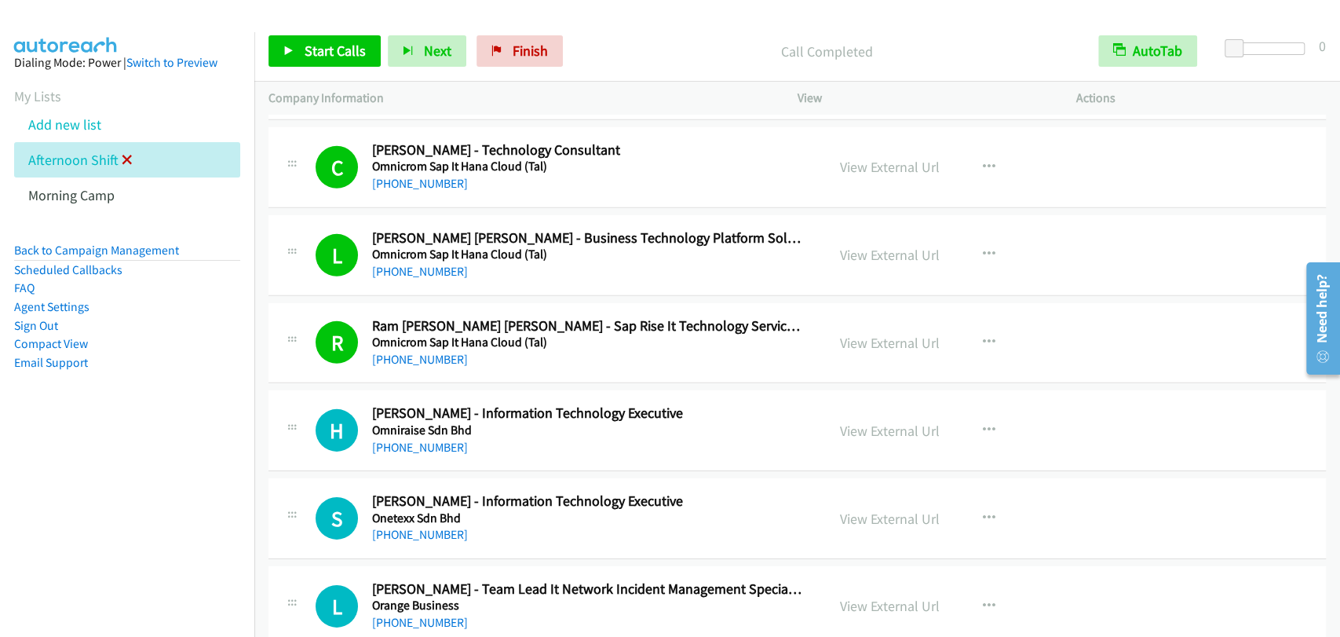
click at [122, 156] on icon at bounding box center [127, 160] width 11 height 11
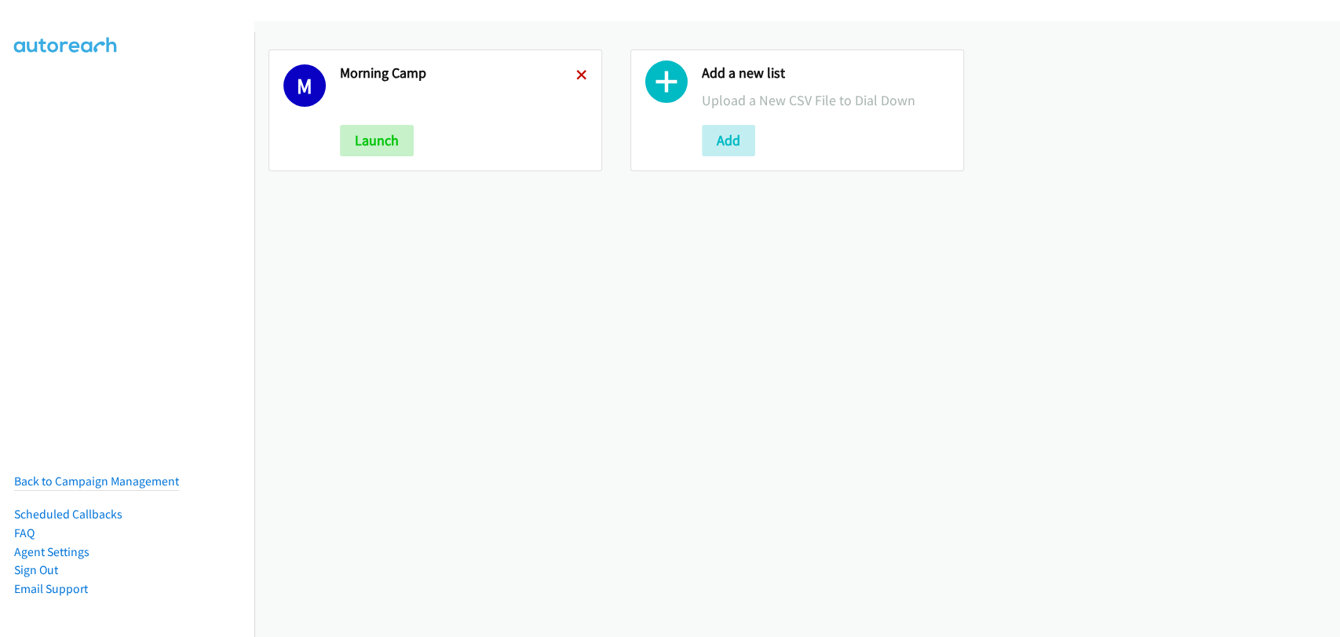
click at [576, 72] on icon at bounding box center [581, 76] width 11 height 11
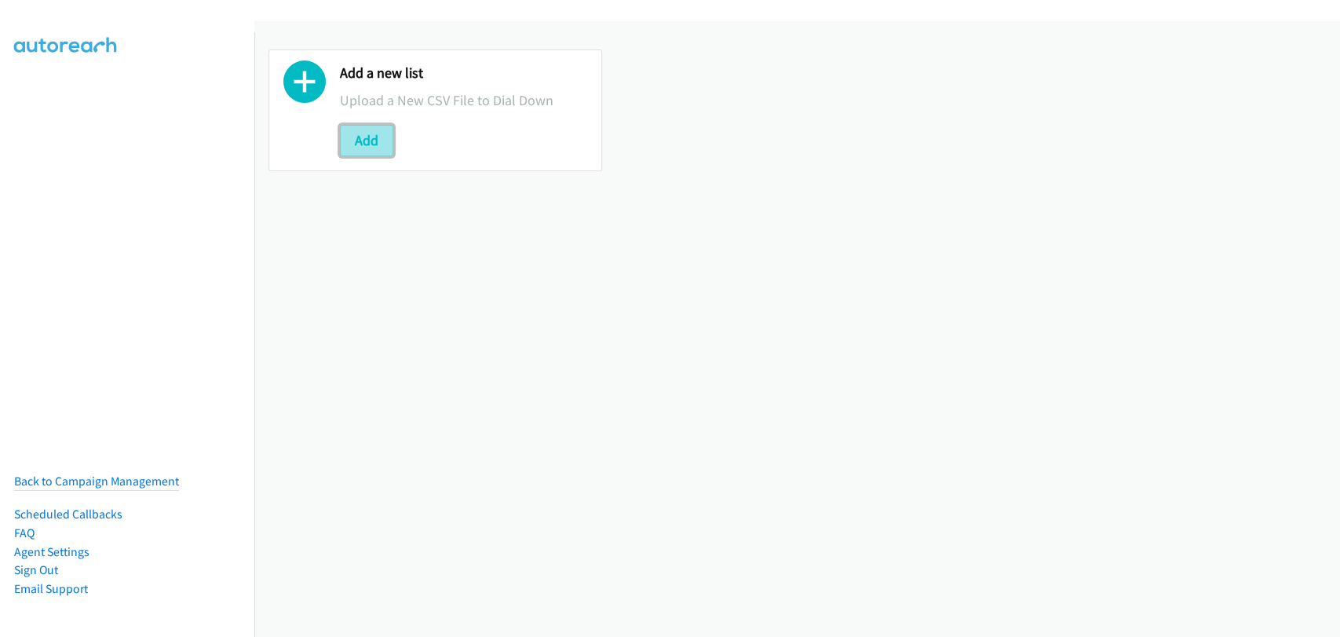
click at [360, 133] on button "Add" at bounding box center [366, 140] width 53 height 31
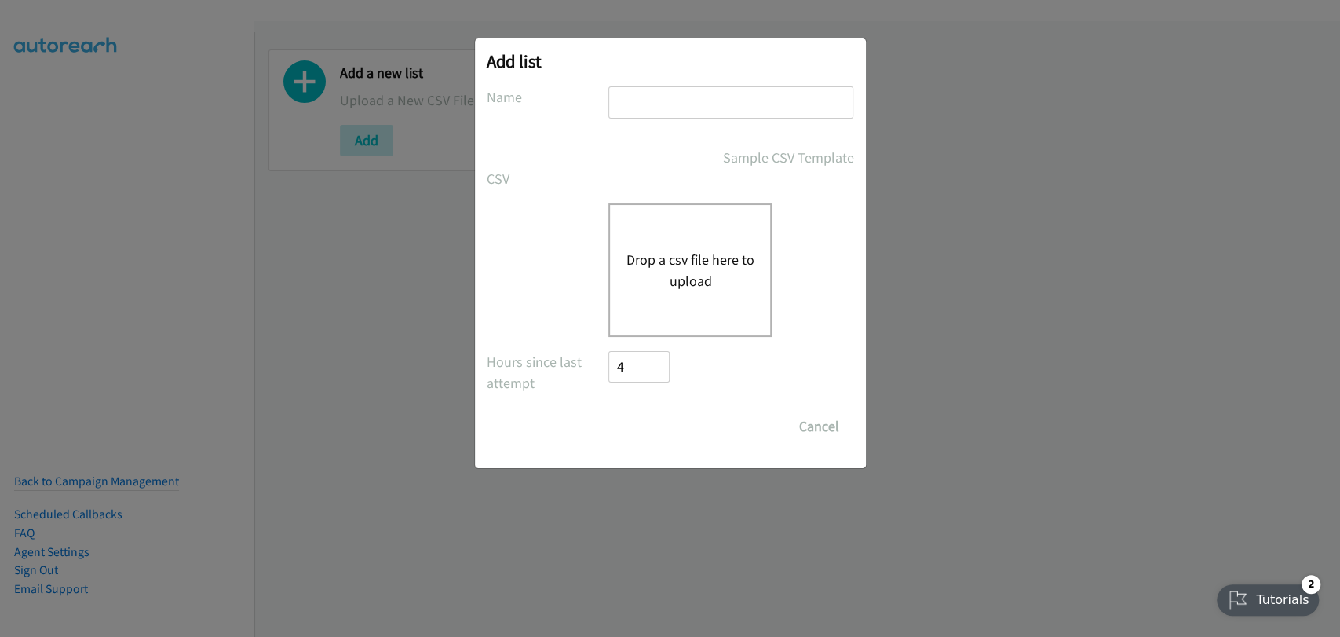
click at [670, 121] on div at bounding box center [730, 109] width 245 height 46
click at [678, 98] on input "text" at bounding box center [730, 102] width 245 height 32
type input "OT"
click at [656, 240] on div "Drop a csv file here to upload" at bounding box center [689, 269] width 163 height 133
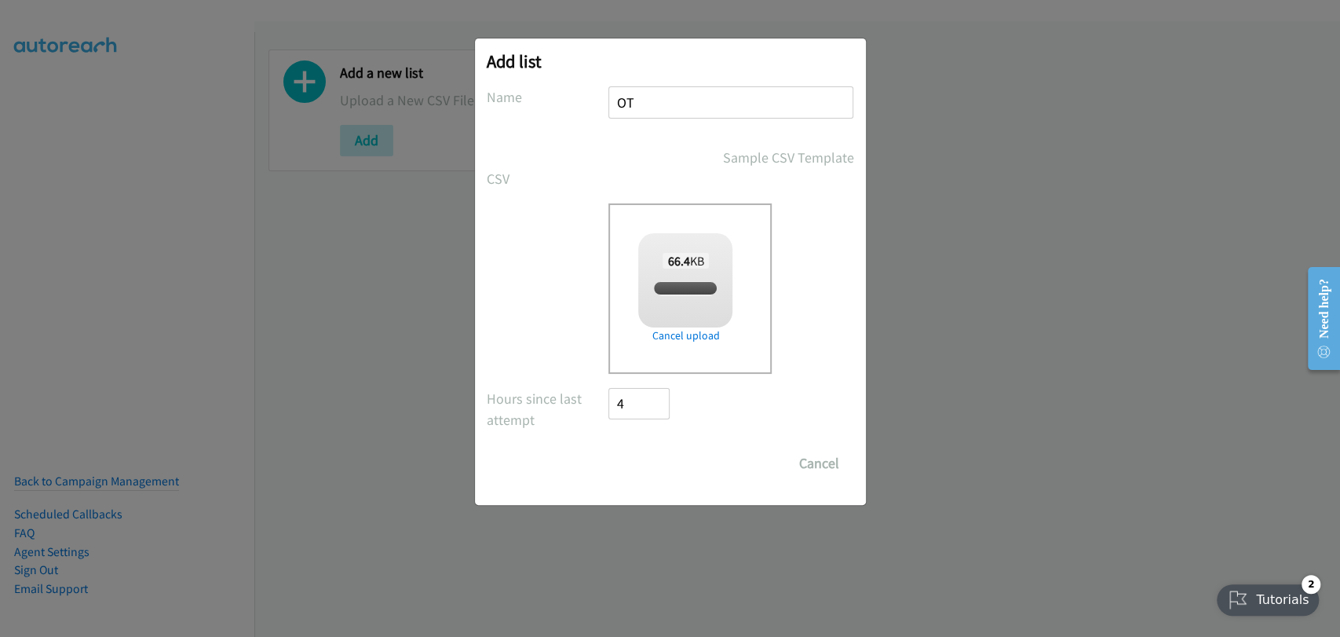
checkbox input "true"
click at [670, 454] on input "Save List" at bounding box center [650, 462] width 82 height 31
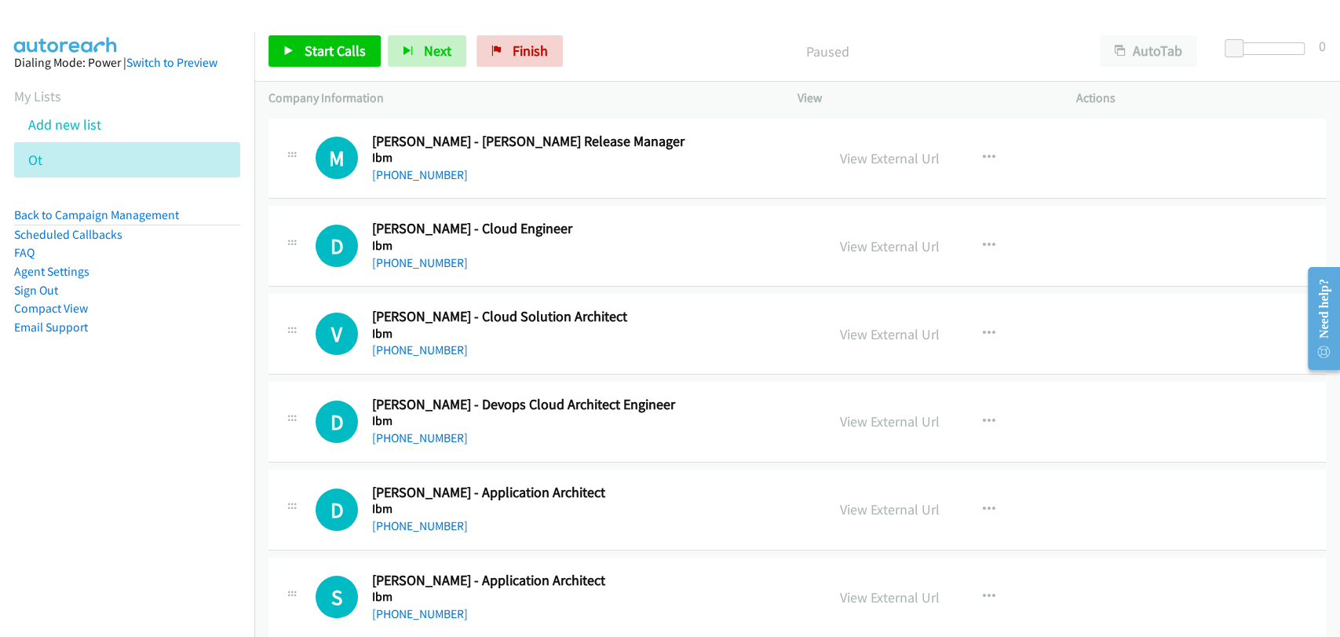
drag, startPoint x: 483, startPoint y: 183, endPoint x: 736, endPoint y: 200, distance: 254.2
click at [483, 183] on div "[PHONE_NUMBER]" at bounding box center [588, 175] width 433 height 19
click at [294, 42] on link "Start Calls" at bounding box center [324, 50] width 112 height 31
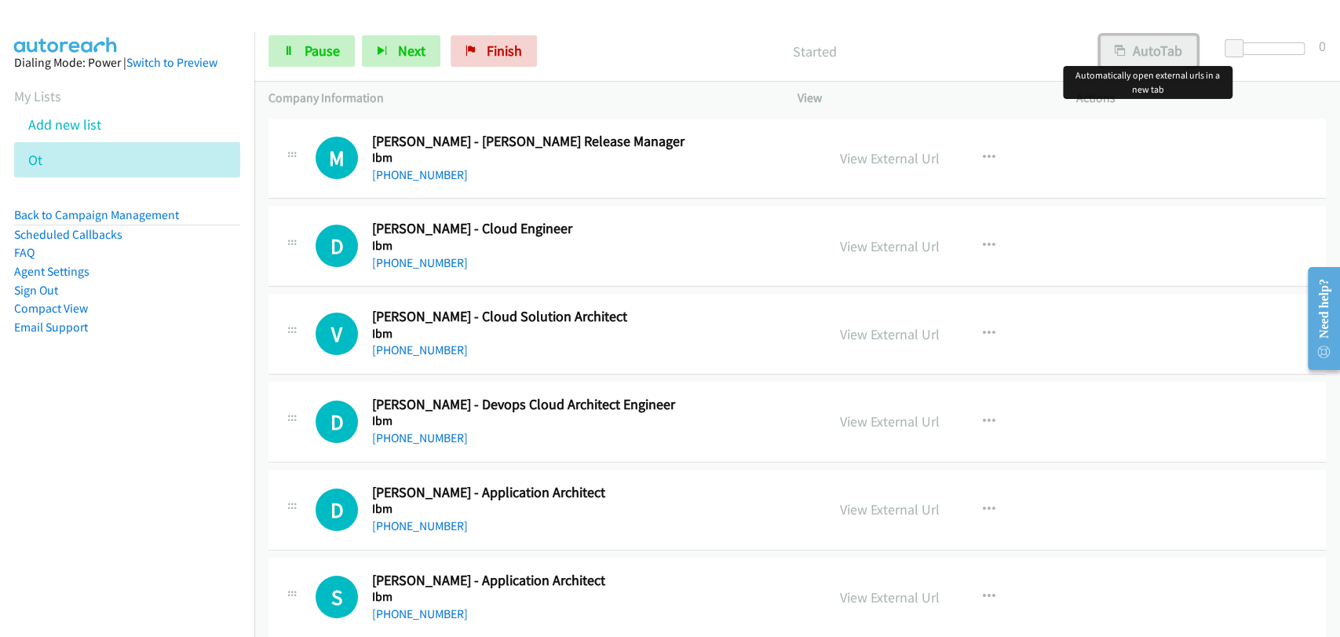
click at [1164, 38] on button "AutoTab" at bounding box center [1148, 50] width 97 height 31
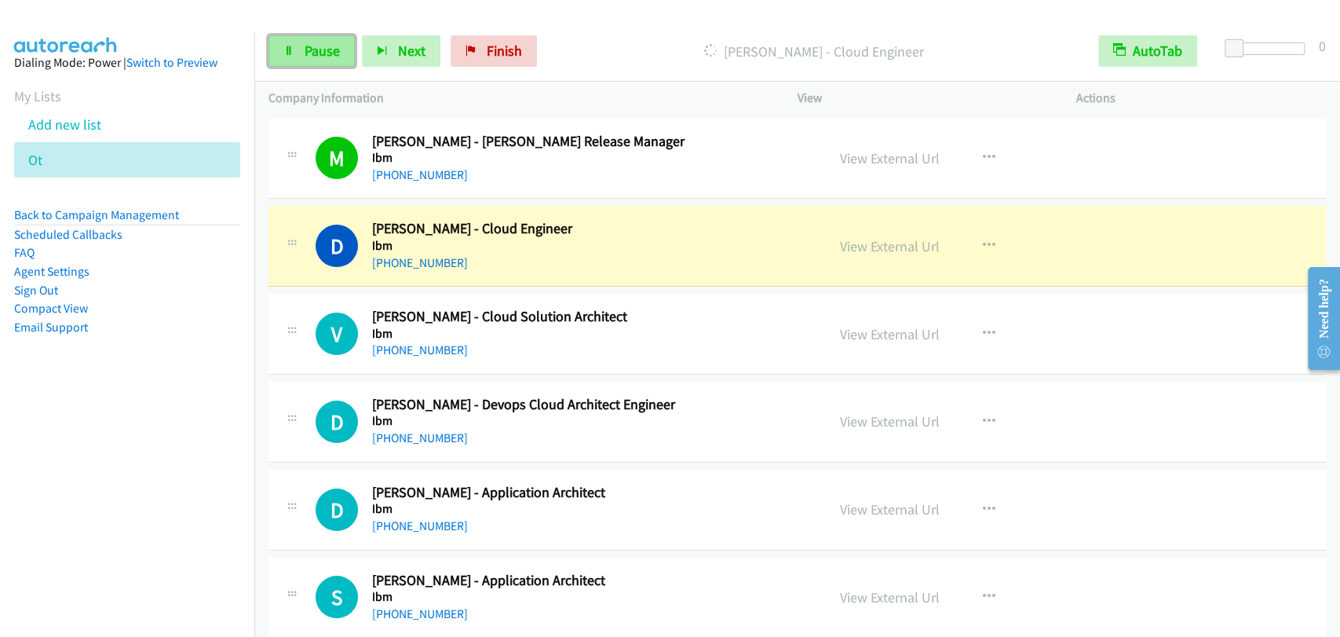
click at [330, 49] on span "Pause" at bounding box center [322, 51] width 35 height 18
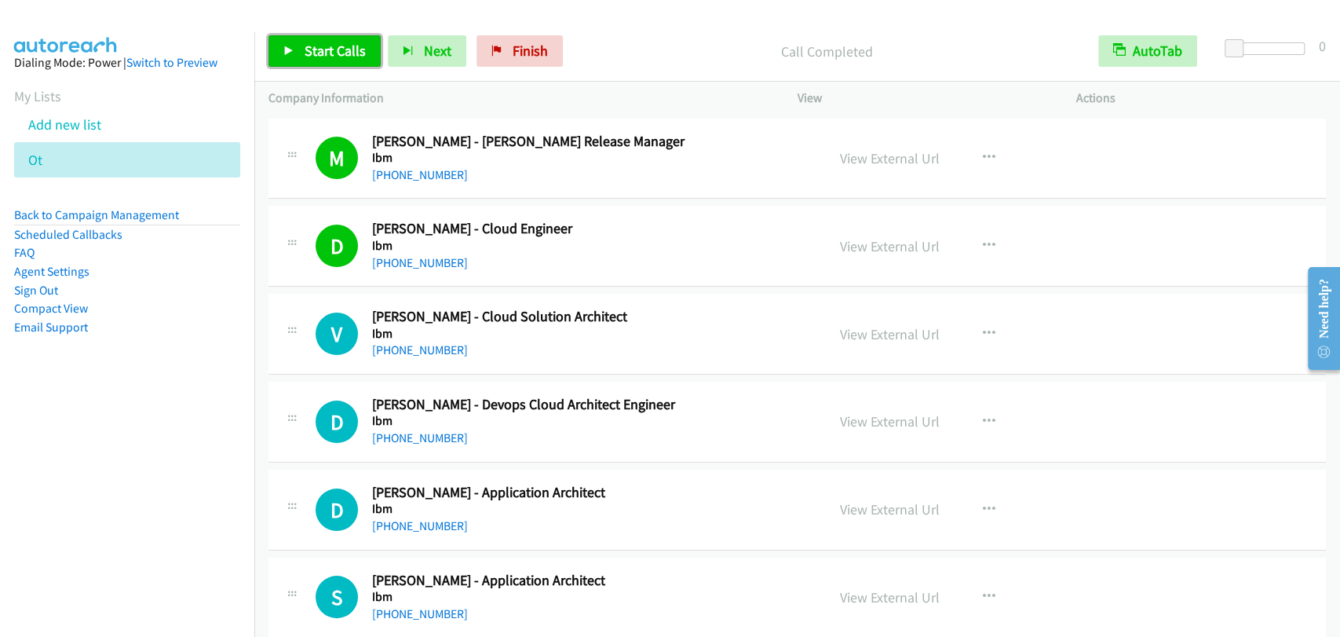
click at [329, 38] on link "Start Calls" at bounding box center [324, 50] width 112 height 31
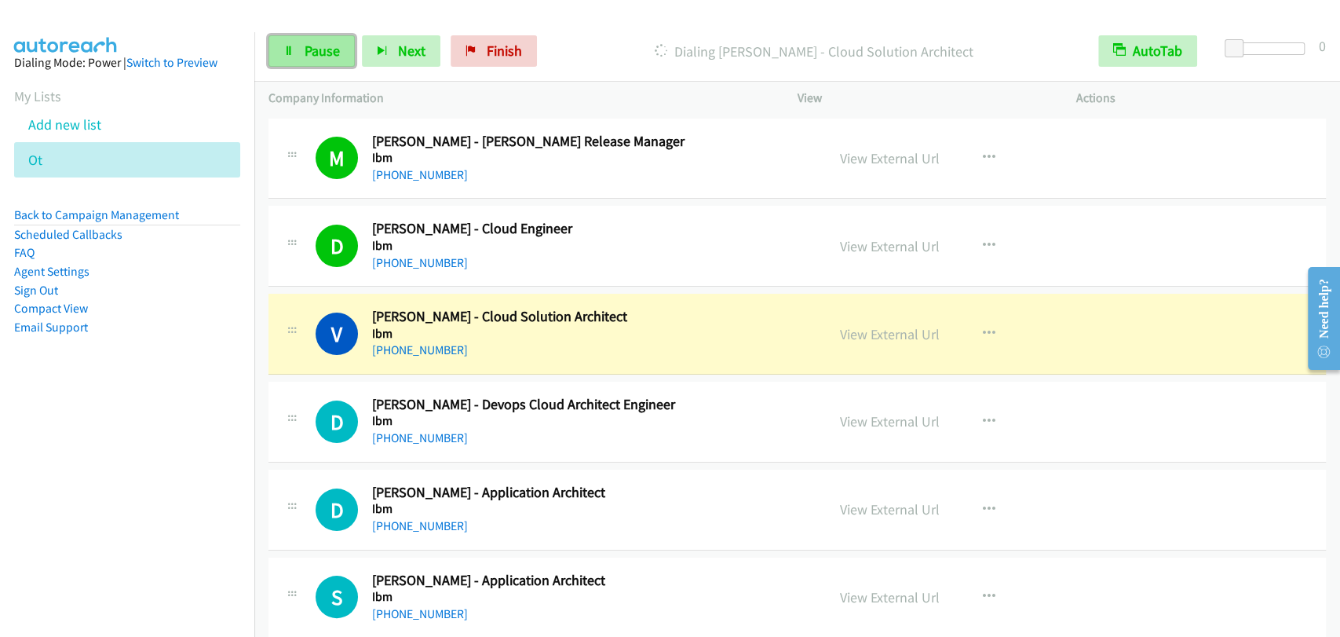
click at [297, 52] on link "Pause" at bounding box center [311, 50] width 86 height 31
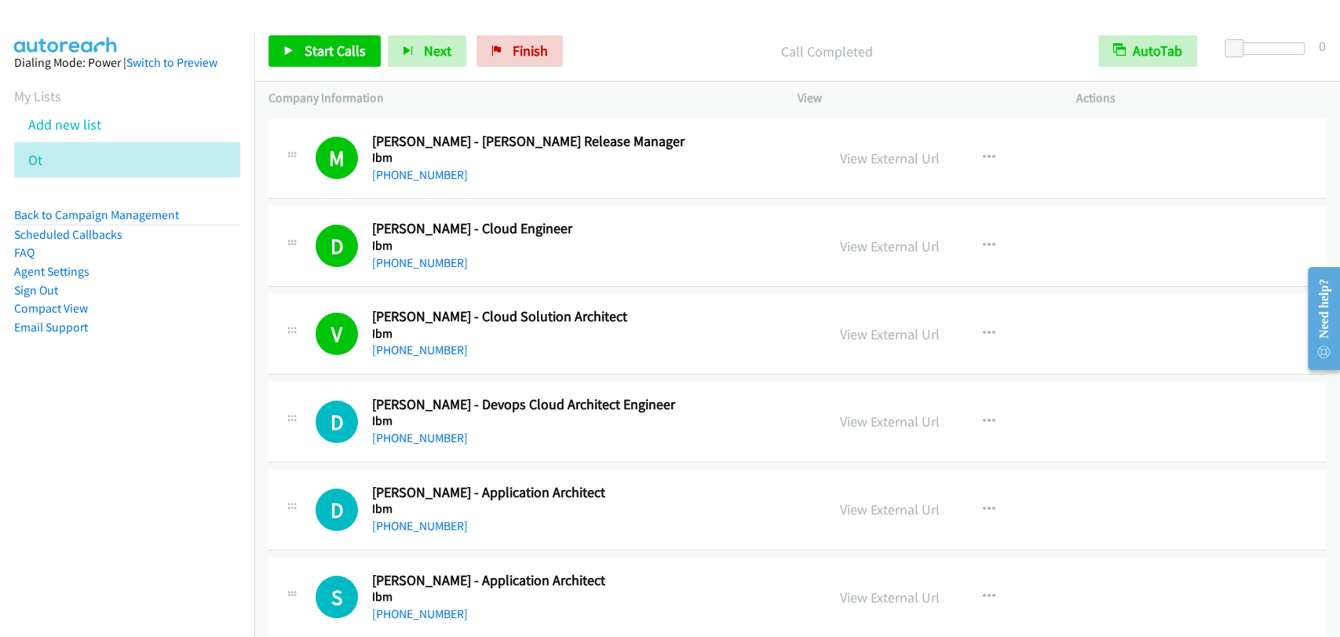
drag, startPoint x: 1339, startPoint y: 241, endPoint x: 1337, endPoint y: 94, distance: 146.8
click at [1337, 0] on div "Start Calls Pause Next Finish Call Completed AutoTab AutoTab 0 Company Informat…" at bounding box center [670, 0] width 1340 height 0
click at [764, 305] on div "V Callback Scheduled Vivek Upadhyay - Cloud Solution Architect Ibm Asia/Calcutt…" at bounding box center [797, 334] width 1058 height 81
click at [748, 203] on td "D Callback Scheduled Dharaneeshwaran Ravichandran - Cloud Engineer Ibm Asia/Cal…" at bounding box center [797, 247] width 1086 height 88
click at [735, 160] on h5 "Ibm" at bounding box center [588, 158] width 433 height 16
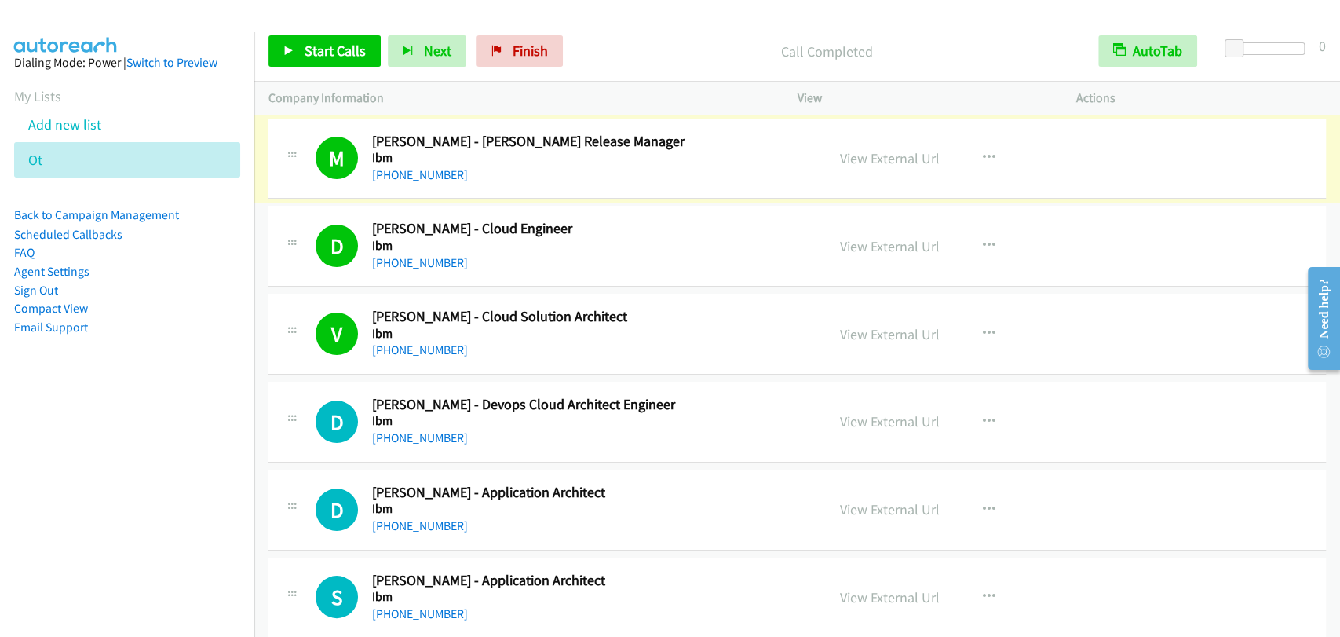
click at [703, 196] on div "M Callback Scheduled Molly Verma - Cio Rpa Release Manager Ibm Asia/Calcutta +9…" at bounding box center [797, 159] width 1058 height 81
click at [713, 302] on div "V Callback Scheduled Vivek Upadhyay - Cloud Solution Architect Ibm Asia/Calcutt…" at bounding box center [797, 334] width 1058 height 81
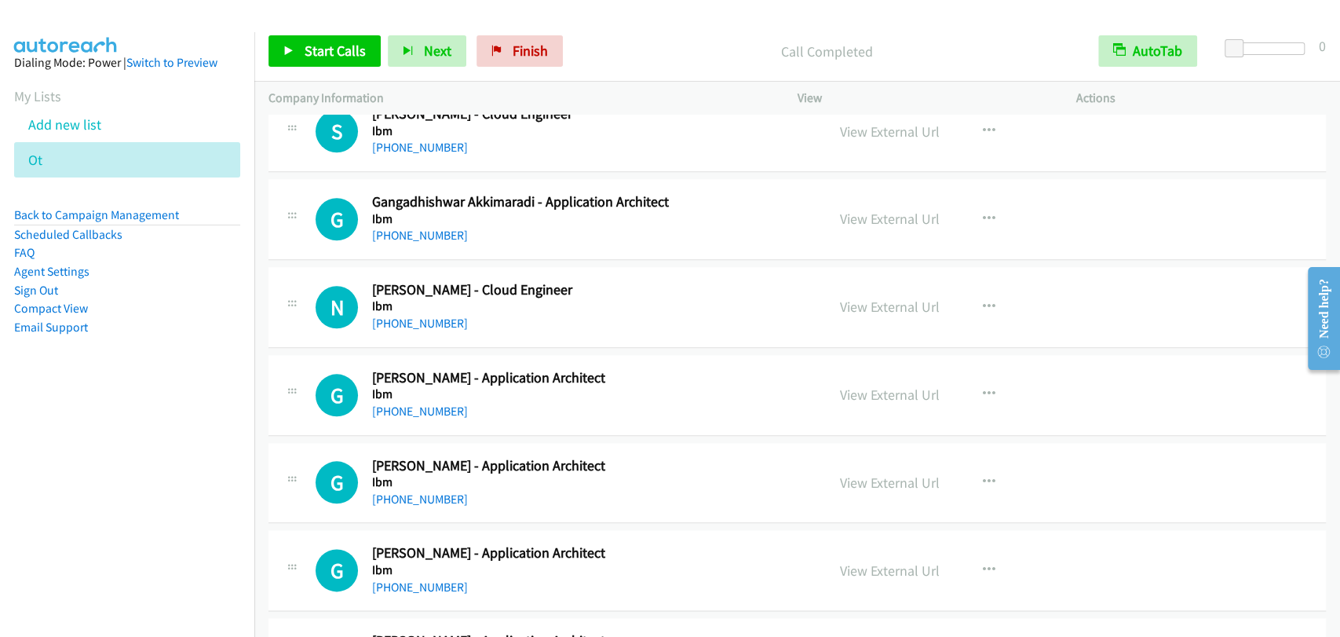
scroll to position [1206, 0]
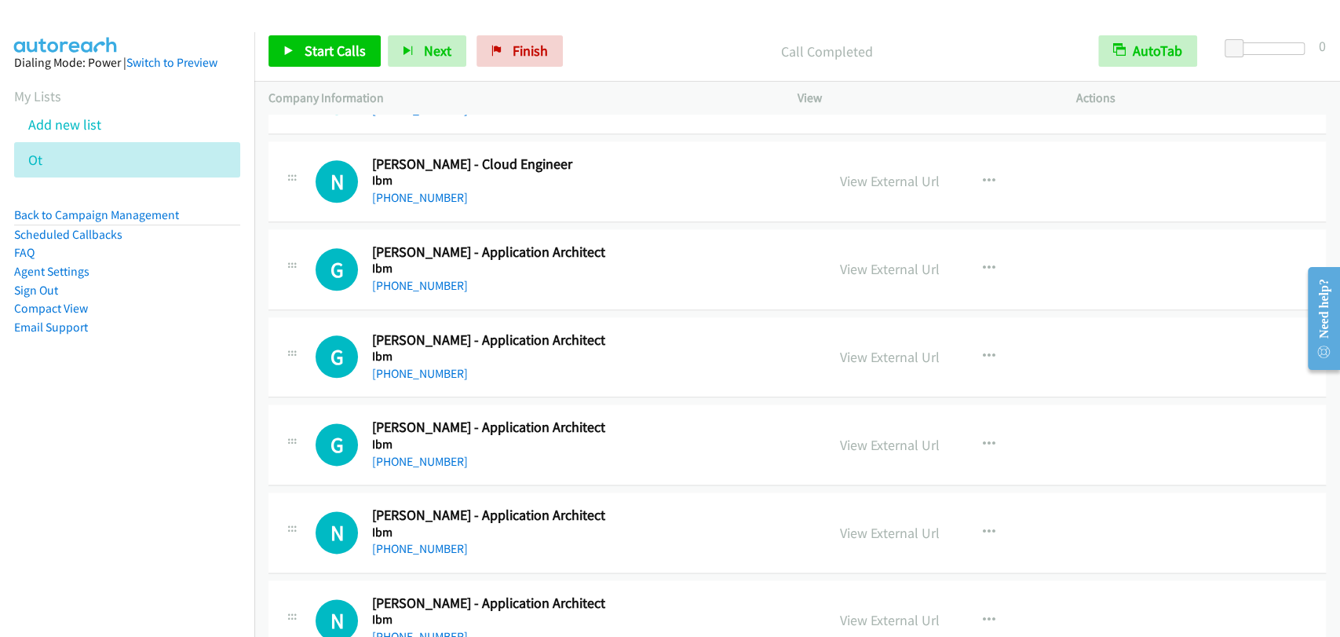
click at [614, 261] on h5 "Ibm" at bounding box center [588, 269] width 433 height 16
click at [714, 317] on div "G Callback Scheduled Gautam Kamat - Application Architect Ibm Asia/Calcutta +91…" at bounding box center [797, 357] width 1058 height 81
click at [692, 269] on h5 "Ibm" at bounding box center [588, 269] width 433 height 16
drag, startPoint x: 666, startPoint y: 162, endPoint x: 730, endPoint y: 1, distance: 173.3
click at [602, 243] on h2 "[PERSON_NAME] - Application Architect" at bounding box center [588, 252] width 433 height 18
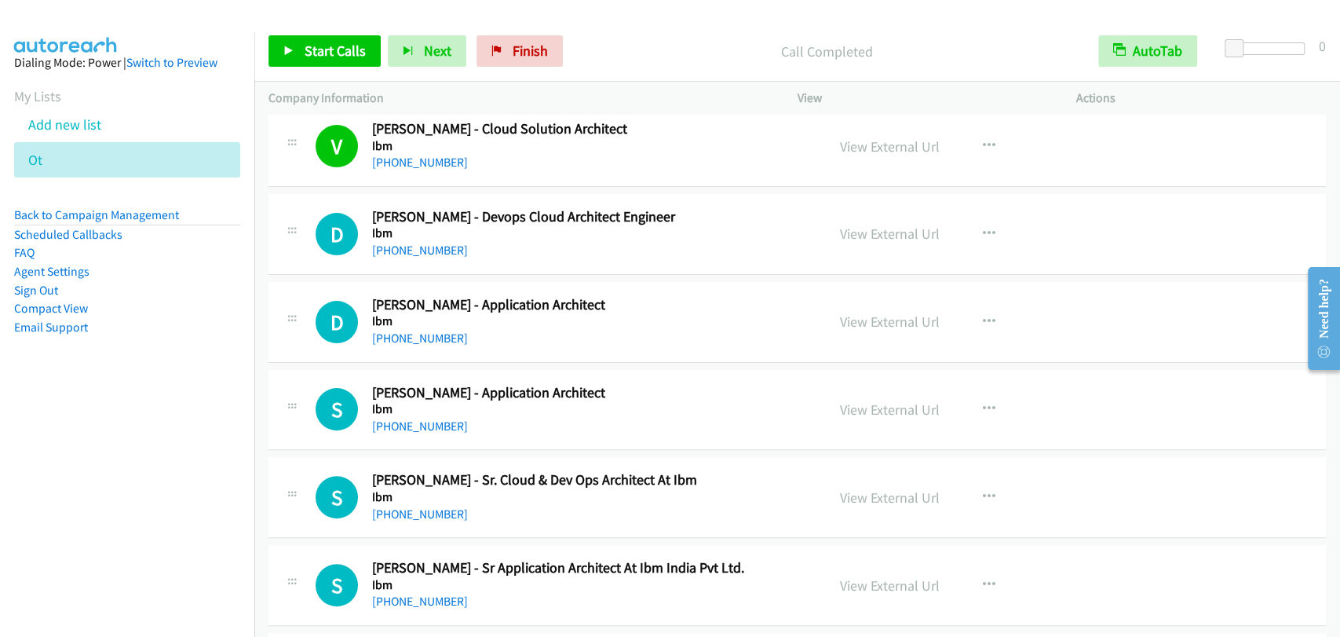
scroll to position [0, 0]
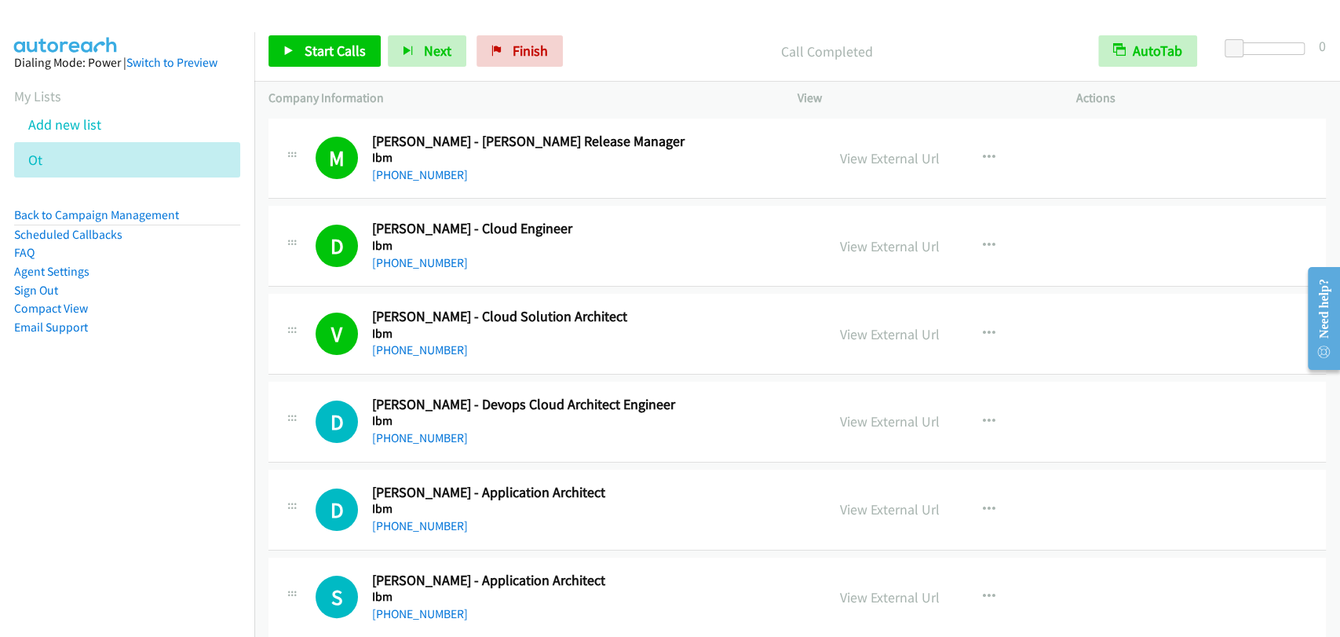
click at [665, 388] on div "D Callback Scheduled Dilip Bisi - Devops Cloud Architect Engineer Ibm Asia/Calc…" at bounding box center [797, 422] width 1058 height 81
click at [364, 54] on link "Start Calls" at bounding box center [324, 50] width 112 height 31
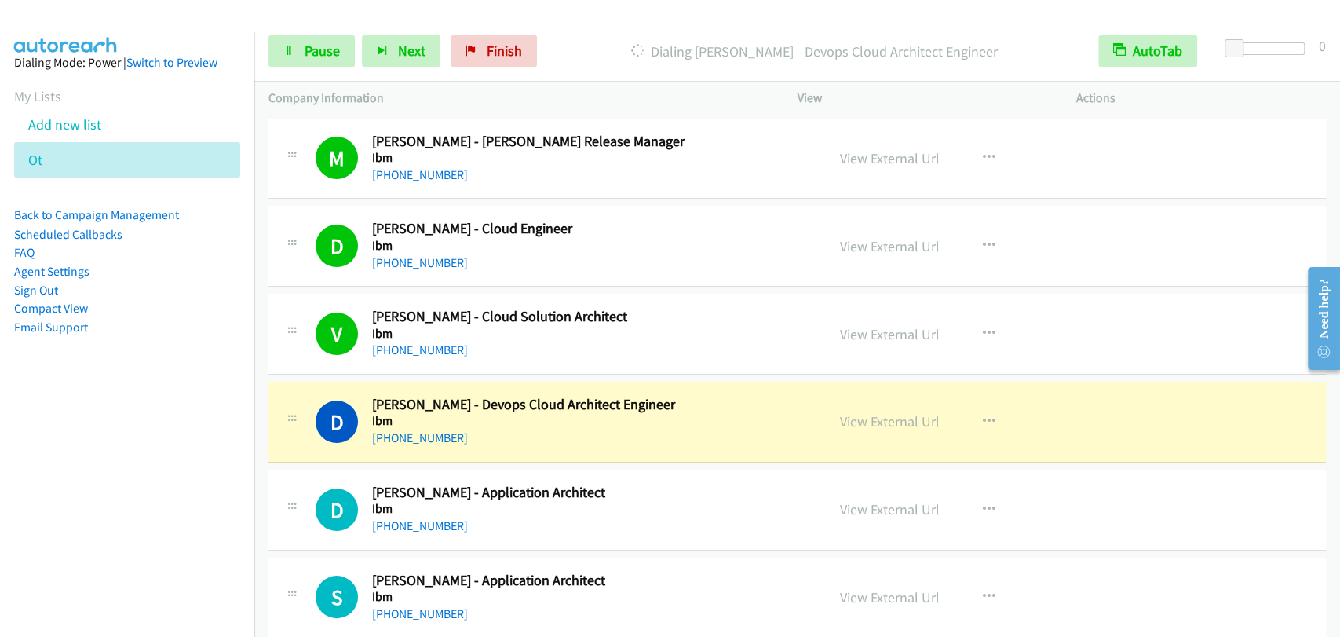
drag, startPoint x: 856, startPoint y: 334, endPoint x: 904, endPoint y: 347, distance: 50.3
drag, startPoint x: 290, startPoint y: 48, endPoint x: 298, endPoint y: 53, distance: 10.2
click at [291, 48] on icon at bounding box center [288, 51] width 11 height 11
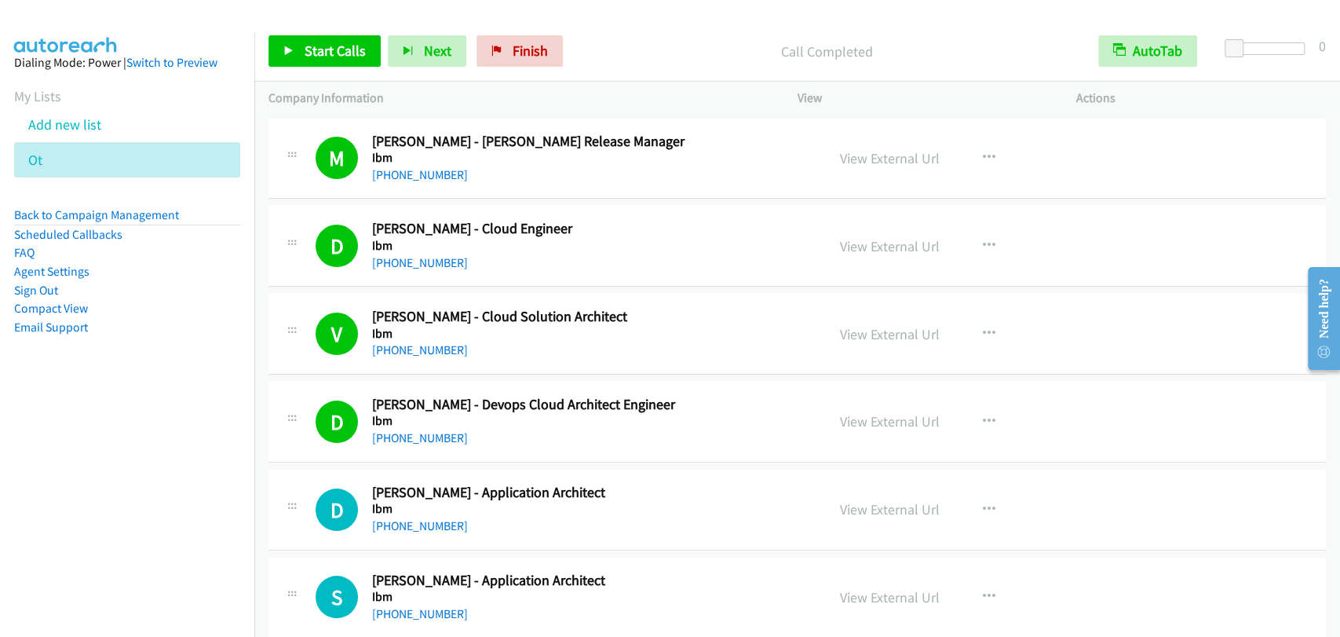
click at [694, 248] on h5 "Ibm" at bounding box center [588, 246] width 433 height 16
click at [714, 181] on div "[PHONE_NUMBER]" at bounding box center [588, 175] width 433 height 19
click at [333, 48] on span "Start Calls" at bounding box center [335, 51] width 61 height 18
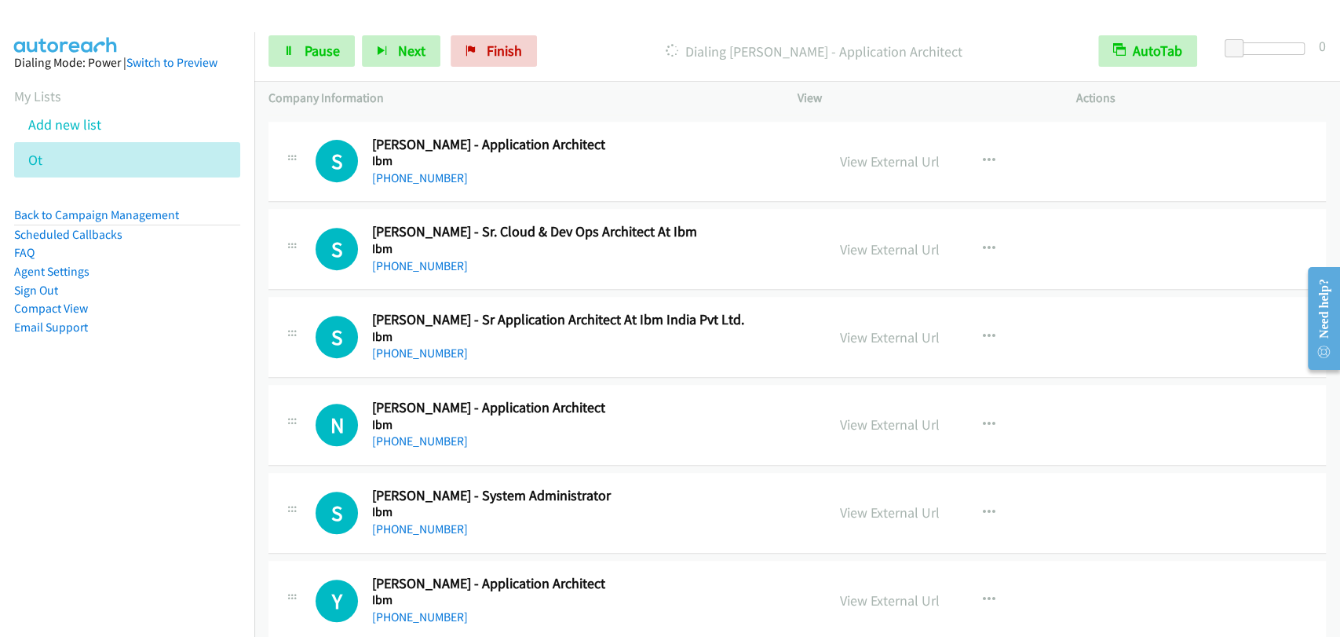
scroll to position [144, 0]
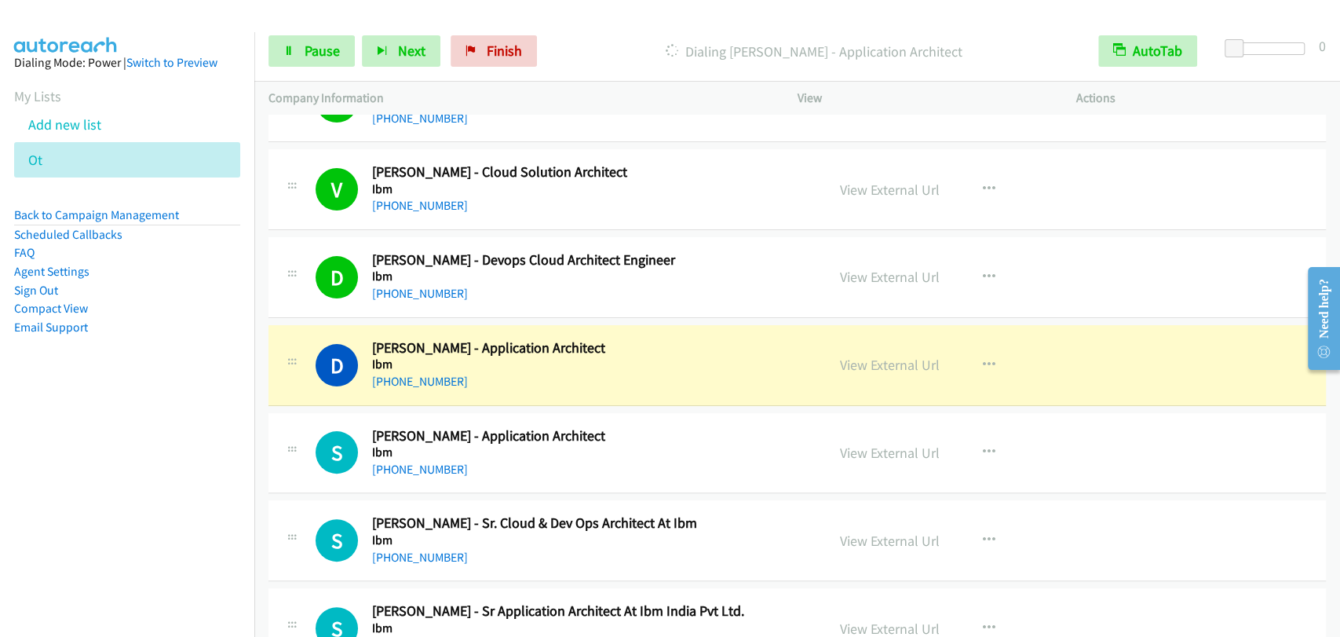
click at [758, 331] on div "D Callback Scheduled Dinkar Pandey - Application Architect Ibm Asia/Calcutta +9…" at bounding box center [797, 365] width 1058 height 81
drag, startPoint x: 731, startPoint y: 364, endPoint x: 671, endPoint y: 334, distance: 67.1
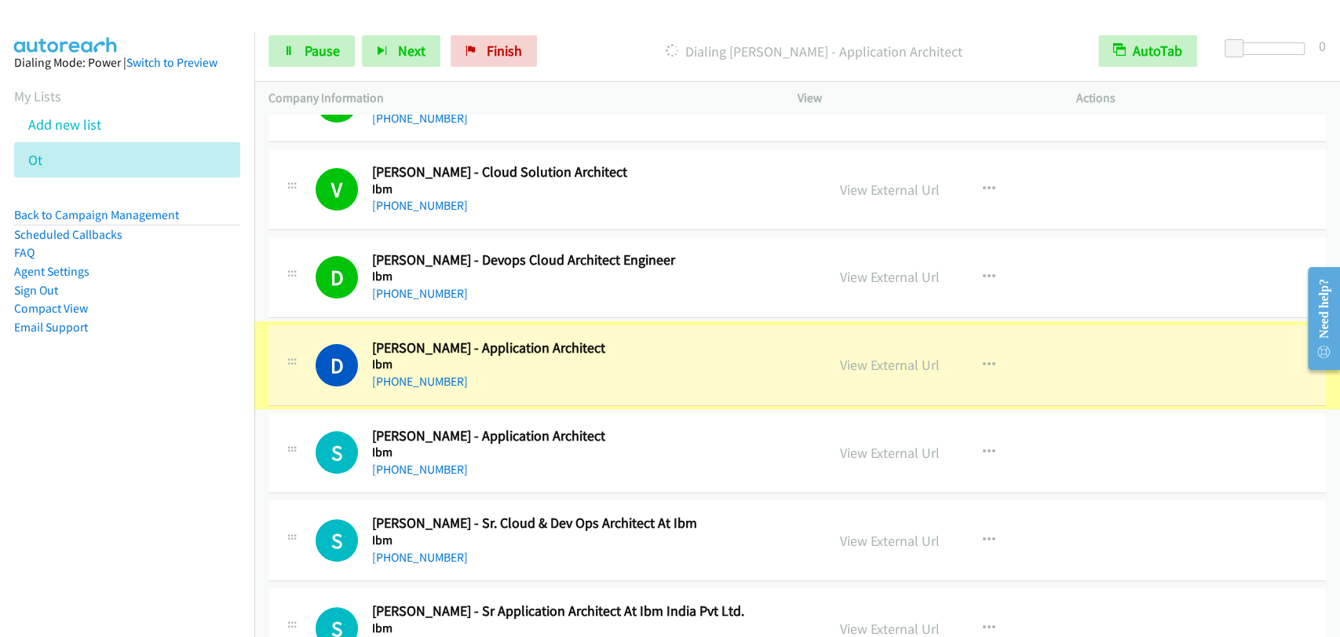
click at [671, 334] on div "D Callback Scheduled Dinkar Pandey - Application Architect Ibm Asia/Calcutta +9…" at bounding box center [797, 365] width 1058 height 81
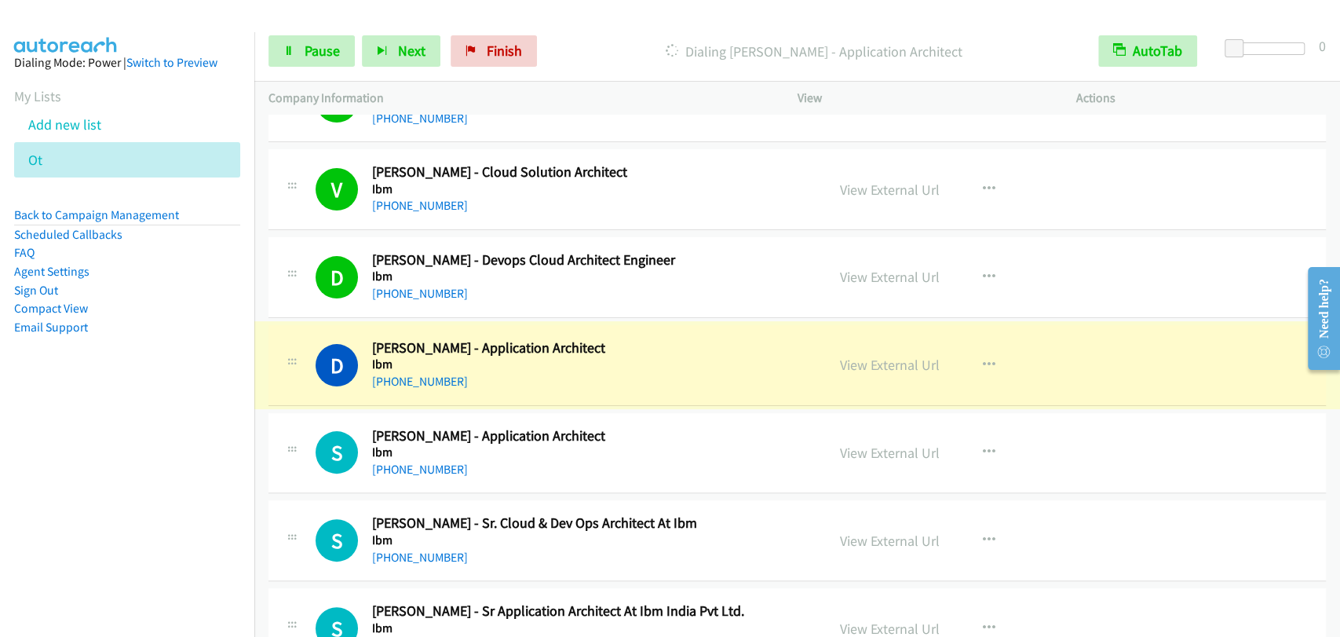
click at [671, 334] on div "D Callback Scheduled Dinkar Pandey - Application Architect Ibm Asia/Calcutta +9…" at bounding box center [797, 365] width 1058 height 81
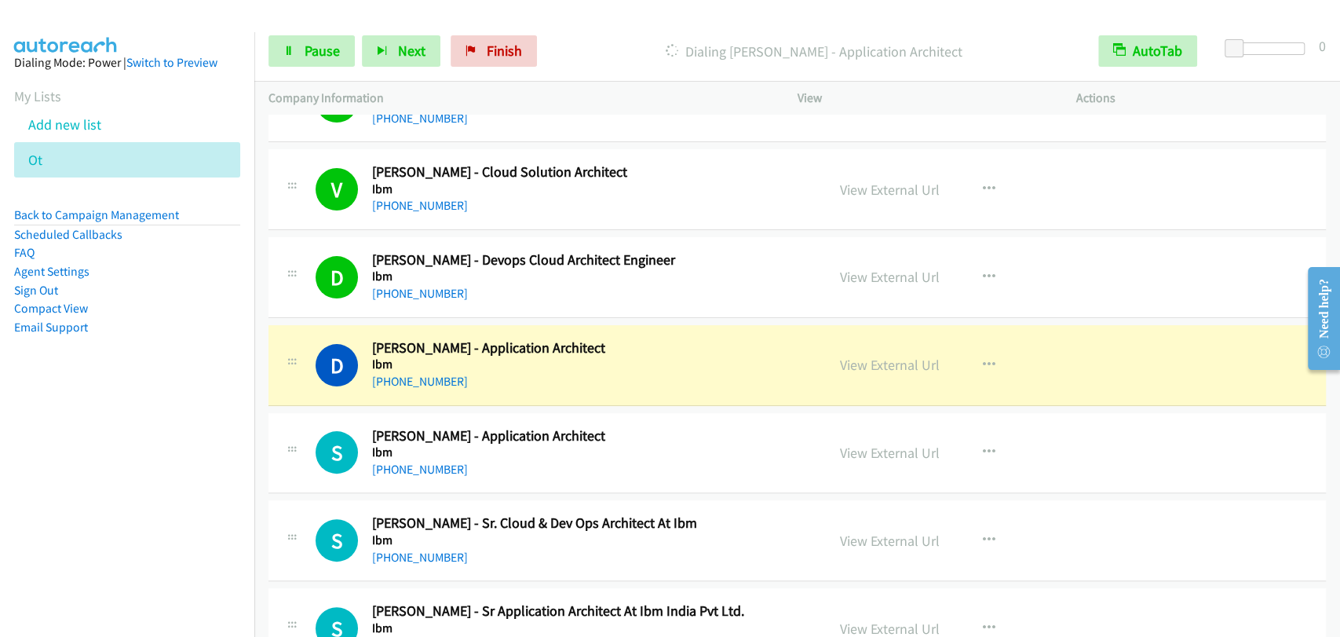
click at [714, 247] on div "D Callback Scheduled Dilip Bisi - Devops Cloud Architect Engineer Ibm Asia/Calc…" at bounding box center [797, 277] width 1058 height 81
click at [1010, 239] on div "D Callback Scheduled Dilip Bisi - Devops Cloud Architect Engineer Ibm Asia/Calc…" at bounding box center [797, 277] width 1058 height 81
click at [1124, 240] on div "D Callback Scheduled Dilip Bisi - Devops Cloud Architect Engineer Ibm Asia/Calc…" at bounding box center [797, 277] width 1058 height 81
click at [725, 199] on div "[PHONE_NUMBER]" at bounding box center [588, 205] width 433 height 19
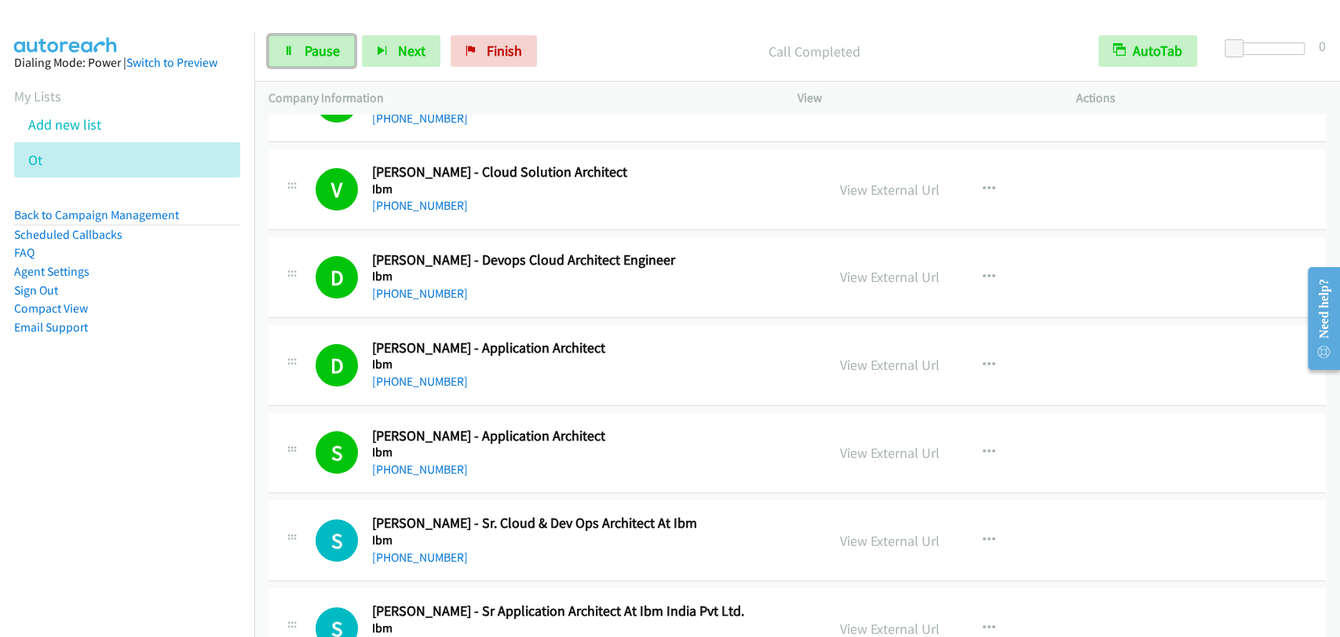
drag, startPoint x: 308, startPoint y: 48, endPoint x: 597, endPoint y: 397, distance: 453.3
click at [308, 48] on span "Pause" at bounding box center [322, 51] width 35 height 18
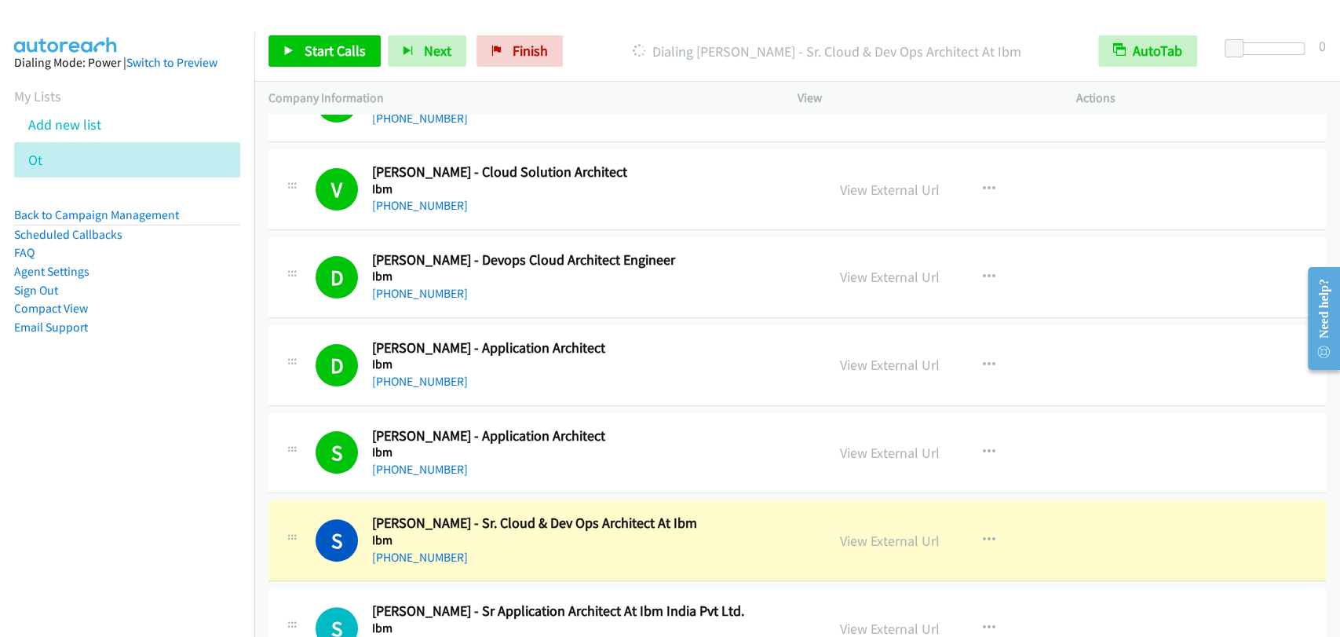
click at [1011, 613] on div "View External Url View External Url Schedule/Manage Callback Start Calls Here R…" at bounding box center [972, 628] width 293 height 52
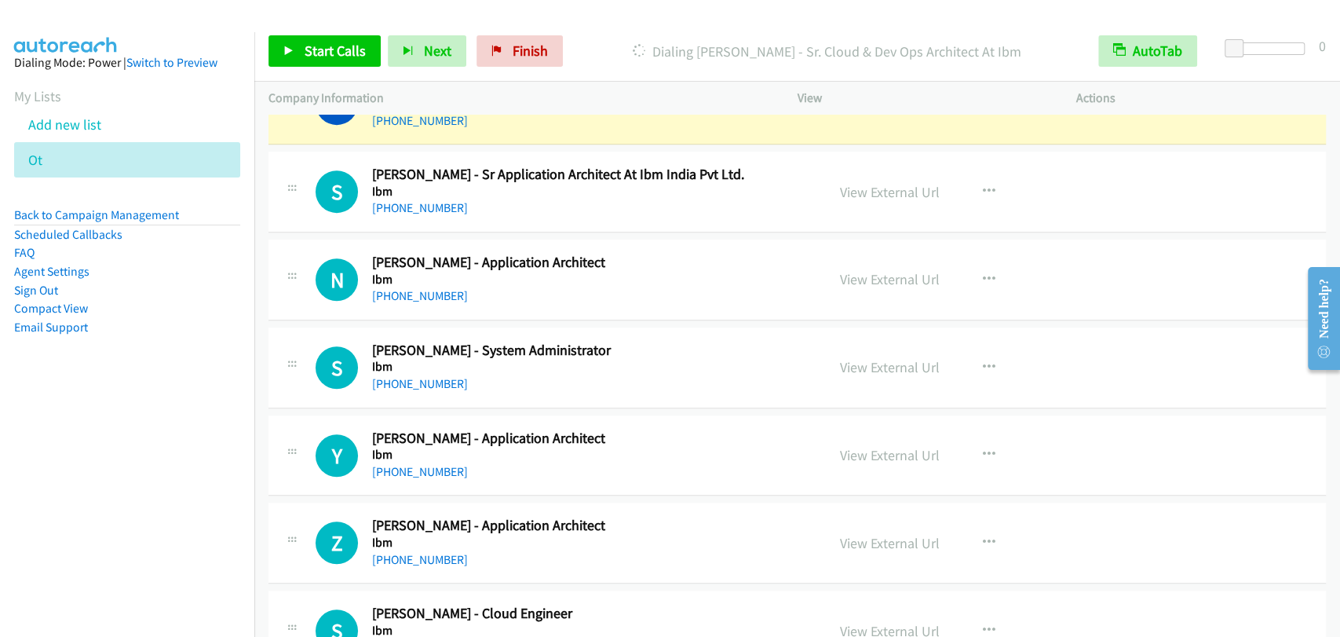
scroll to position [436, 0]
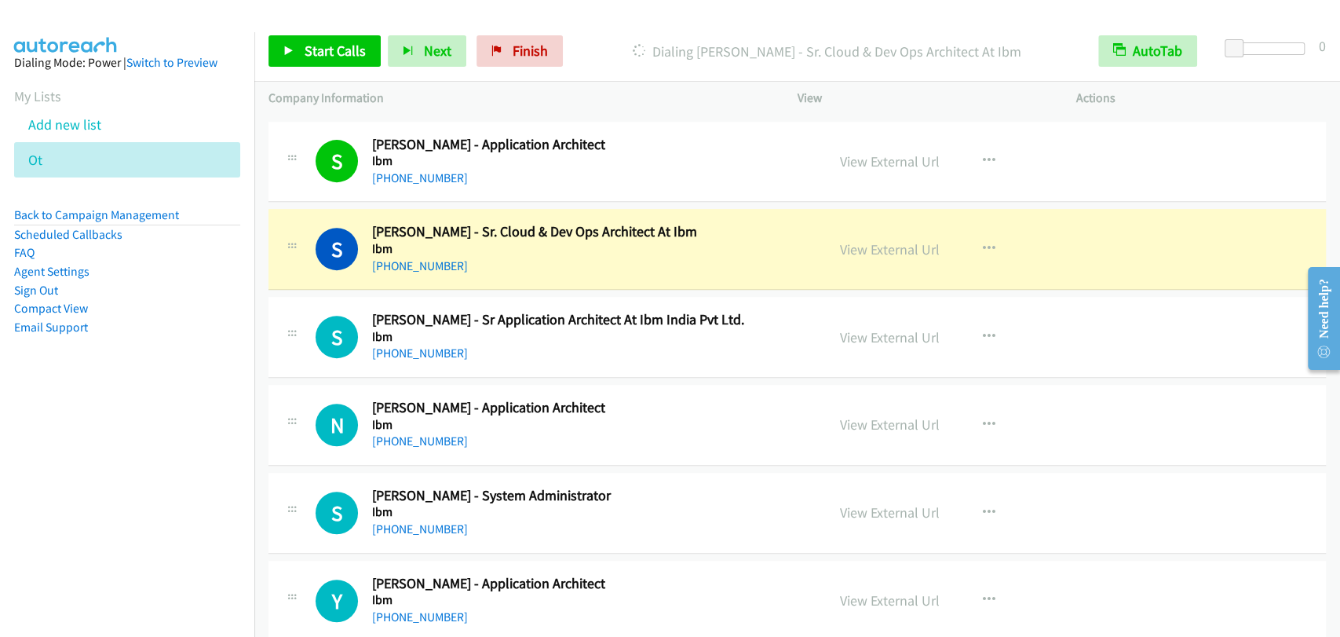
click at [716, 413] on h2 "[PERSON_NAME] - Application Architect" at bounding box center [588, 408] width 433 height 18
click at [746, 298] on div "S Callback Scheduled Sesidhar Mahanto - Sr Application Architect At Ibm India P…" at bounding box center [797, 337] width 1058 height 81
click at [810, 253] on div "S Callback Scheduled Seema Gairola - Sr. Cloud & Dev Ops Architect At Ibm Ibm A…" at bounding box center [546, 249] width 557 height 52
click at [760, 250] on h5 "Ibm" at bounding box center [588, 249] width 433 height 16
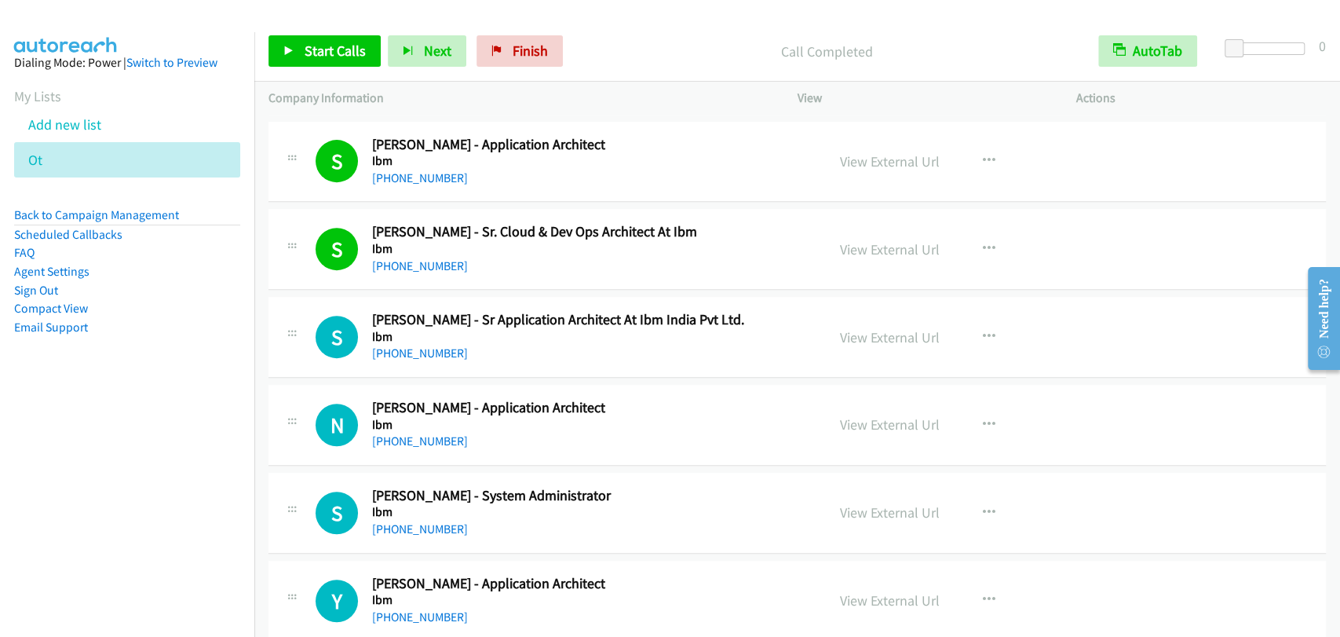
click at [719, 351] on div "[PHONE_NUMBER]" at bounding box center [588, 353] width 433 height 19
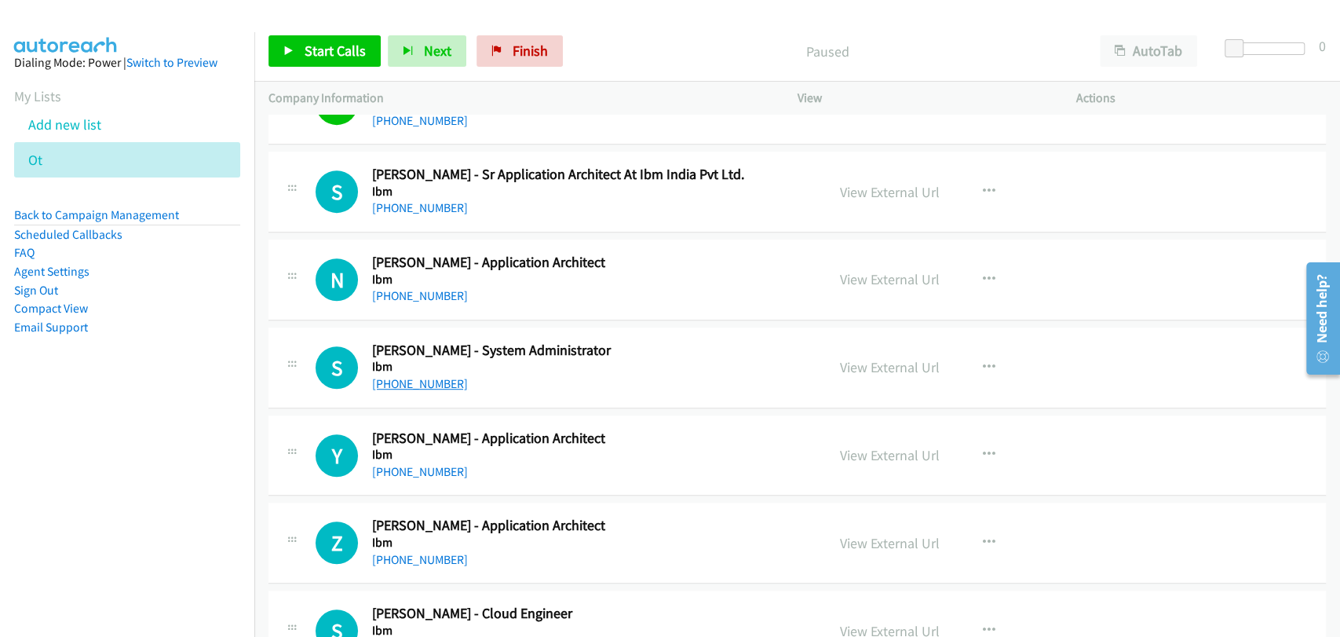
scroll to position [436, 0]
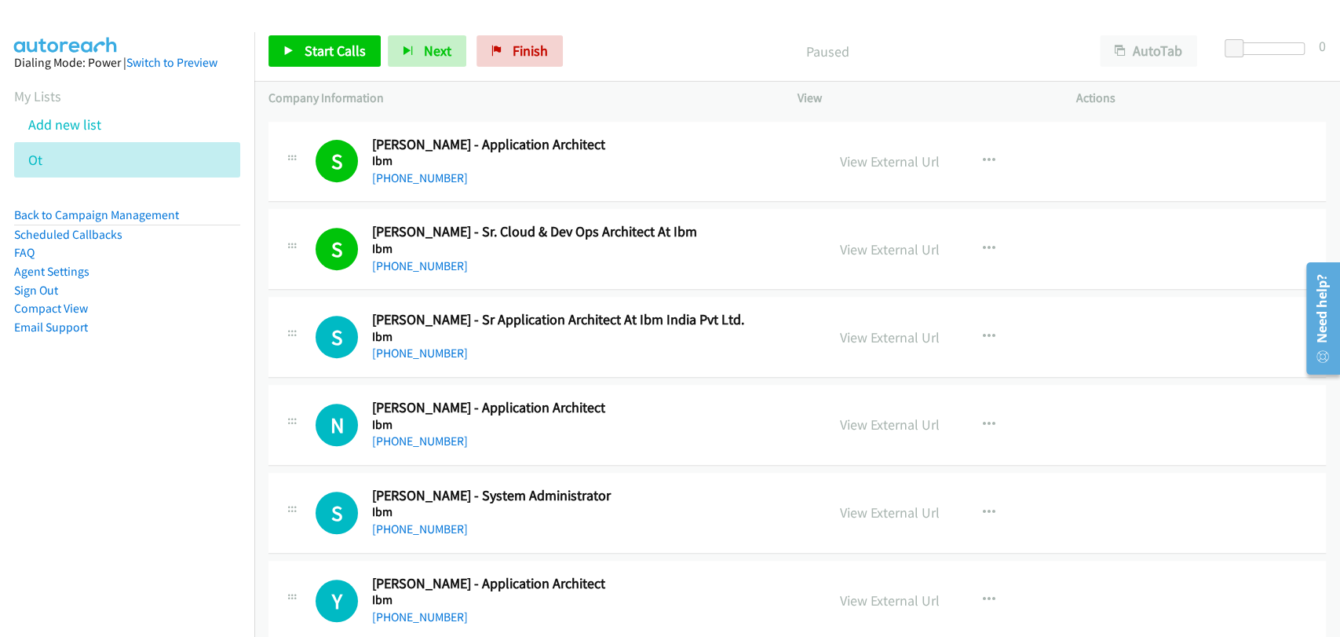
click at [534, 344] on div "[PHONE_NUMBER]" at bounding box center [588, 353] width 433 height 19
click at [984, 326] on button "button" at bounding box center [989, 336] width 42 height 31
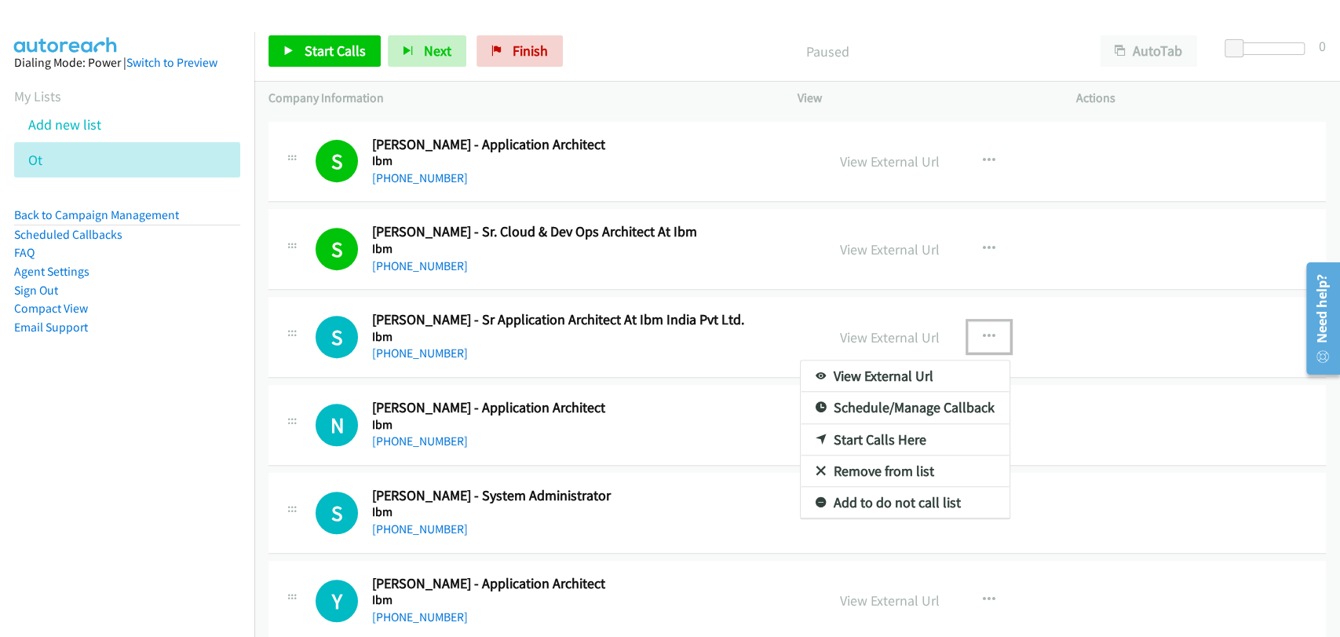
click at [875, 440] on link "Start Calls Here" at bounding box center [905, 439] width 209 height 31
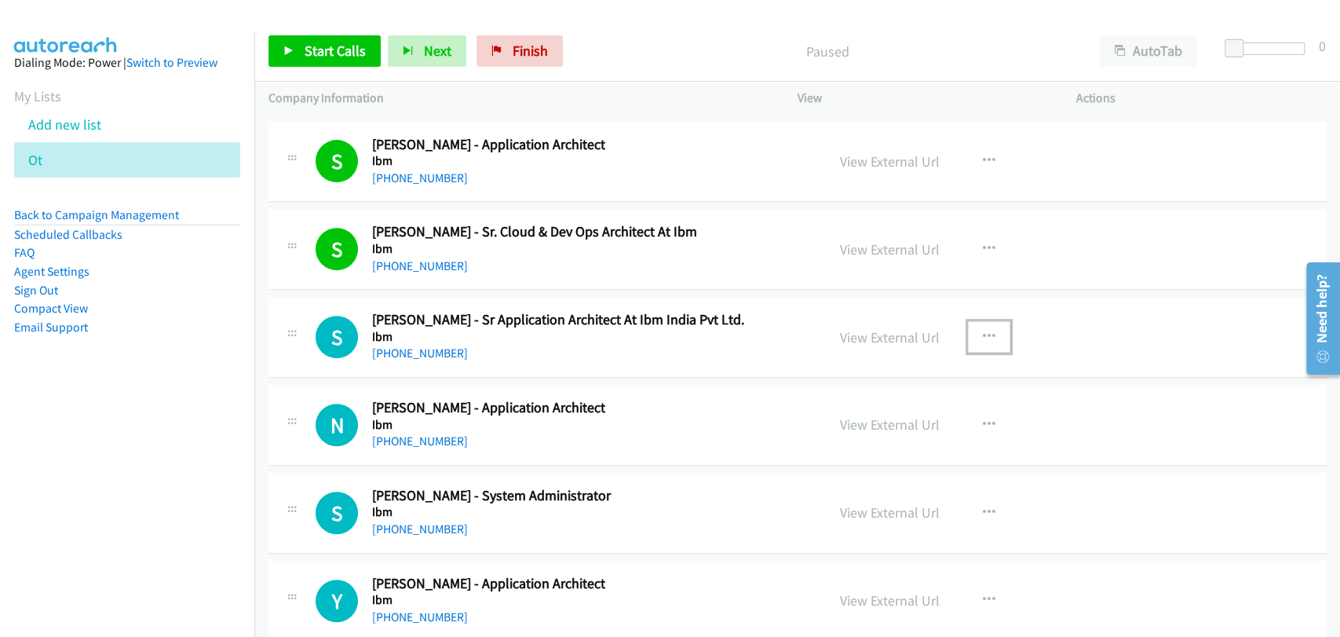
click at [980, 322] on button "button" at bounding box center [989, 336] width 42 height 31
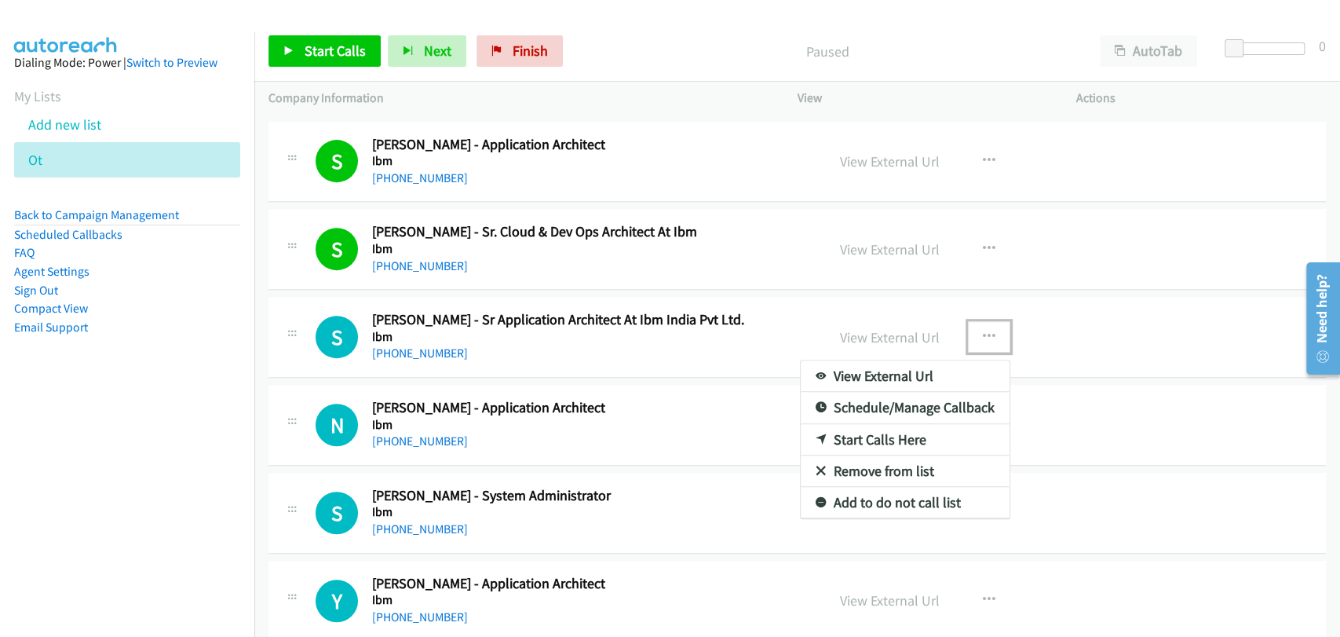
click at [892, 440] on link "Start Calls Here" at bounding box center [905, 439] width 209 height 31
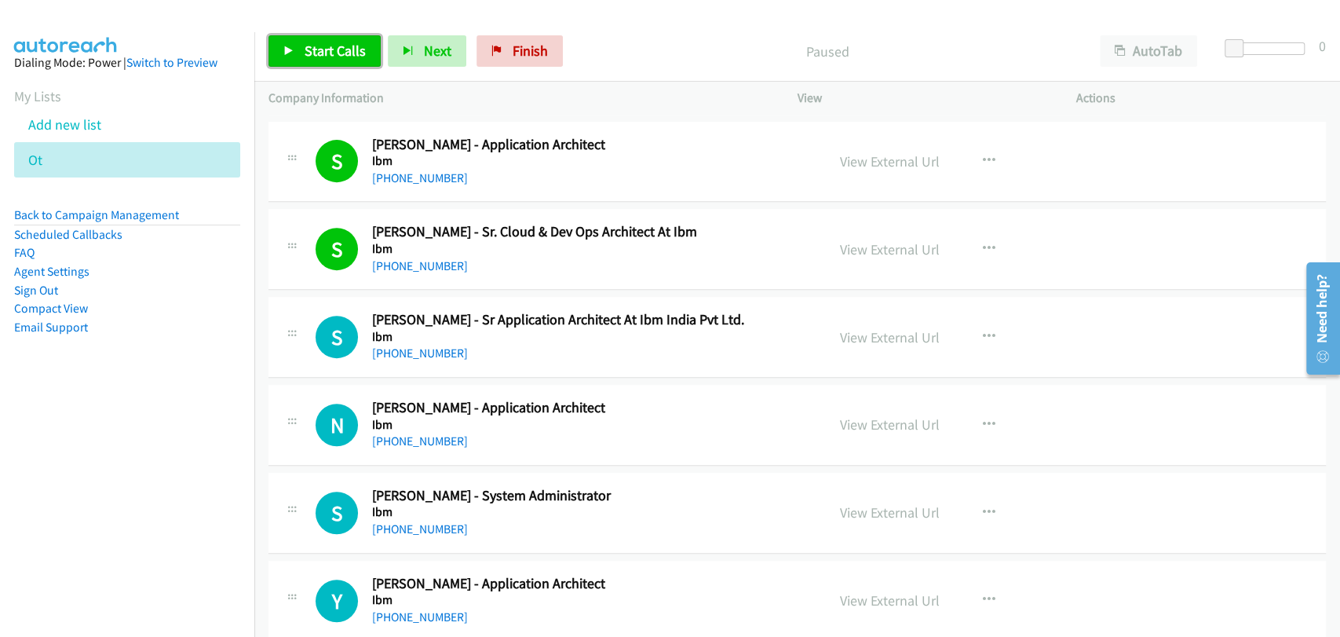
click at [332, 62] on link "Start Calls" at bounding box center [324, 50] width 112 height 31
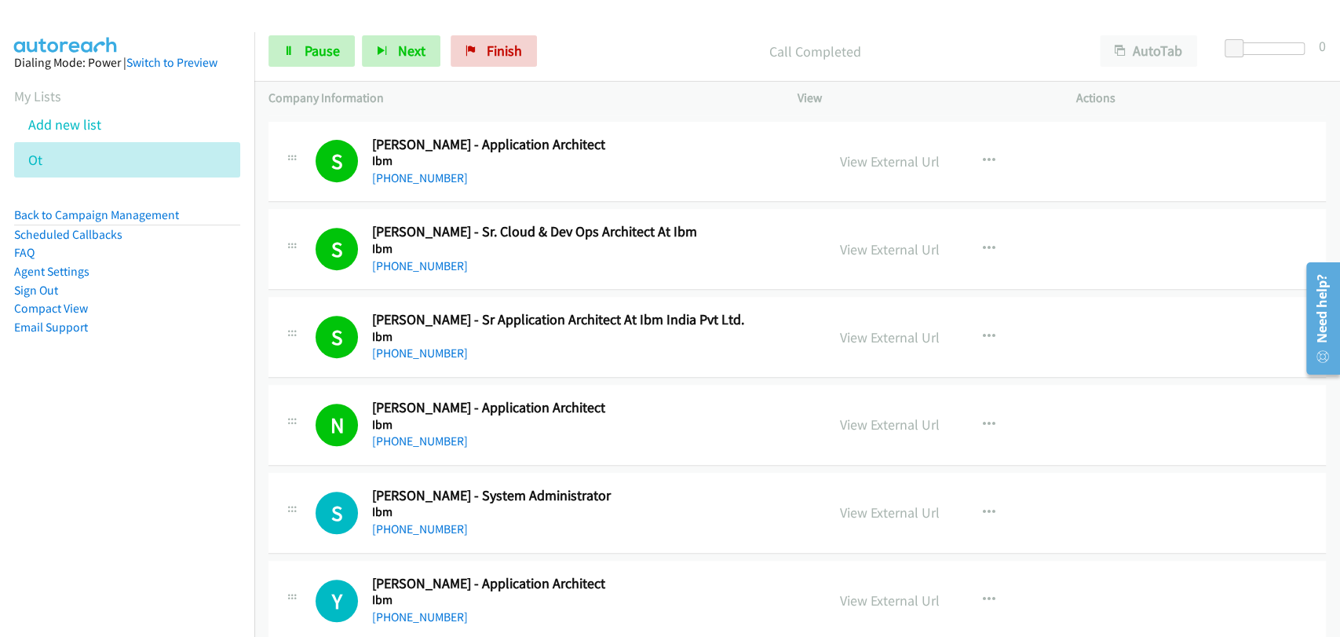
scroll to position [581, 0]
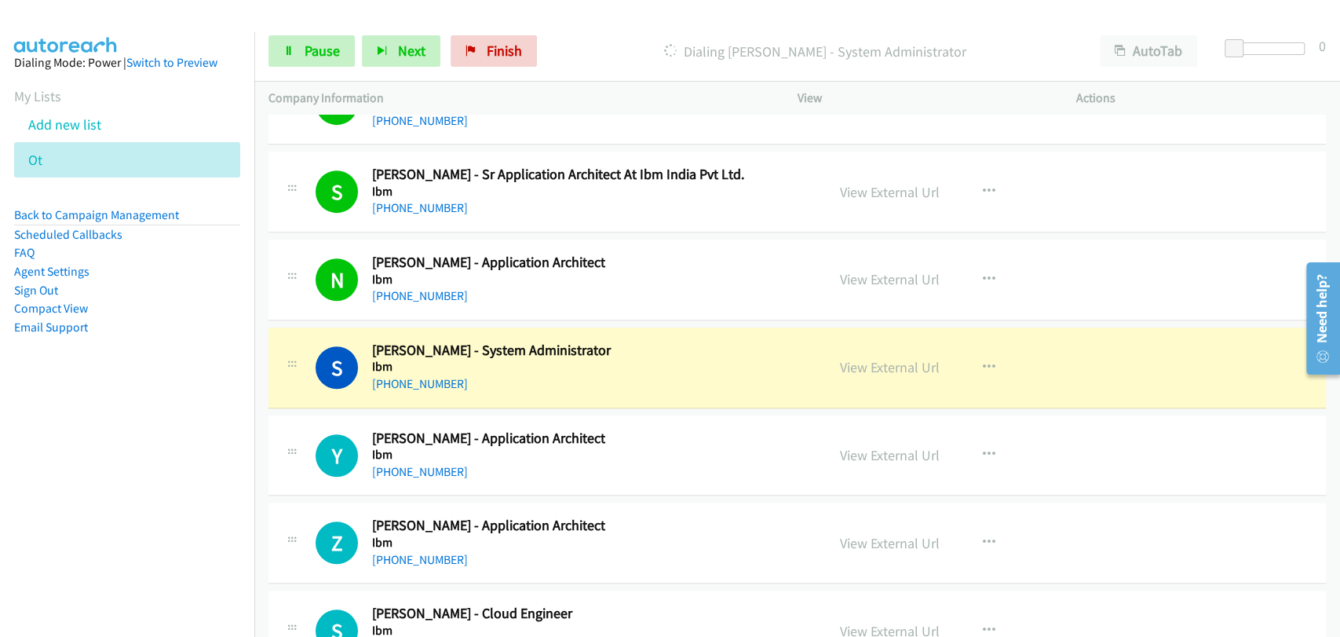
click at [1180, 327] on div "S Callback Scheduled Shalu Jain - System Administrator Ibm Asia/Calcutta +91 74…" at bounding box center [797, 367] width 1058 height 81
click at [326, 48] on span "Pause" at bounding box center [322, 51] width 35 height 18
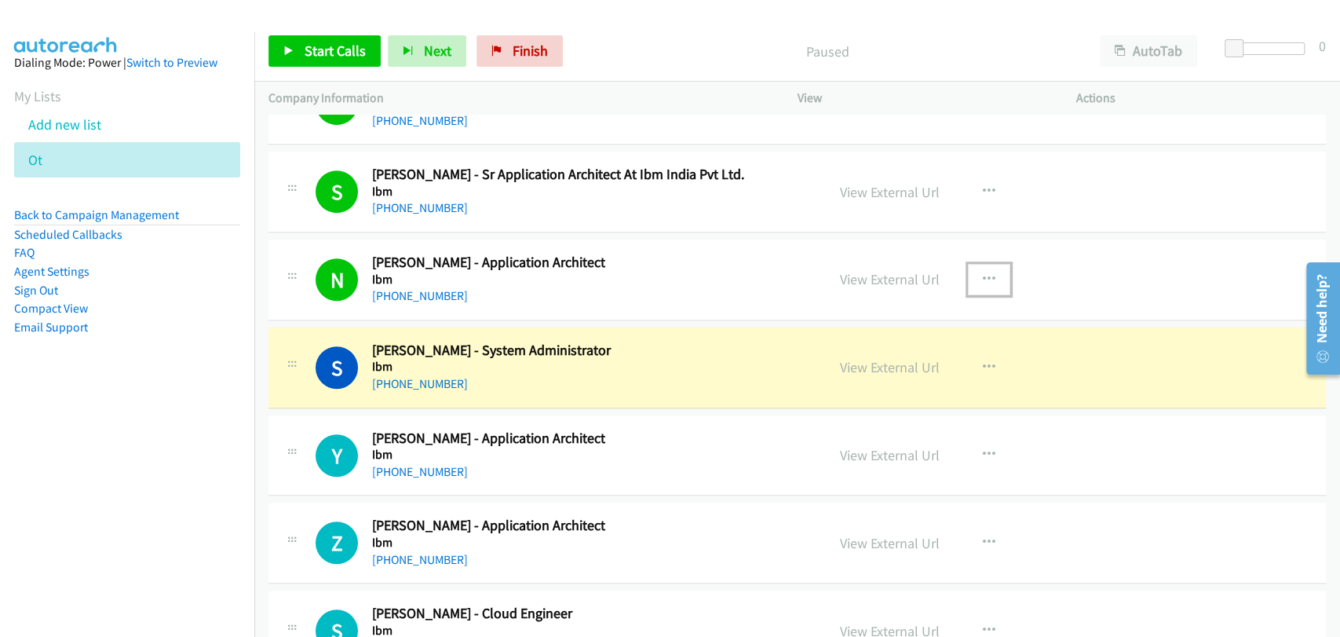
drag, startPoint x: 873, startPoint y: 458, endPoint x: 966, endPoint y: 291, distance: 190.5
click at [968, 287] on button "button" at bounding box center [989, 279] width 42 height 31
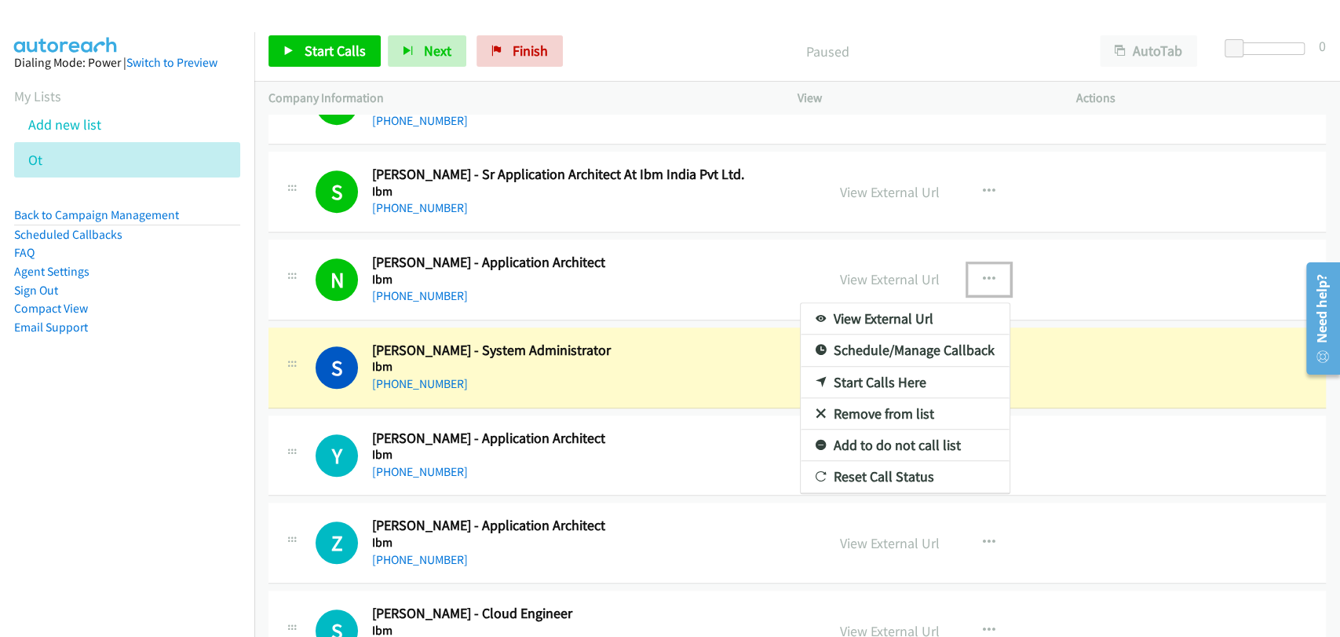
click at [659, 476] on div at bounding box center [670, 318] width 1340 height 637
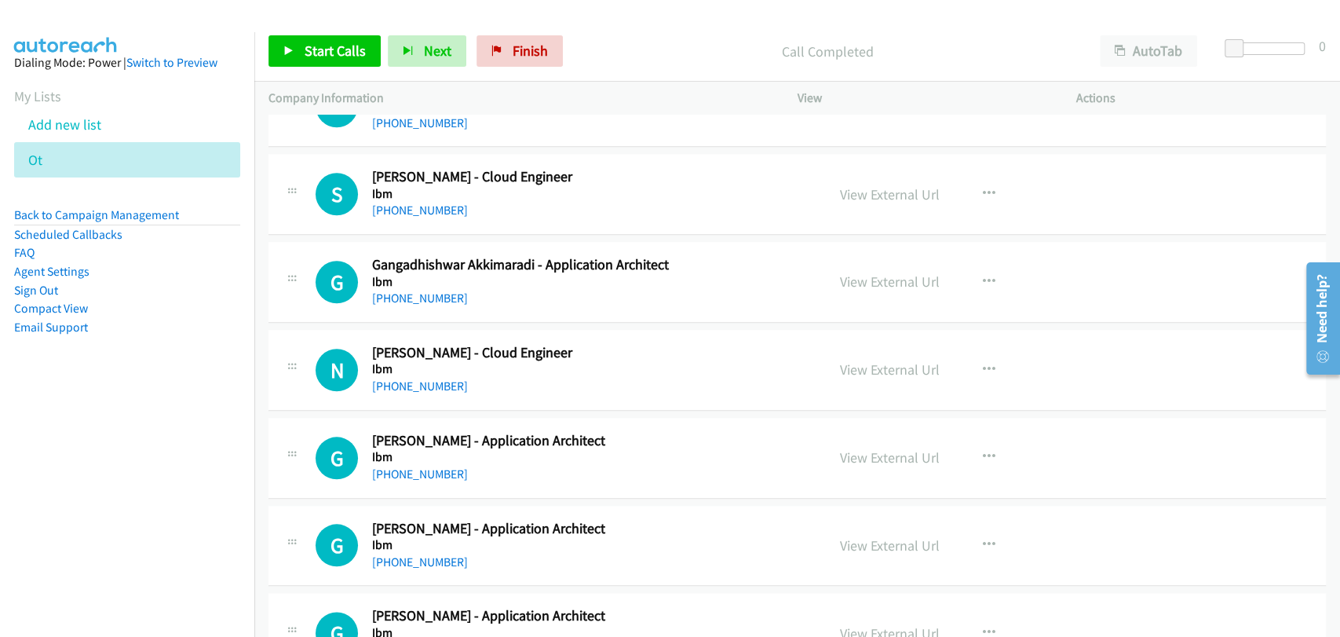
scroll to position [1163, 0]
